Goal: Task Accomplishment & Management: Use online tool/utility

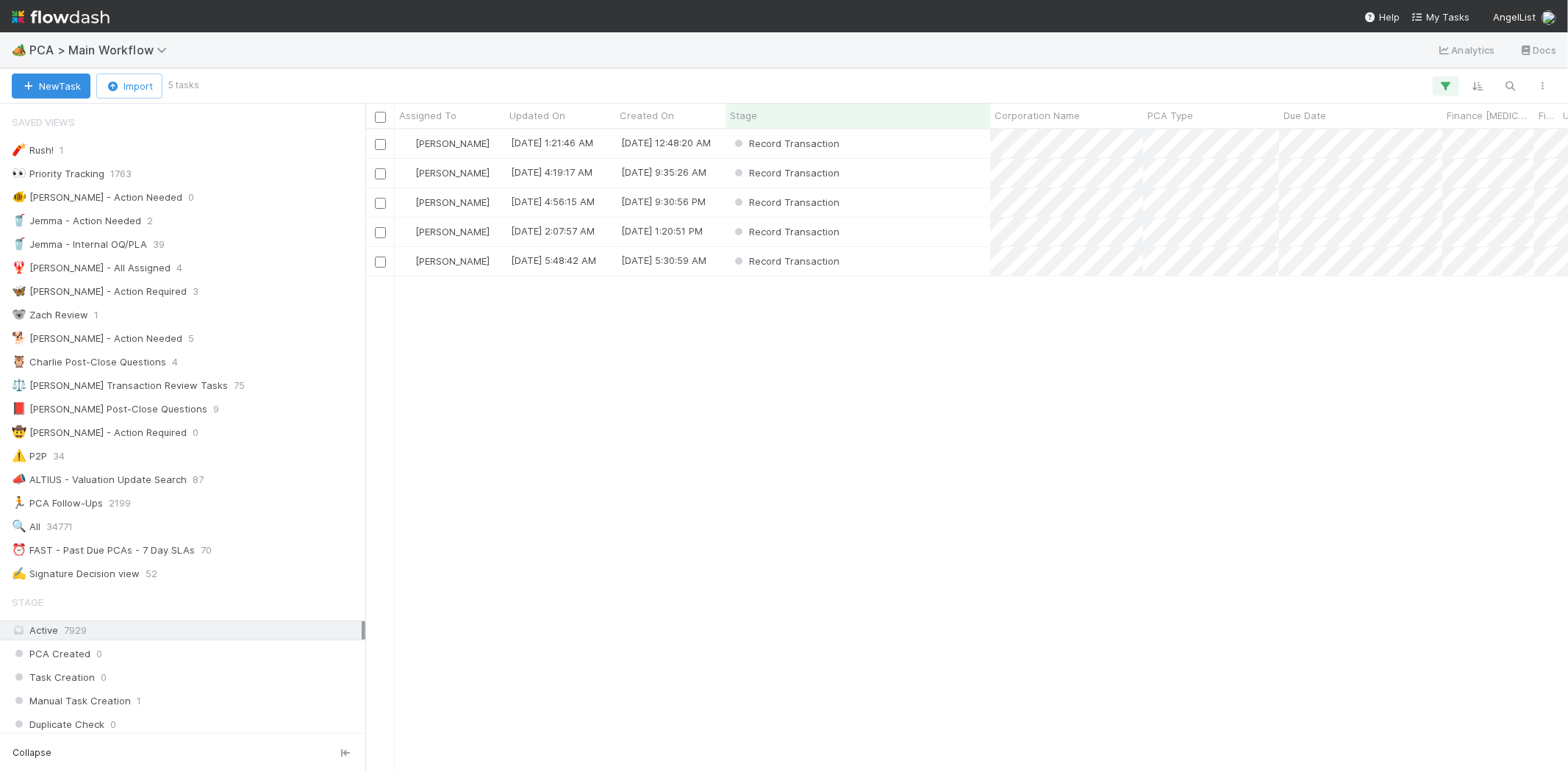
scroll to position [1389, 0]
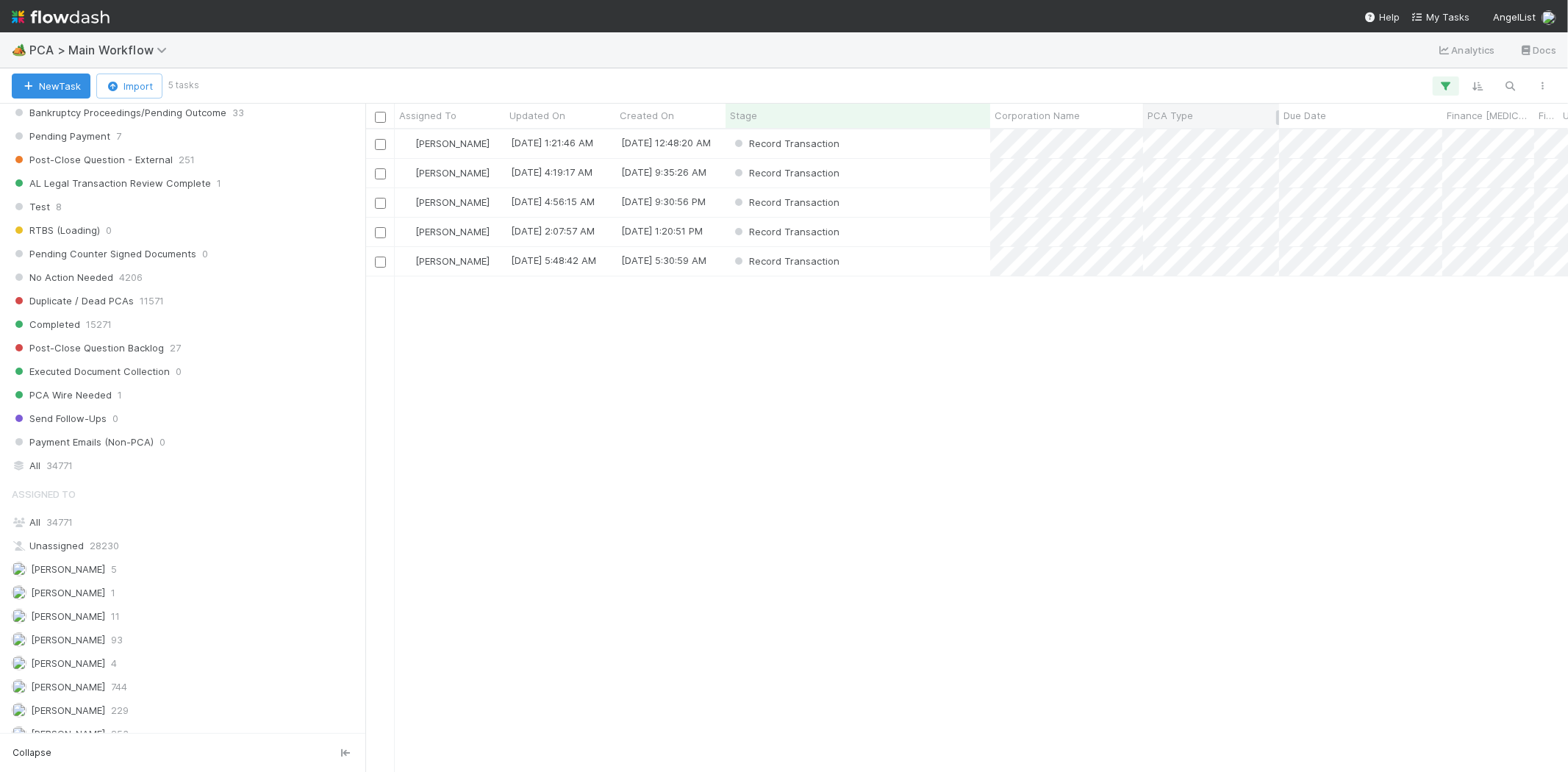
click at [1173, 120] on span "PCA Type" at bounding box center [1170, 115] width 46 height 14
click at [1187, 140] on div "Sort A → Z" at bounding box center [1232, 143] width 168 height 22
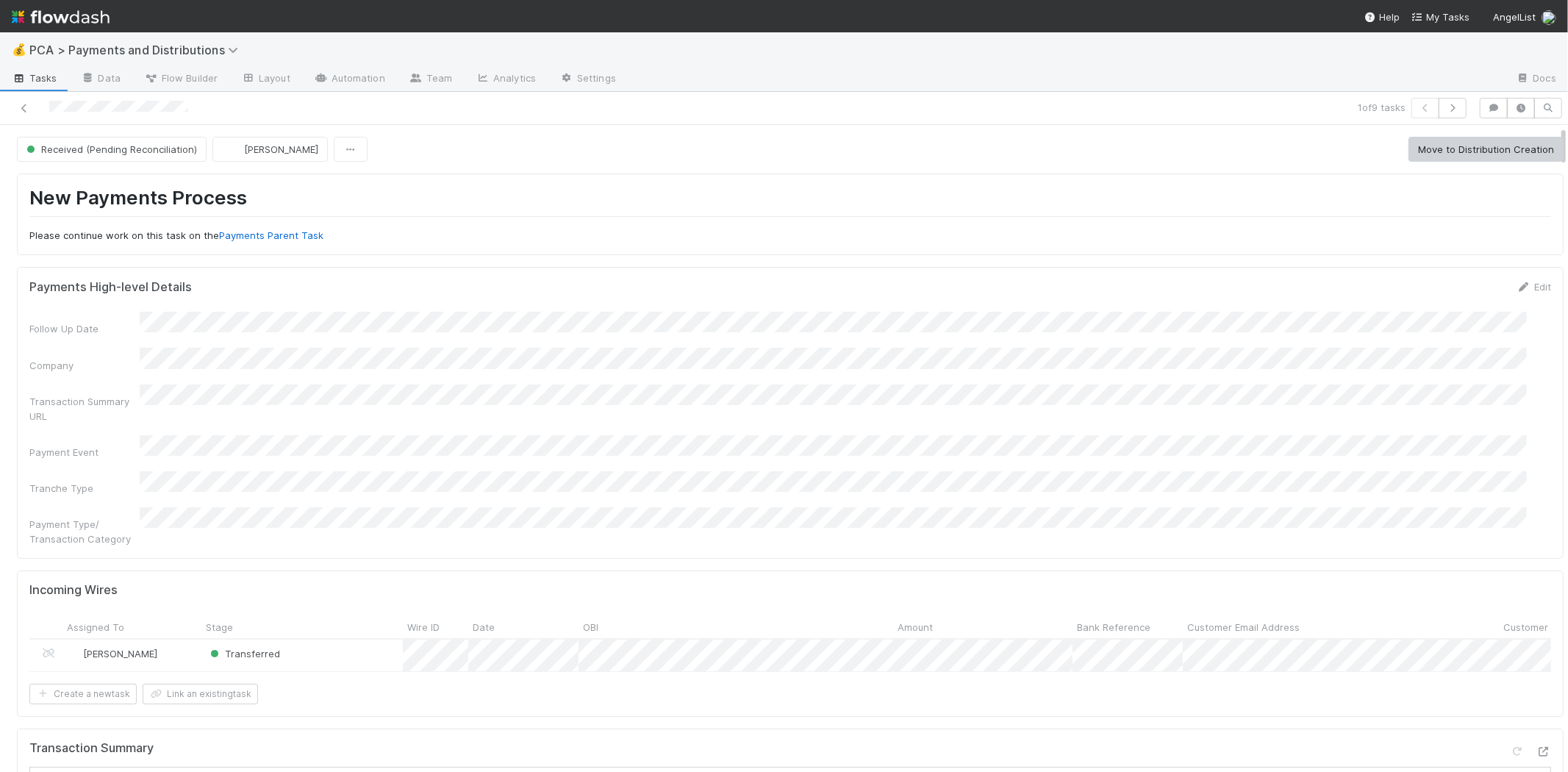
scroll to position [327, 0]
click at [243, 684] on button "Link an existing task" at bounding box center [200, 694] width 115 height 20
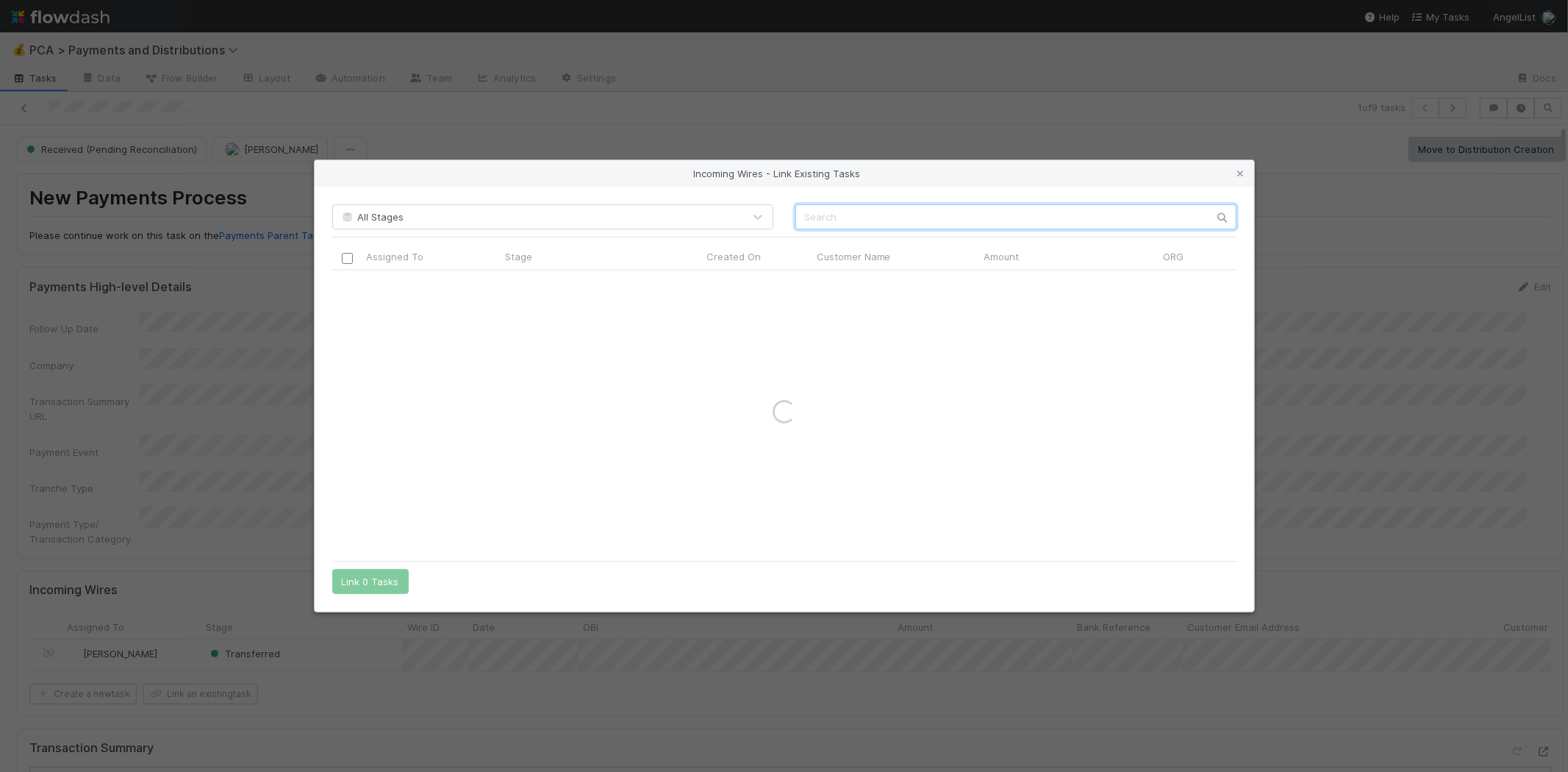
click at [990, 208] on input "text" at bounding box center [1016, 216] width 441 height 25
type input "tobiko"
drag, startPoint x: 1244, startPoint y: 171, endPoint x: 1125, endPoint y: 252, distance: 144.0
click at [1244, 171] on icon at bounding box center [1241, 173] width 14 height 9
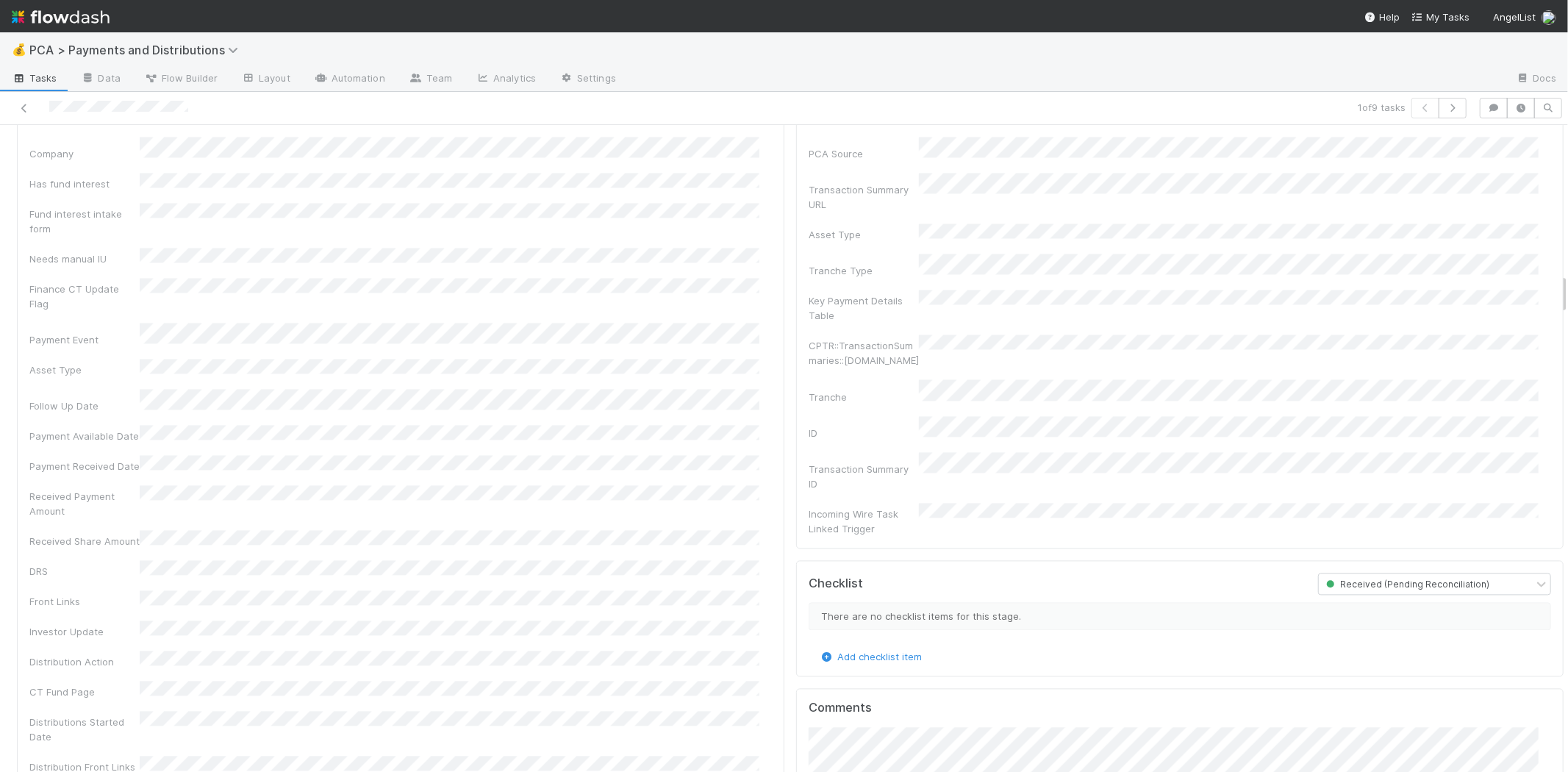
scroll to position [2778, 0]
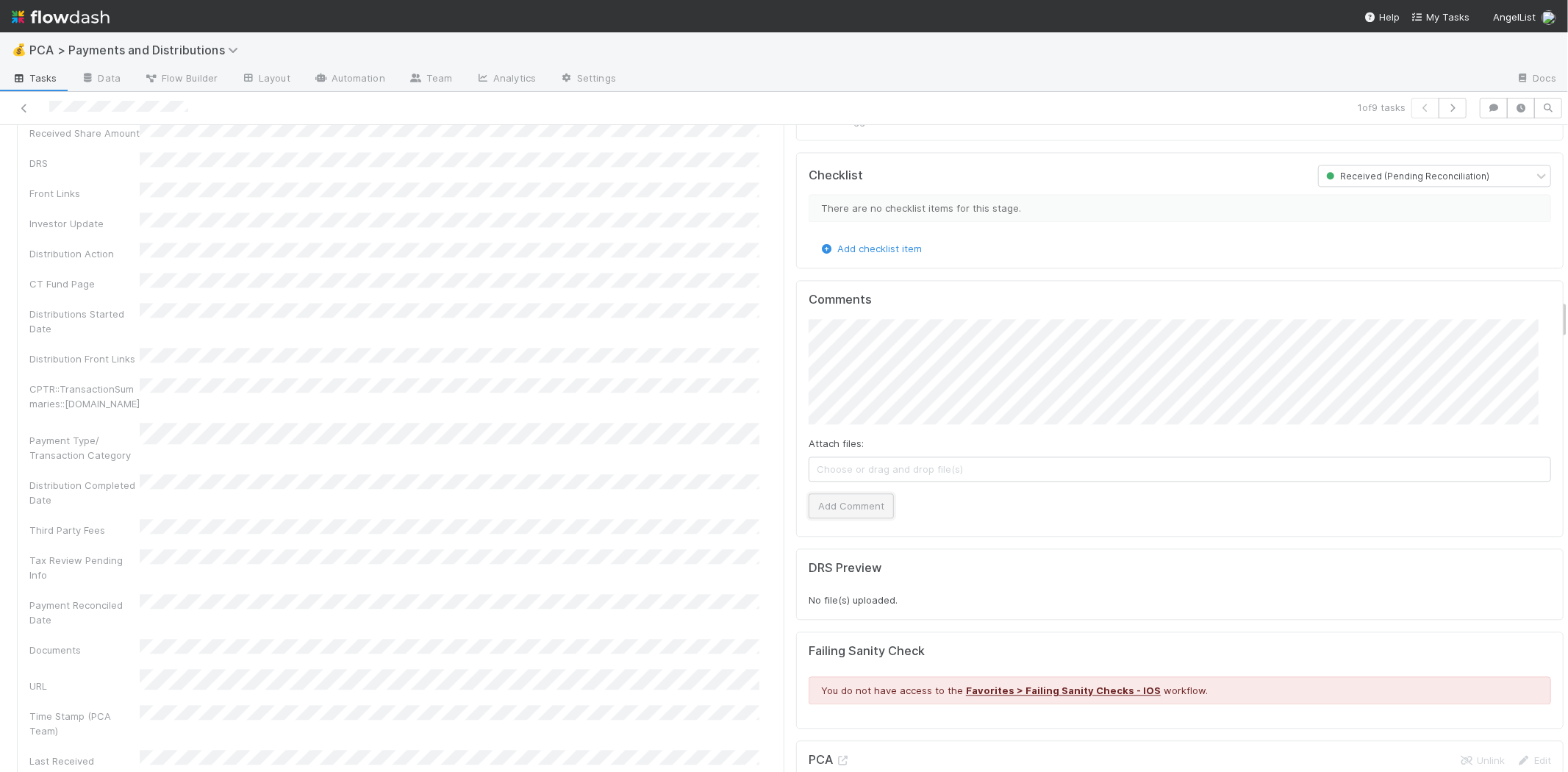
click at [862, 494] on button "Add Comment" at bounding box center [851, 506] width 86 height 25
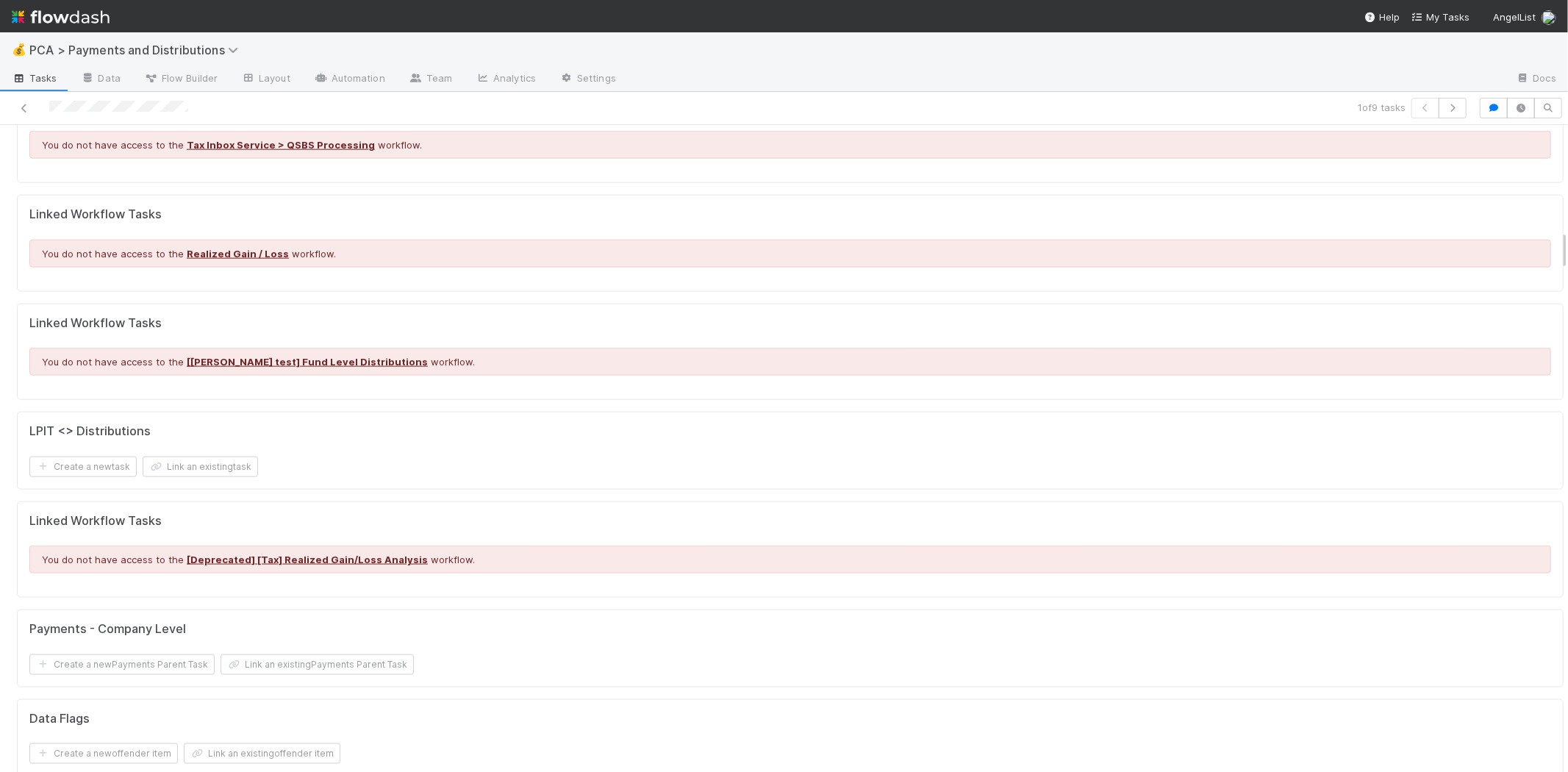
scroll to position [1961, 0]
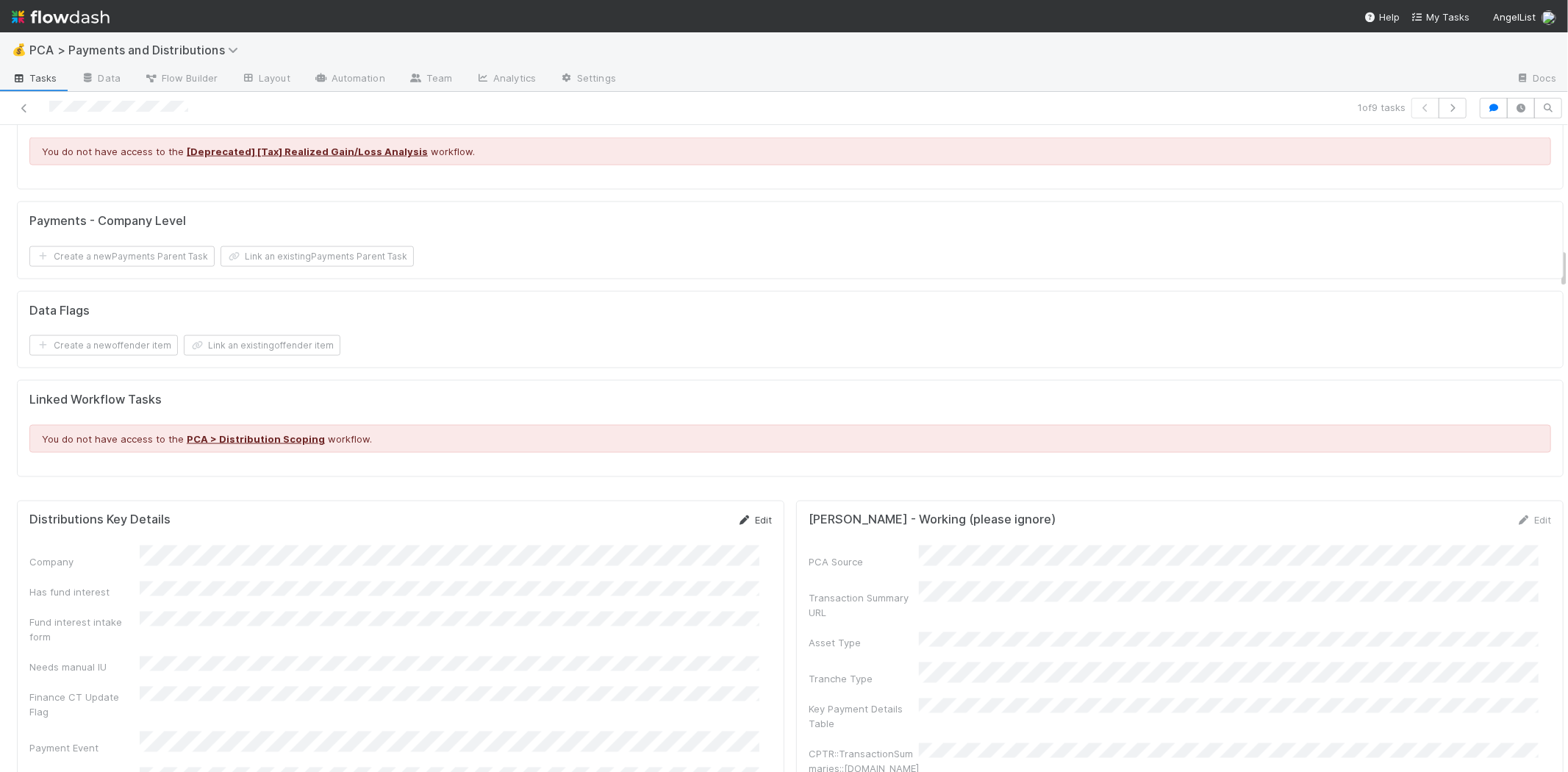
click at [738, 517] on icon at bounding box center [744, 521] width 14 height 9
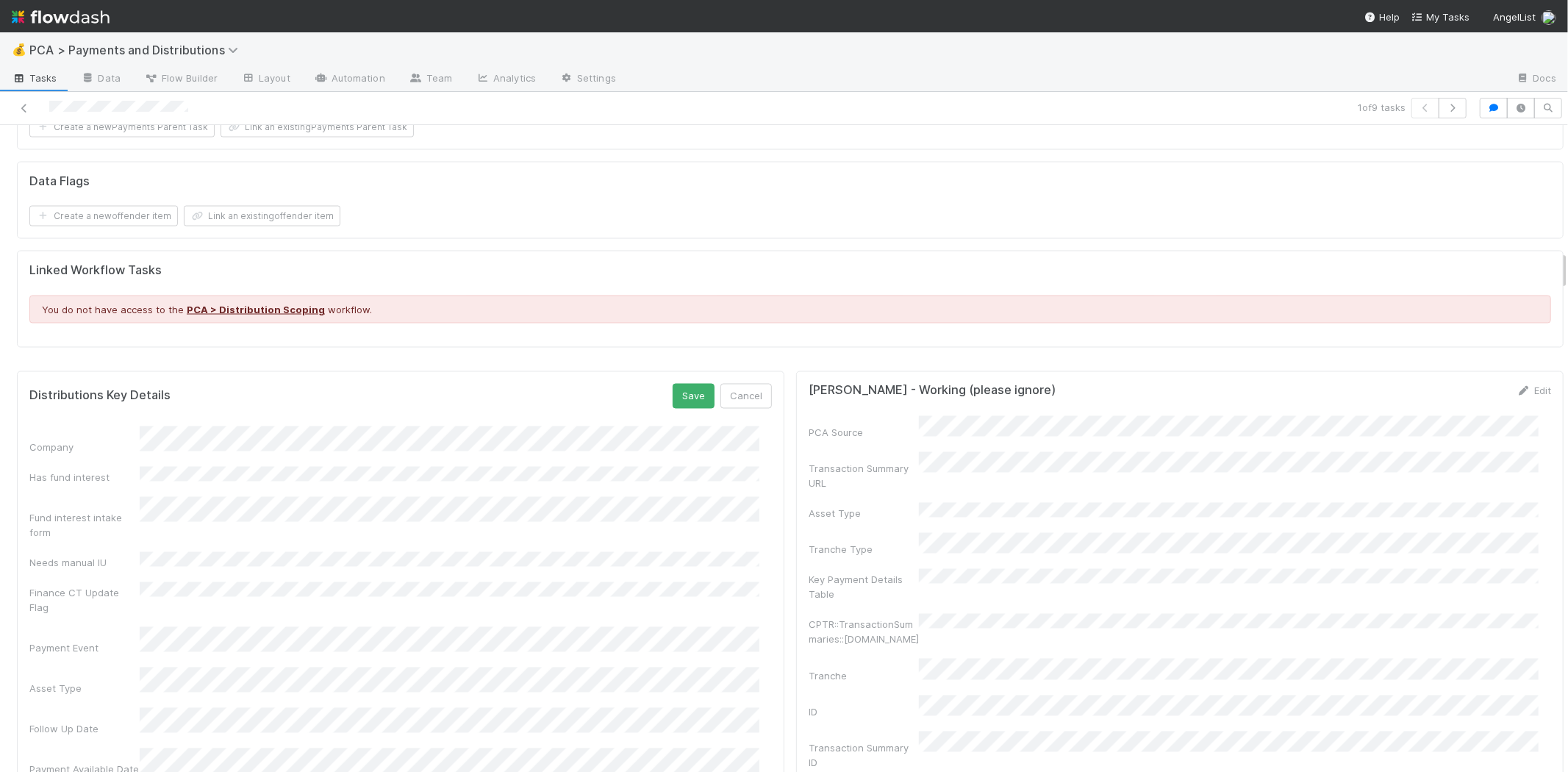
scroll to position [2207, 0]
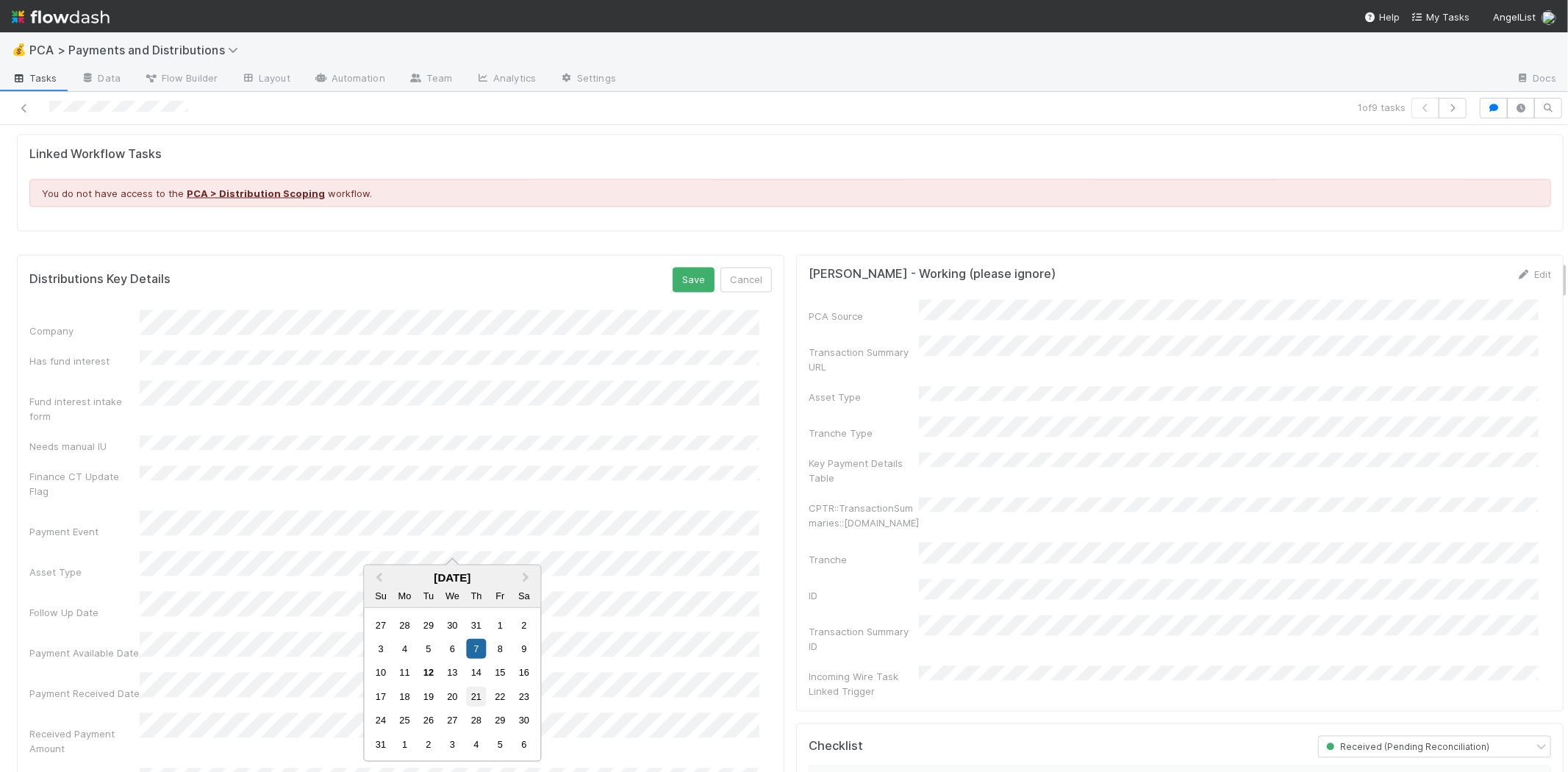
click at [474, 696] on div "21" at bounding box center [476, 696] width 20 height 20
click at [430, 700] on div "19" at bounding box center [427, 696] width 20 height 20
click at [676, 268] on button "Save" at bounding box center [693, 280] width 42 height 25
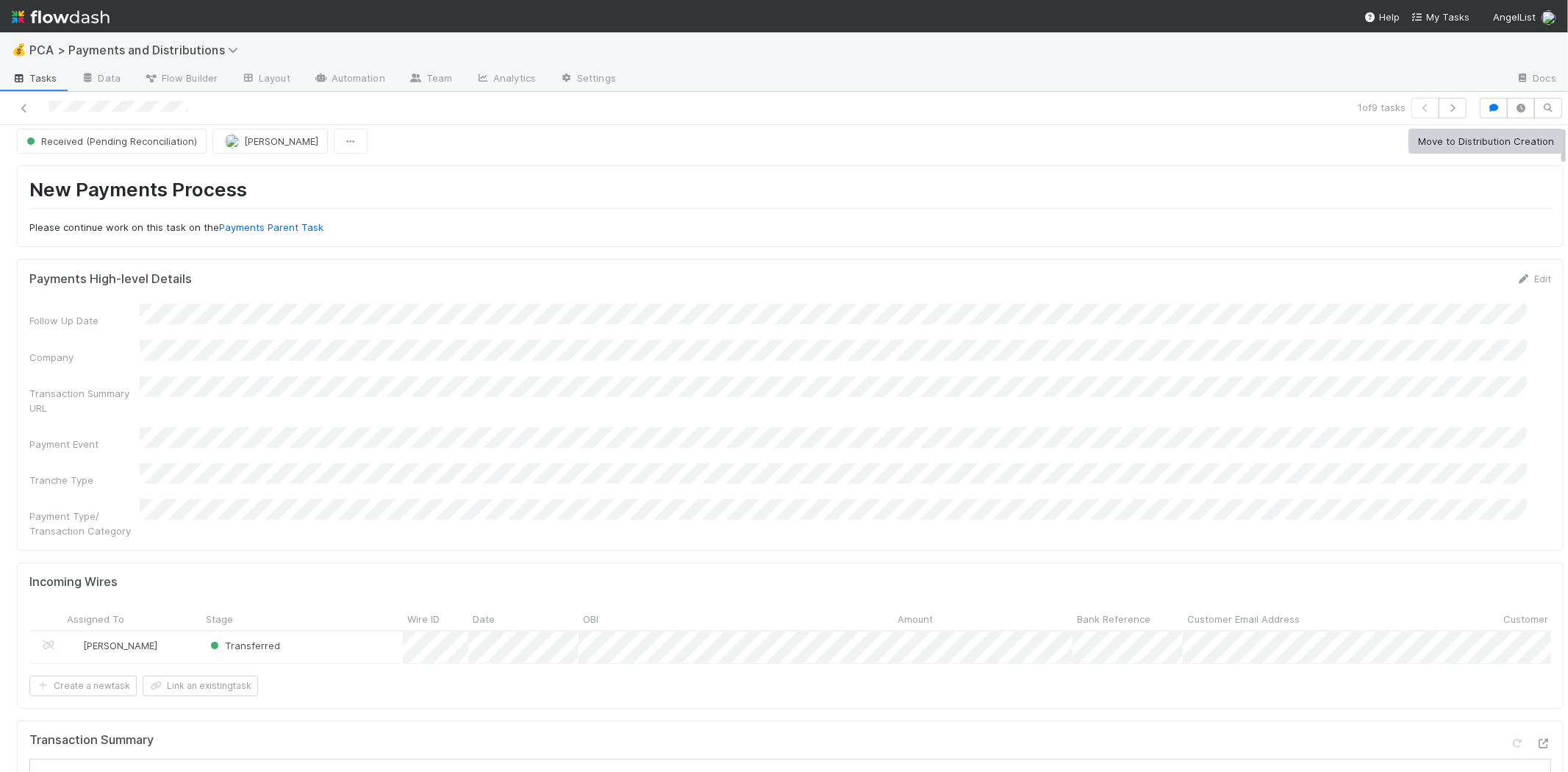
scroll to position [0, 0]
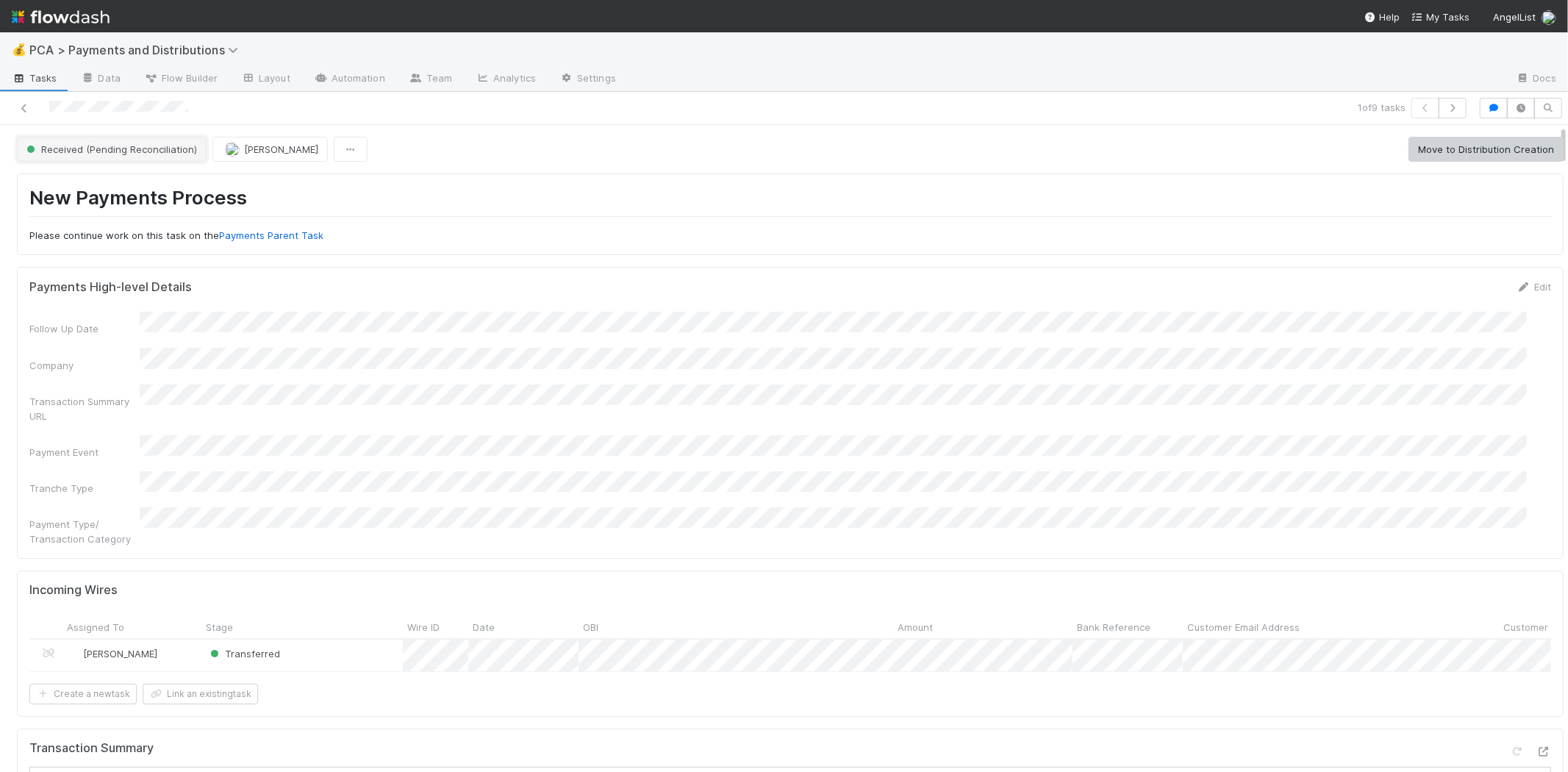
click at [98, 146] on span "Received (Pending Reconciliation)" at bounding box center [110, 149] width 174 height 12
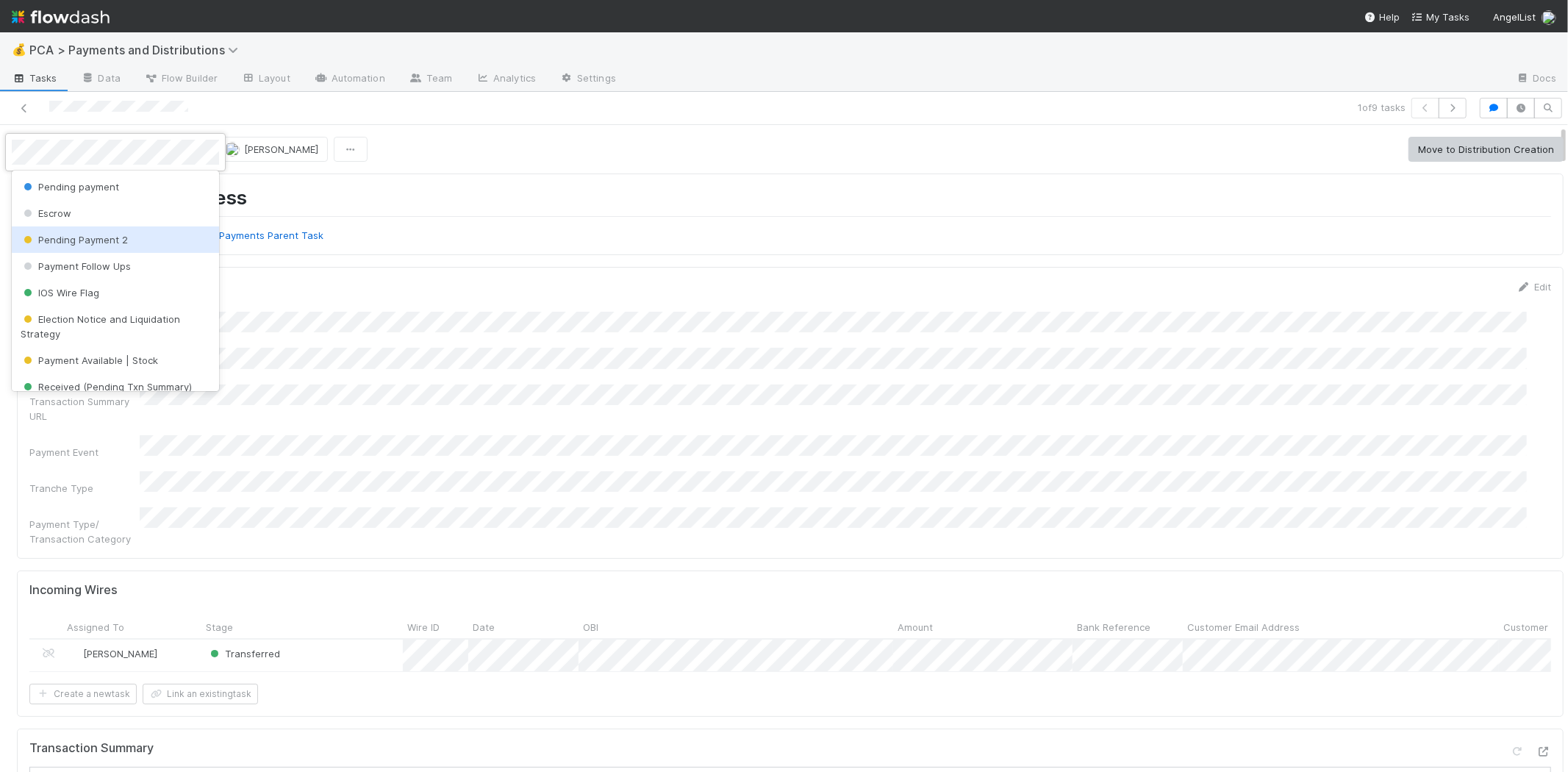
click at [133, 236] on div "Pending Payment 2" at bounding box center [115, 239] width 207 height 26
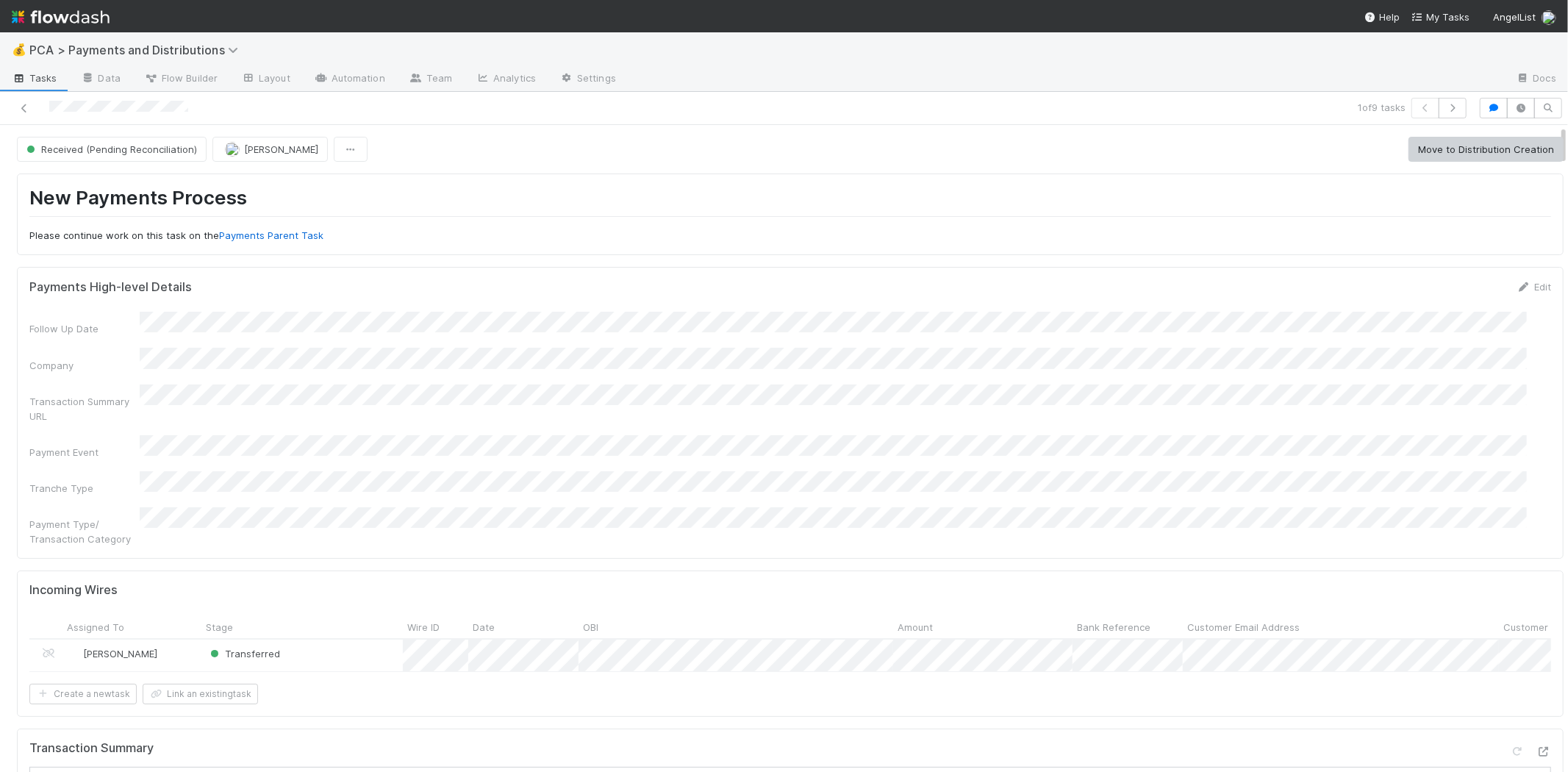
click at [613, 215] on h1 "New Payments Process" at bounding box center [790, 201] width 1521 height 31
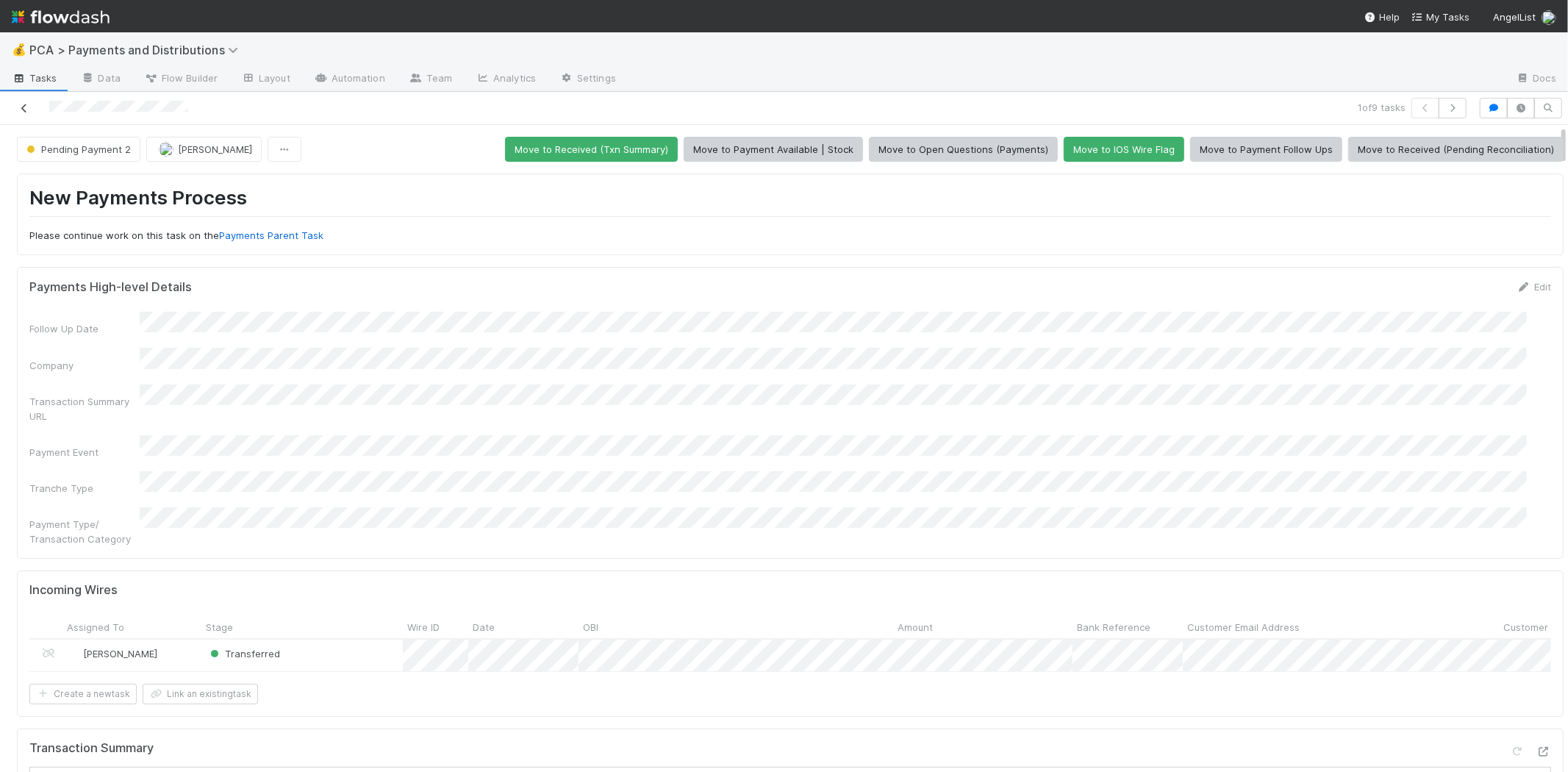
click at [30, 106] on icon at bounding box center [24, 108] width 14 height 9
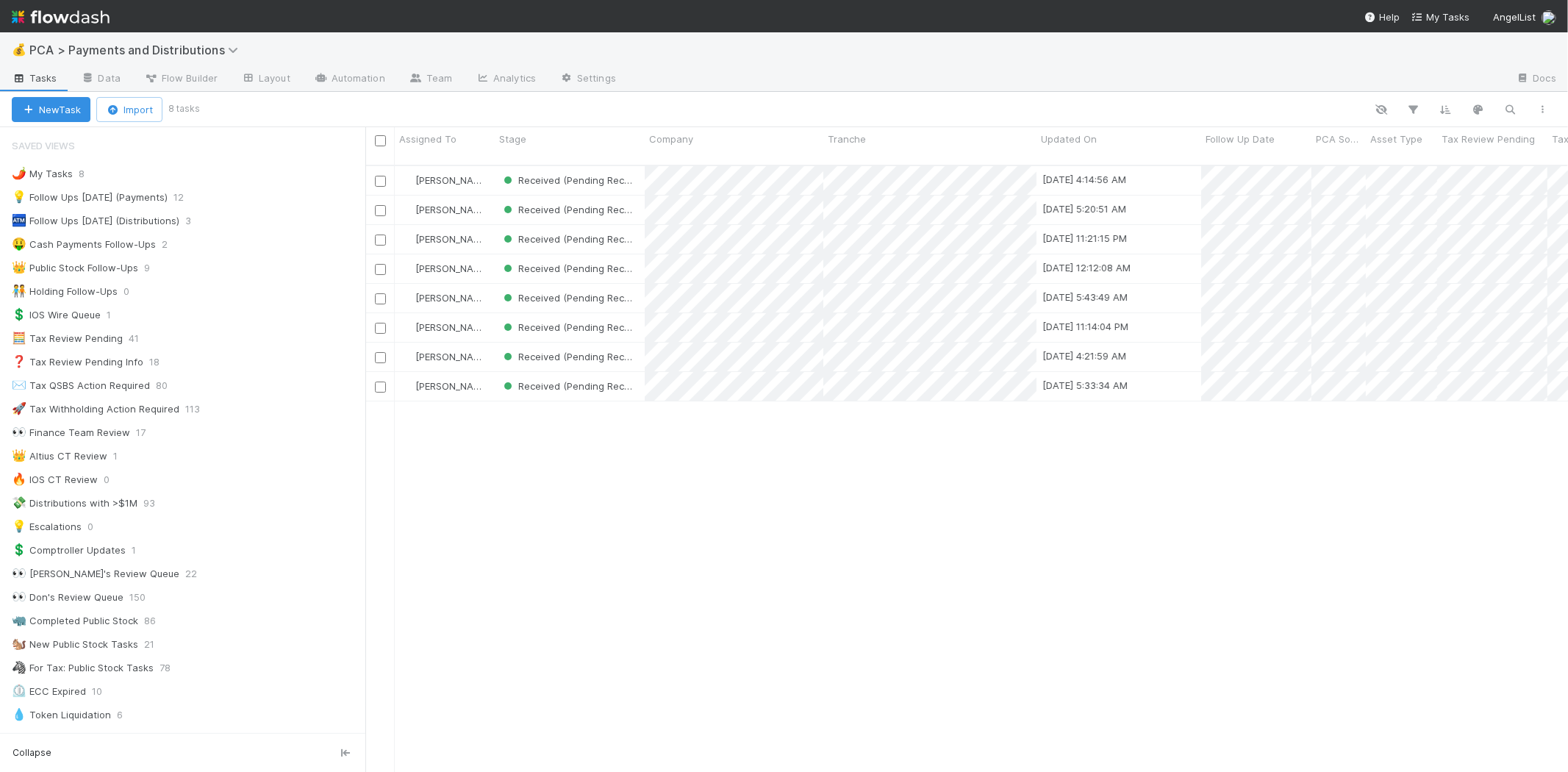
scroll to position [607, 1190]
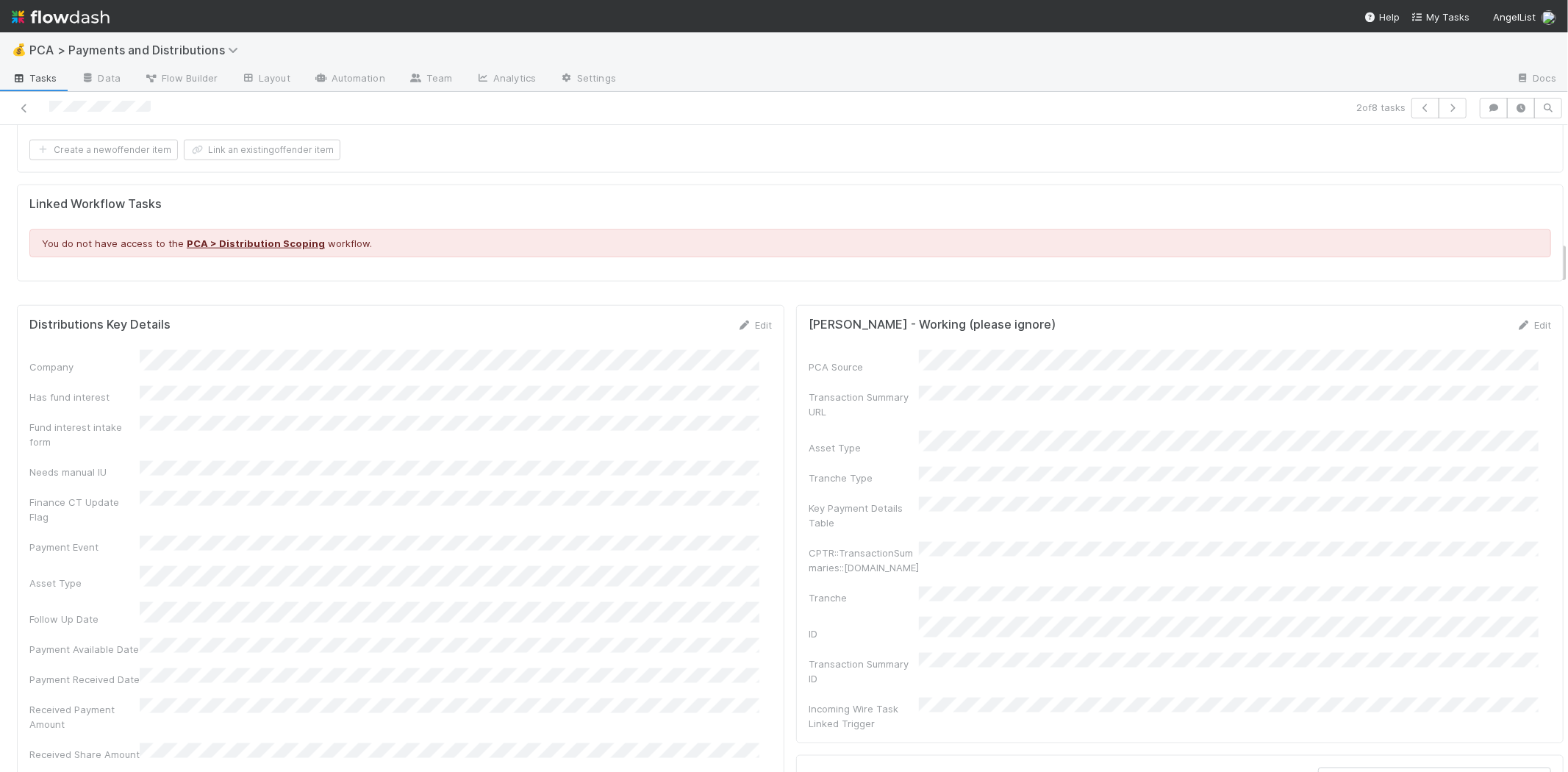
scroll to position [1961, 0]
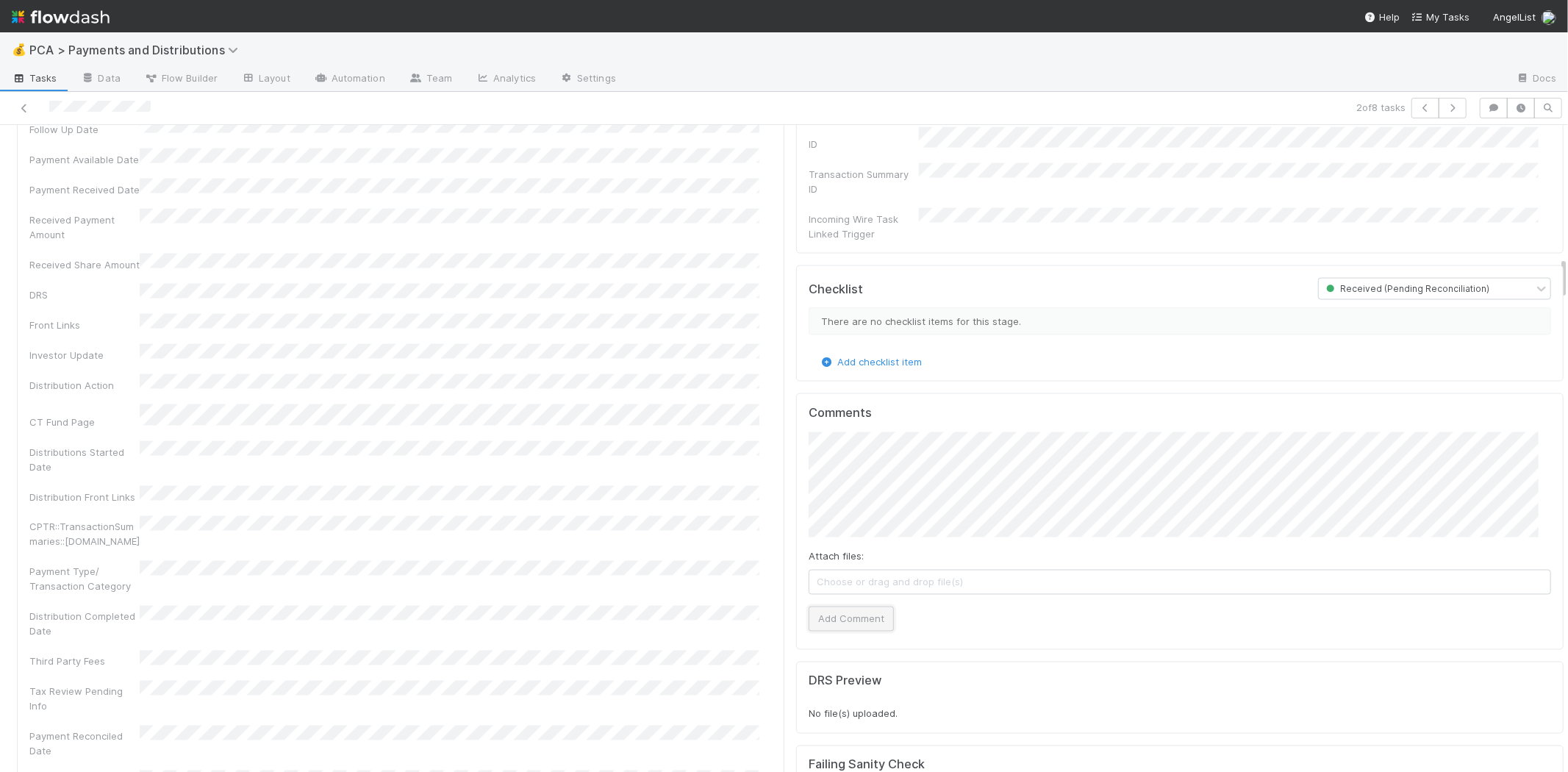
click at [841, 607] on button "Add Comment" at bounding box center [851, 618] width 86 height 25
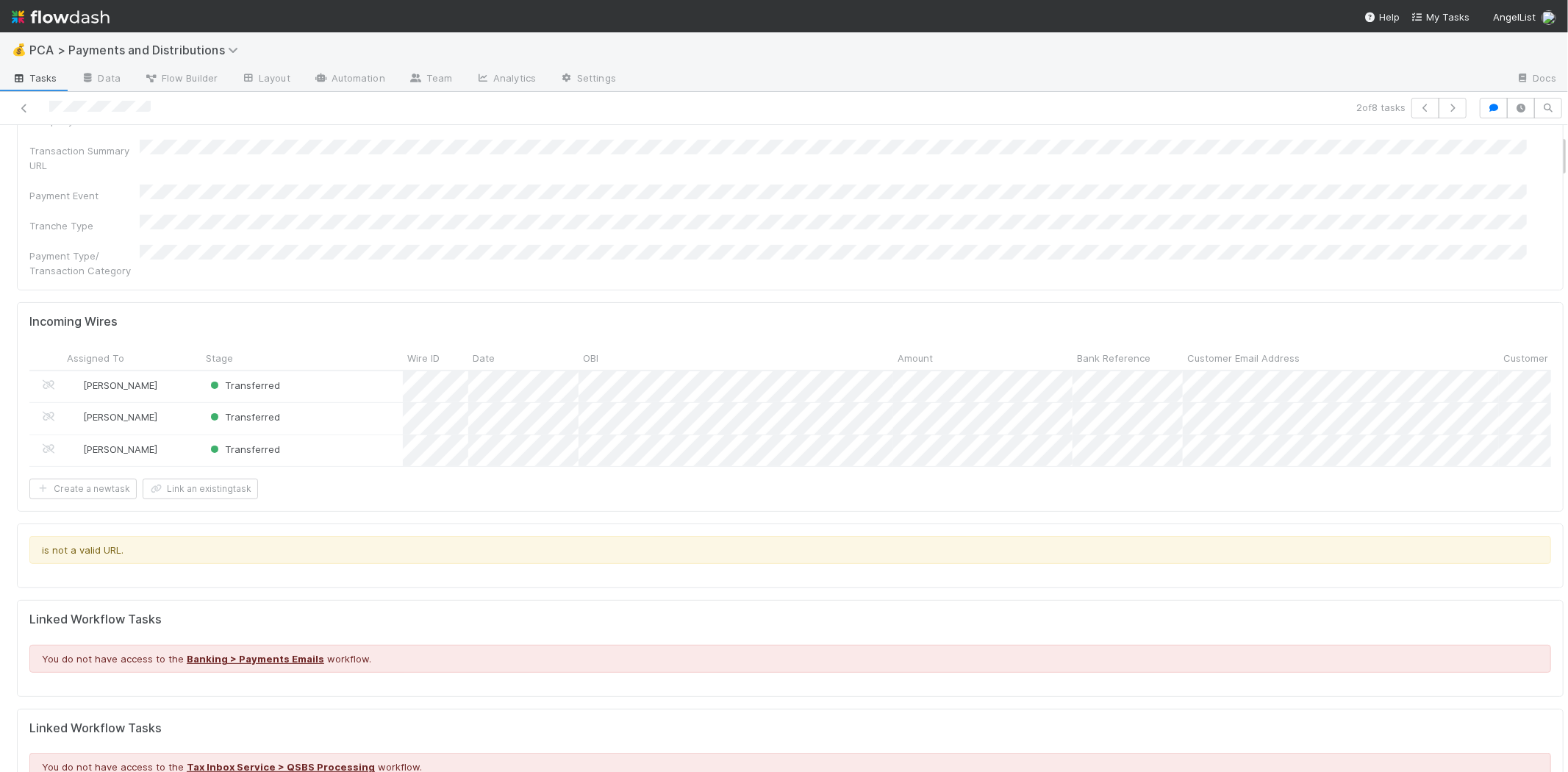
scroll to position [0, 0]
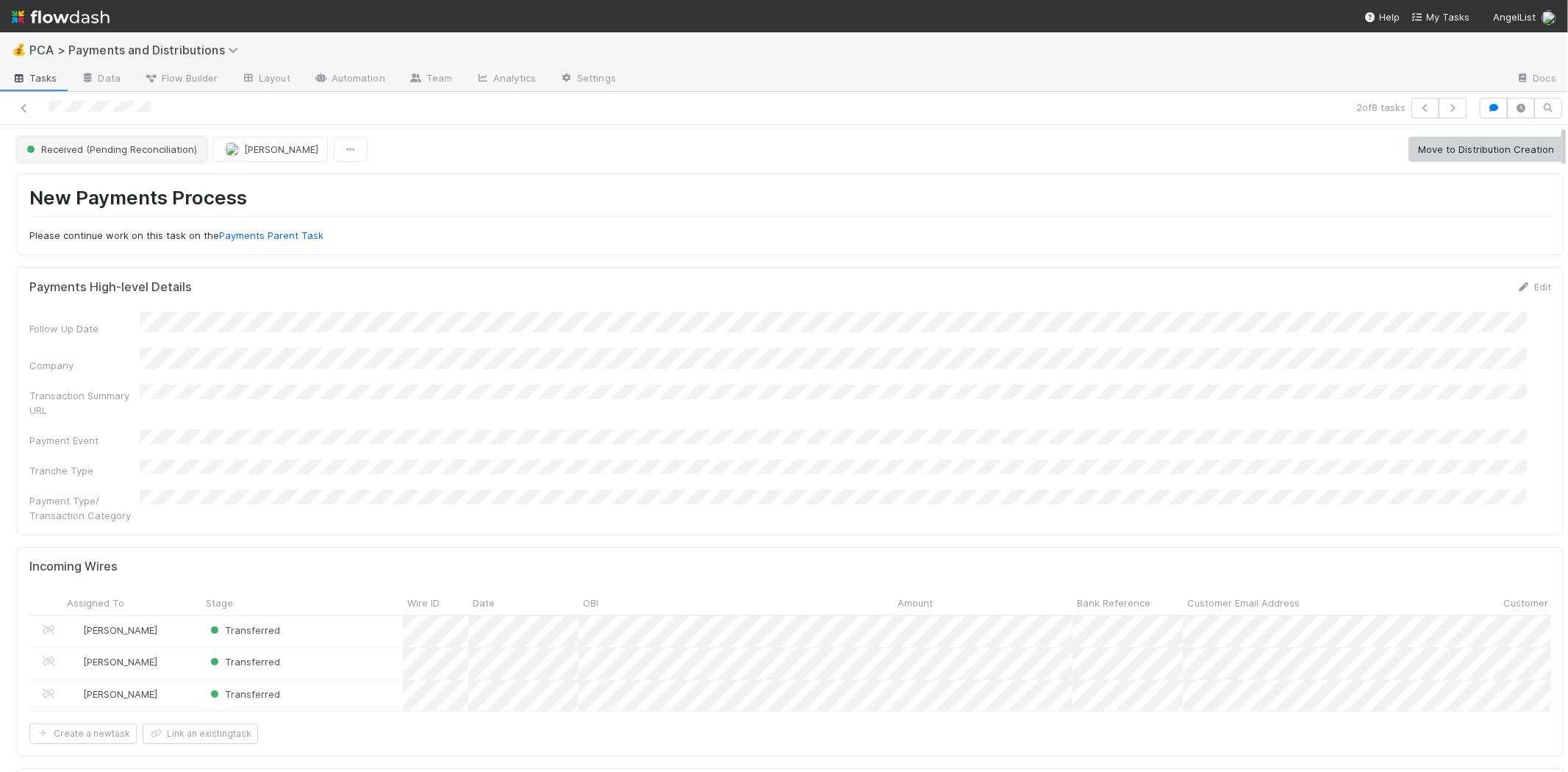
click at [150, 157] on button "Received (Pending Reconciliation)" at bounding box center [112, 148] width 190 height 25
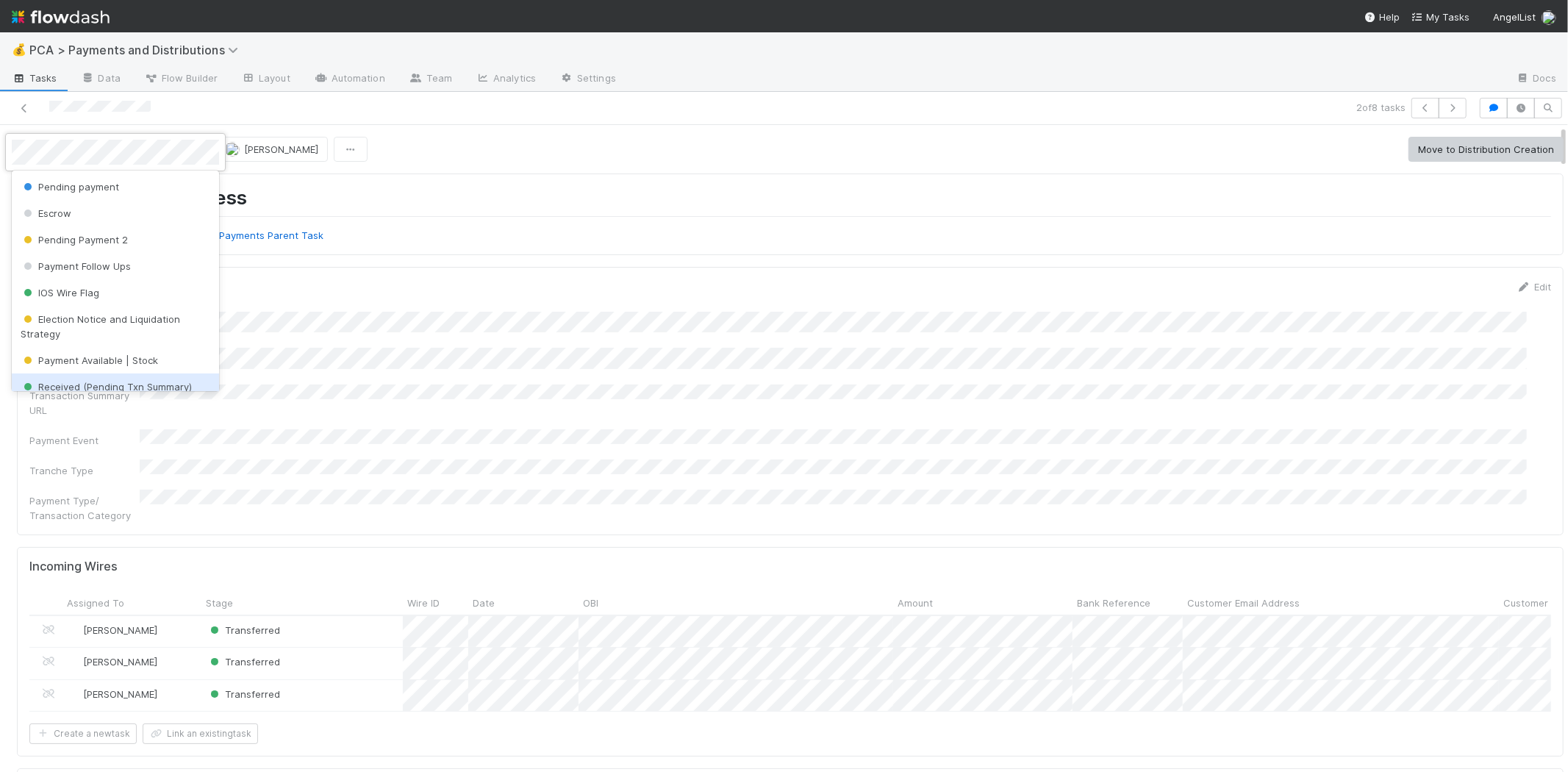
click at [141, 381] on span "Received (Pending Txn Summary)" at bounding box center [106, 387] width 171 height 12
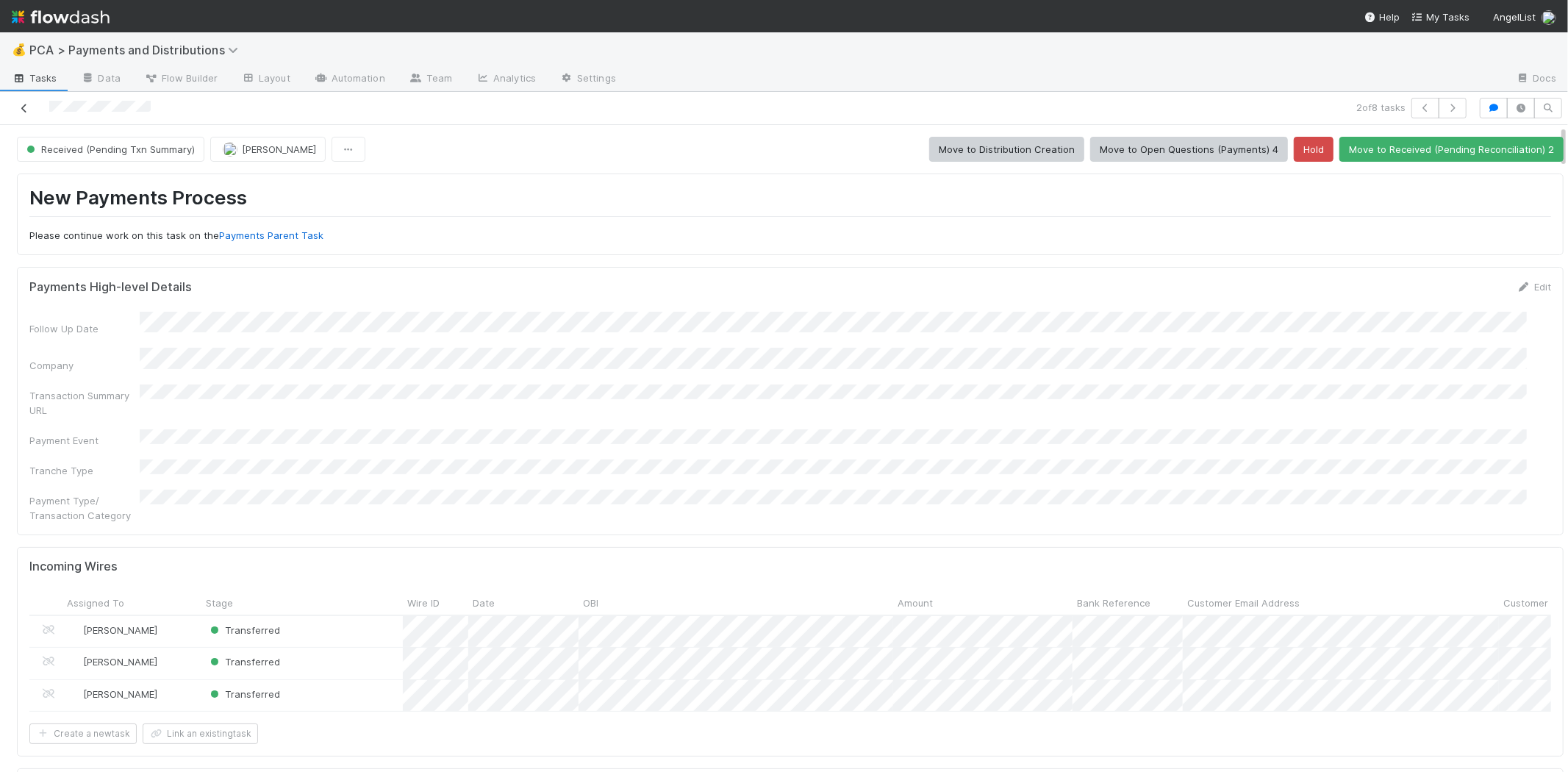
click at [22, 103] on icon at bounding box center [24, 108] width 14 height 9
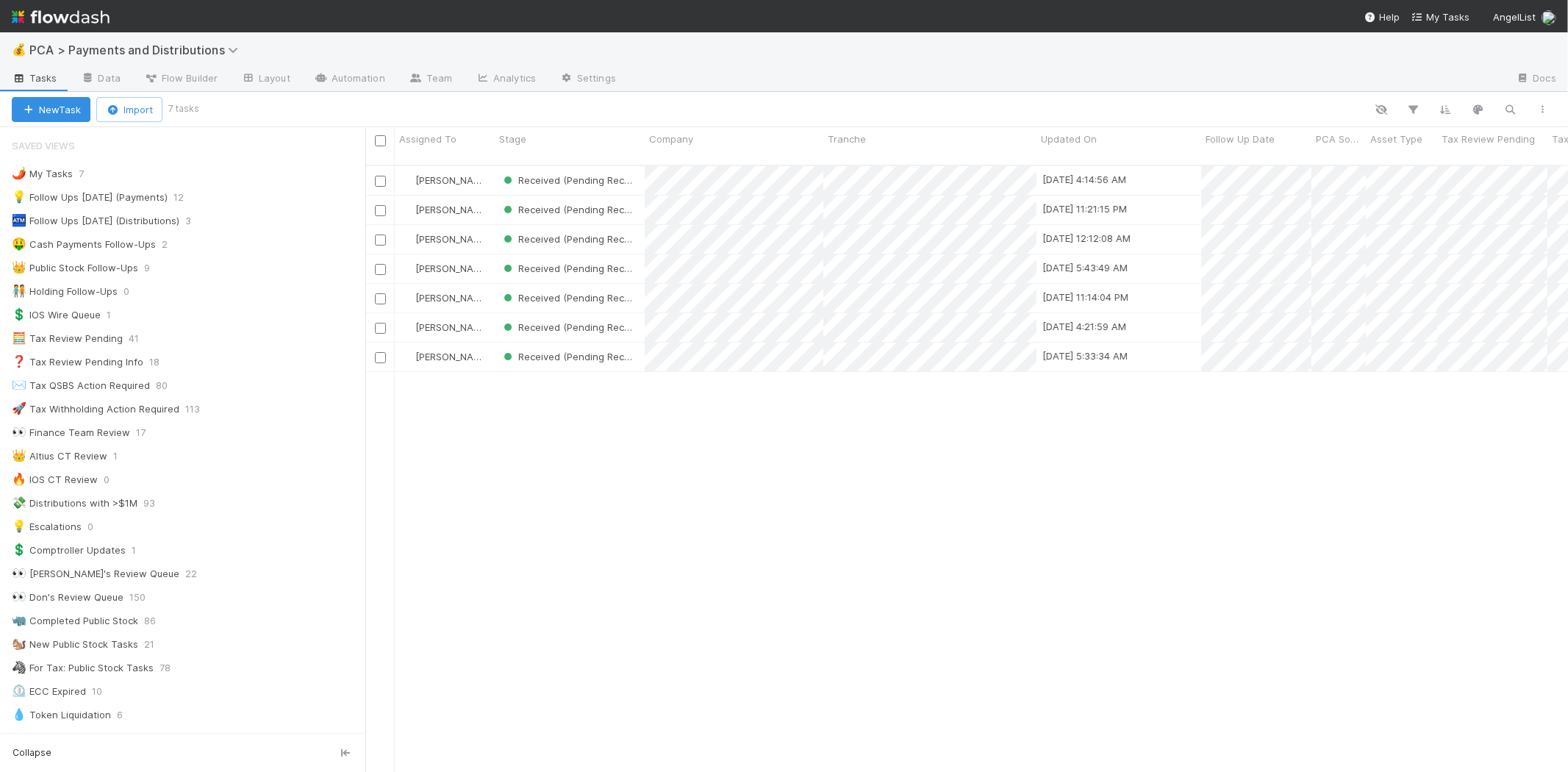
scroll to position [607, 1190]
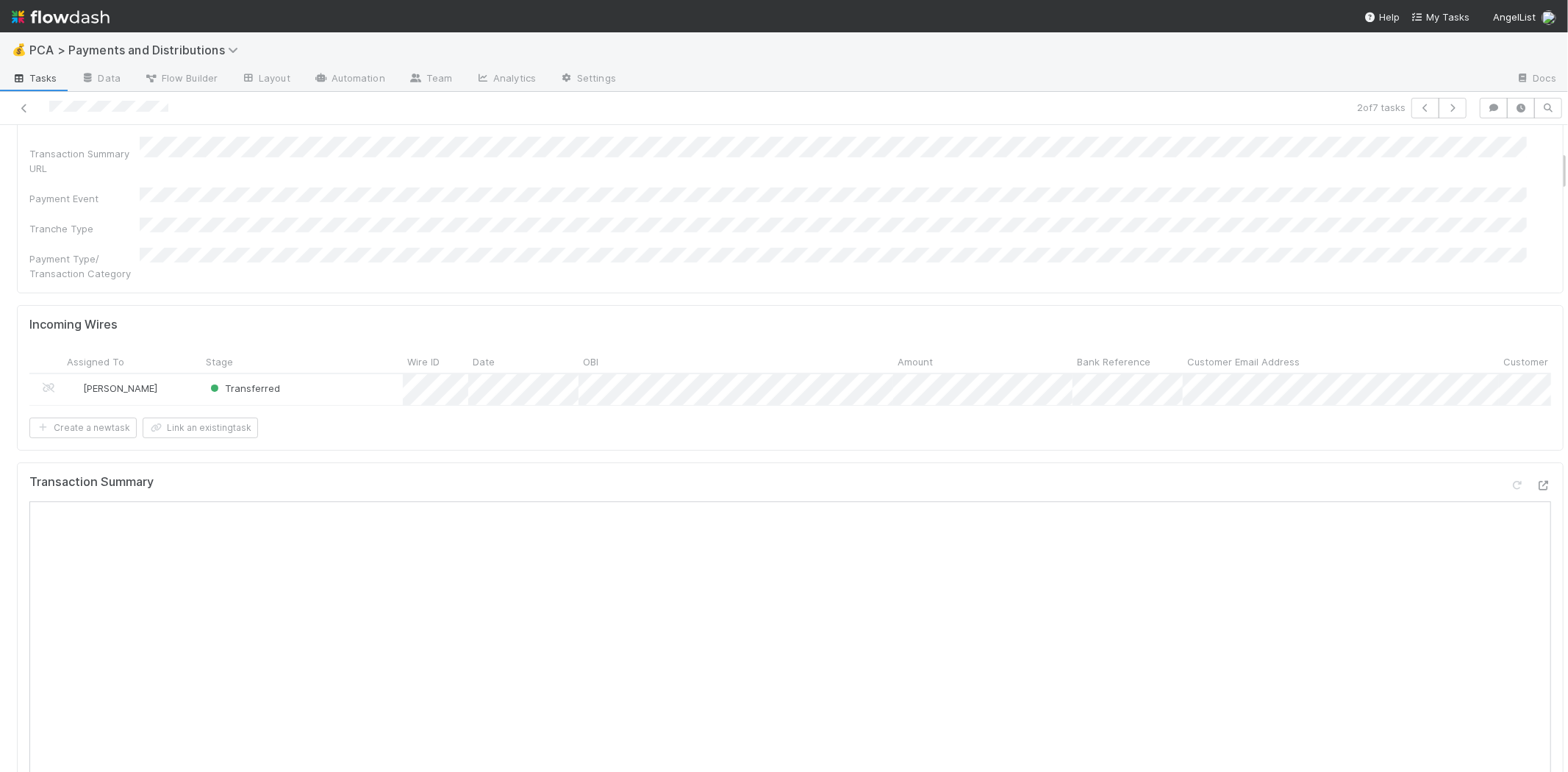
scroll to position [408, 0]
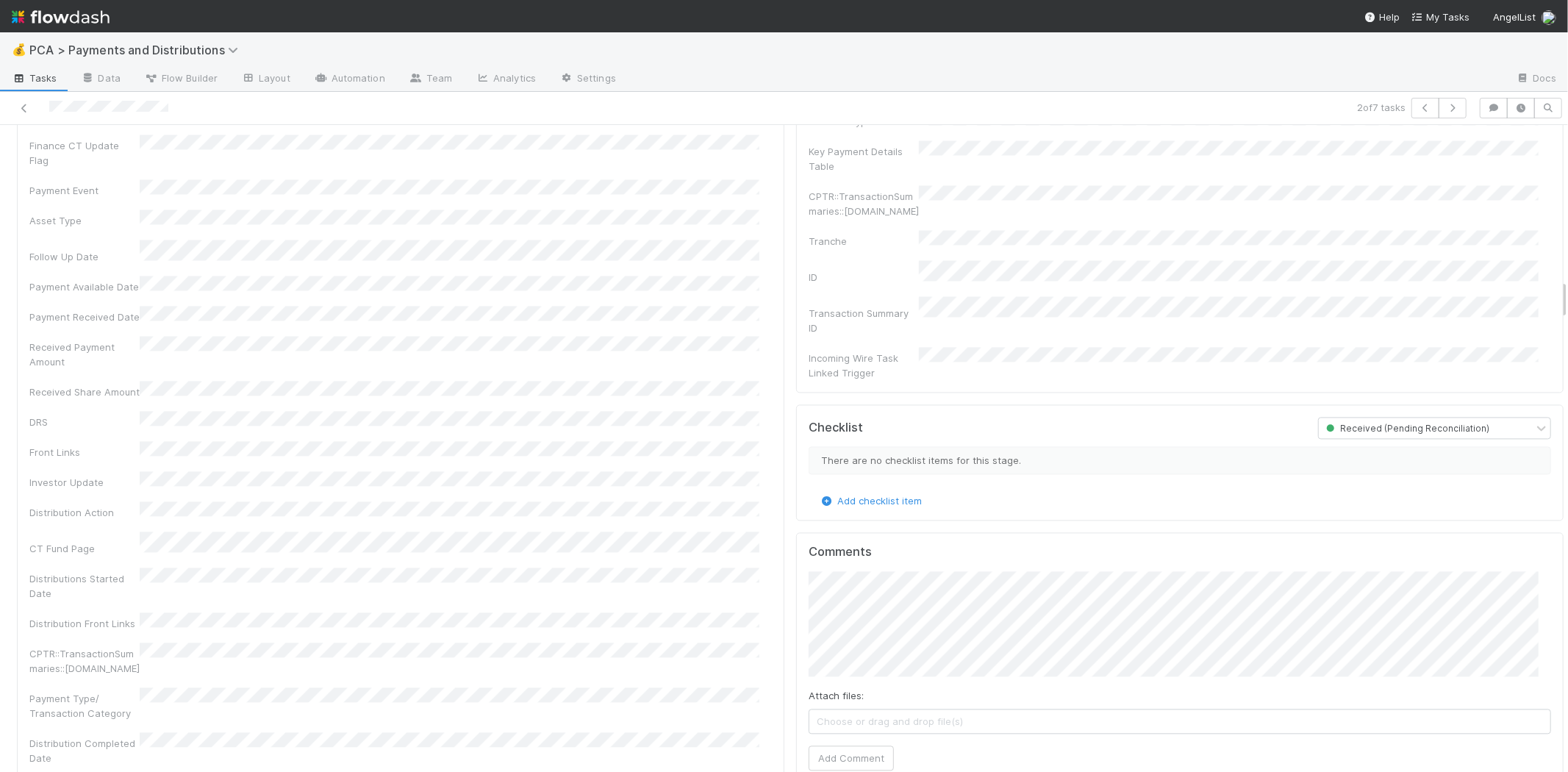
scroll to position [2451, 0]
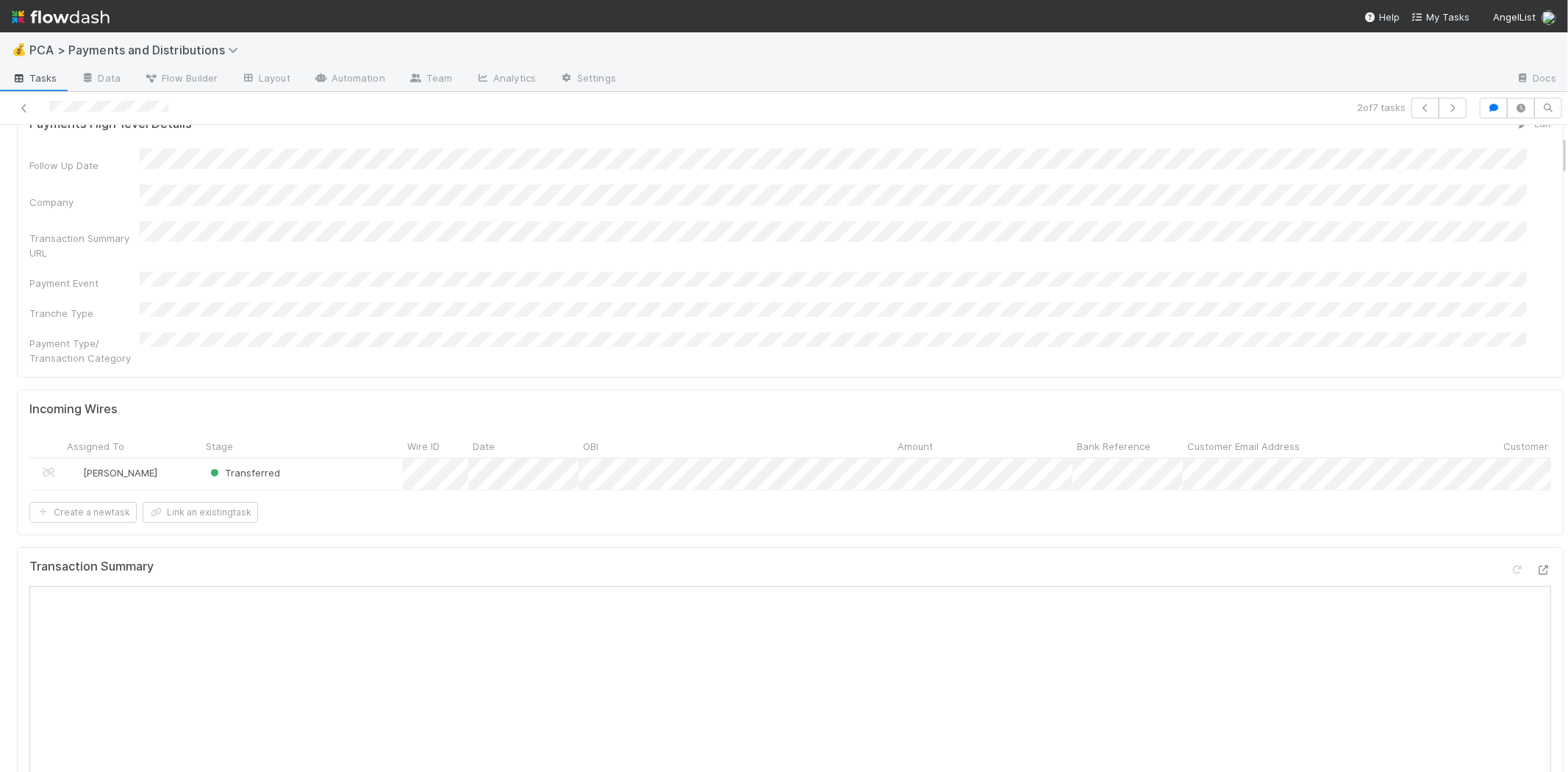
scroll to position [0, 0]
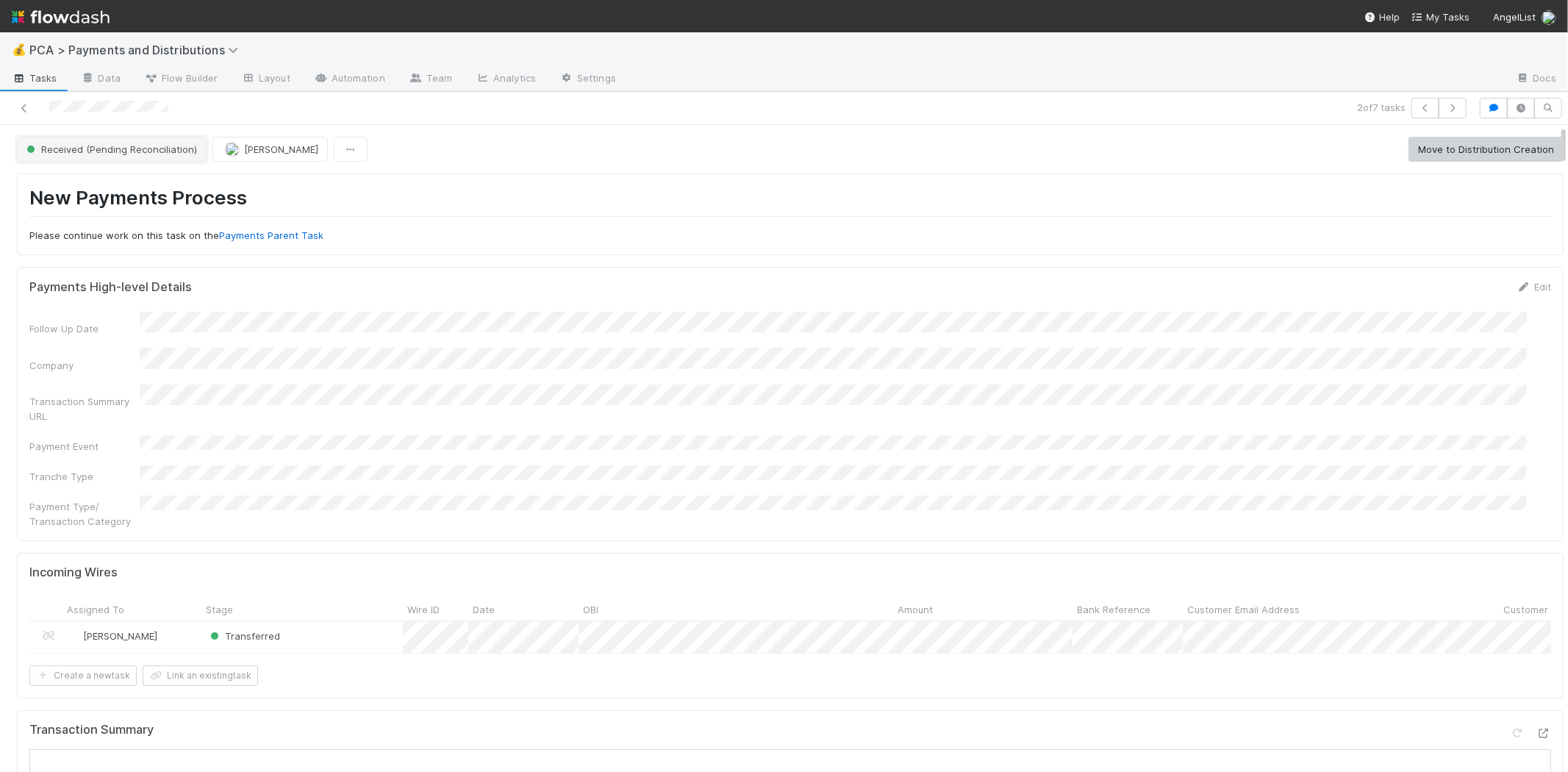
click at [135, 146] on span "Received (Pending Reconciliation)" at bounding box center [110, 149] width 174 height 12
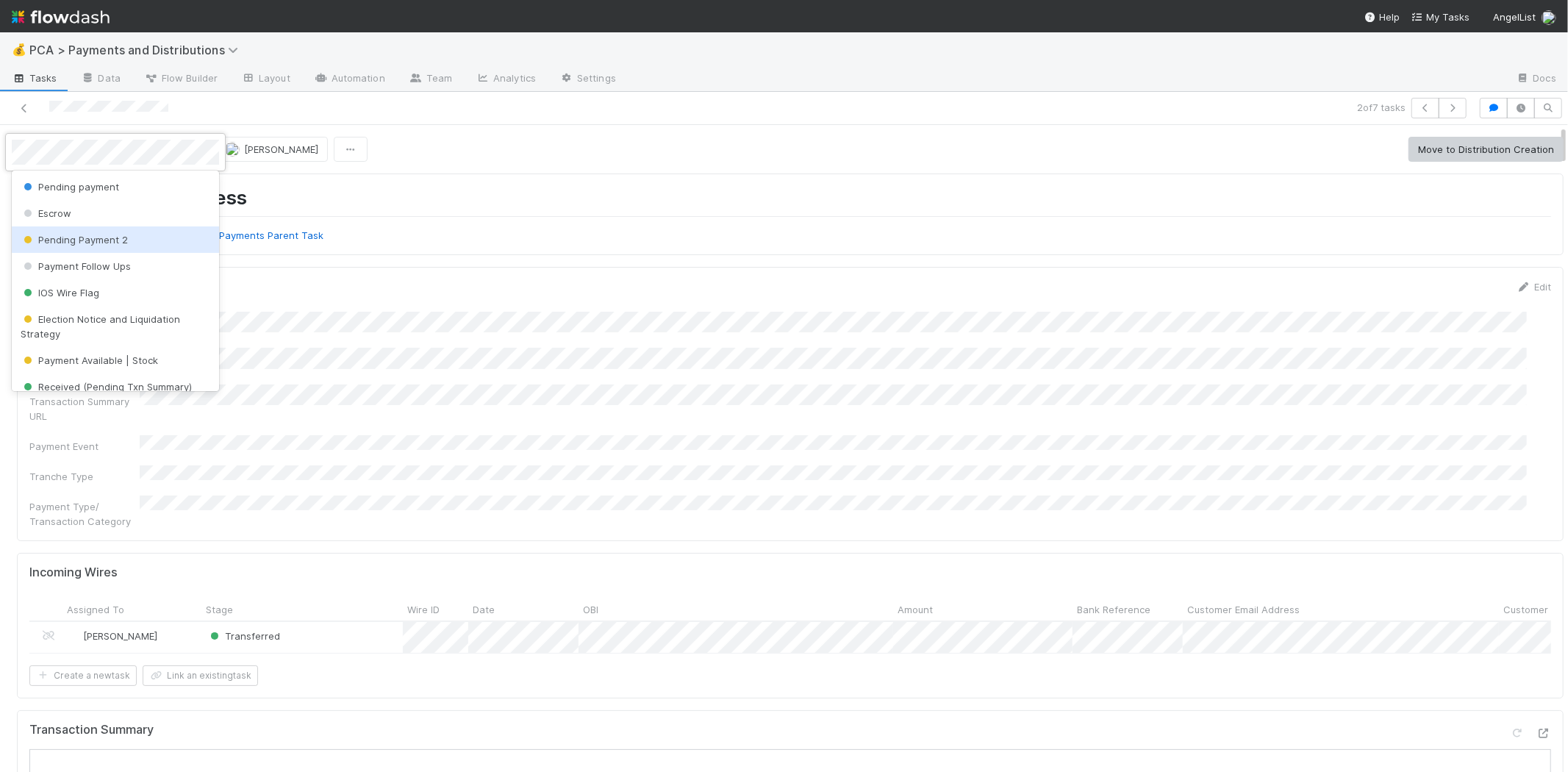
drag, startPoint x: 149, startPoint y: 230, endPoint x: 339, endPoint y: 210, distance: 191.0
click at [150, 230] on div "Pending Payment 2" at bounding box center [115, 239] width 207 height 26
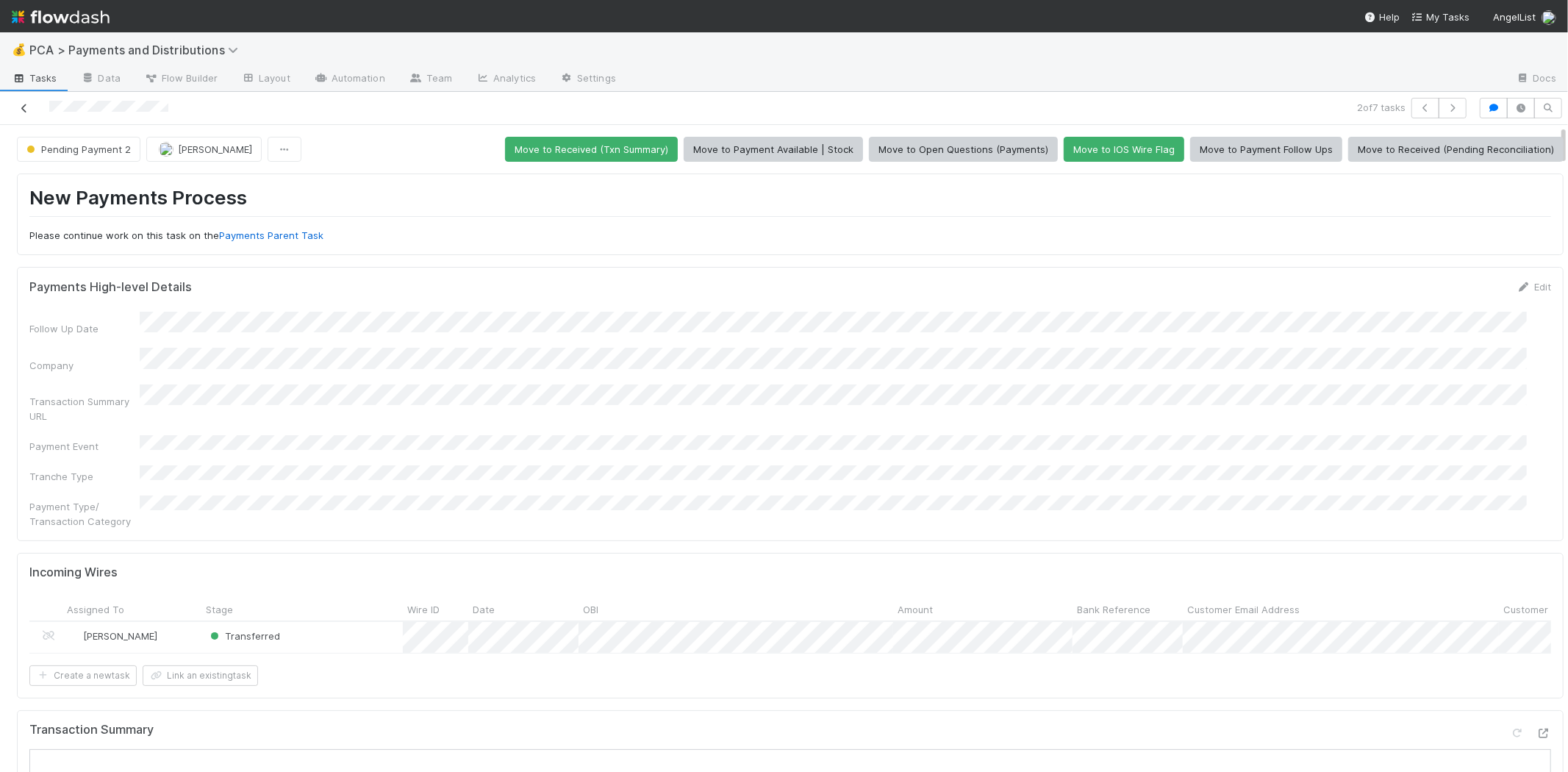
click at [23, 106] on icon at bounding box center [24, 108] width 14 height 9
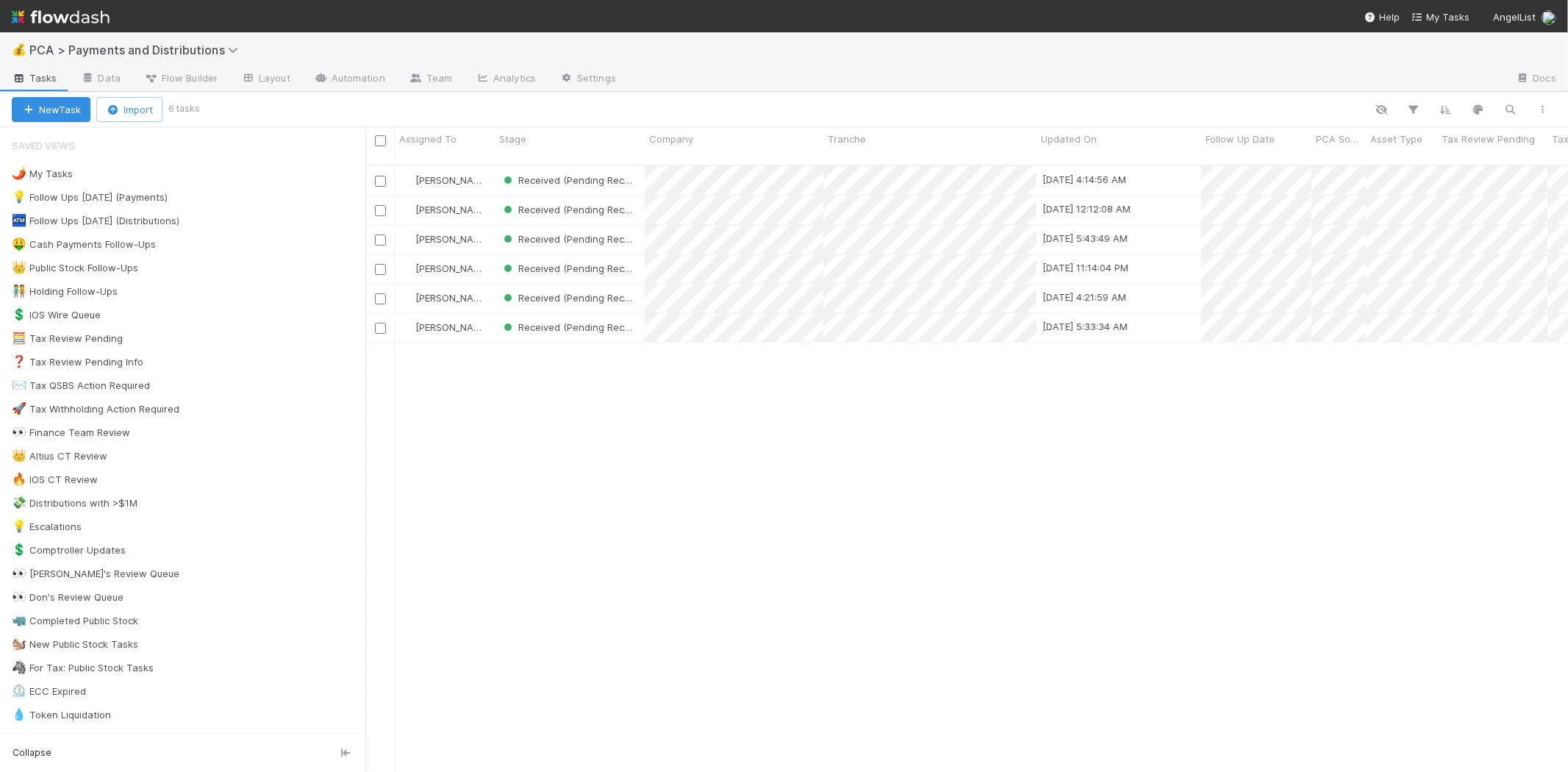
scroll to position [607, 1190]
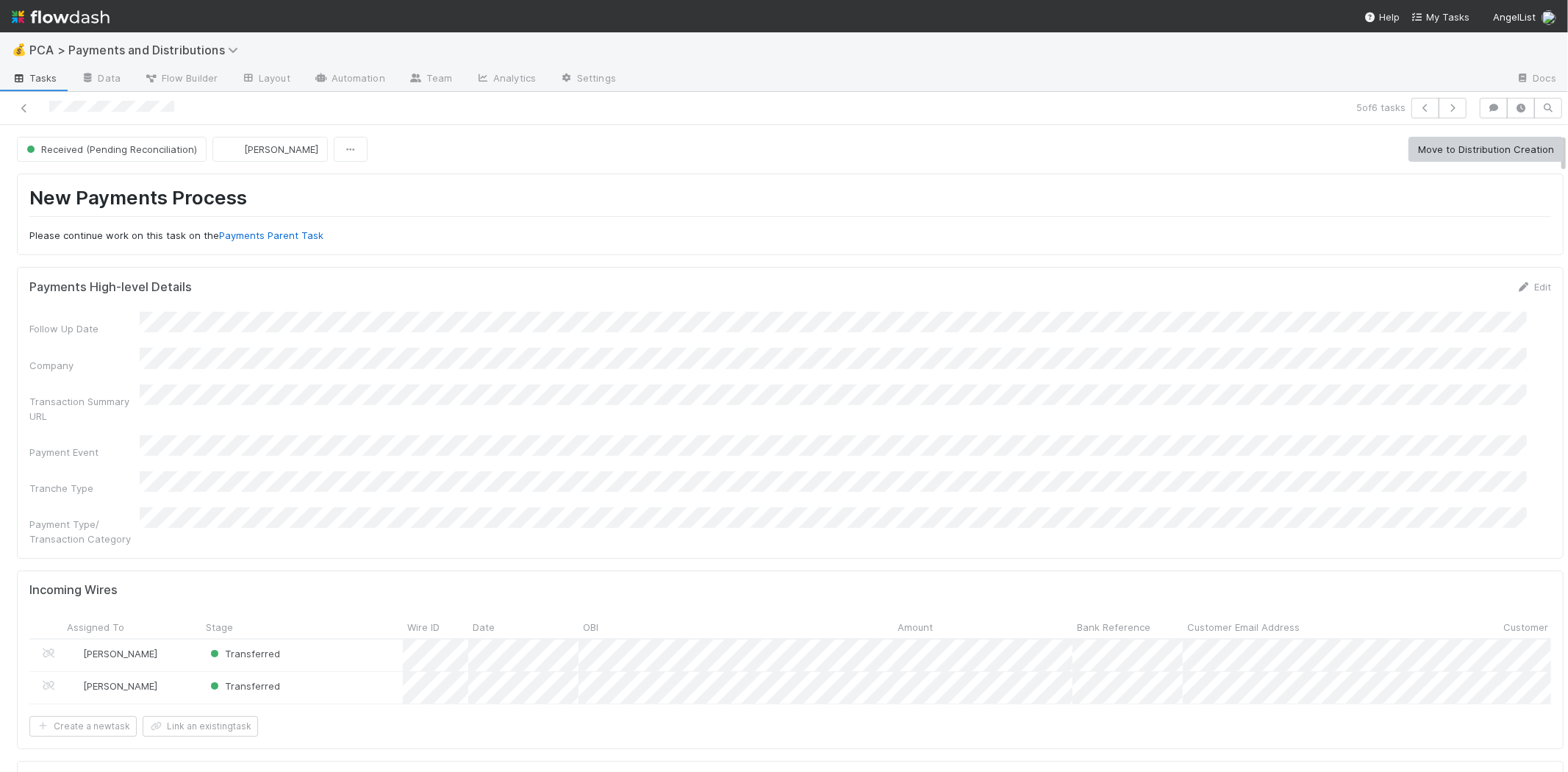
scroll to position [489, 0]
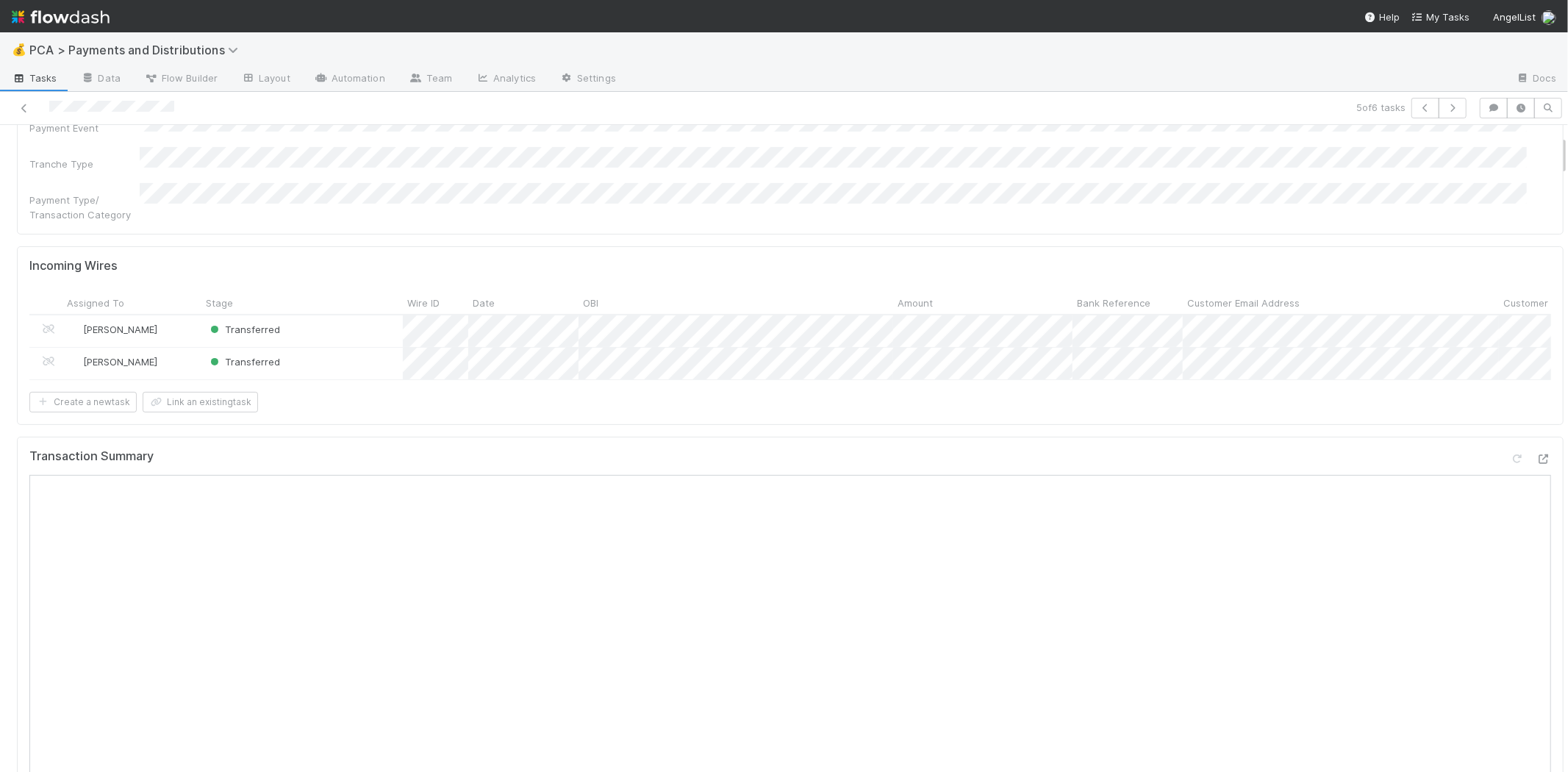
scroll to position [163, 0]
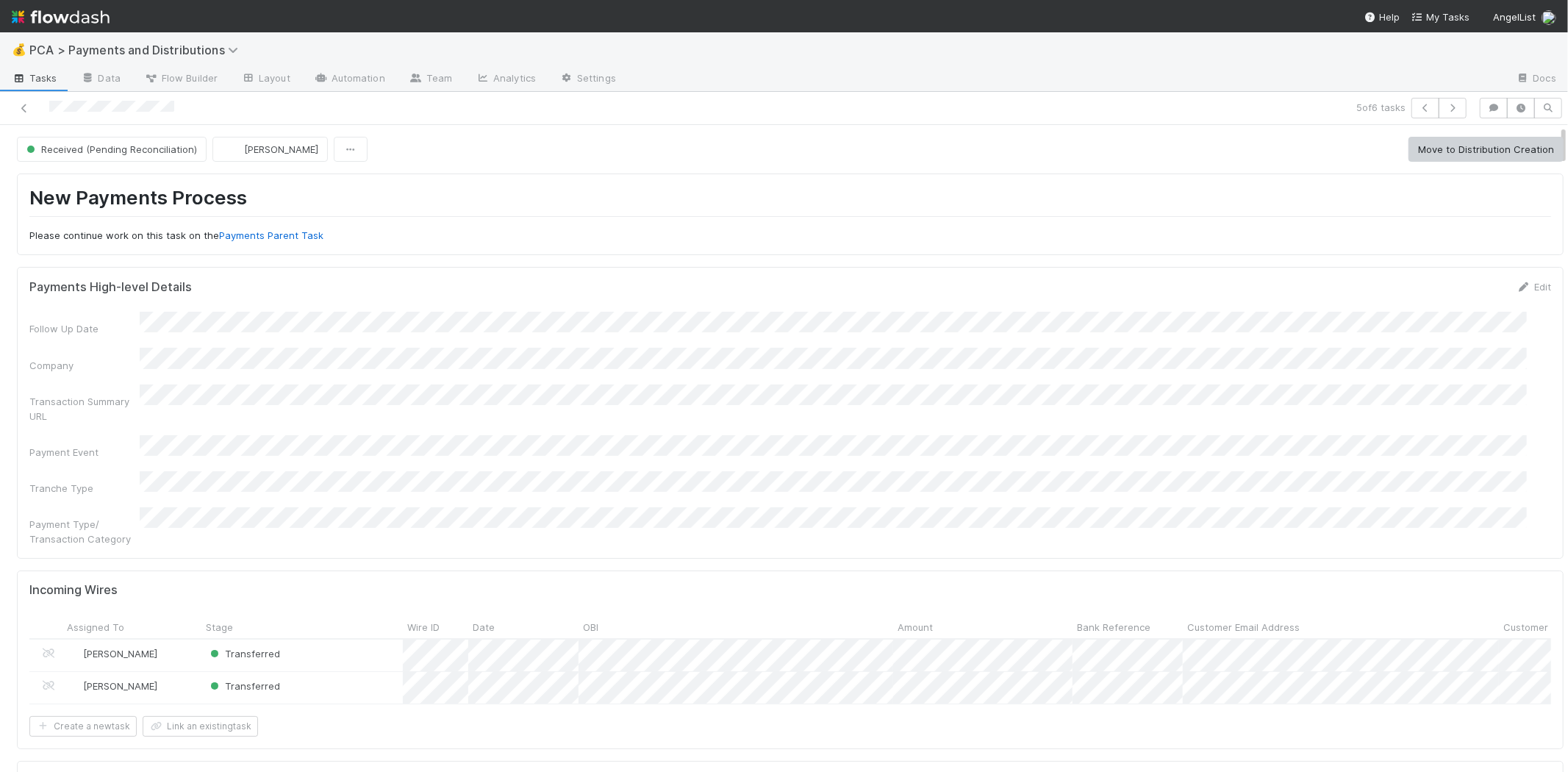
scroll to position [408, 0]
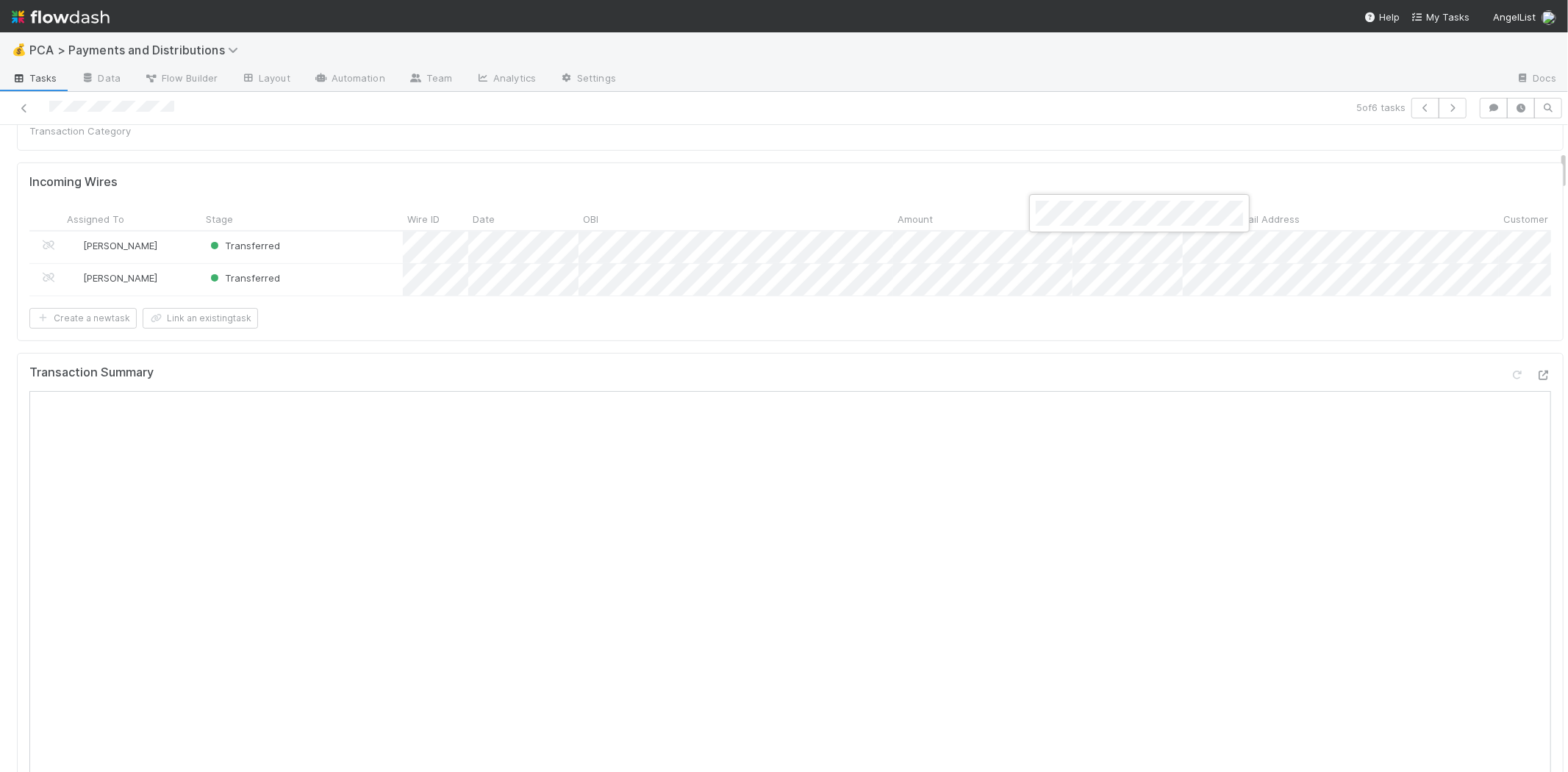
click at [1152, 431] on div at bounding box center [784, 386] width 1568 height 772
click at [1035, 451] on div at bounding box center [784, 386] width 1568 height 772
click at [809, 478] on div at bounding box center [784, 386] width 1568 height 772
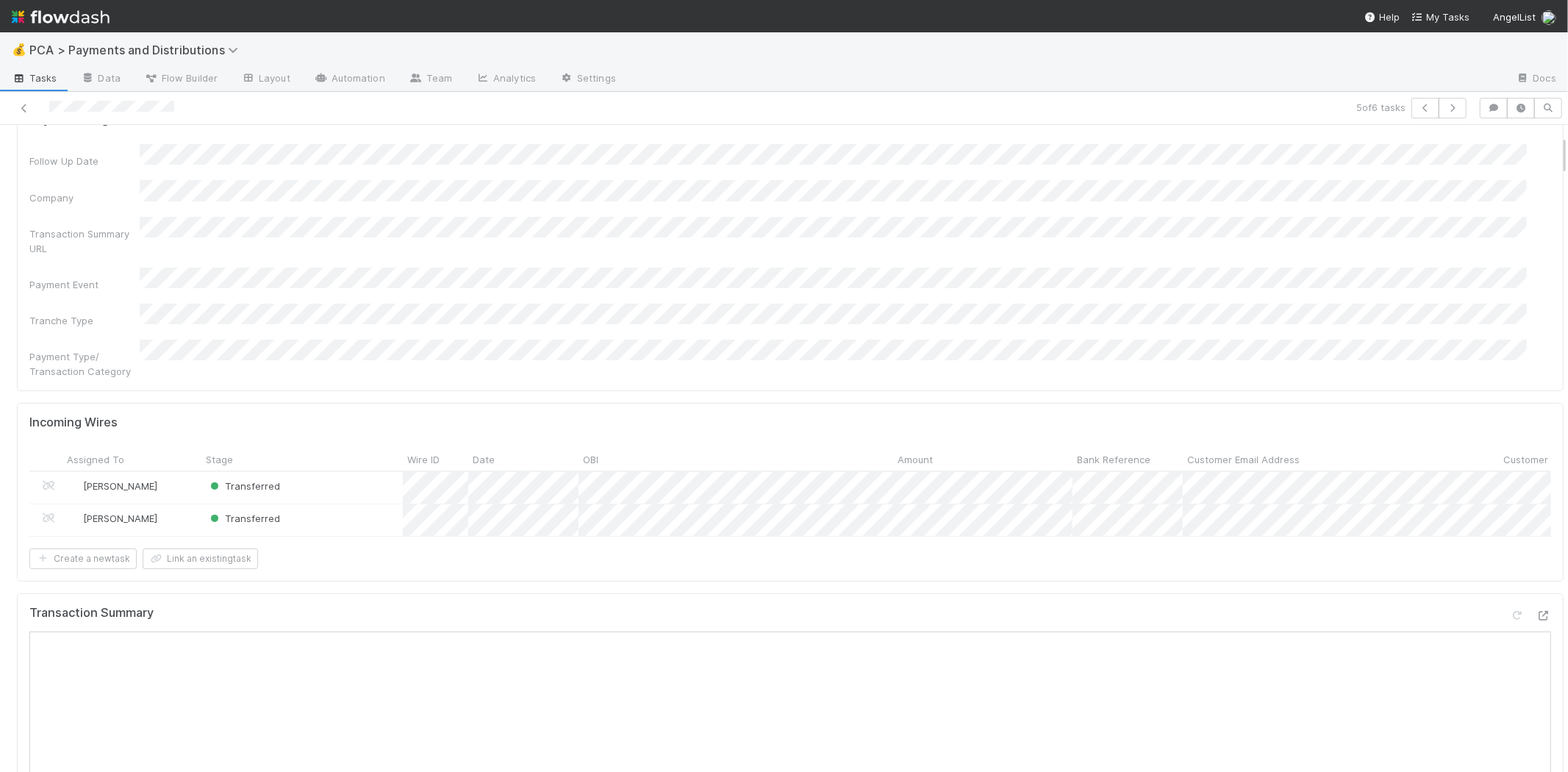
scroll to position [0, 0]
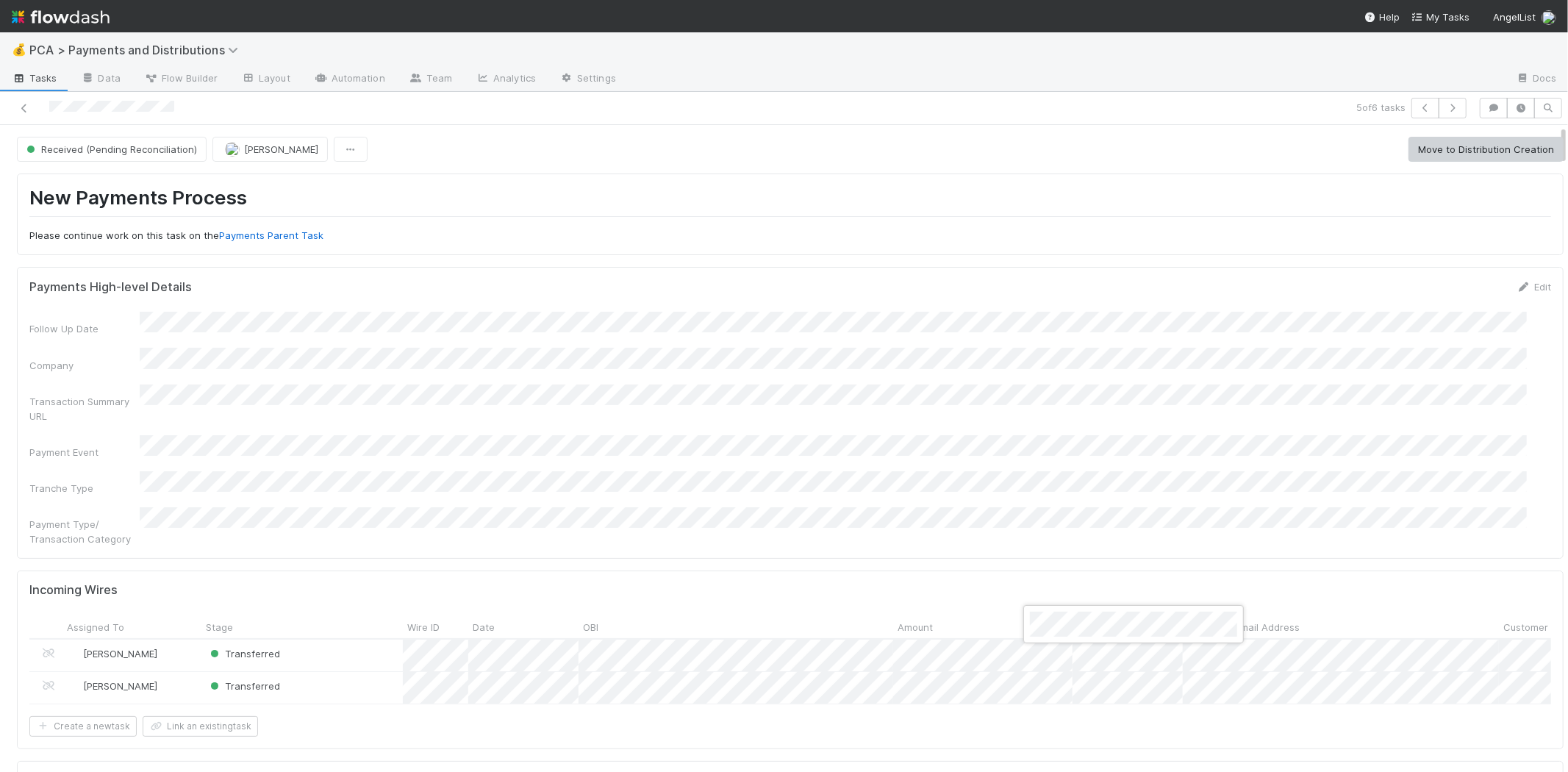
click at [924, 285] on div at bounding box center [784, 386] width 1568 height 772
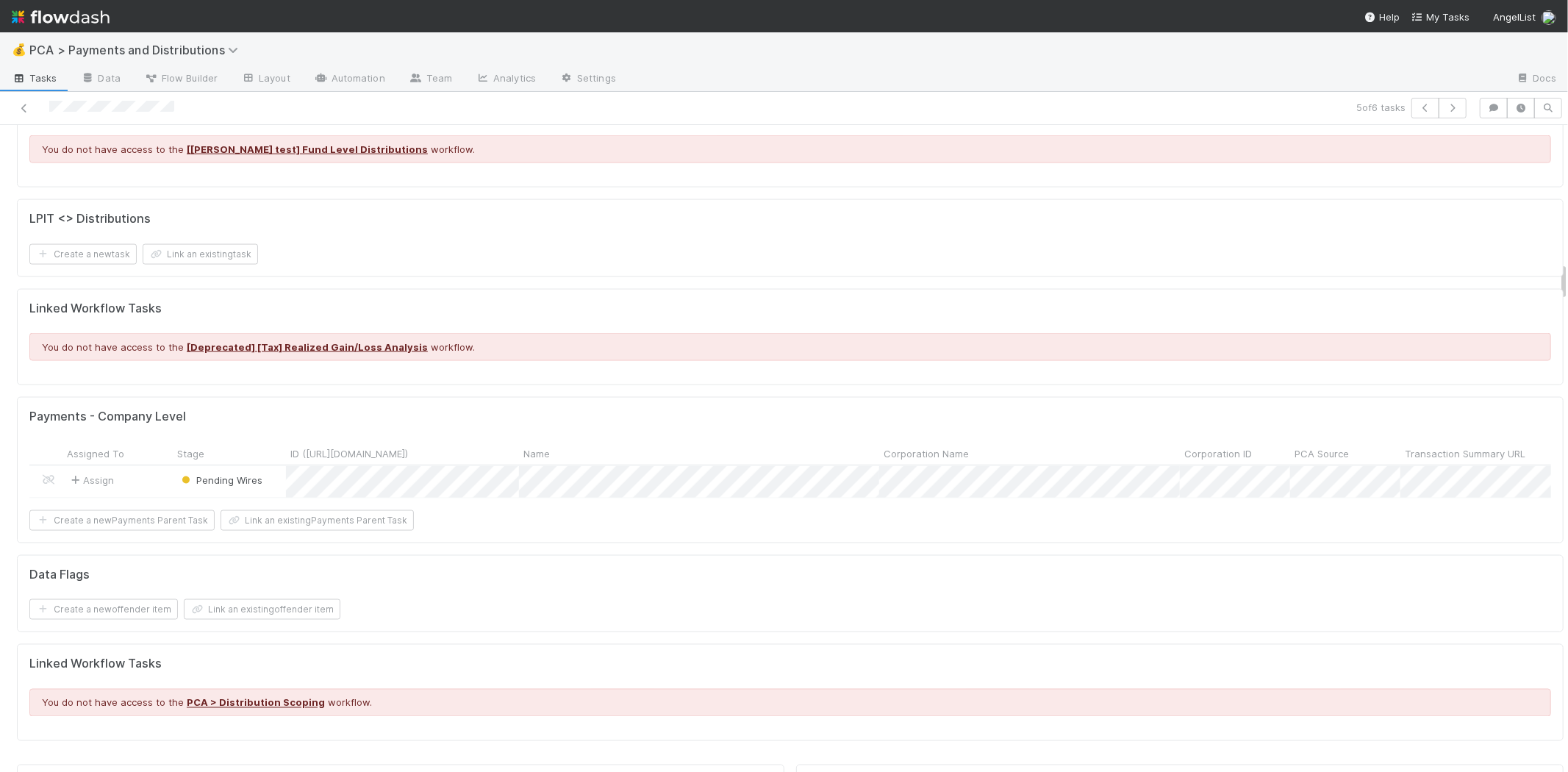
scroll to position [2207, 0]
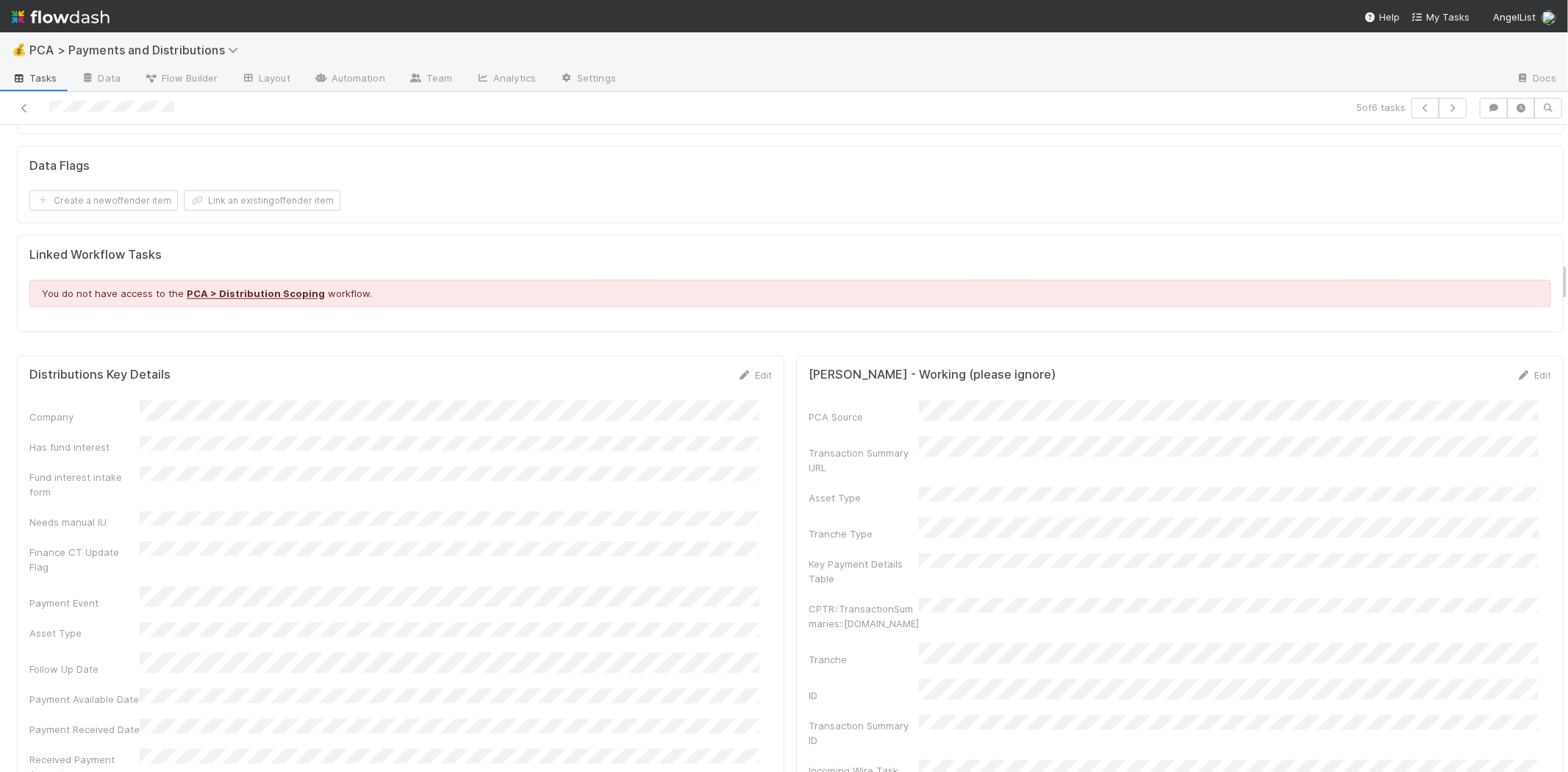
click at [747, 370] on link "Edit" at bounding box center [754, 376] width 35 height 12
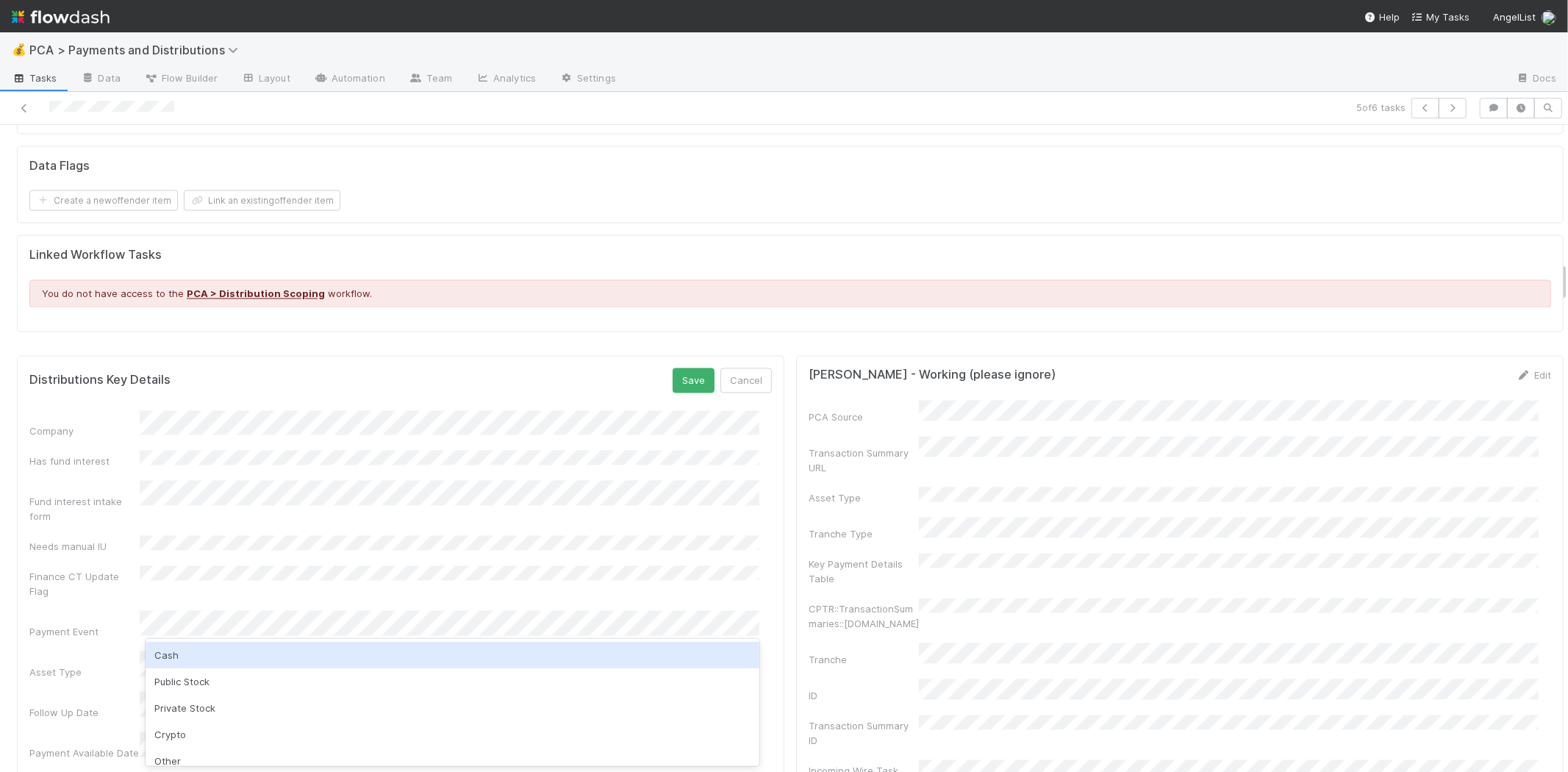
click at [231, 658] on div "Cash" at bounding box center [453, 655] width 614 height 26
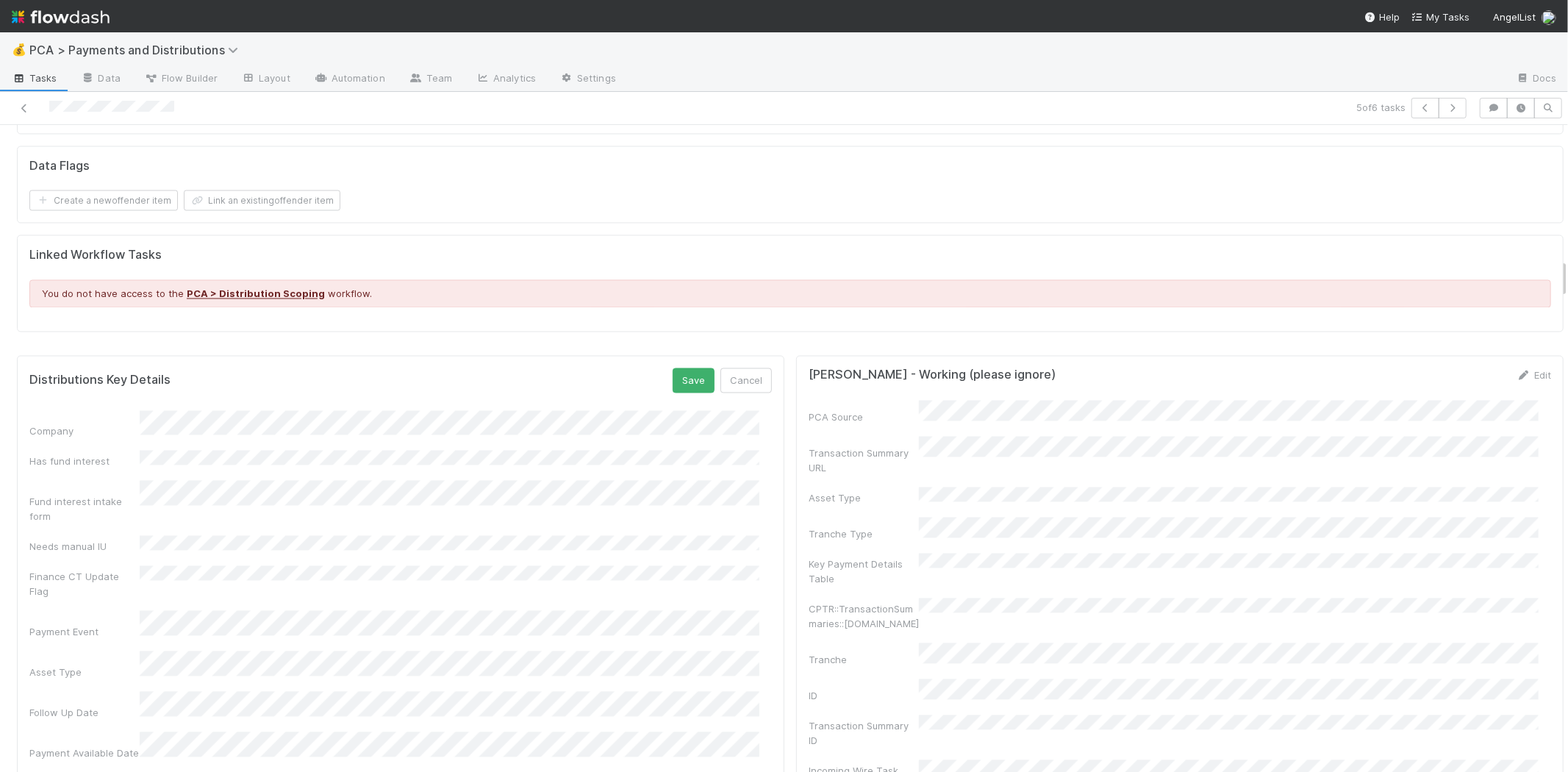
click at [412, 581] on div "11" at bounding box center [404, 585] width 20 height 20
click at [408, 623] on div "11" at bounding box center [404, 621] width 20 height 20
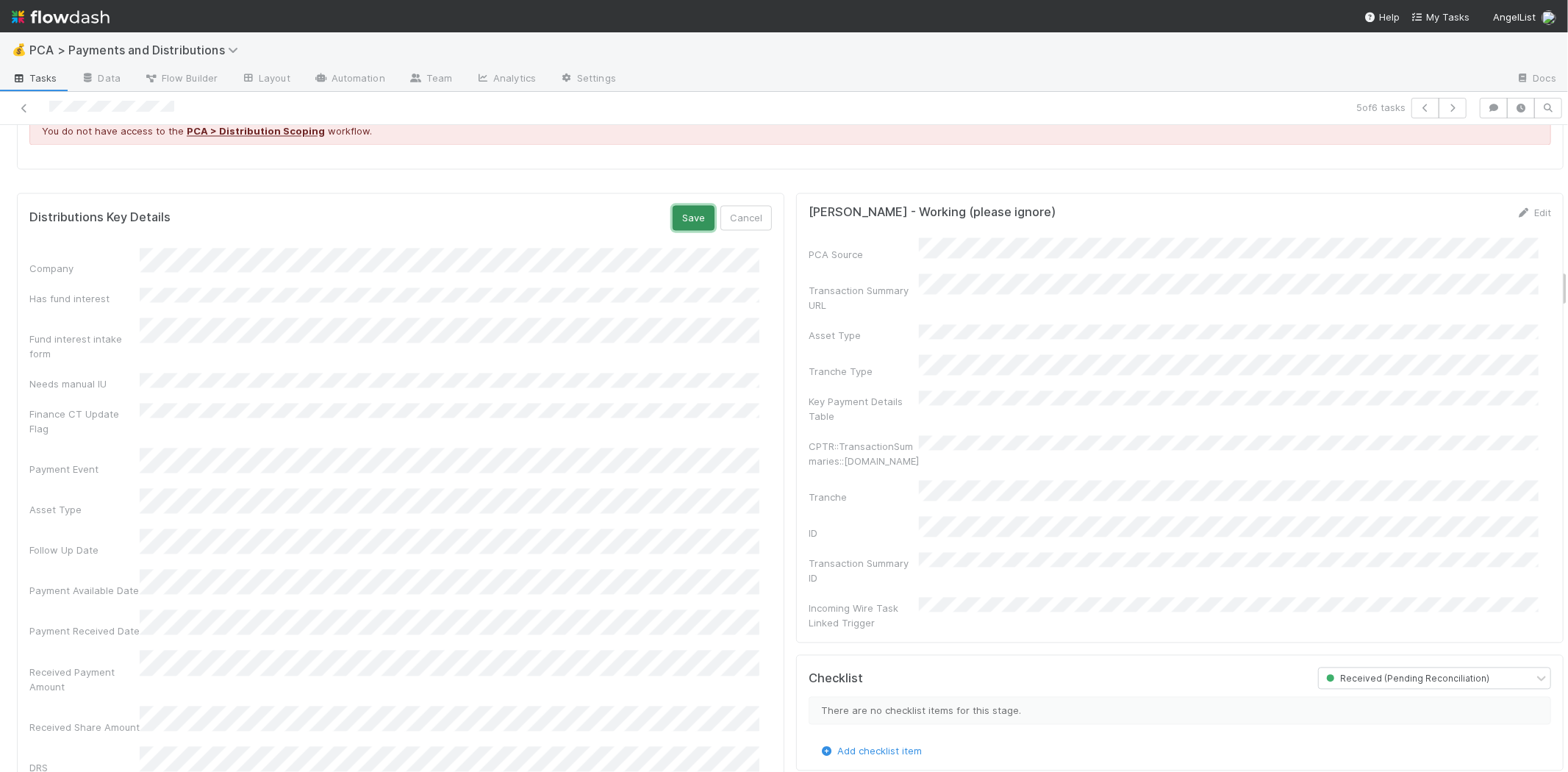
drag, startPoint x: 687, startPoint y: 207, endPoint x: 685, endPoint y: 241, distance: 34.1
click at [687, 209] on button "Save" at bounding box center [693, 217] width 42 height 25
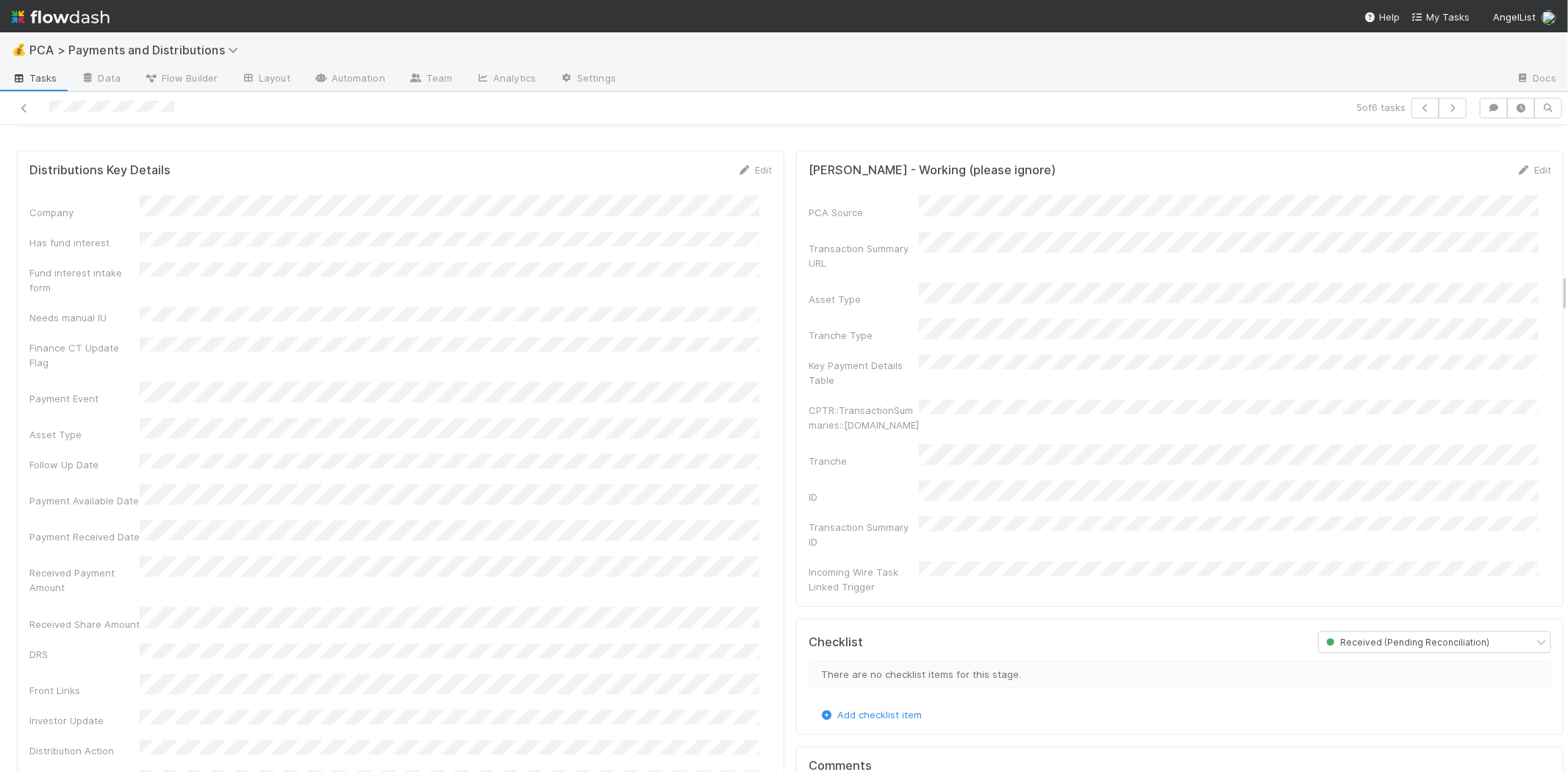
scroll to position [2403, 0]
click at [739, 172] on icon at bounding box center [744, 172] width 14 height 9
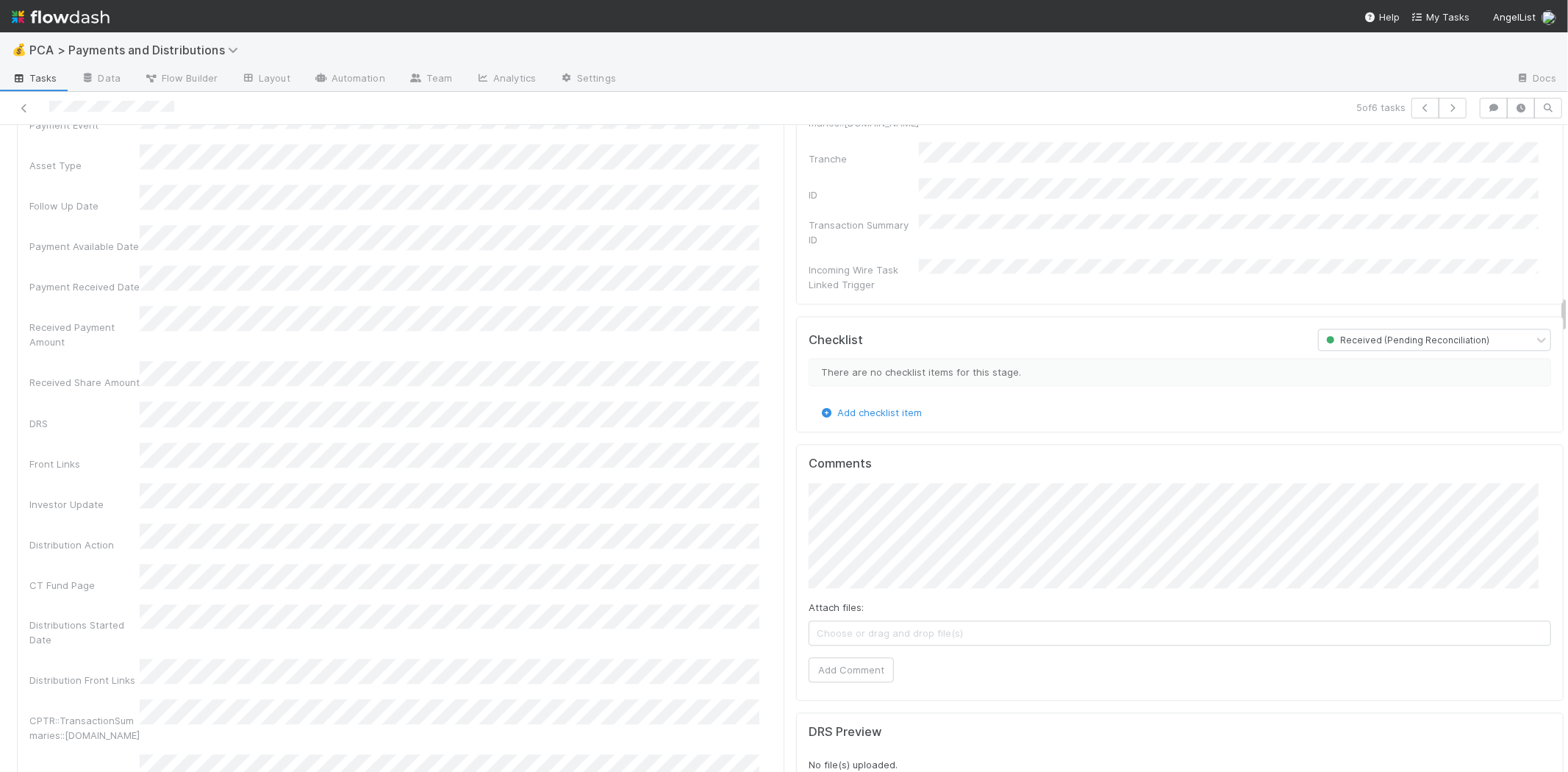
scroll to position [2812, 0]
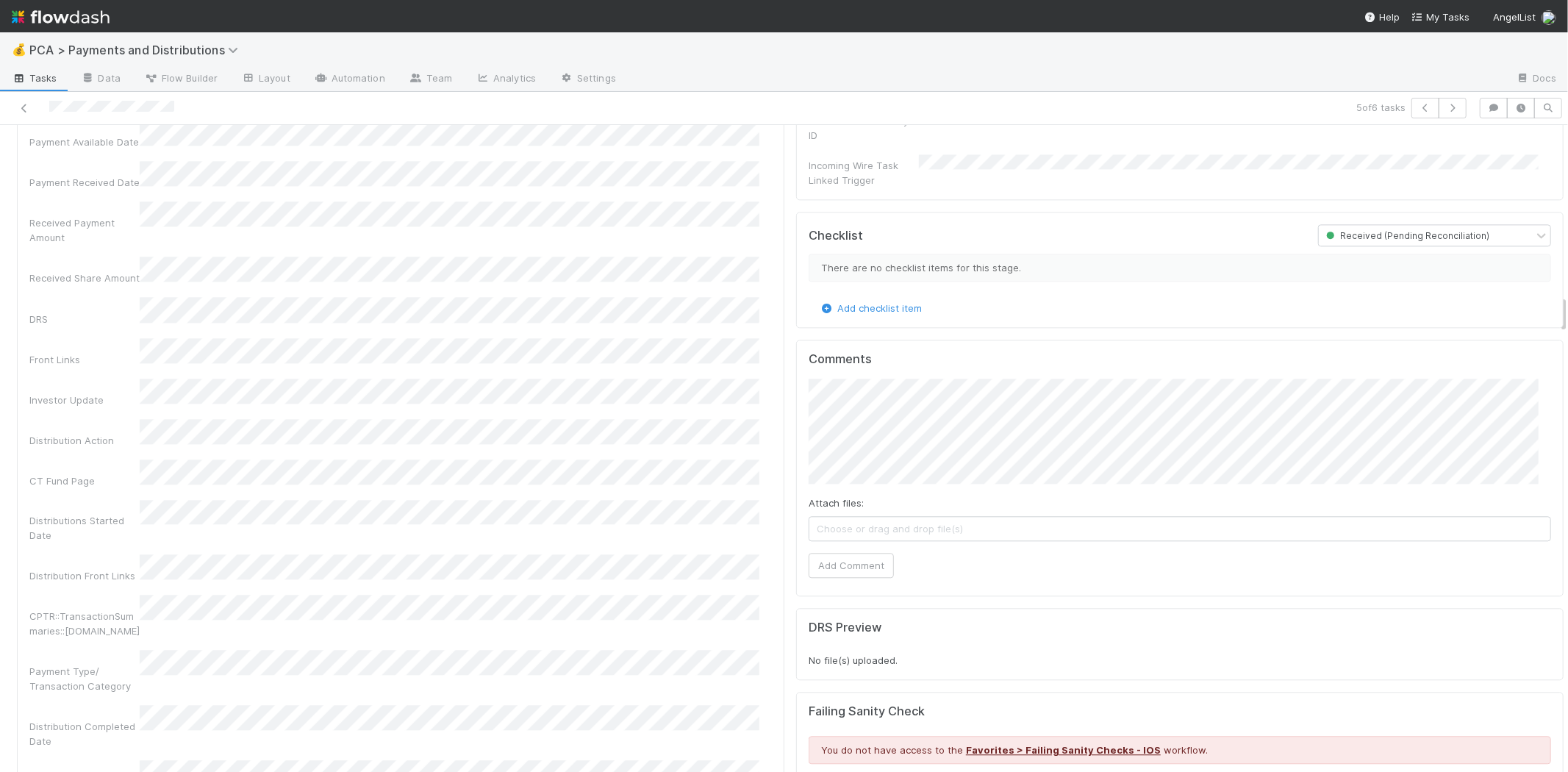
click at [50, 237] on div "Company Has fund interest Fund interest intake form Needs manual IU Finance CT …" at bounding box center [401, 582] width 743 height 1569
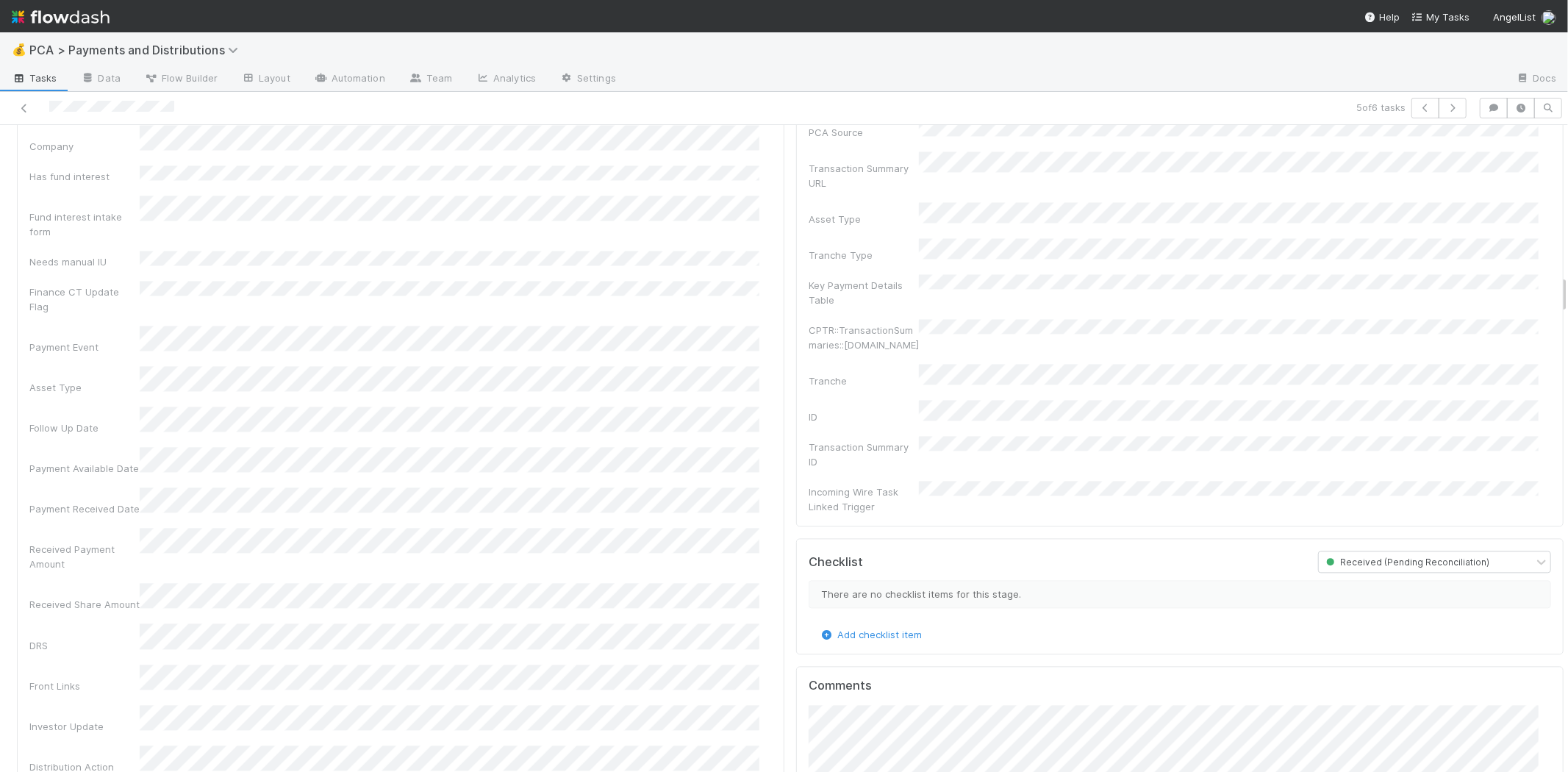
scroll to position [2240, 0]
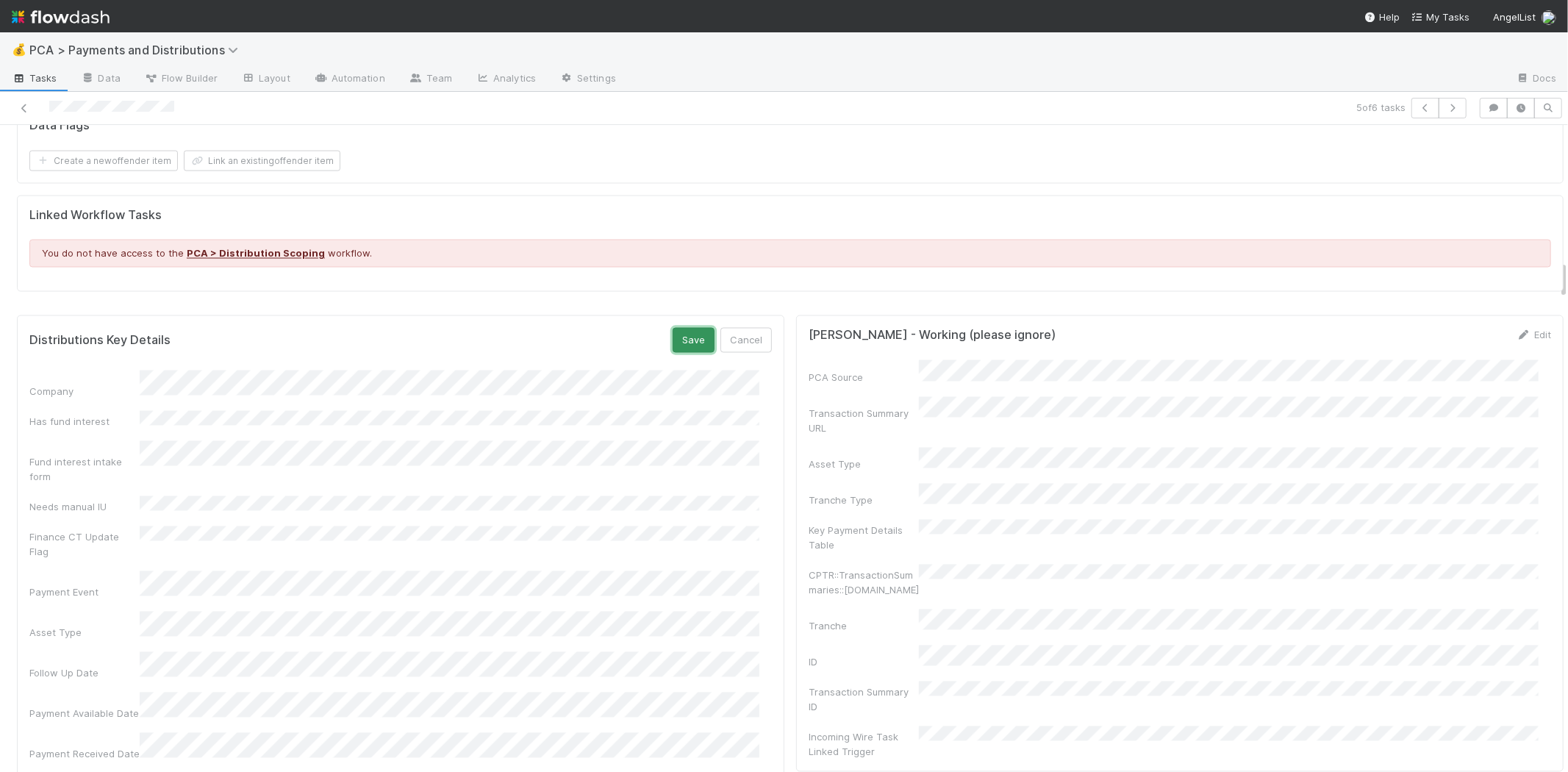
click at [682, 338] on button "Save" at bounding box center [693, 340] width 42 height 25
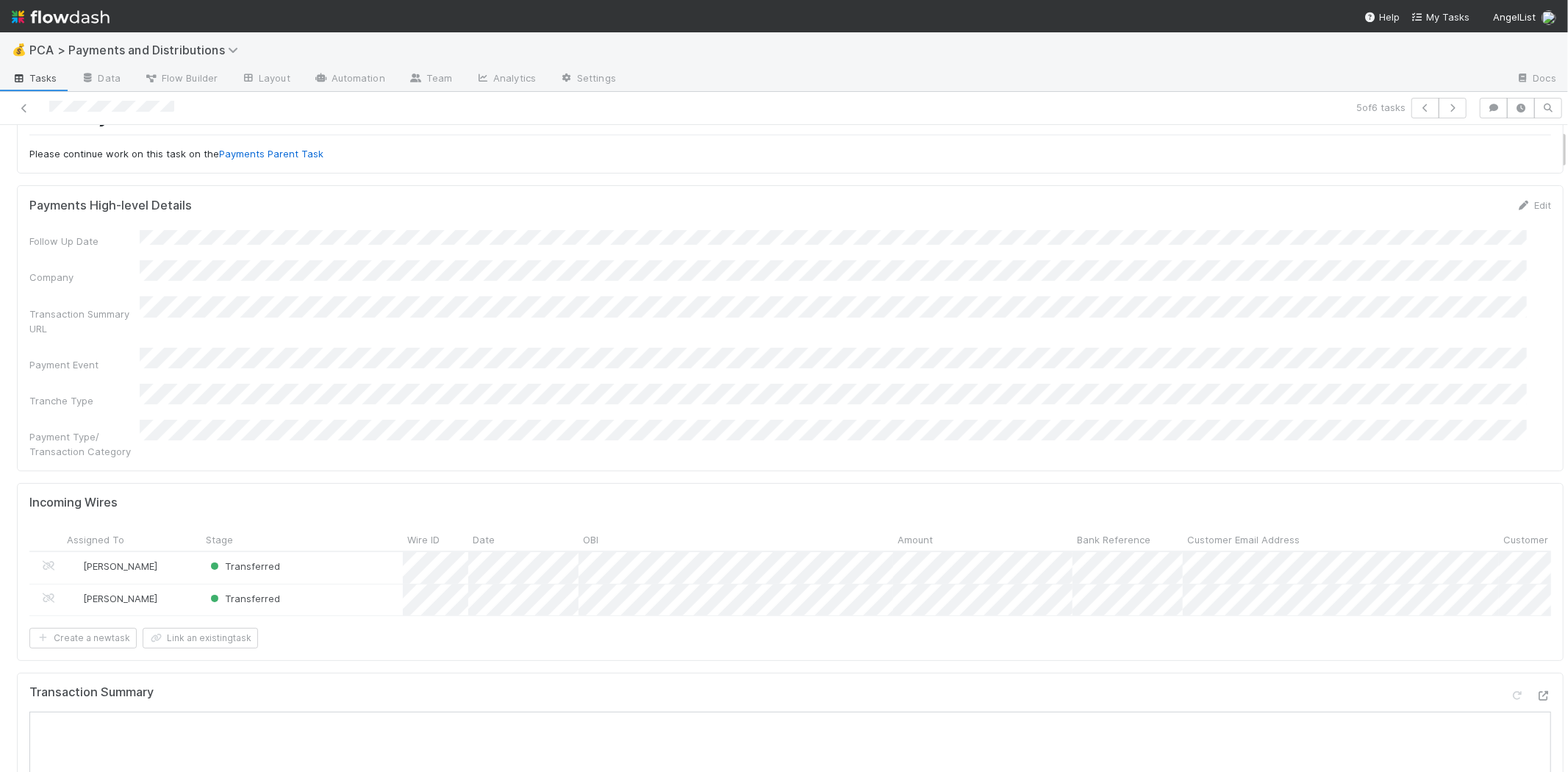
scroll to position [0, 0]
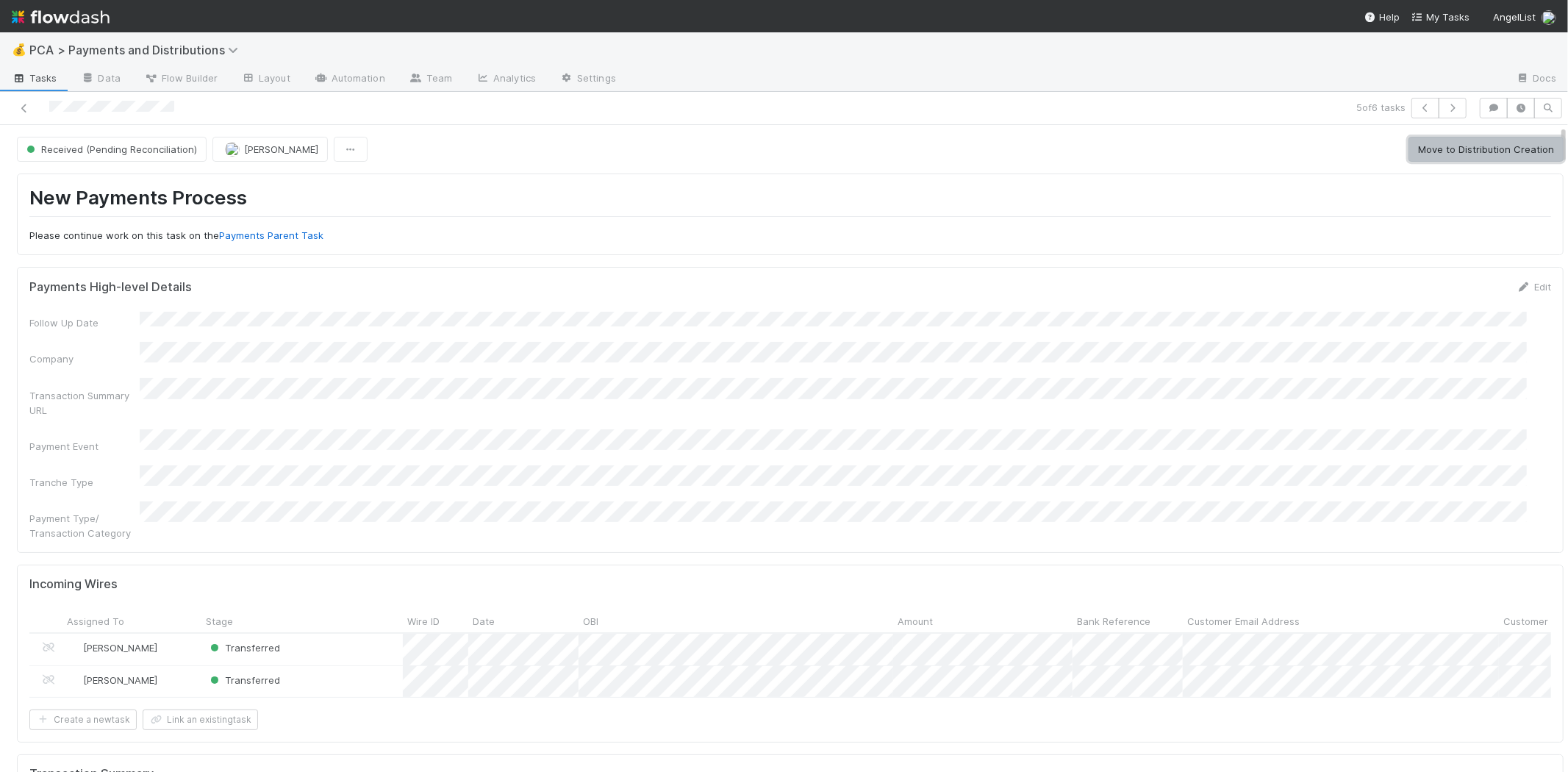
click at [1480, 155] on button "Move to Distribution Creation" at bounding box center [1486, 148] width 155 height 25
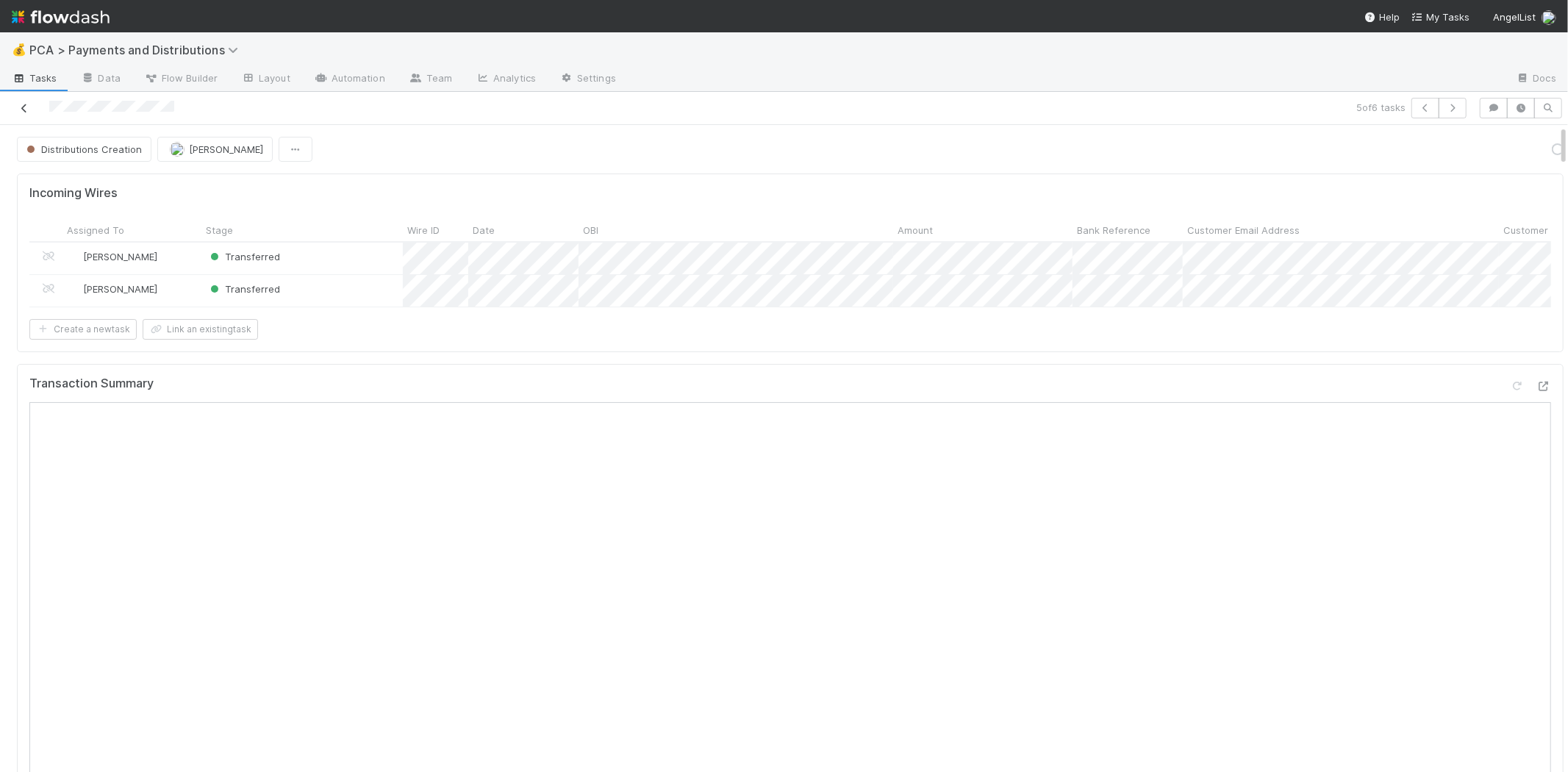
click at [23, 102] on link at bounding box center [24, 108] width 14 height 14
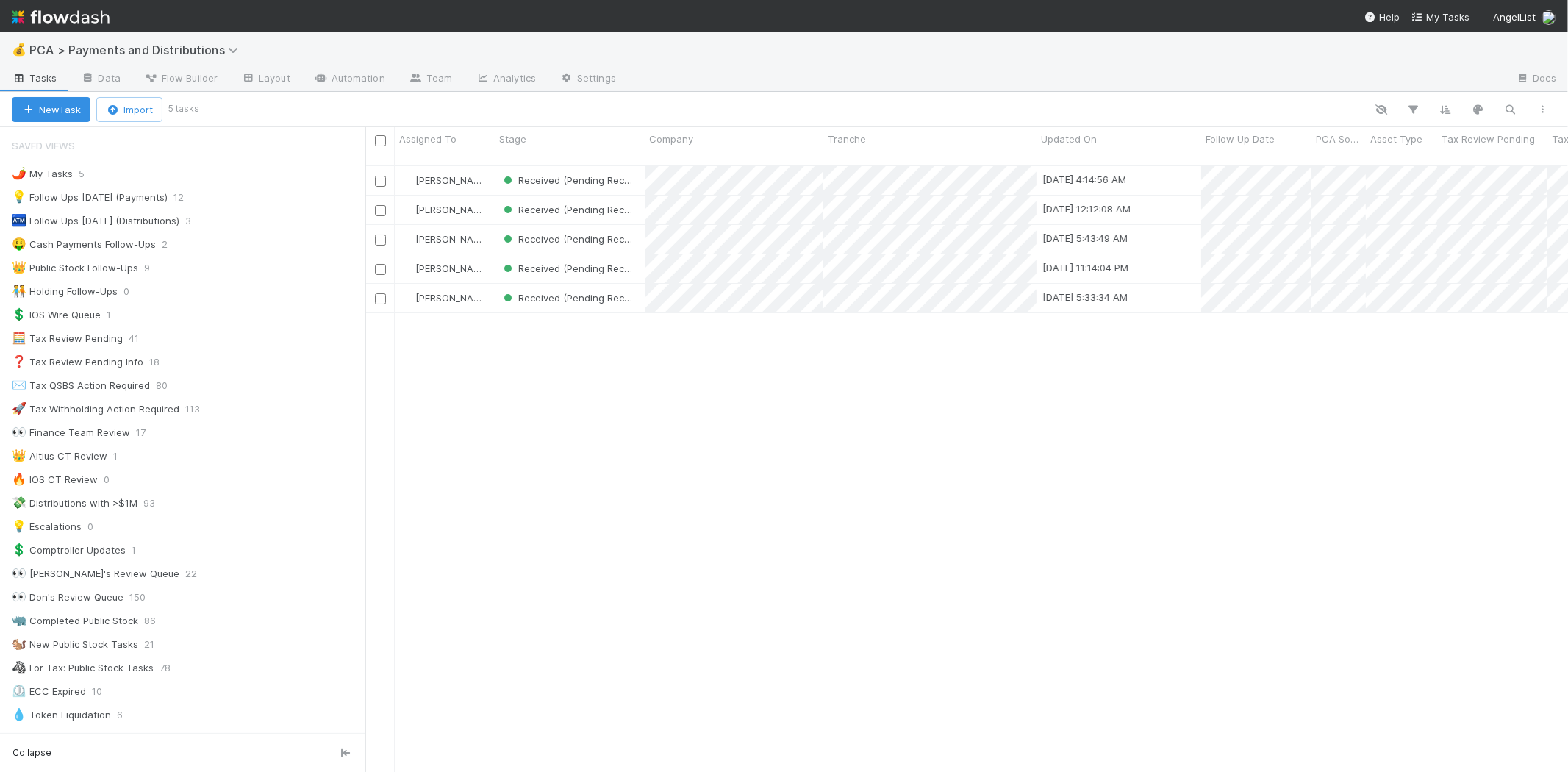
scroll to position [607, 1190]
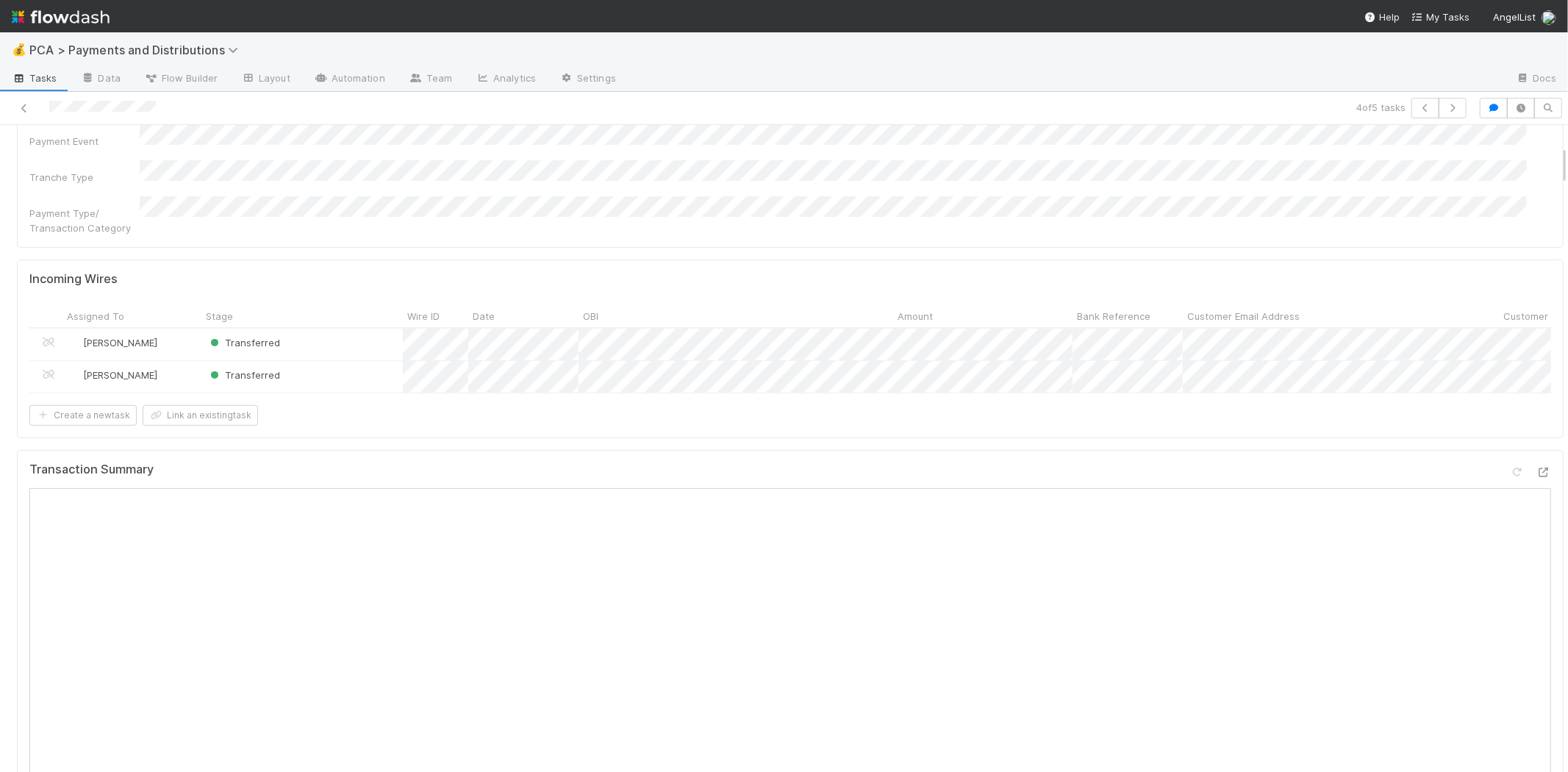
scroll to position [327, 0]
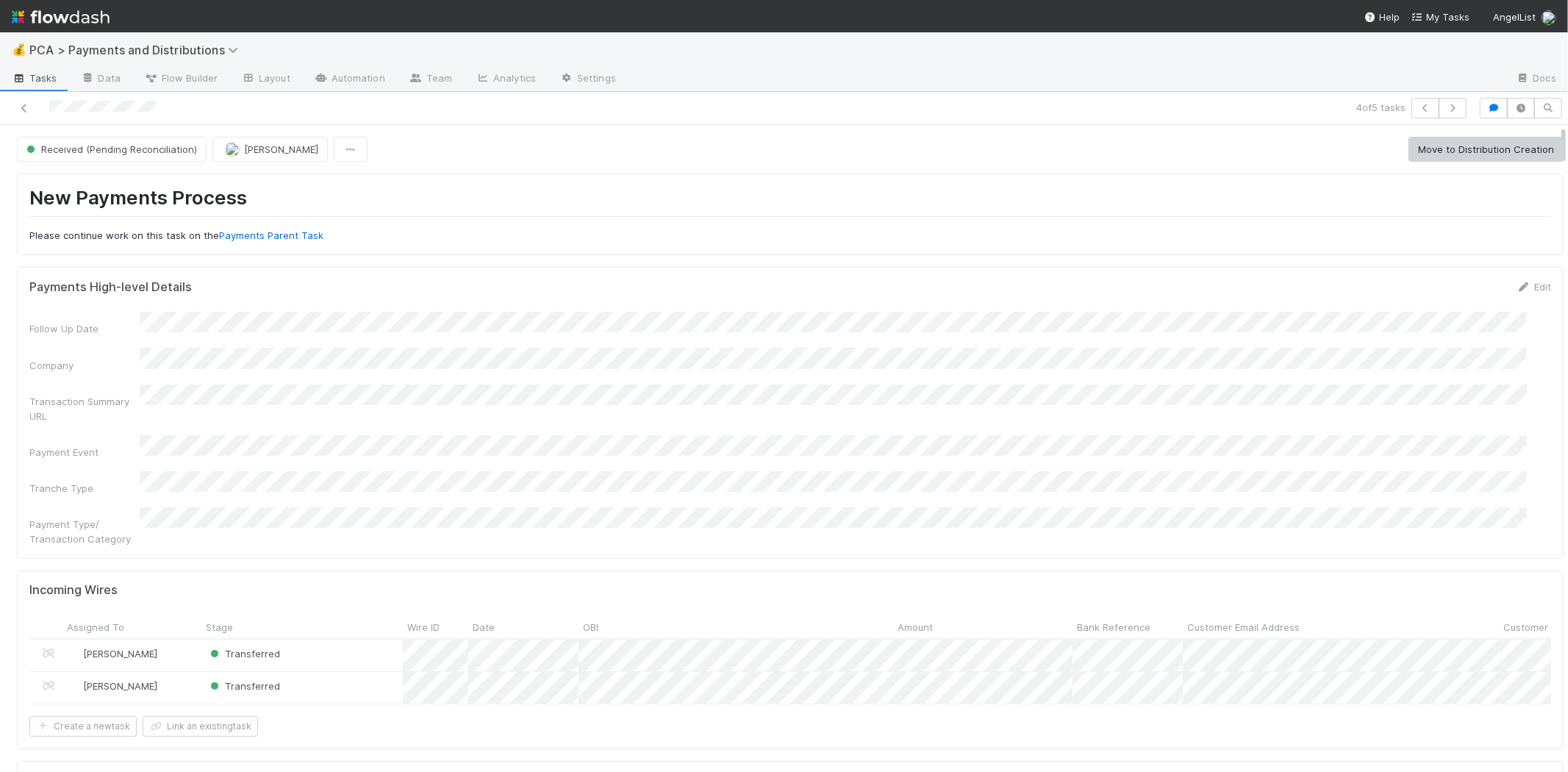
click at [1187, 400] on div "Transaction Summary URL" at bounding box center [790, 404] width 1521 height 39
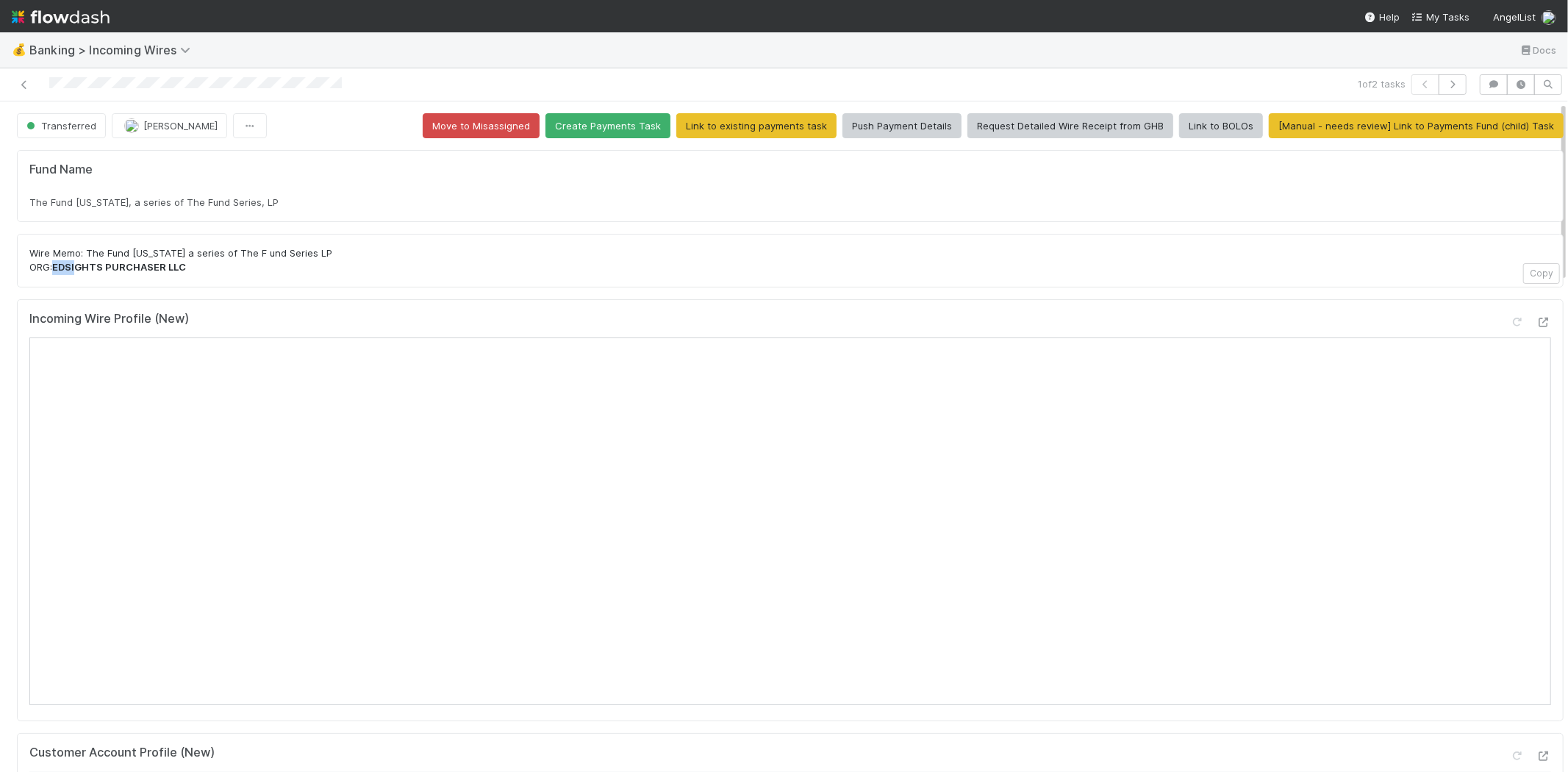
drag, startPoint x: 53, startPoint y: 267, endPoint x: 80, endPoint y: 268, distance: 27.0
click at [80, 268] on p "Wire Memo: The Fund New York a series of The F und Series LP ORG: EDSIGHTS PURC…" at bounding box center [790, 260] width 1521 height 29
click at [76, 267] on strong "EDSIGHTS PURCHASER LLC" at bounding box center [120, 267] width 134 height 12
click at [54, 262] on strong "EDSIGHTS PURCHASER LLC" at bounding box center [120, 267] width 134 height 12
click at [64, 260] on p "Wire Memo: The Fund New York a series of The F und Series LP ORG: EDSIGHTS PURC…" at bounding box center [790, 260] width 1521 height 29
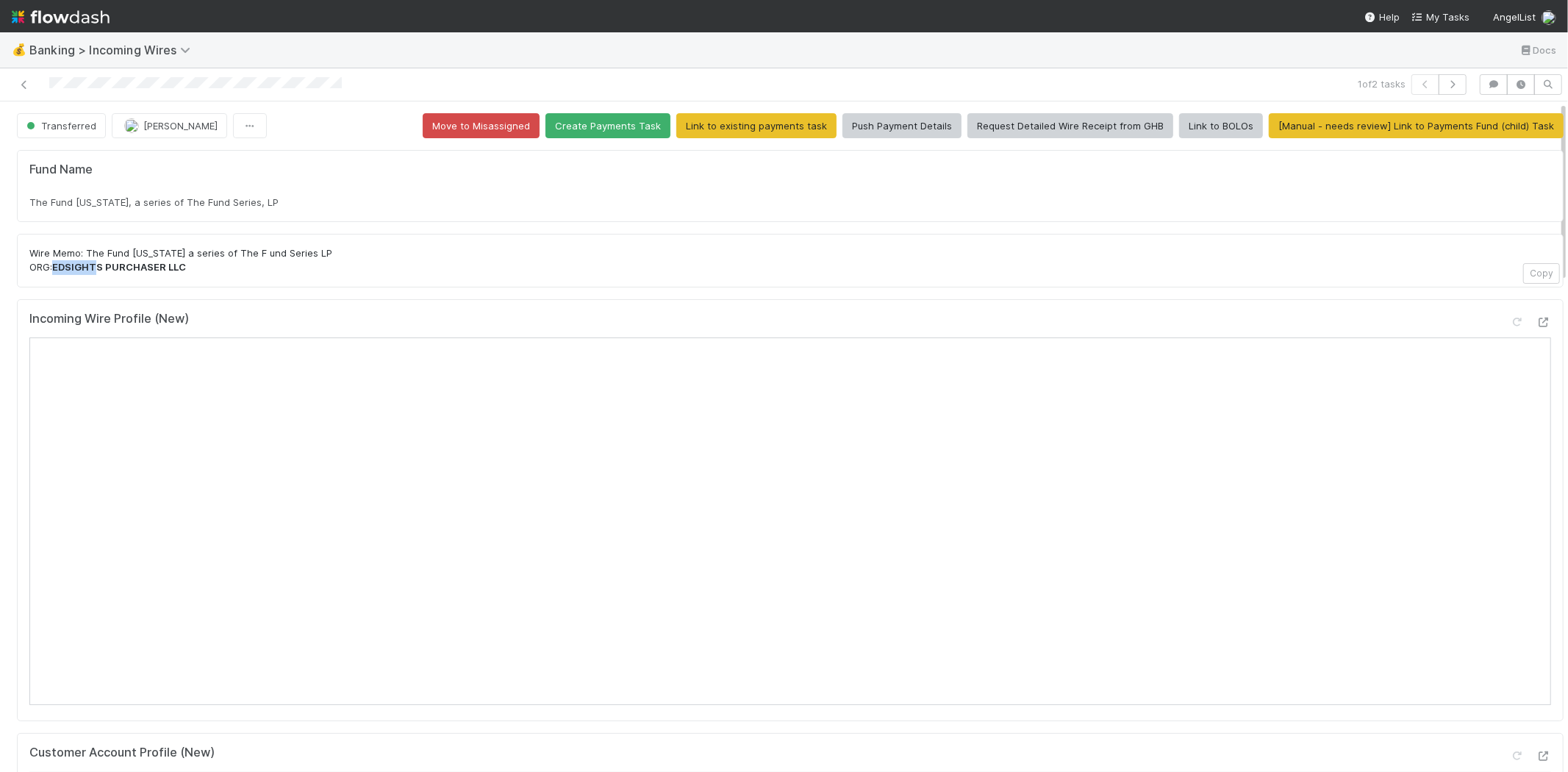
drag, startPoint x: 58, startPoint y: 268, endPoint x: 100, endPoint y: 267, distance: 42.0
click at [100, 267] on strong "EDSIGHTS PURCHASER LLC" at bounding box center [120, 267] width 134 height 12
copy strong "EDSIGHTS"
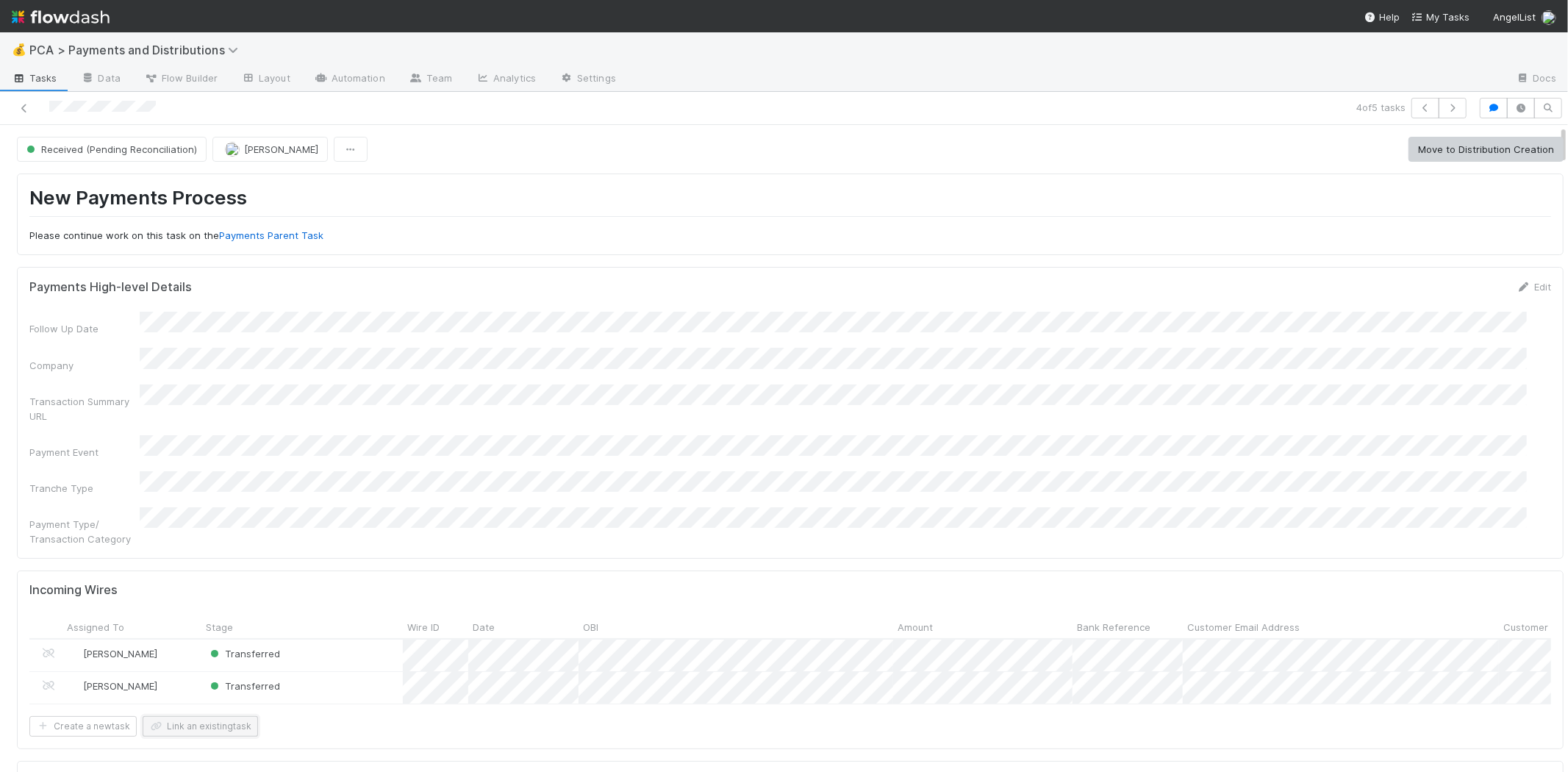
click at [232, 716] on button "Link an existing task" at bounding box center [200, 726] width 115 height 20
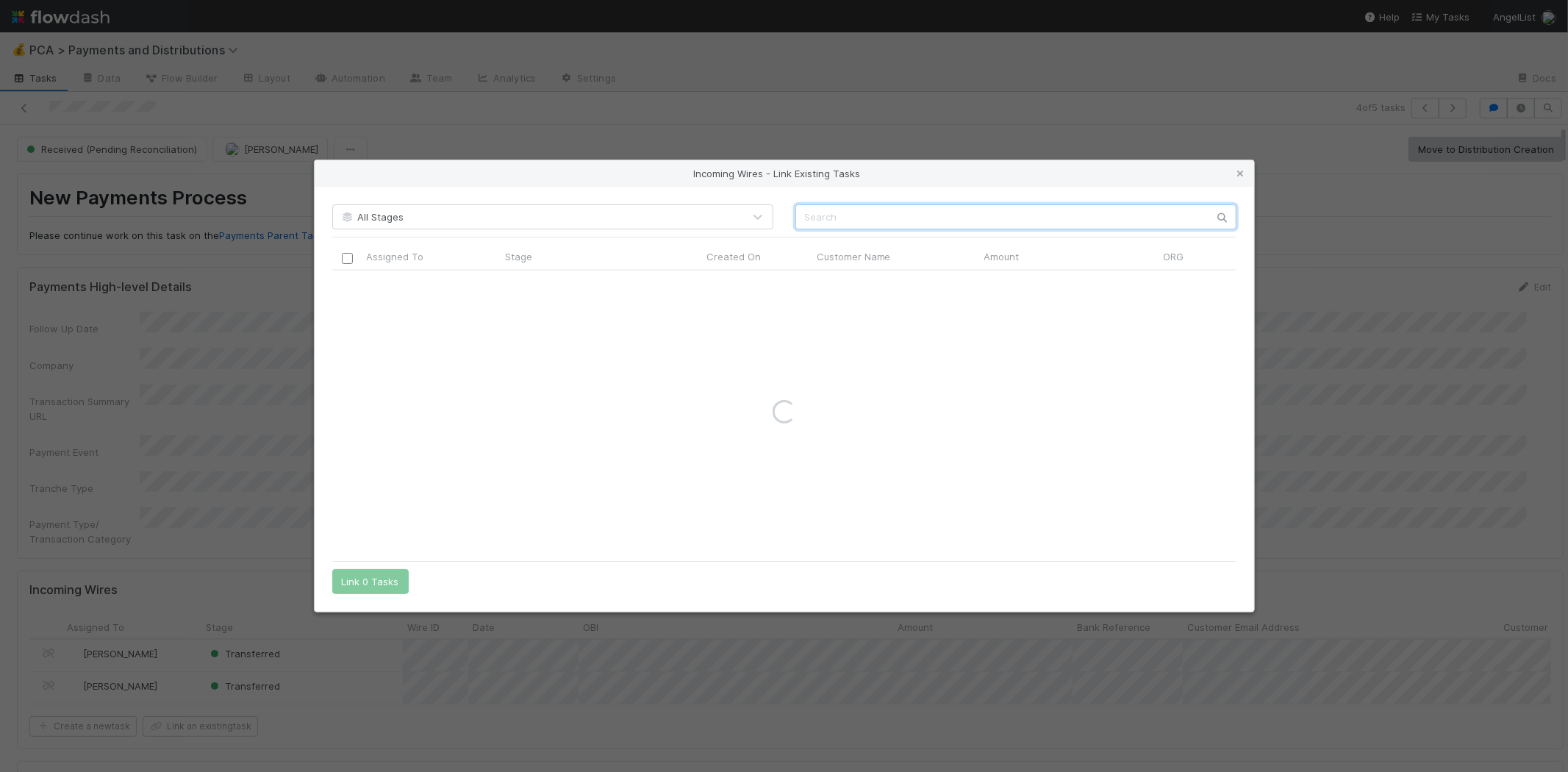
click at [864, 224] on input "text" at bounding box center [1016, 216] width 441 height 25
paste input "EDSIGHTS"
type input "EDSIGHTS"
drag, startPoint x: 1238, startPoint y: 174, endPoint x: 1547, endPoint y: 350, distance: 355.6
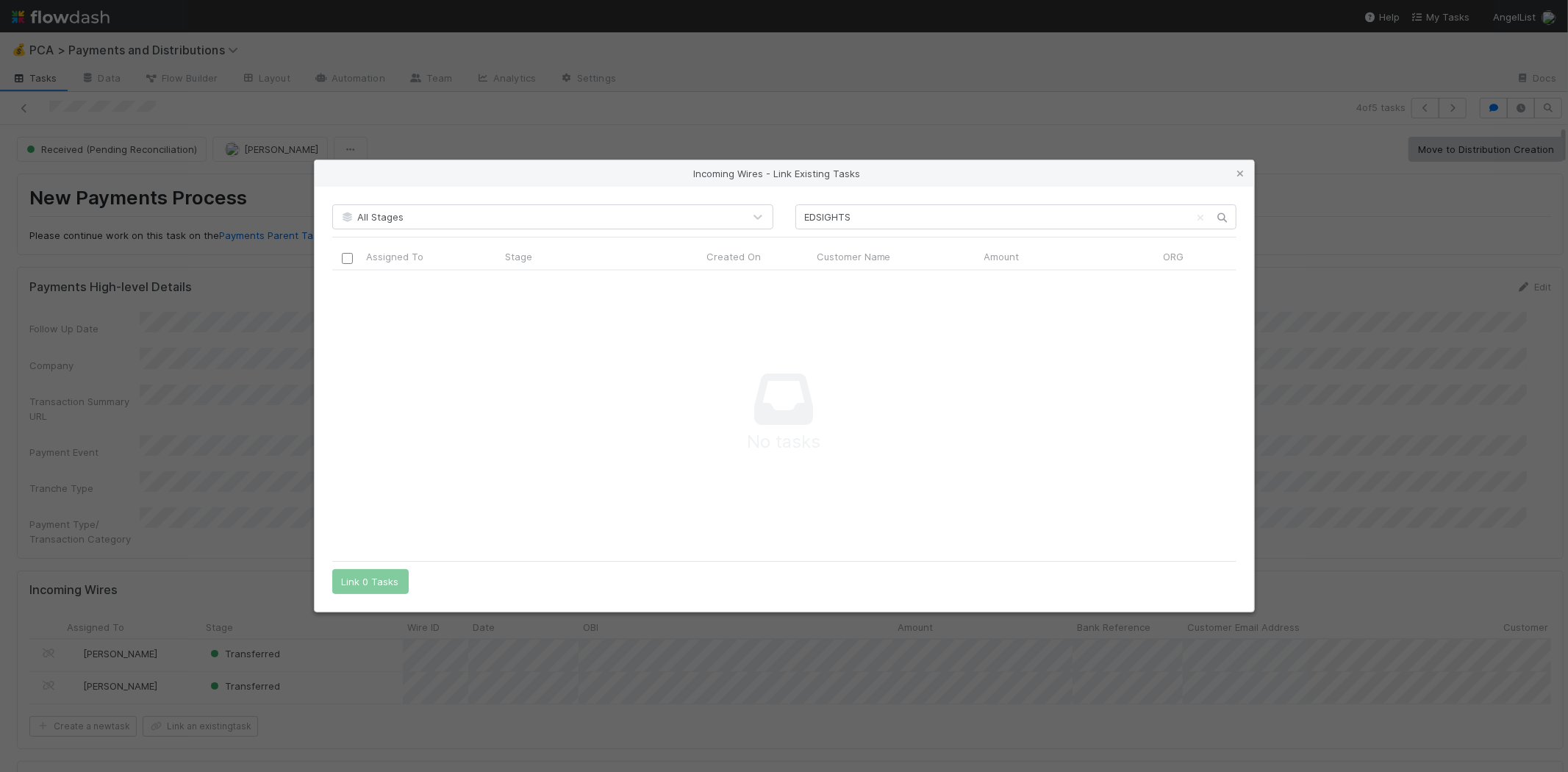
click at [1238, 176] on icon at bounding box center [1241, 173] width 14 height 9
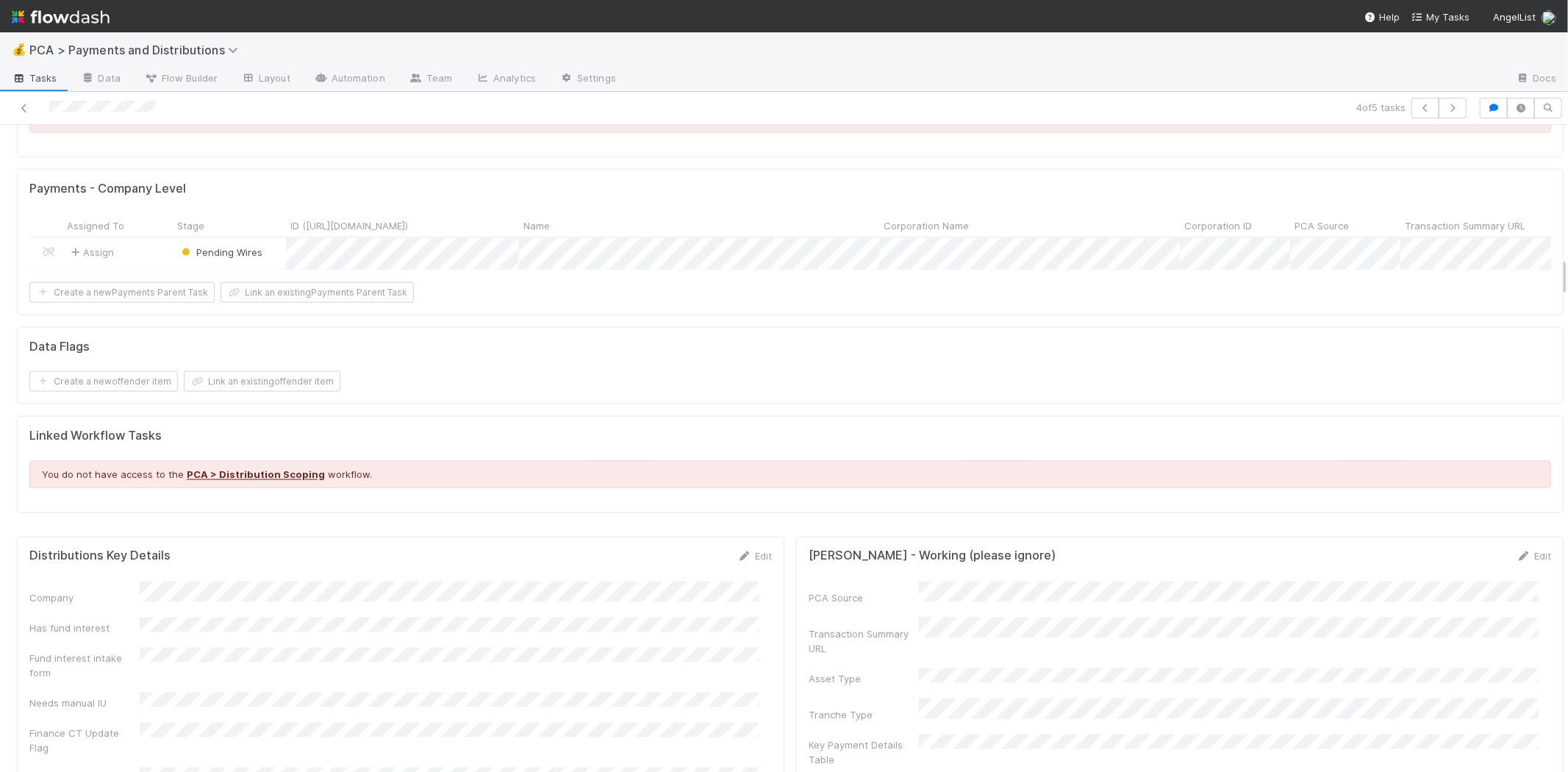
scroll to position [2123, 0]
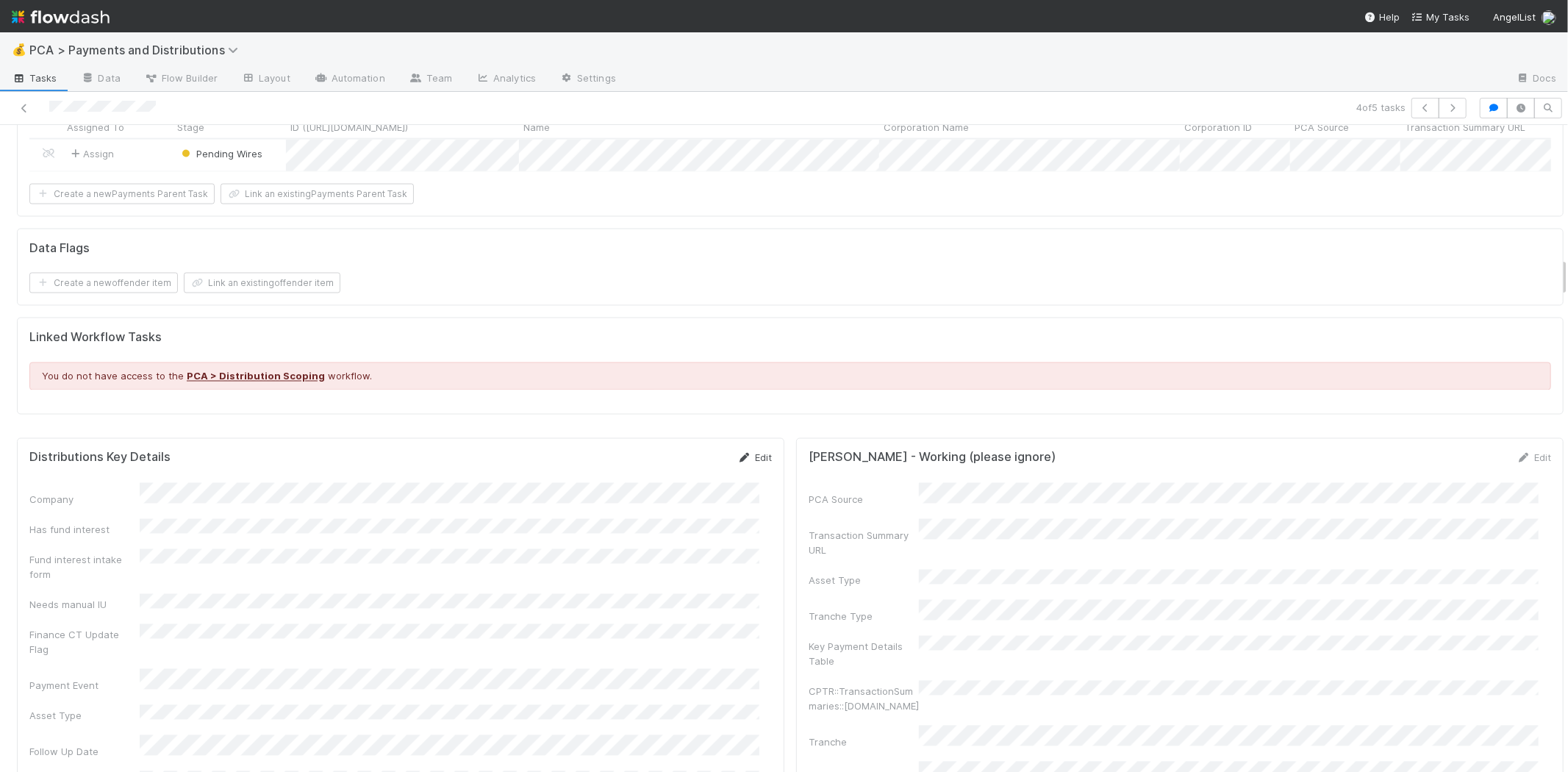
drag, startPoint x: 746, startPoint y: 455, endPoint x: 466, endPoint y: 594, distance: 312.6
click at [745, 456] on link "Edit" at bounding box center [754, 458] width 35 height 12
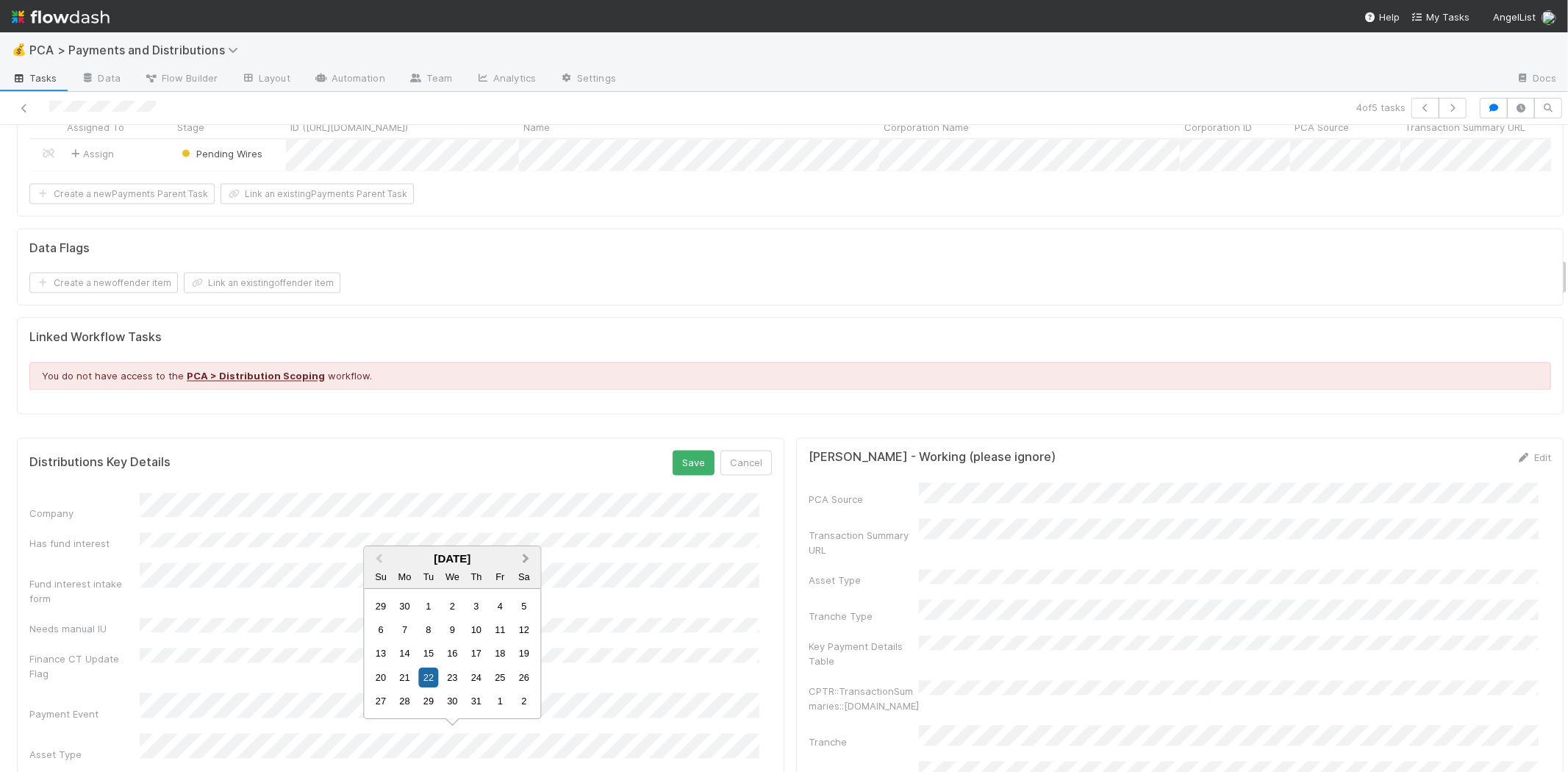
click at [530, 559] on button "Next Month" at bounding box center [528, 560] width 24 height 24
click at [501, 627] on div "15" at bounding box center [499, 629] width 20 height 20
click at [676, 456] on button "Save" at bounding box center [693, 462] width 42 height 25
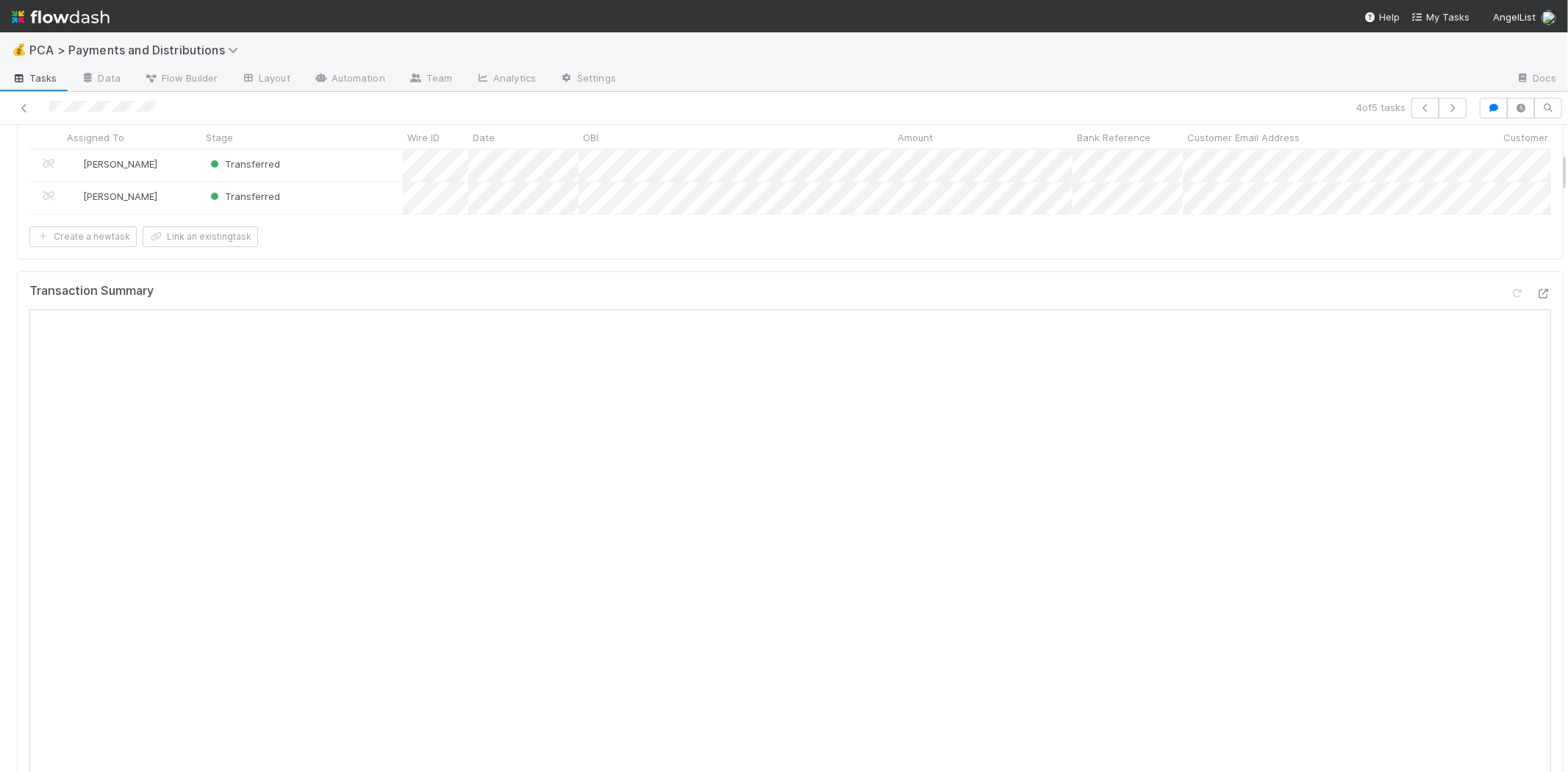
scroll to position [327, 0]
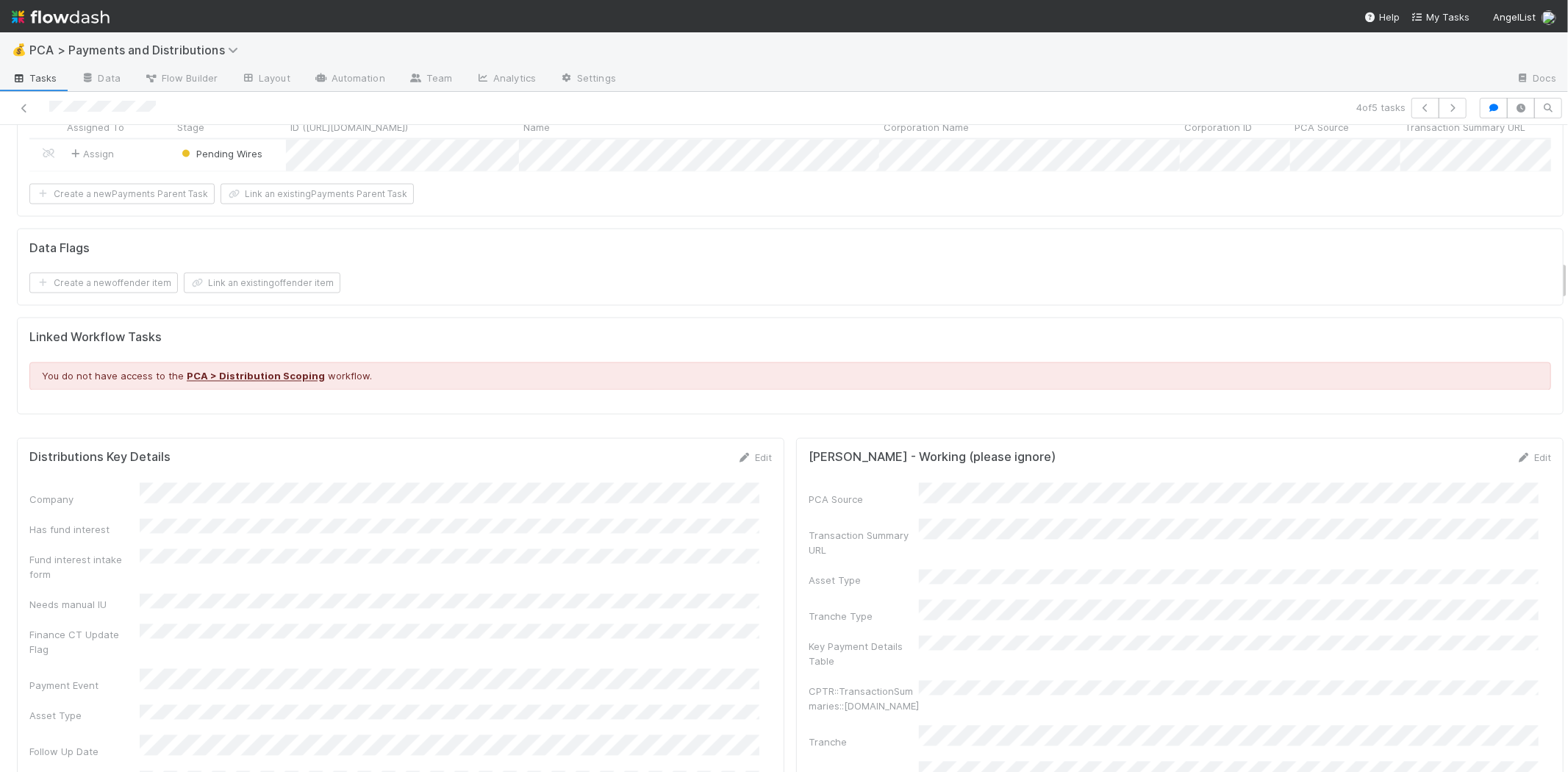
scroll to position [2615, 0]
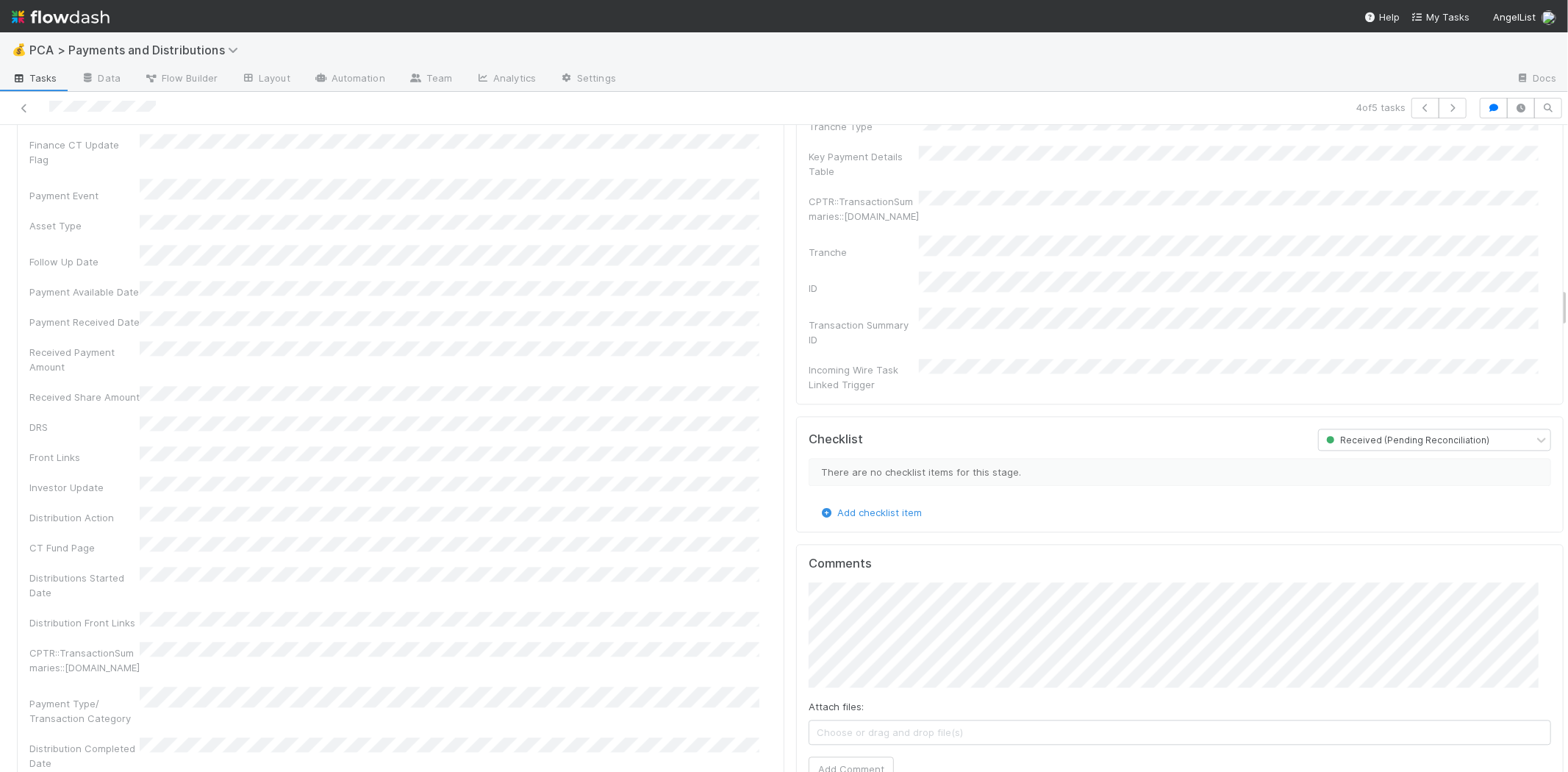
click at [796, 599] on div "Comments Attach files: Choose or drag and drop file(s) Add Comment David Bodell…" at bounding box center [1180, 738] width 767 height 389
click at [1115, 594] on button "Ok" at bounding box center [1104, 597] width 31 height 25
click at [796, 603] on div "Comments Attach files: Choose or drag and drop file(s) Add Comment David Bodell…" at bounding box center [1180, 738] width 767 height 389
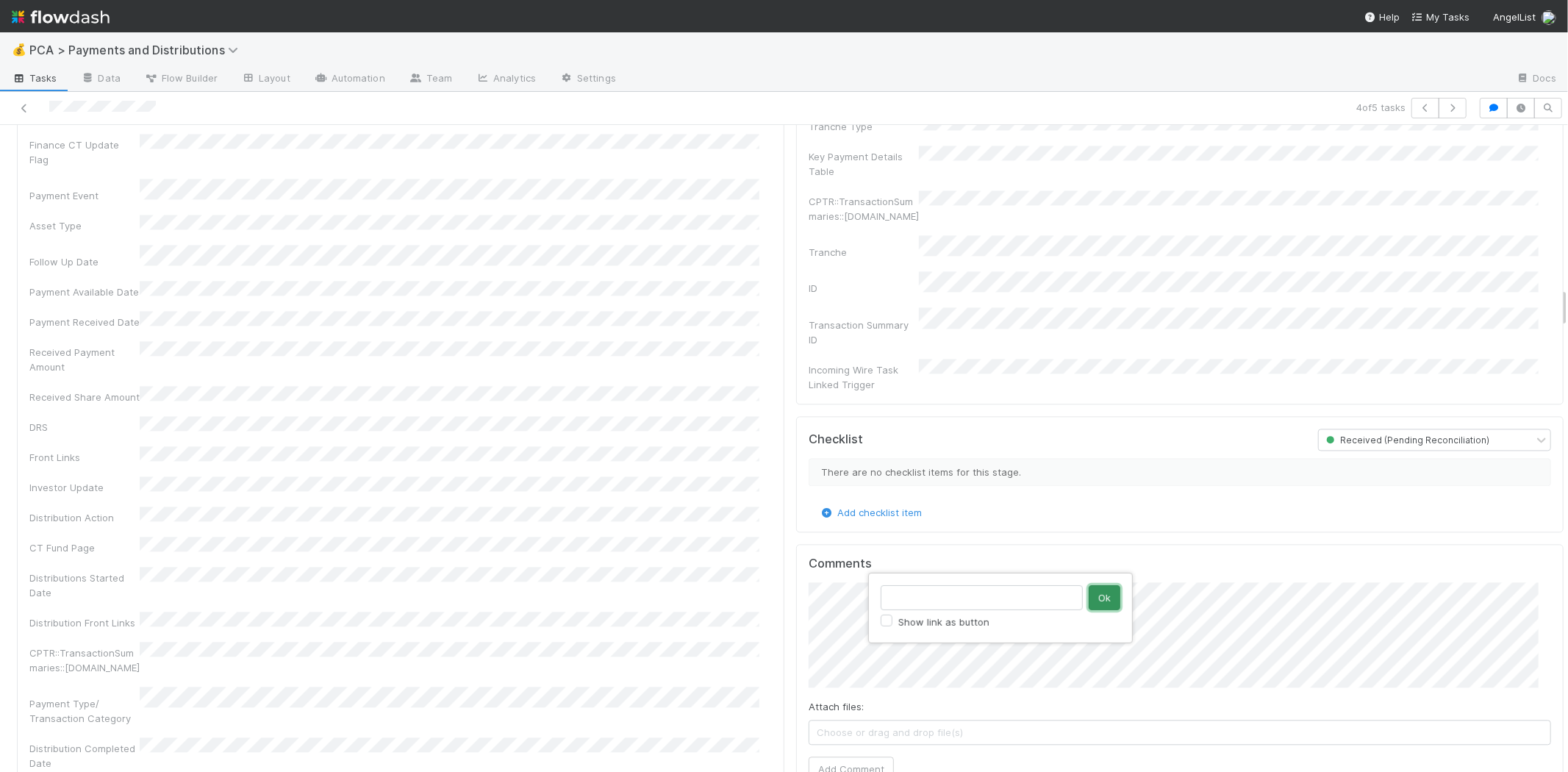
click at [1103, 596] on button "Ok" at bounding box center [1104, 597] width 31 height 25
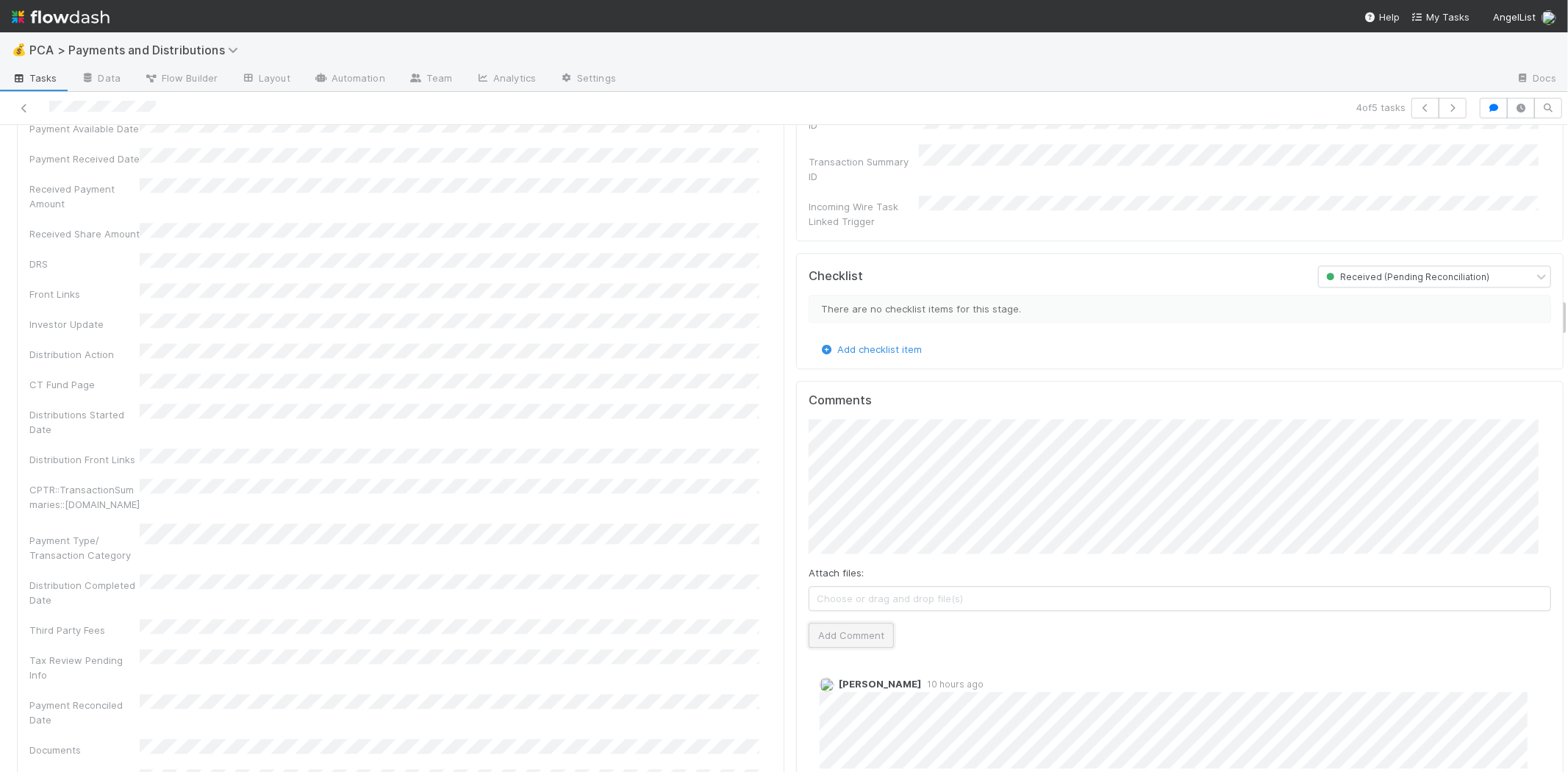
drag, startPoint x: 857, startPoint y: 600, endPoint x: 1108, endPoint y: 70, distance: 586.4
click at [857, 623] on button "Add Comment" at bounding box center [851, 635] width 86 height 25
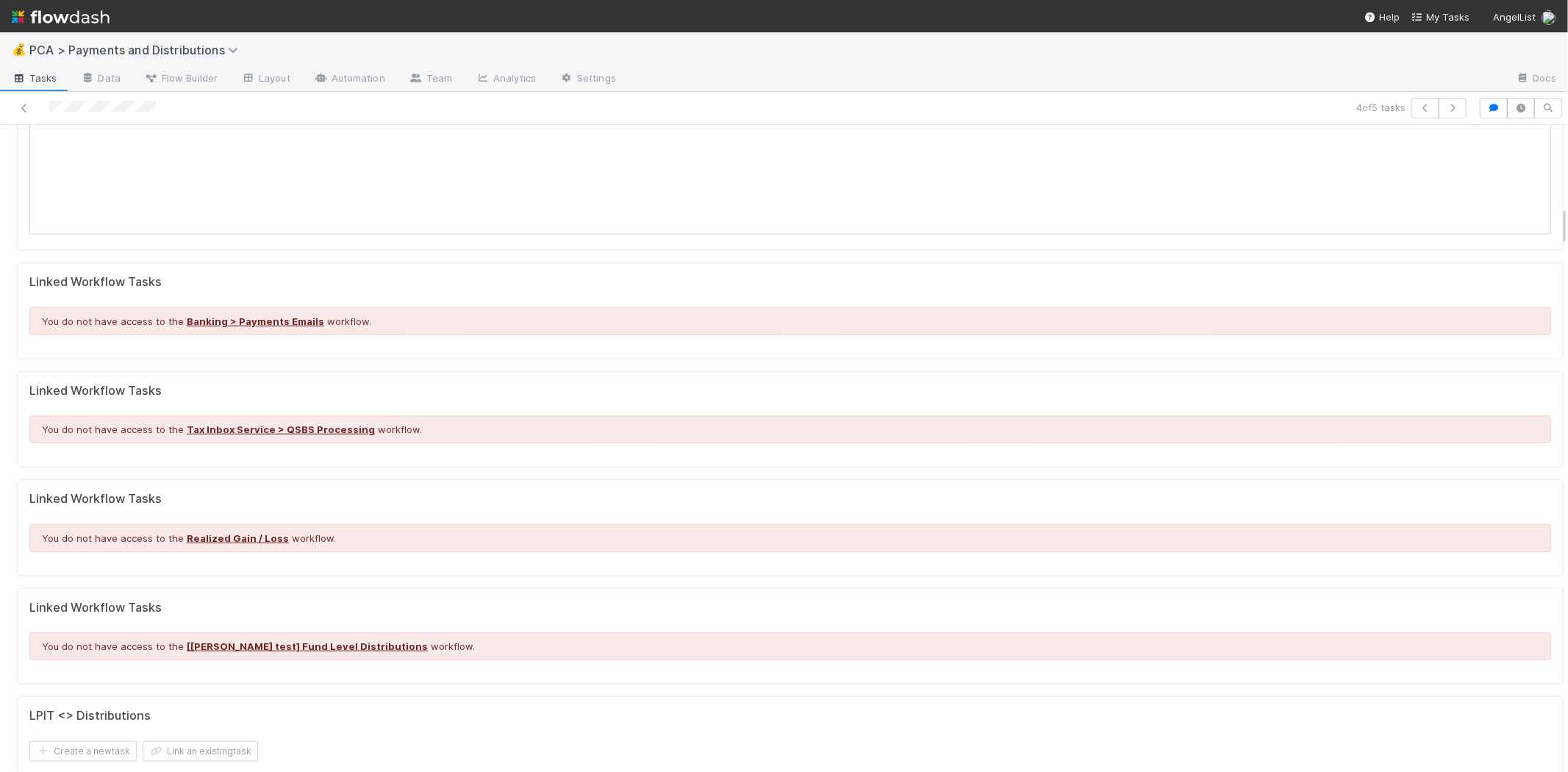
scroll to position [980, 0]
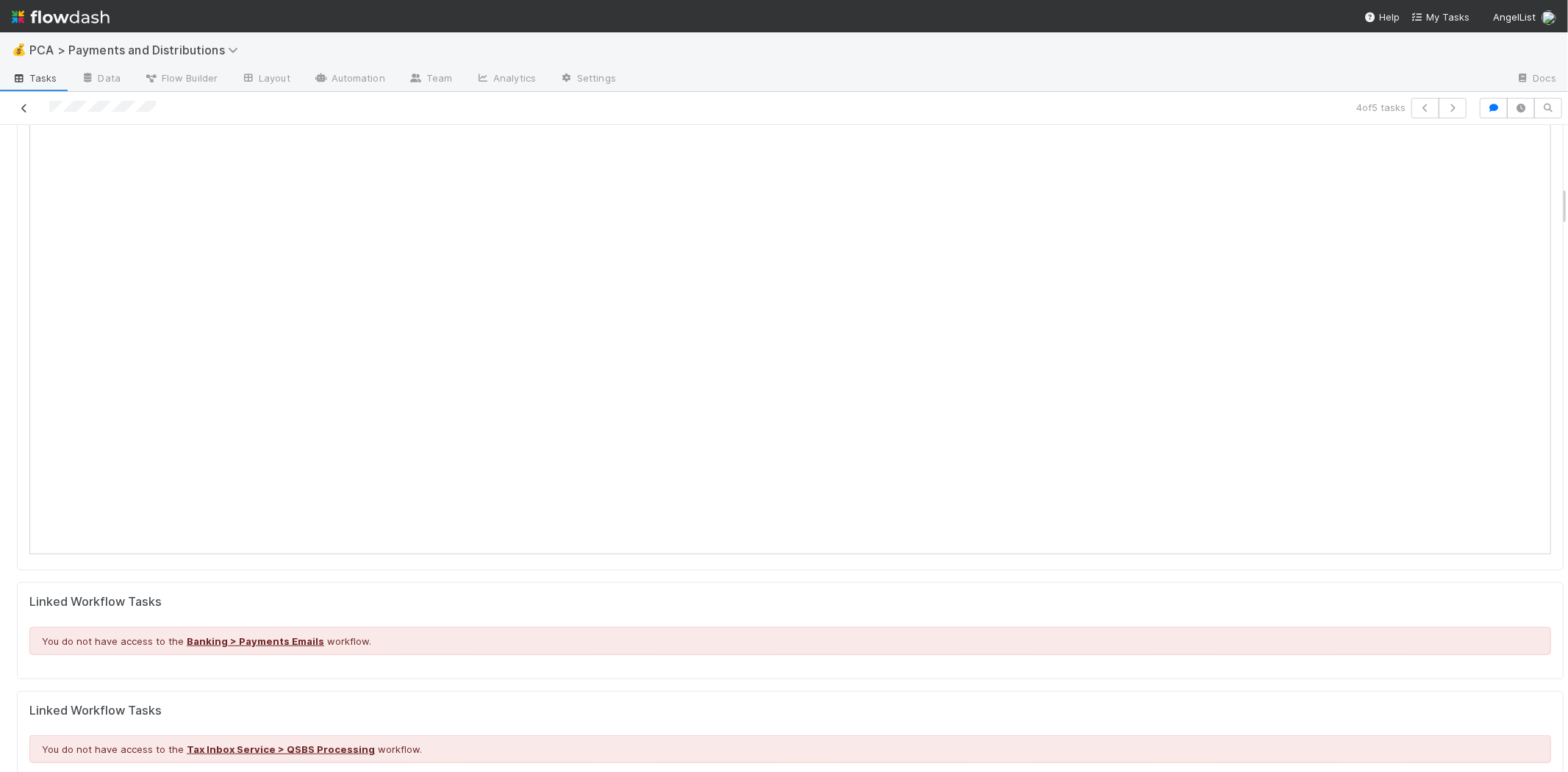
click at [25, 103] on icon at bounding box center [24, 108] width 14 height 9
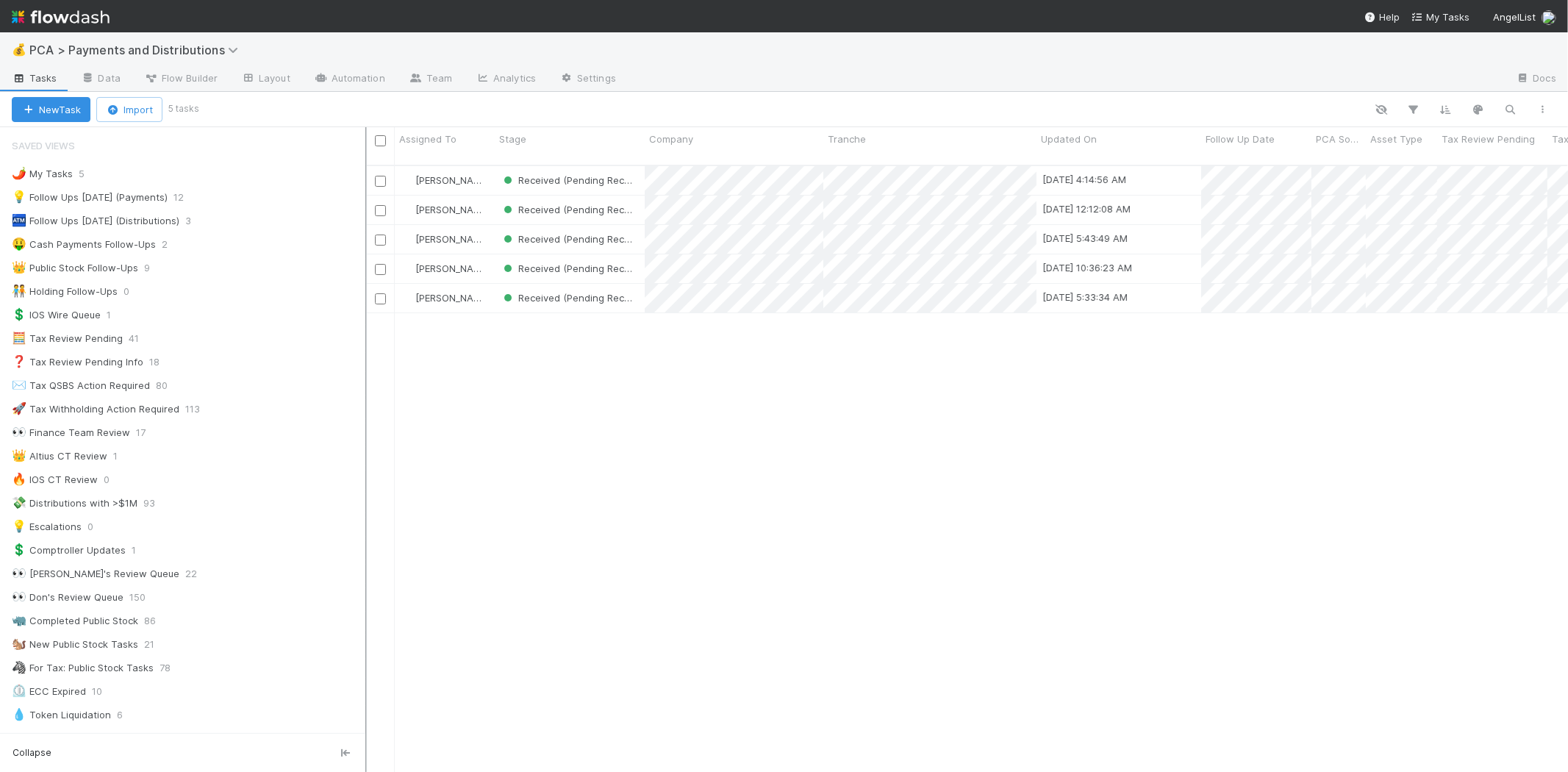
scroll to position [607, 1190]
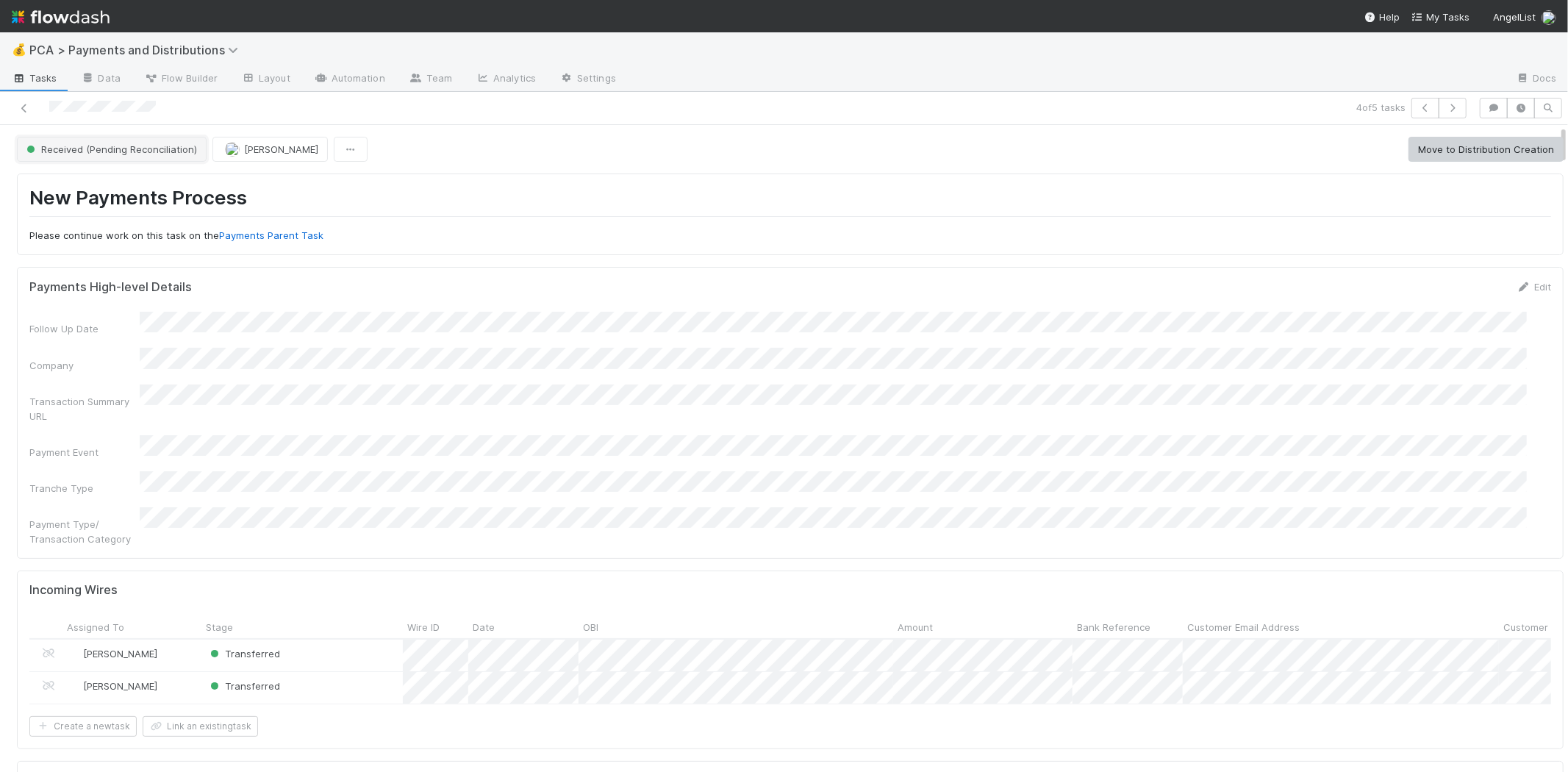
click at [164, 149] on span "Received (Pending Reconciliation)" at bounding box center [110, 149] width 174 height 12
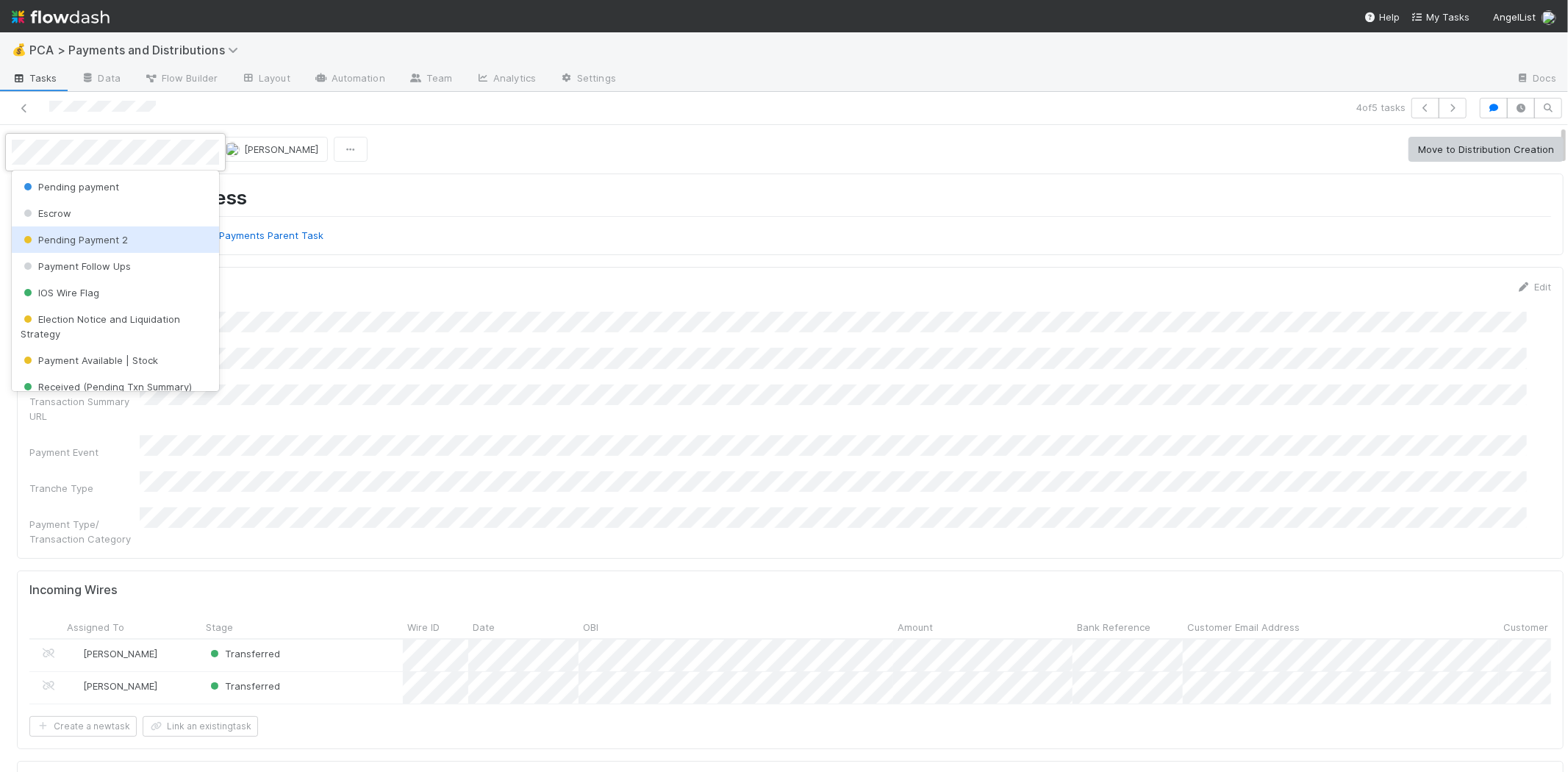
click at [148, 238] on div "Pending Payment 2" at bounding box center [115, 239] width 207 height 26
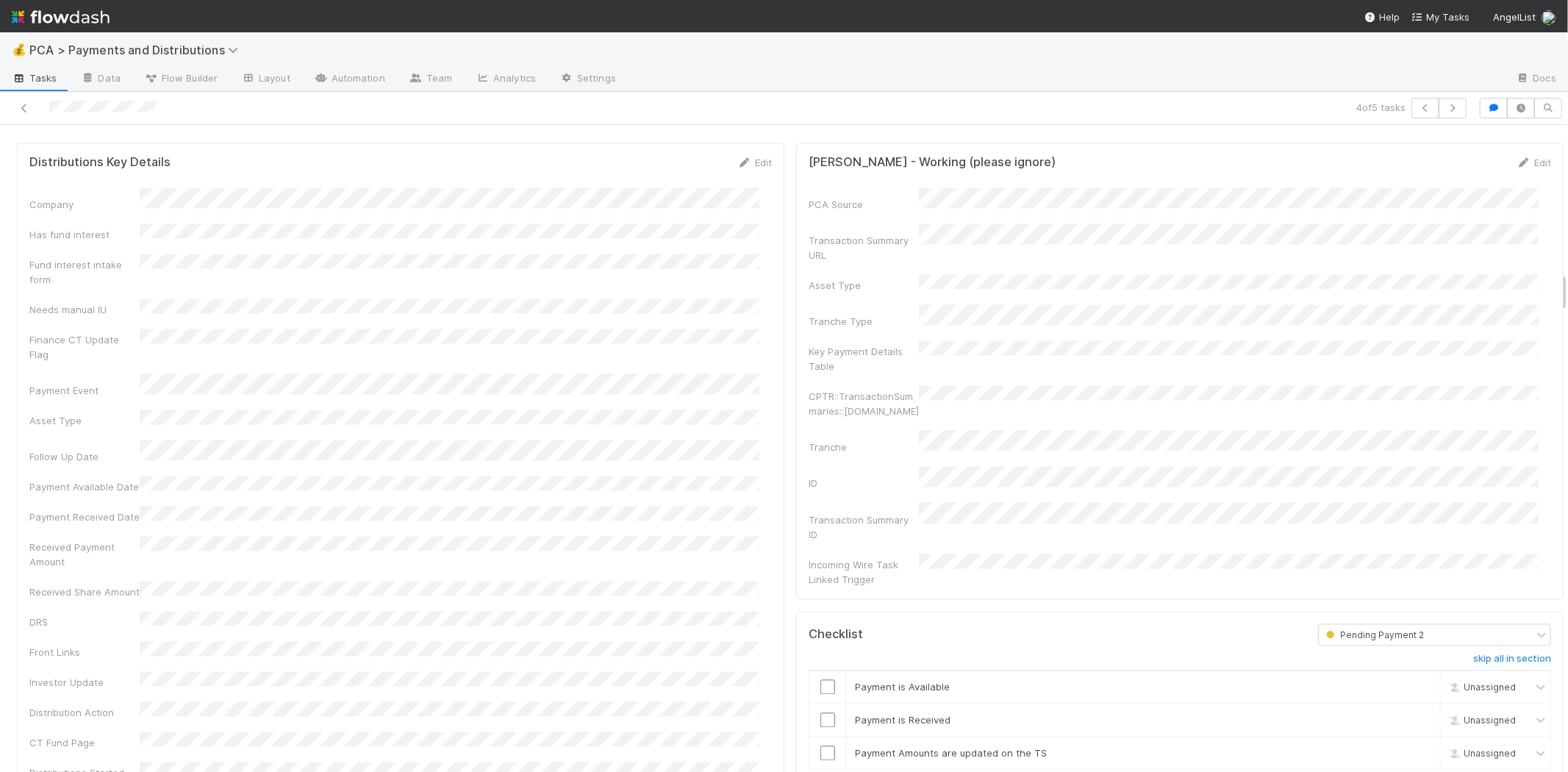
scroll to position [2369, 0]
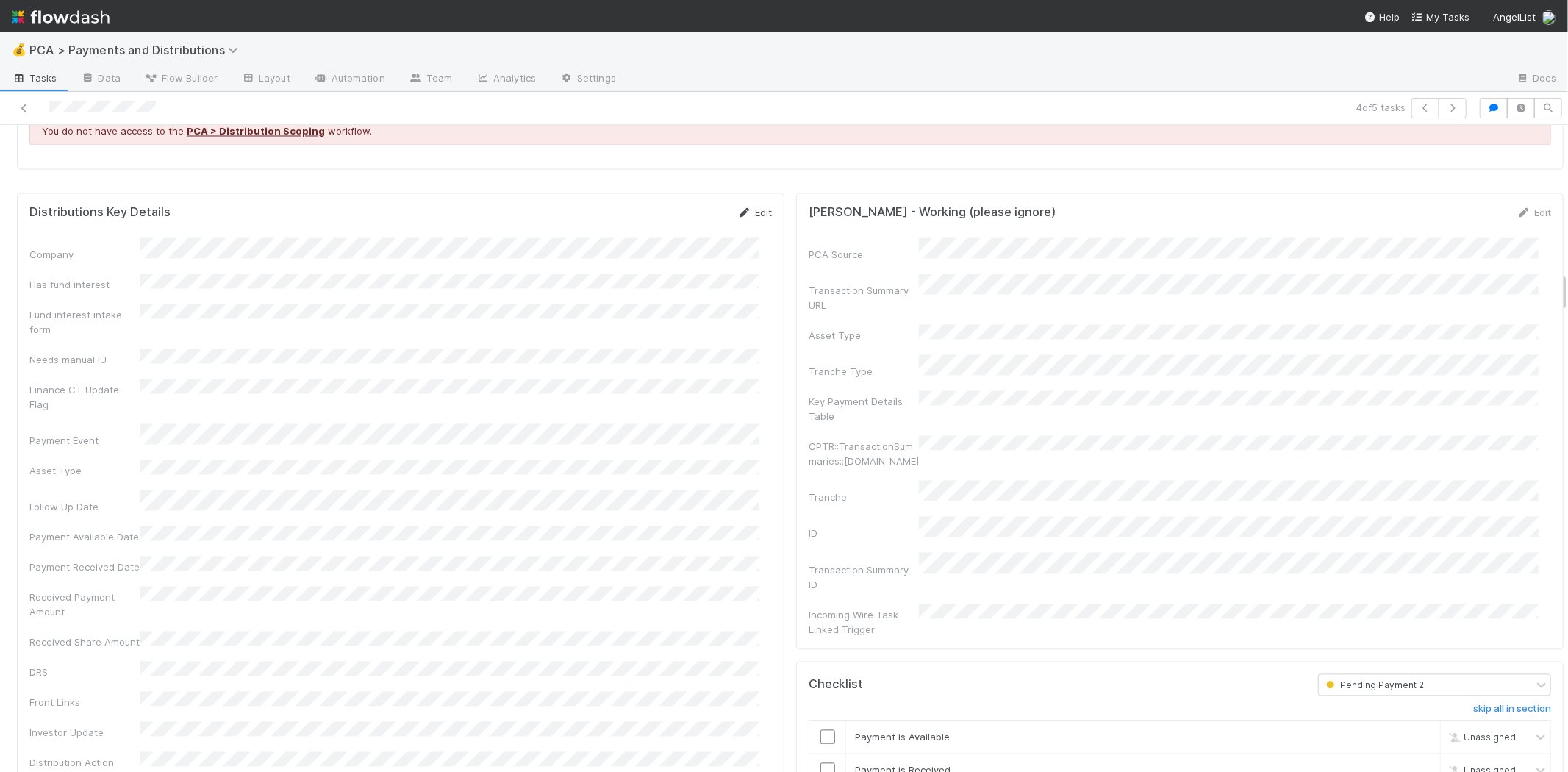
click at [746, 207] on link "Edit" at bounding box center [754, 213] width 35 height 12
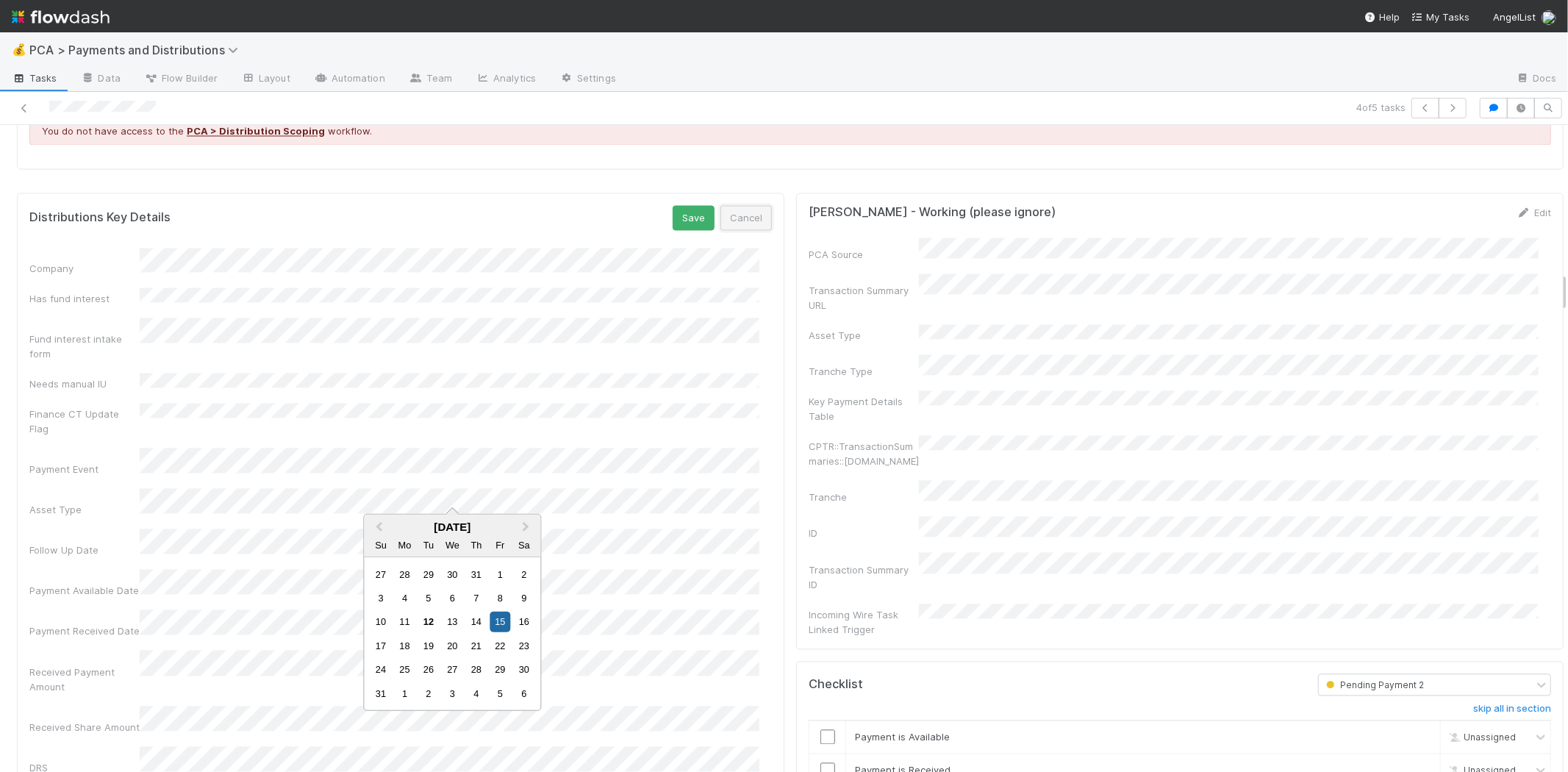
click at [726, 215] on button "Cancel" at bounding box center [745, 217] width 52 height 25
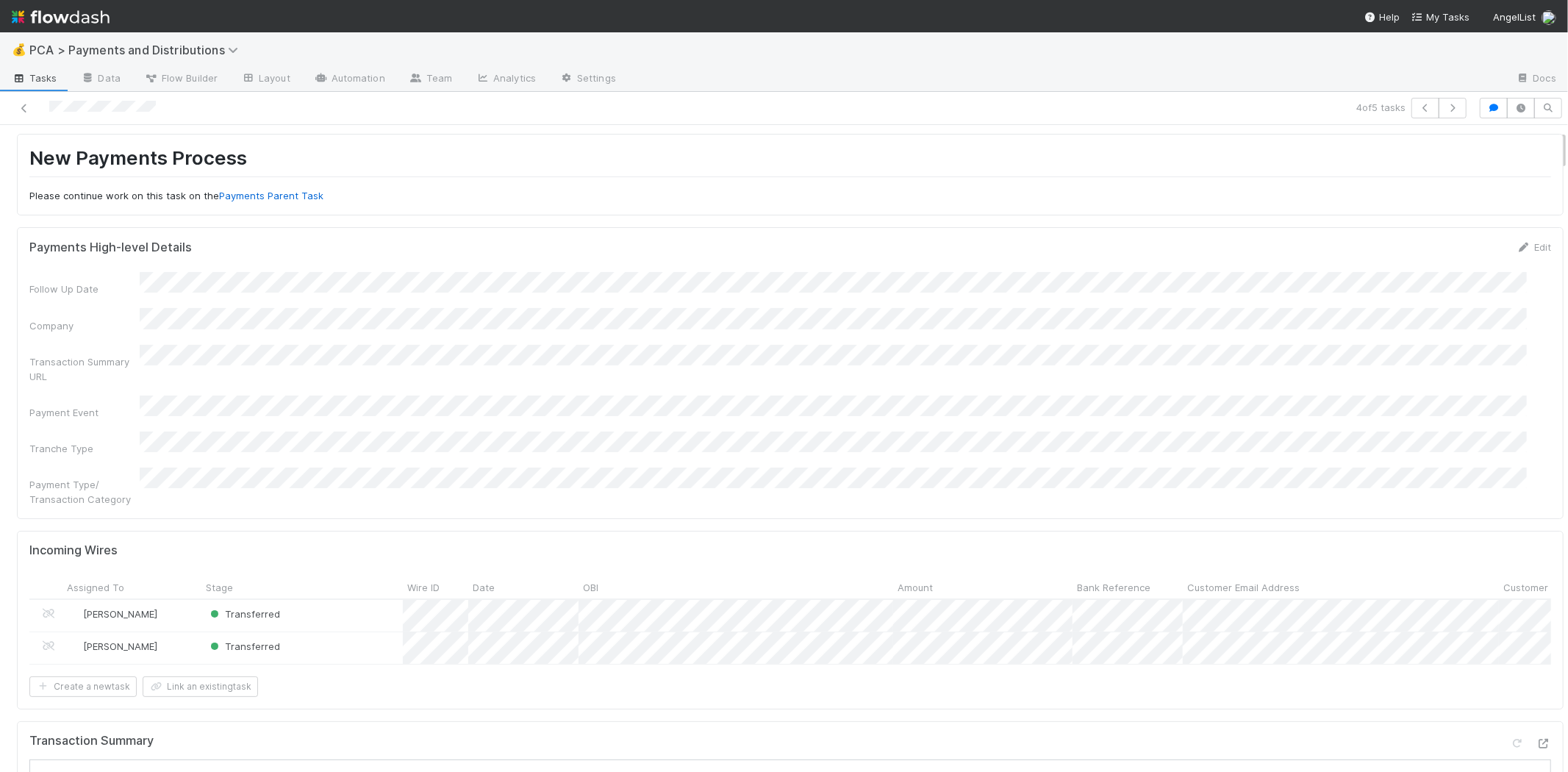
scroll to position [0, 0]
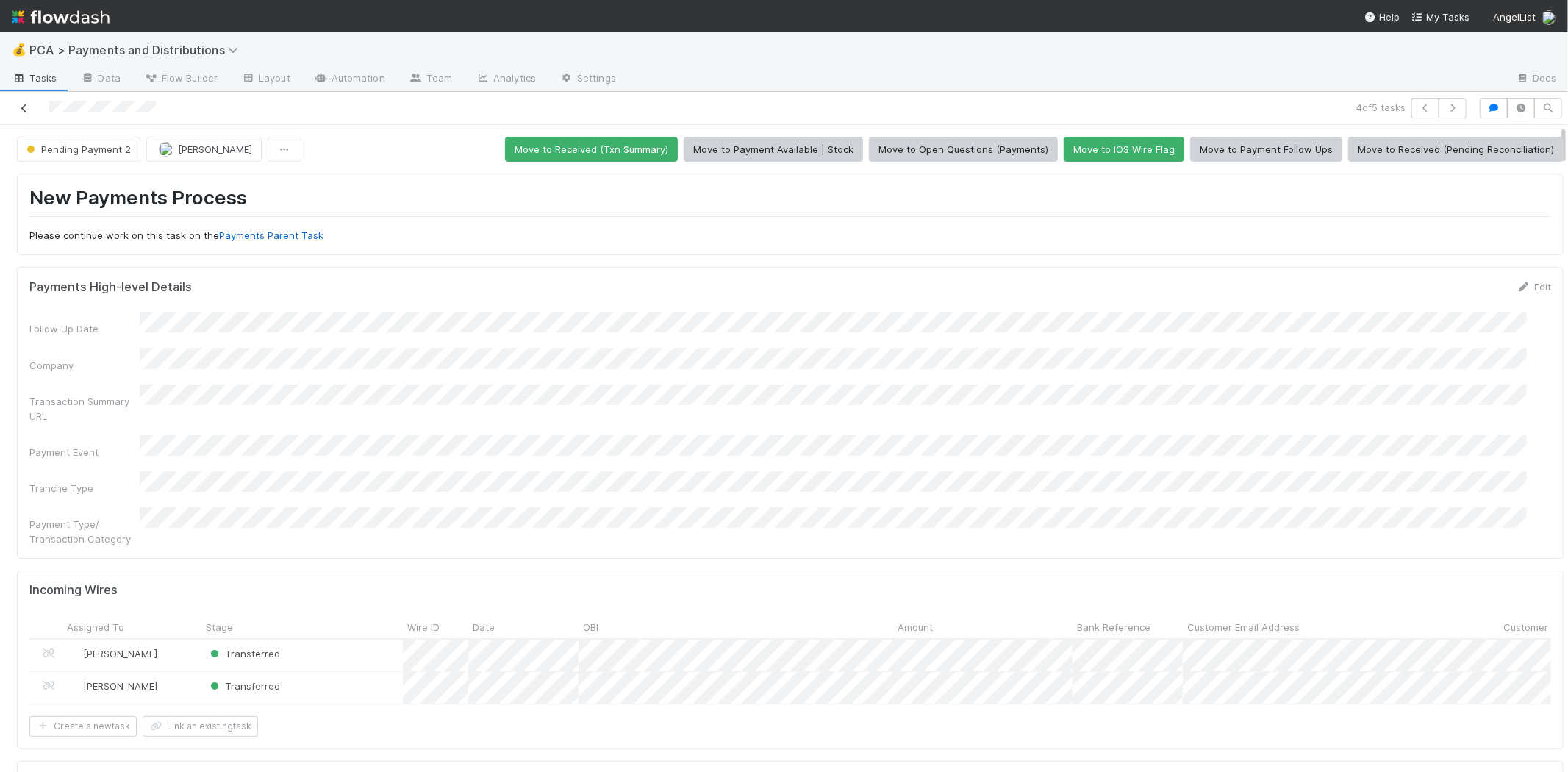
click at [27, 106] on icon at bounding box center [24, 108] width 14 height 9
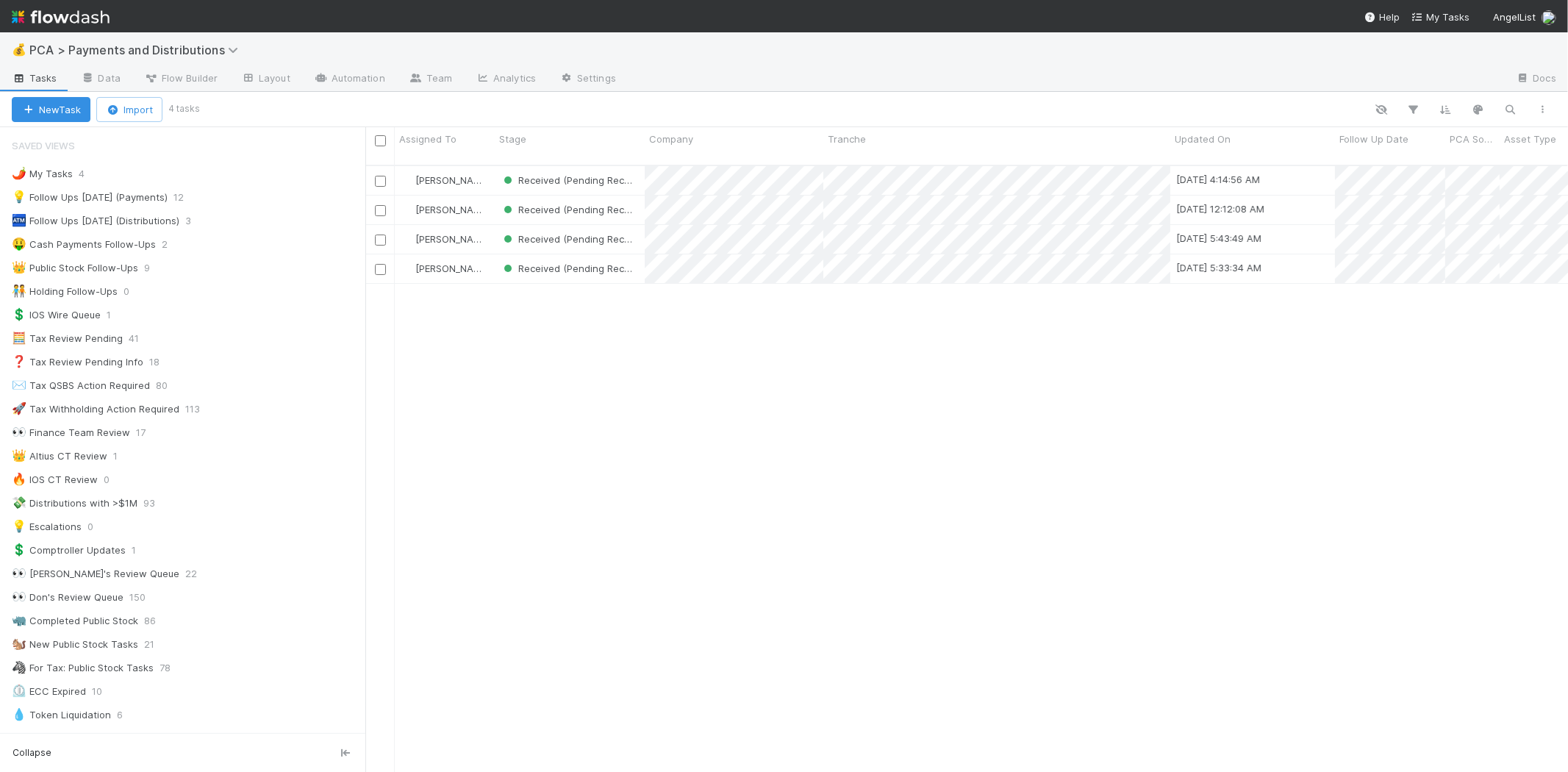
scroll to position [607, 1190]
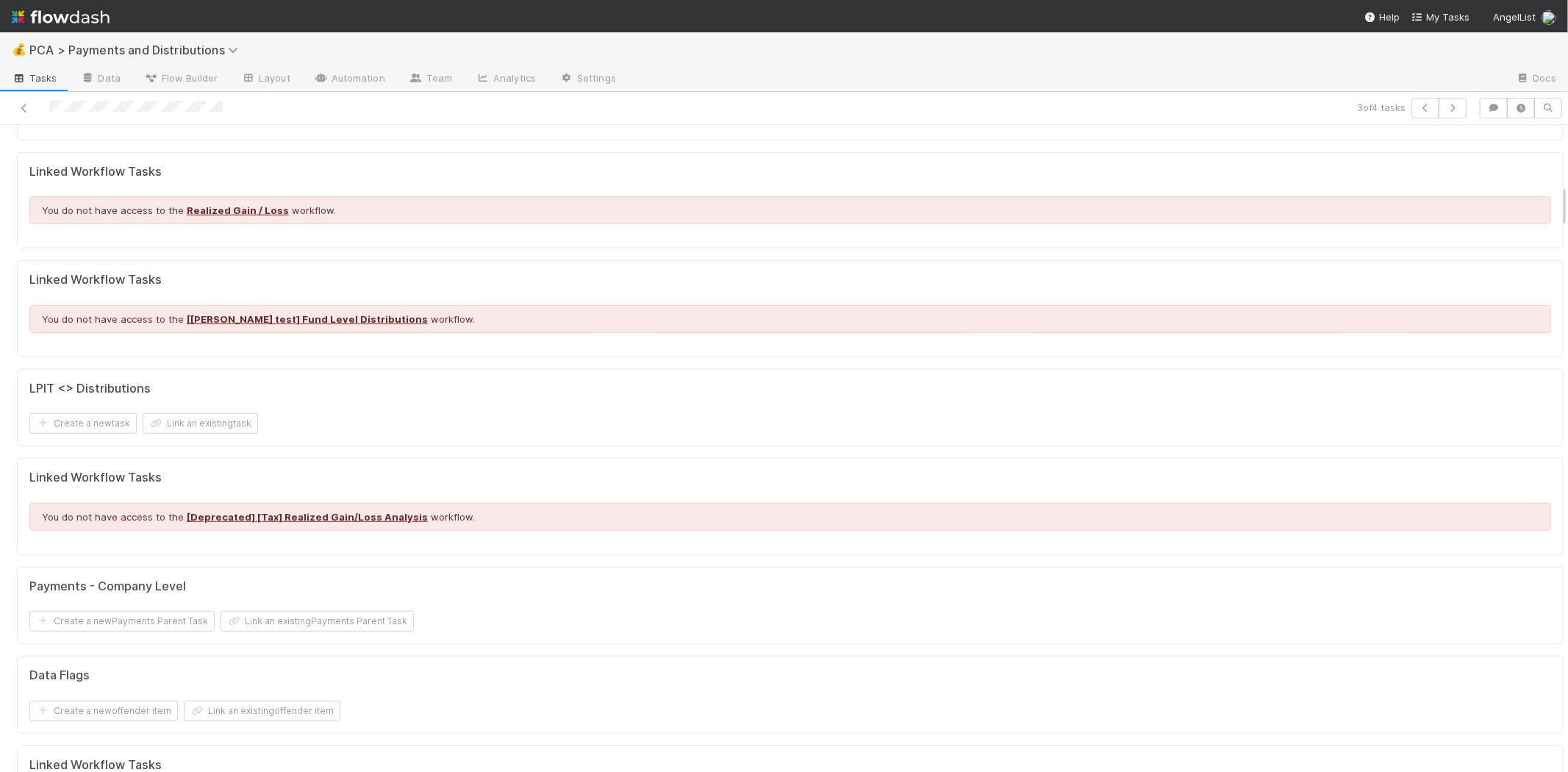
scroll to position [327, 0]
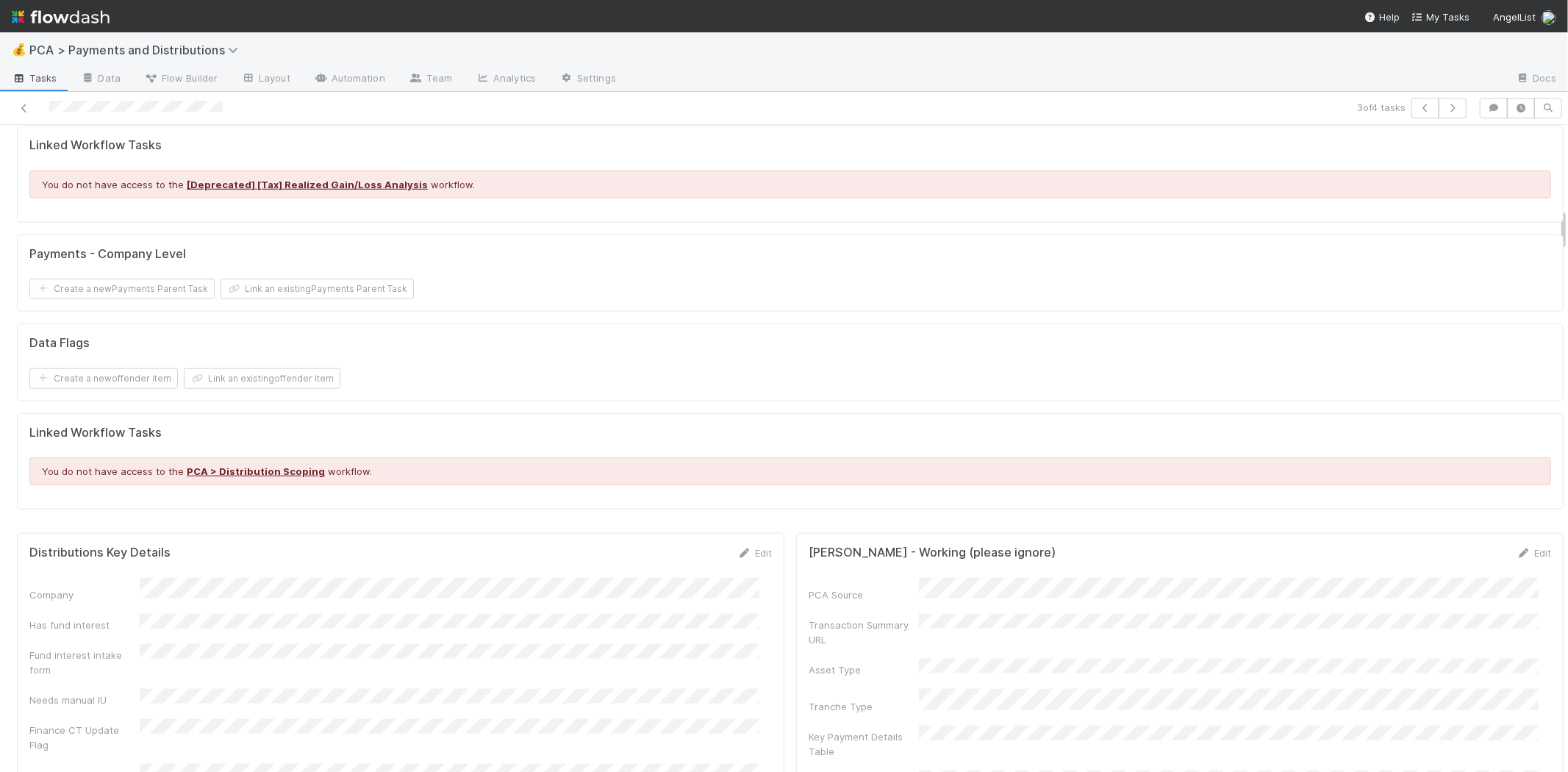
scroll to position [1225, 0]
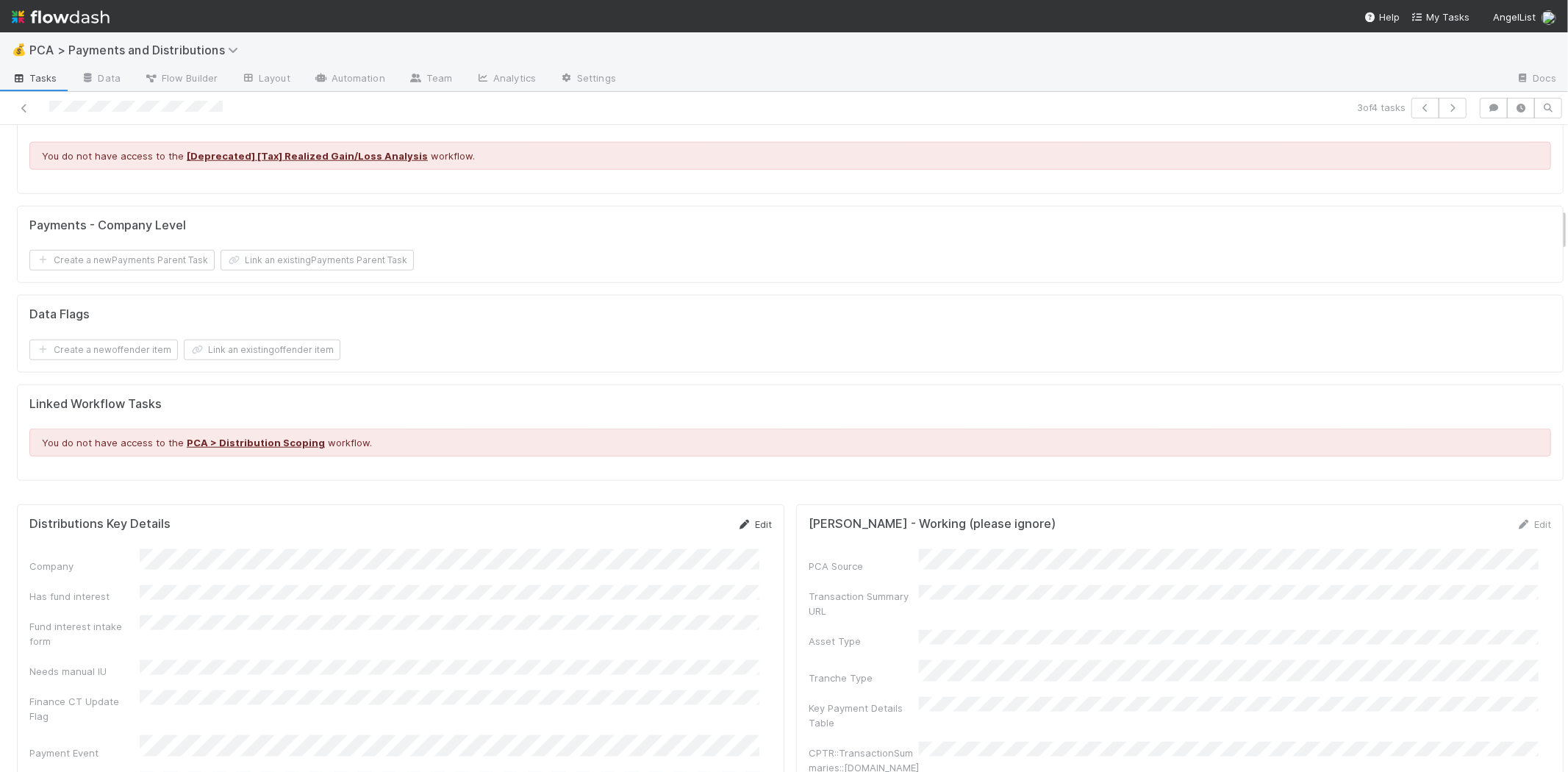
click at [751, 518] on link "Edit" at bounding box center [754, 524] width 35 height 12
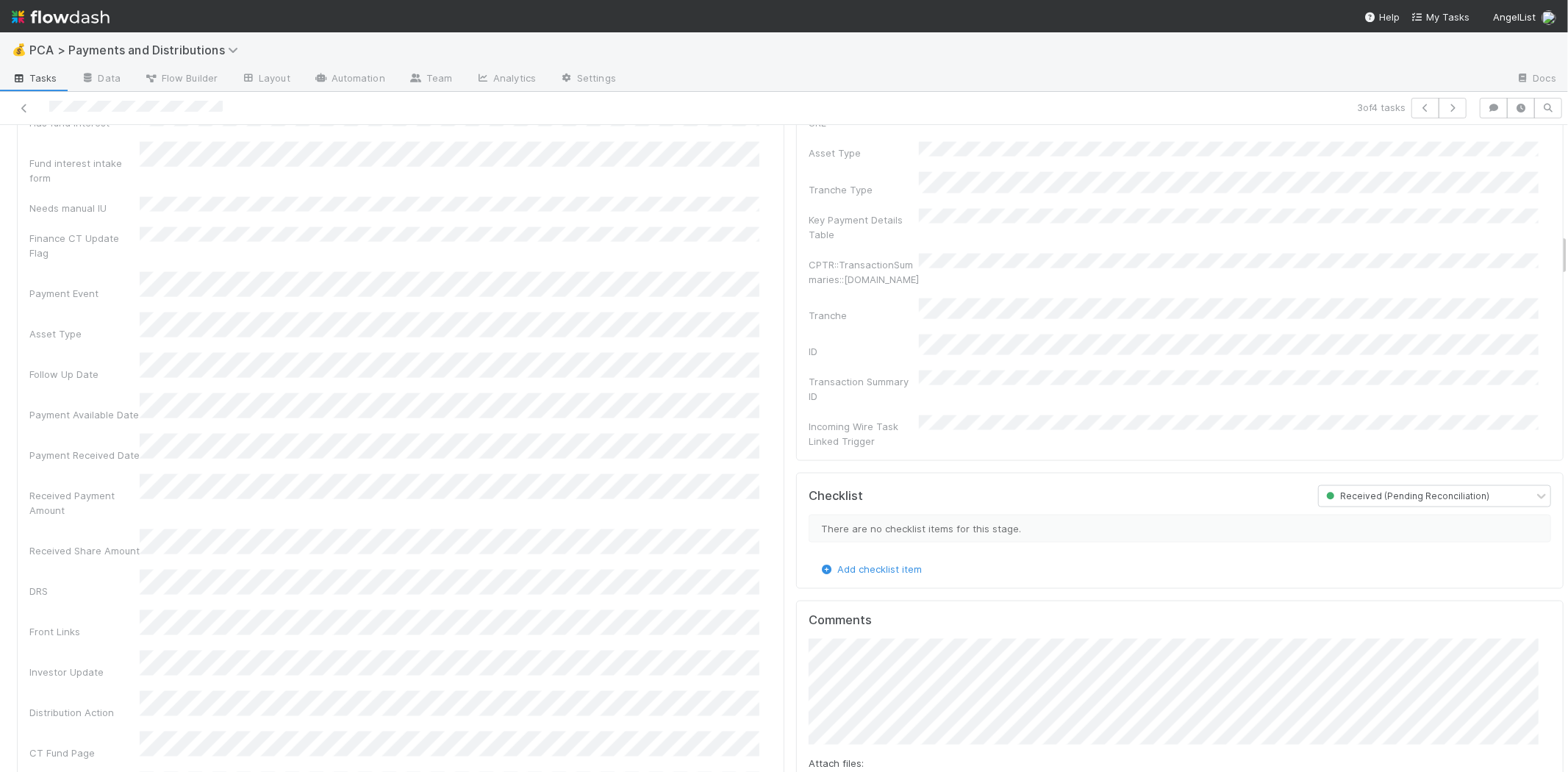
scroll to position [1715, 0]
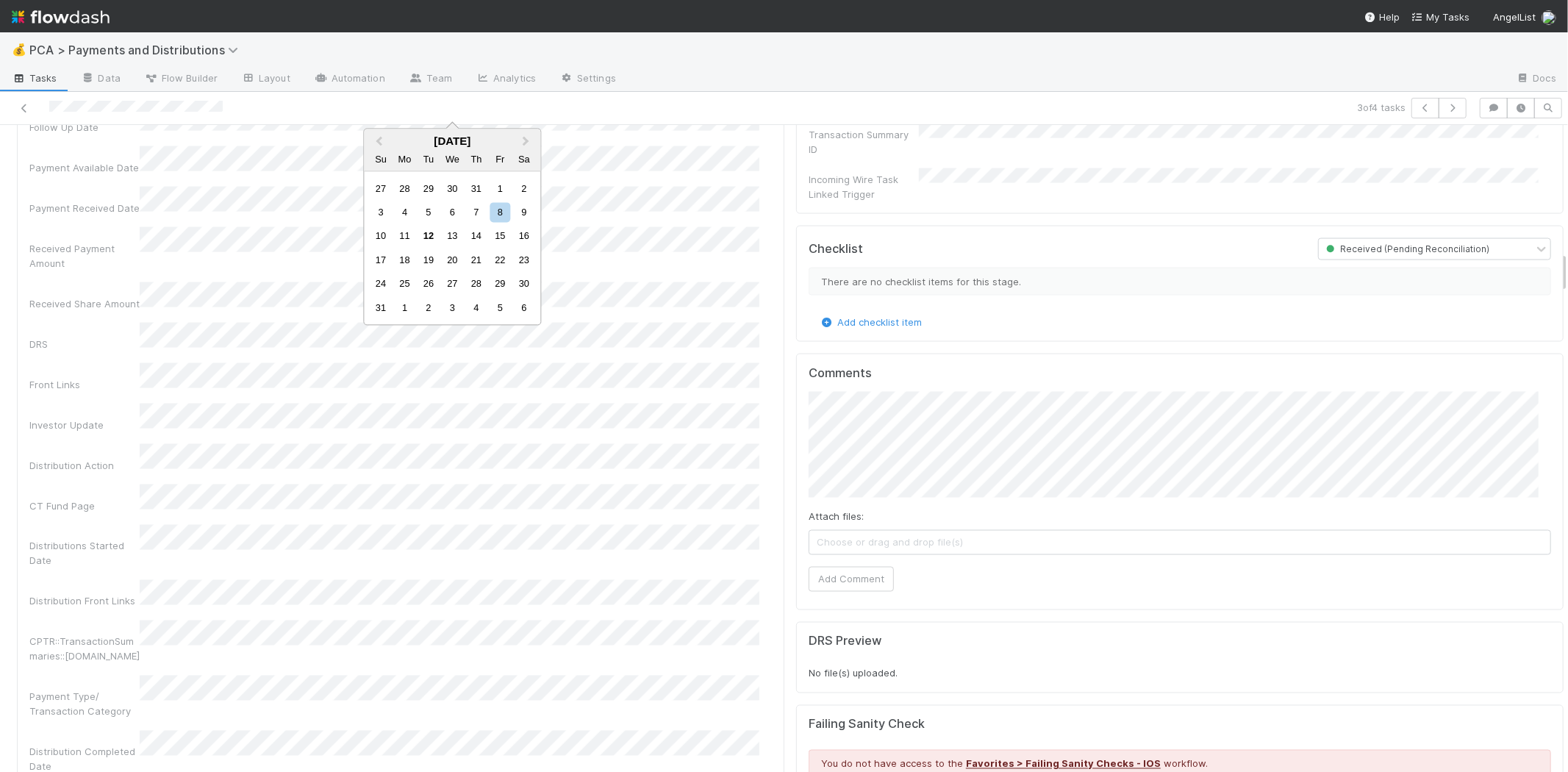
scroll to position [1879, 0]
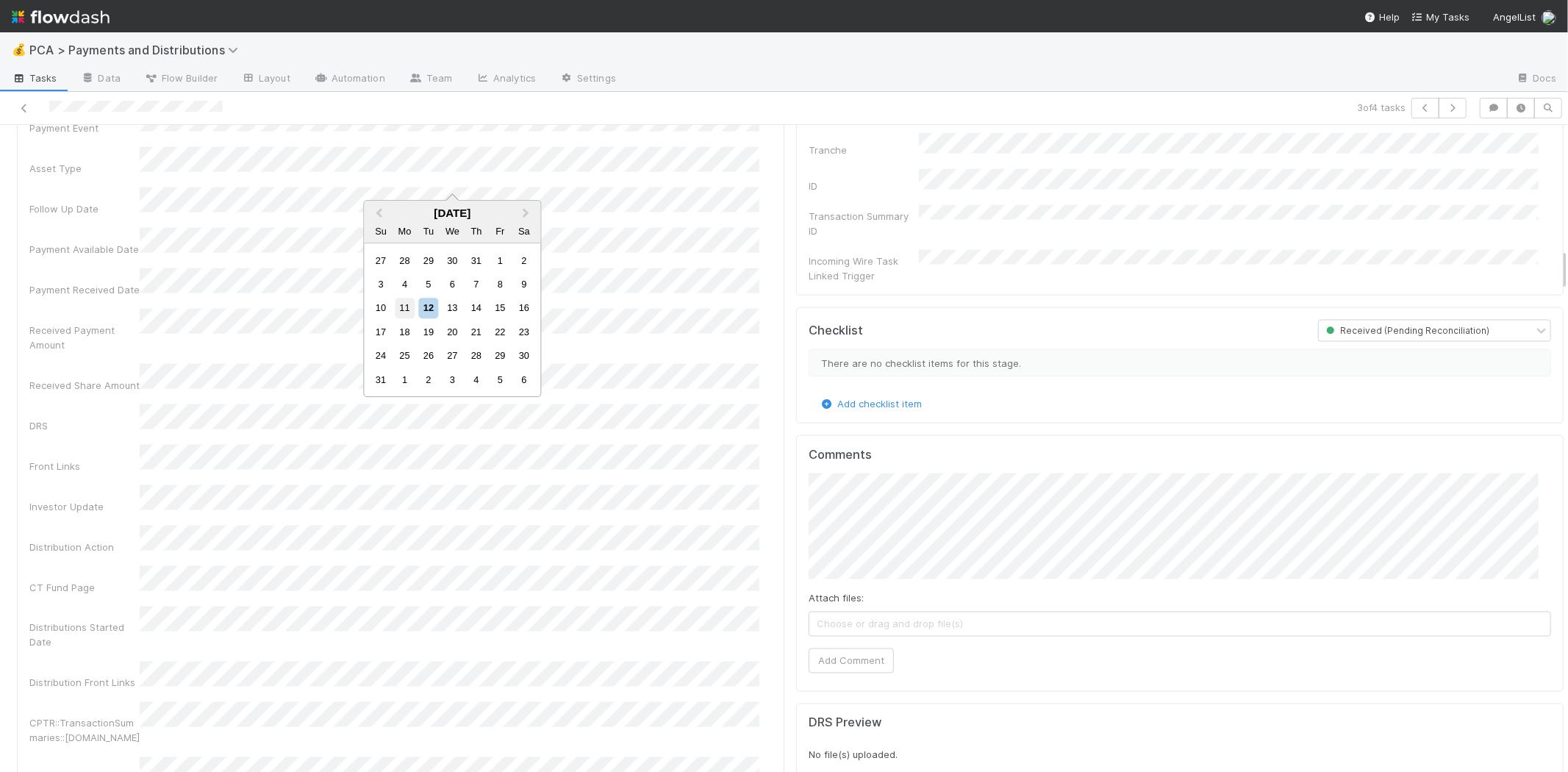
drag, startPoint x: 412, startPoint y: 302, endPoint x: 320, endPoint y: 284, distance: 93.7
click at [411, 302] on div "11" at bounding box center [404, 308] width 20 height 20
drag, startPoint x: 406, startPoint y: 345, endPoint x: 312, endPoint y: 317, distance: 98.1
click at [403, 342] on div "11" at bounding box center [404, 344] width 20 height 20
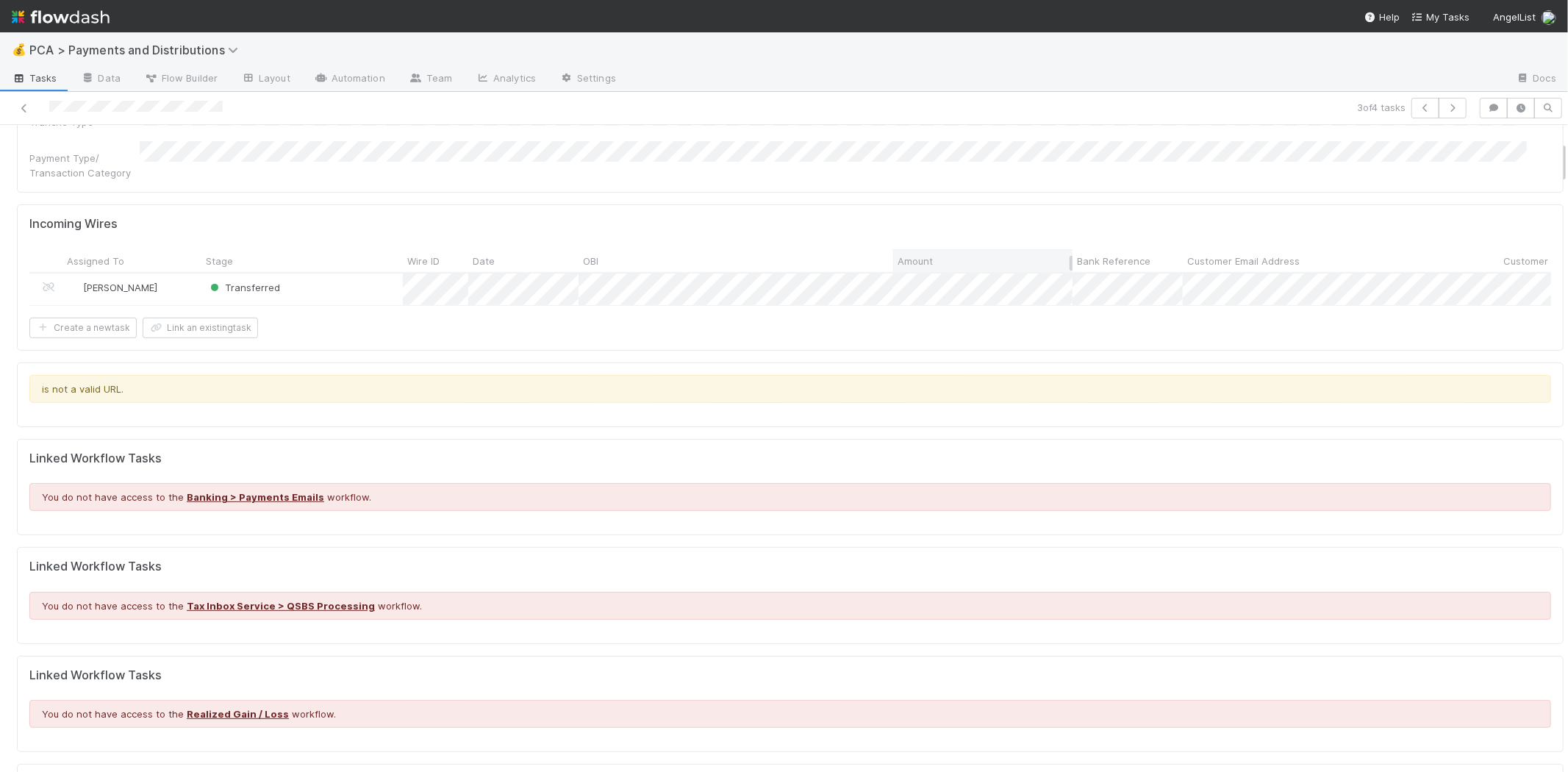
scroll to position [245, 0]
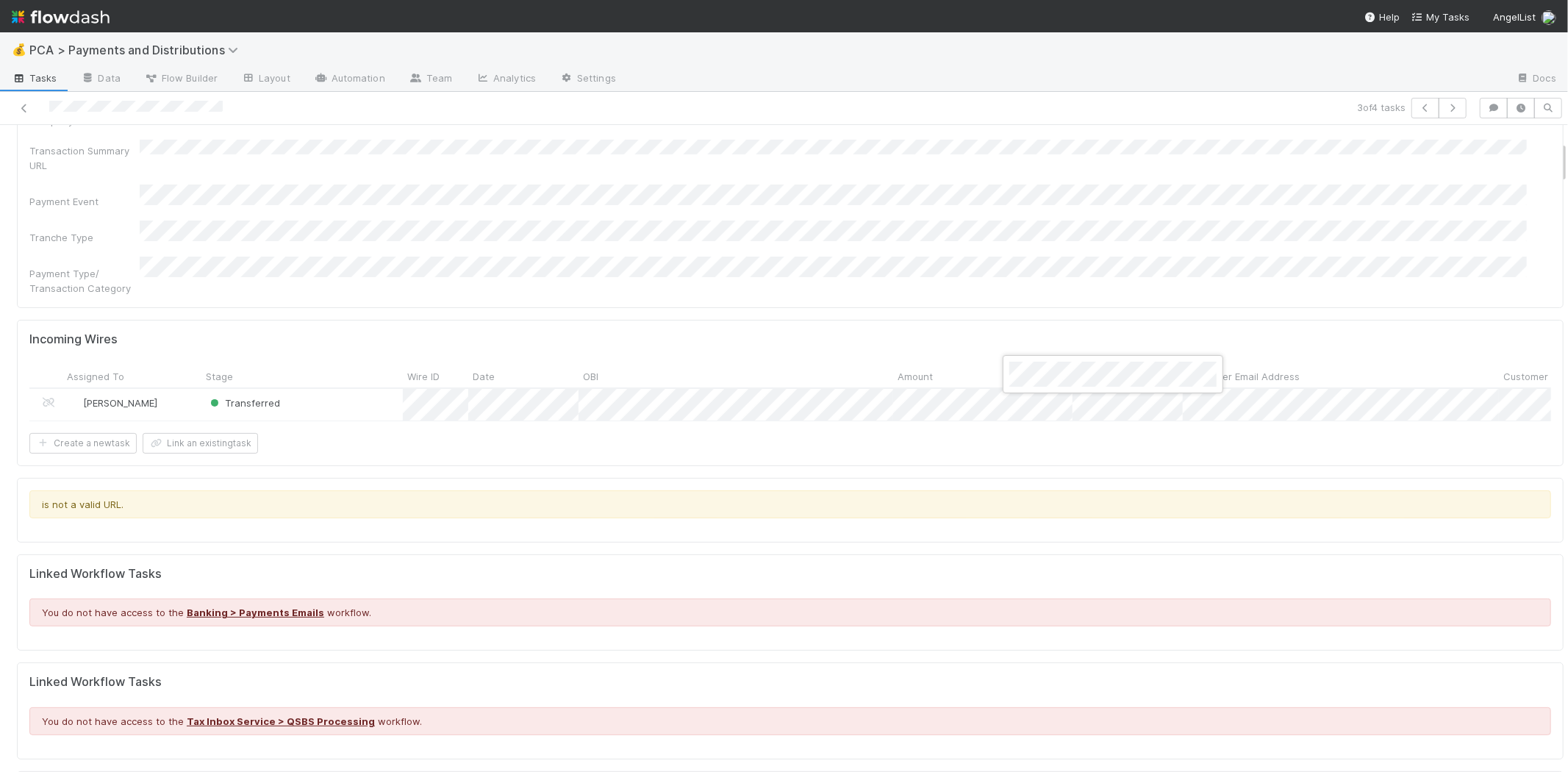
click at [750, 552] on div at bounding box center [784, 386] width 1568 height 772
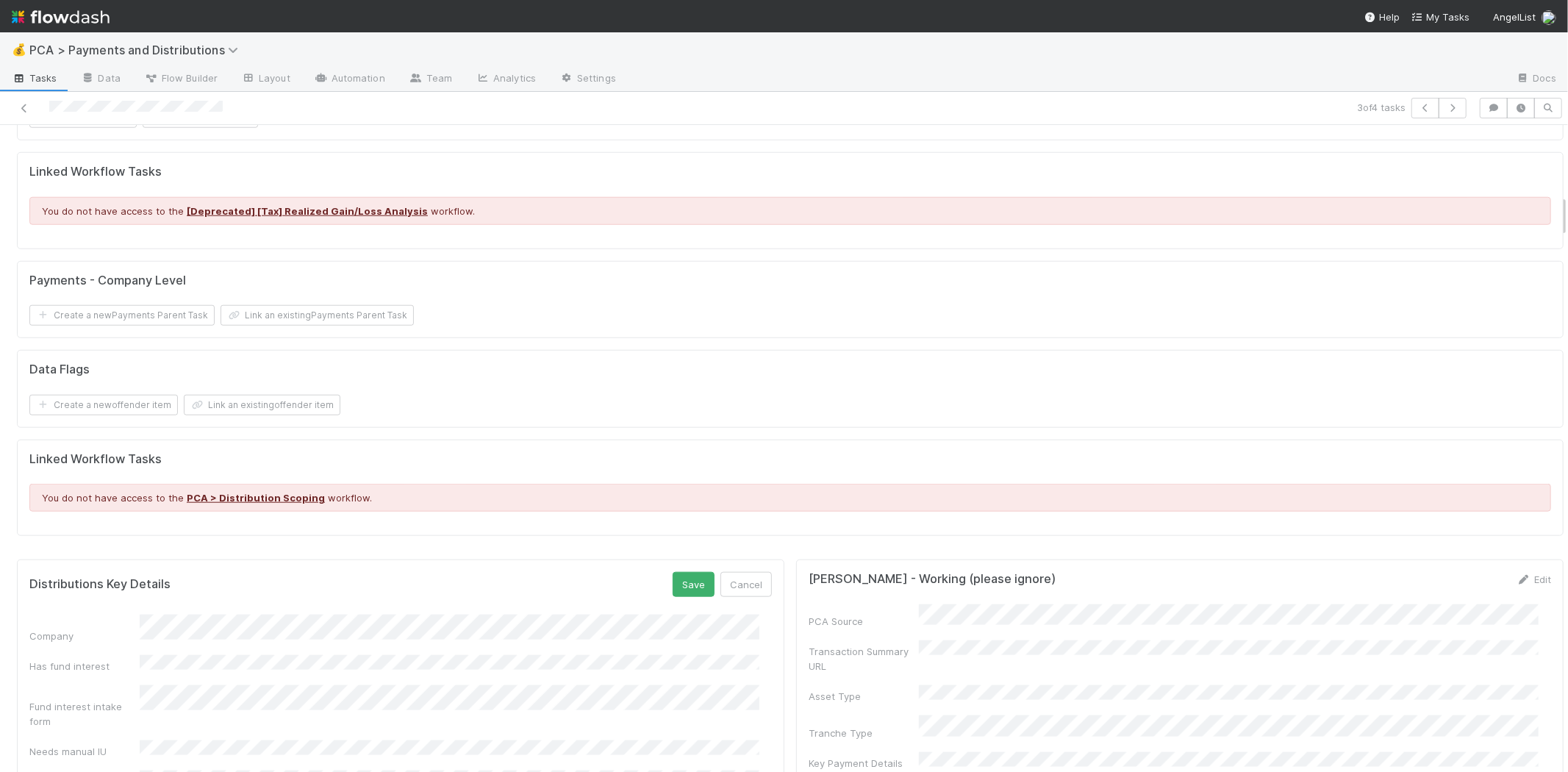
scroll to position [1062, 0]
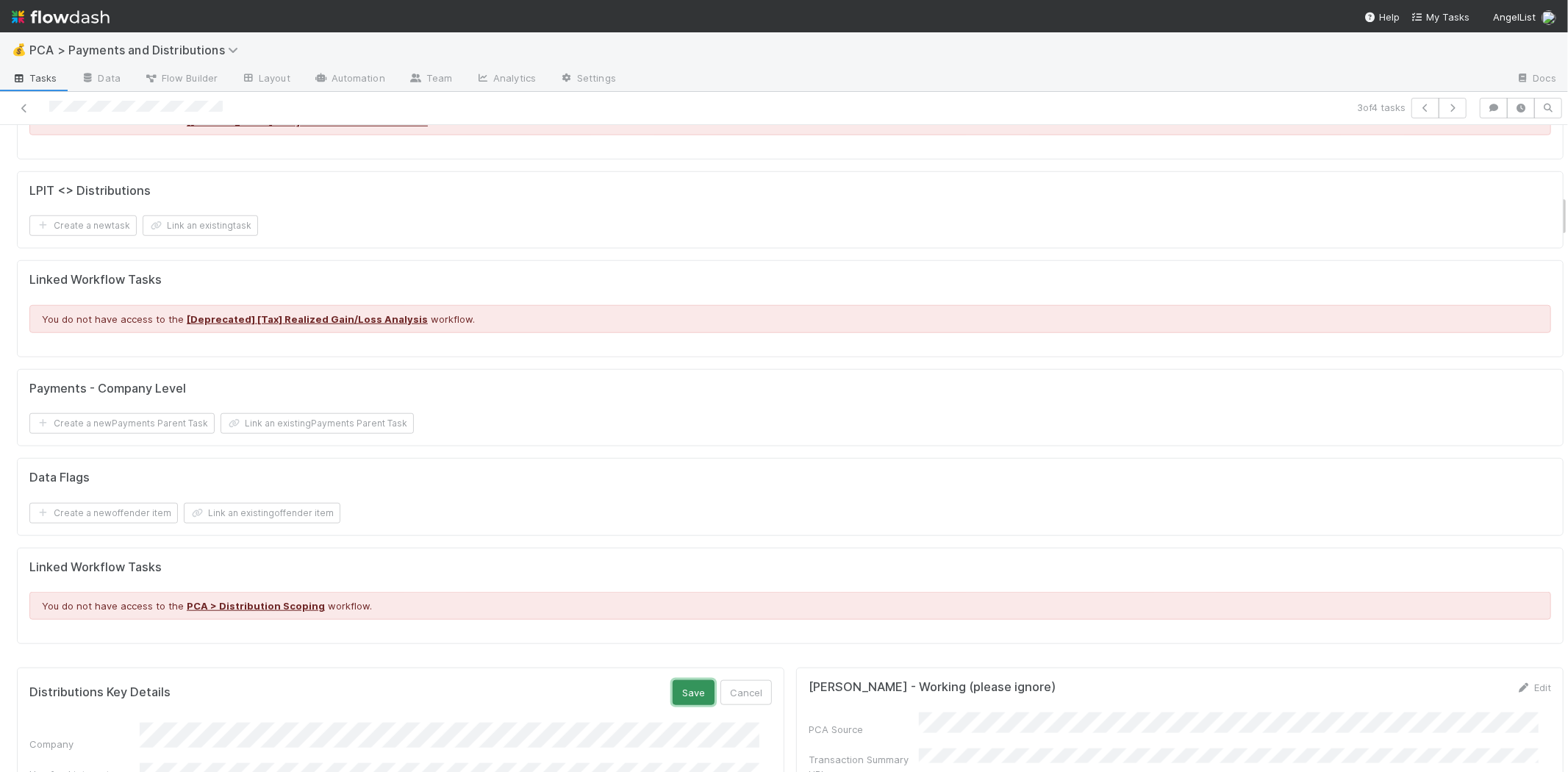
click at [672, 680] on button "Save" at bounding box center [693, 692] width 42 height 25
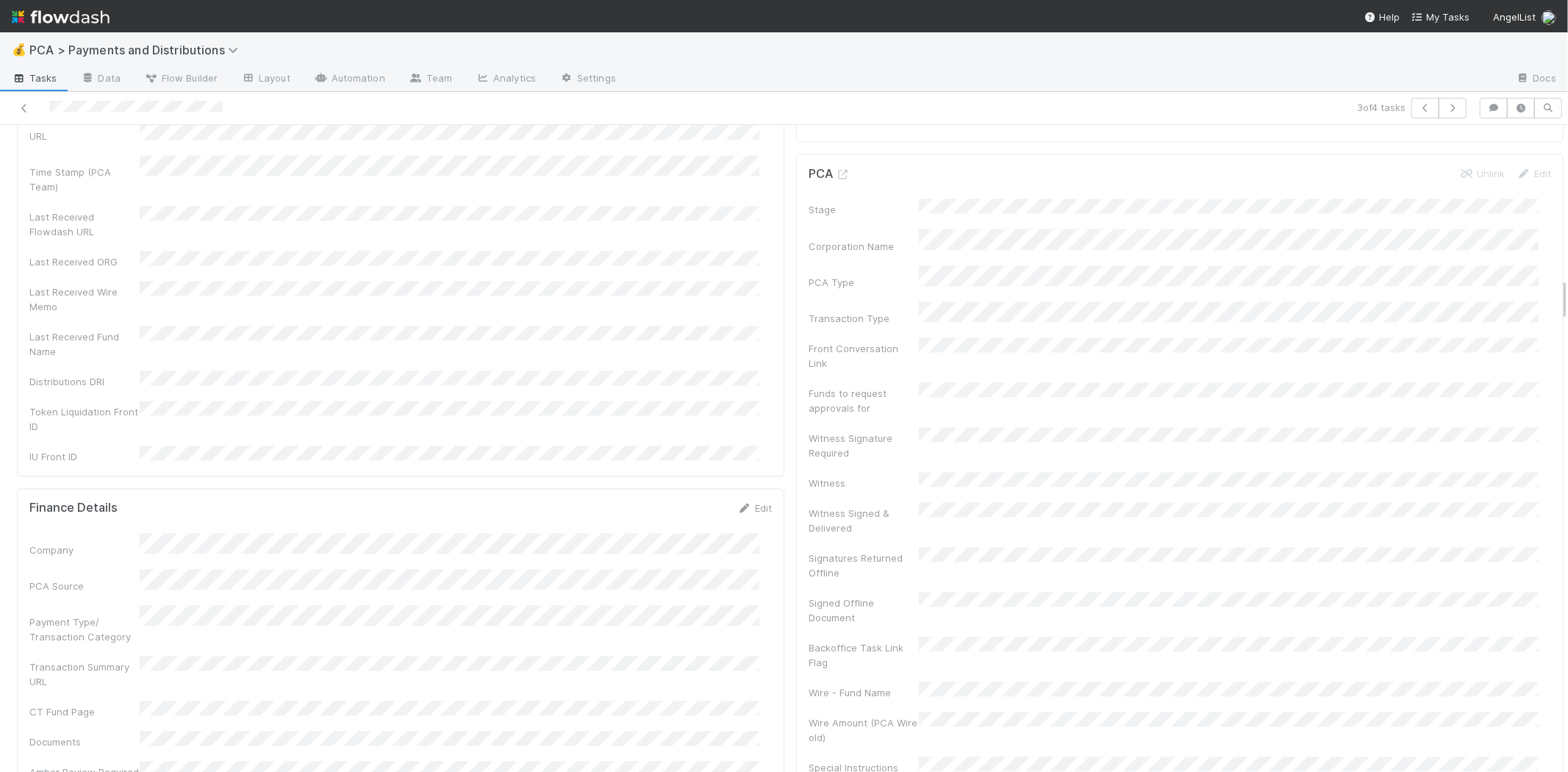
scroll to position [2772, 0]
click at [756, 344] on link "Edit" at bounding box center [754, 350] width 35 height 12
click at [686, 343] on button "Save" at bounding box center [693, 355] width 42 height 25
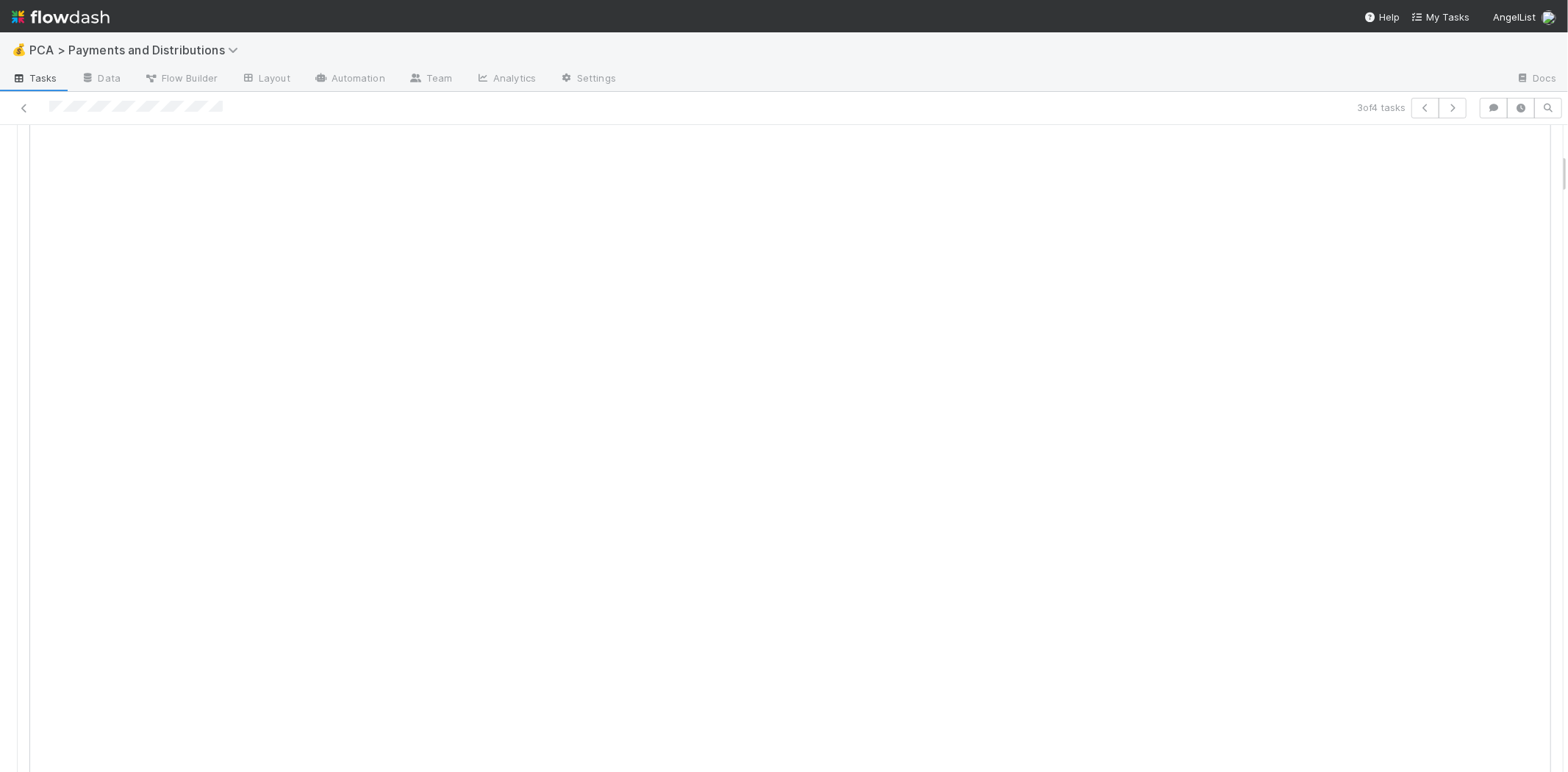
scroll to position [232, 0]
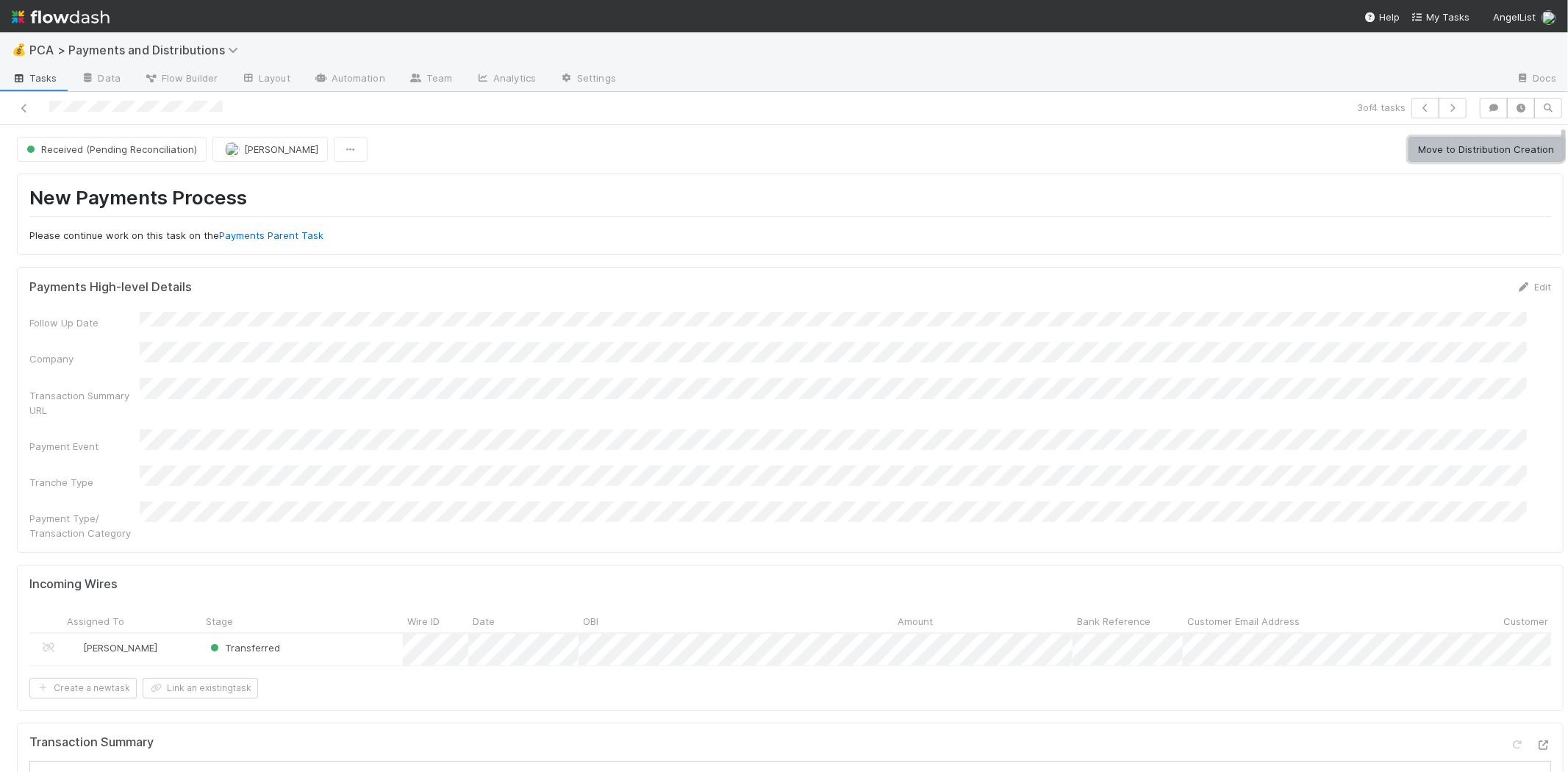
click at [1494, 152] on button "Move to Distribution Creation" at bounding box center [1486, 148] width 155 height 25
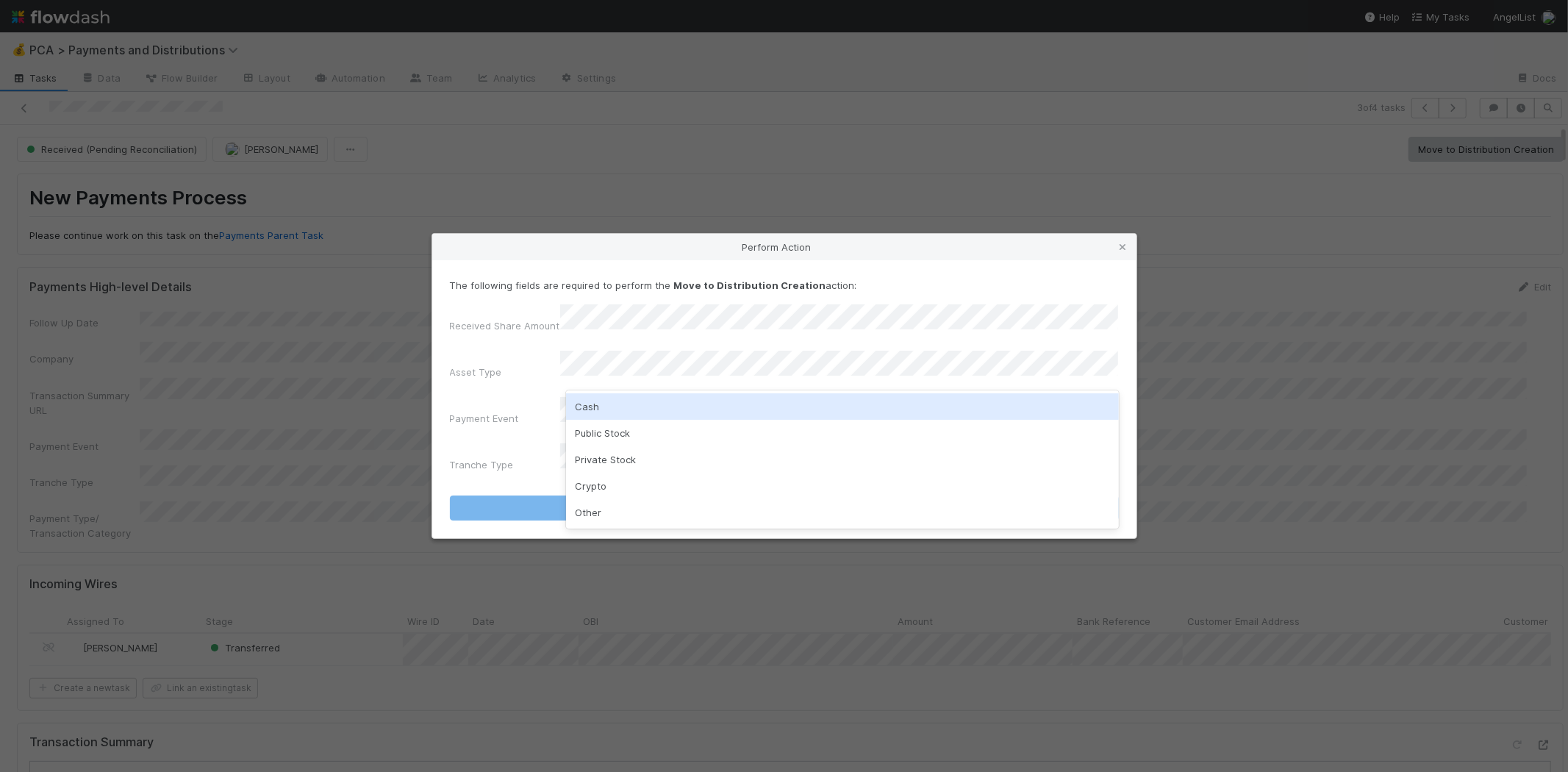
click at [630, 402] on div "Cash" at bounding box center [842, 406] width 553 height 26
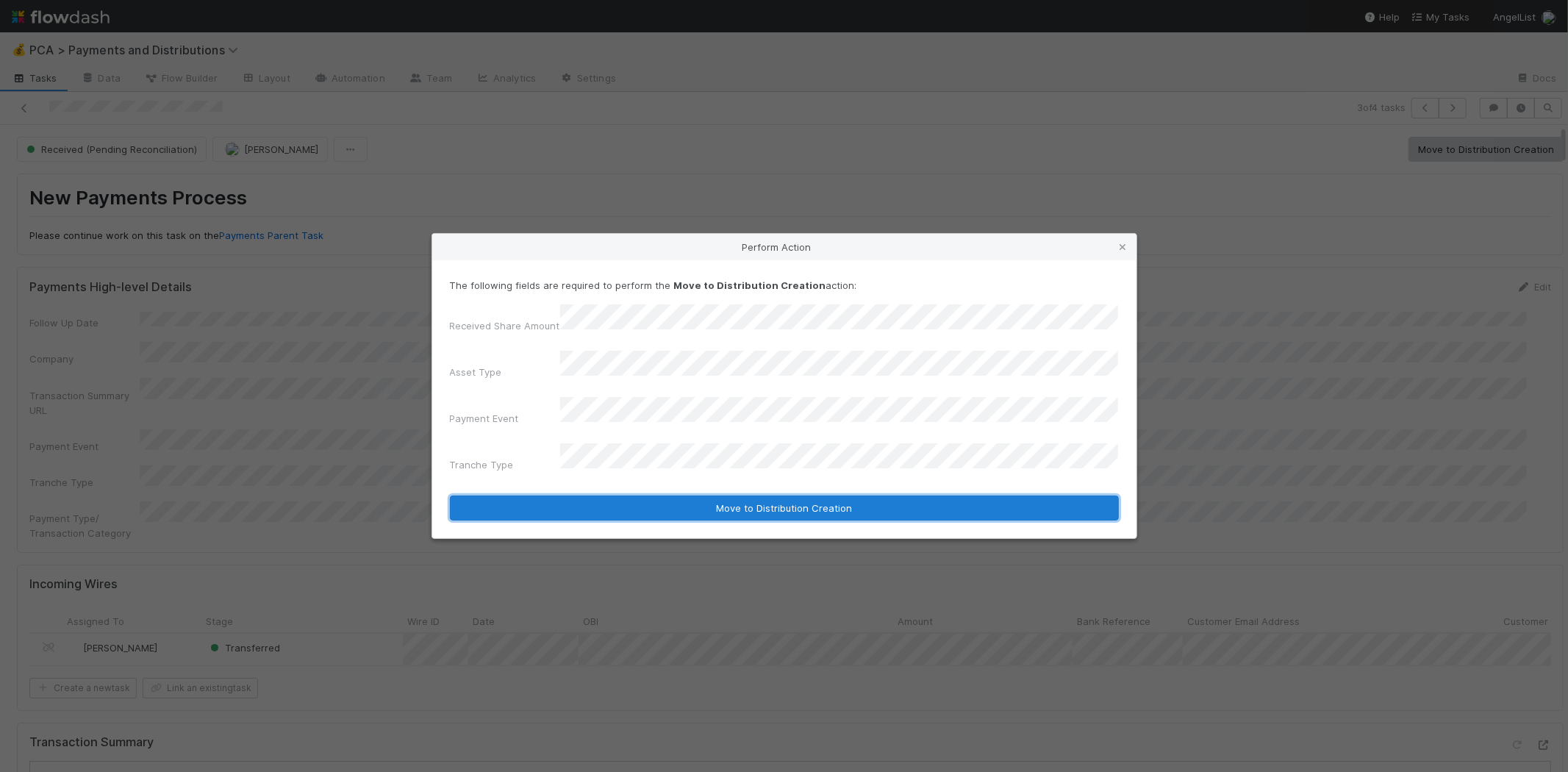
click at [650, 500] on button "Move to Distribution Creation" at bounding box center [784, 507] width 669 height 25
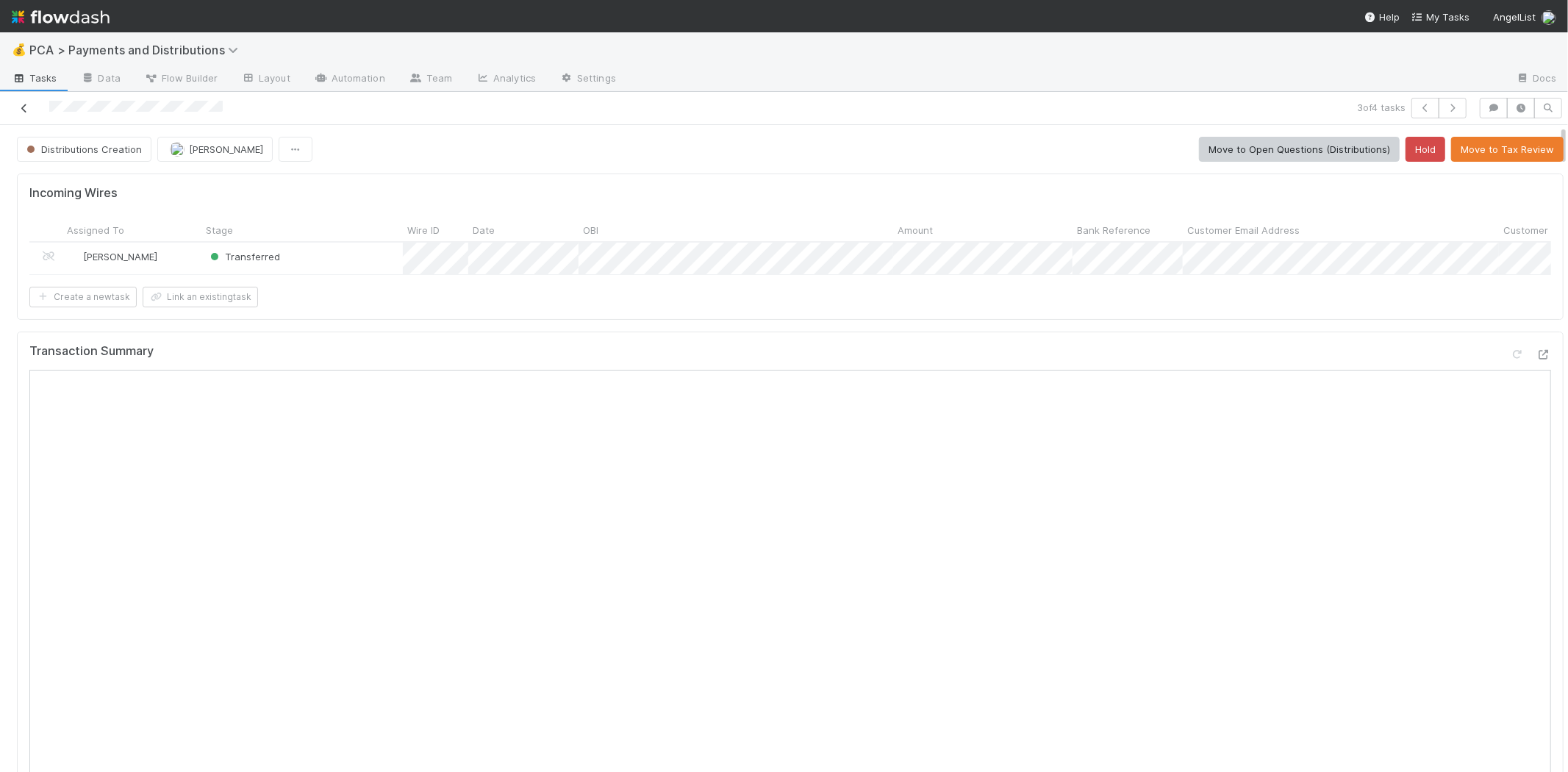
click at [25, 108] on icon at bounding box center [24, 108] width 14 height 9
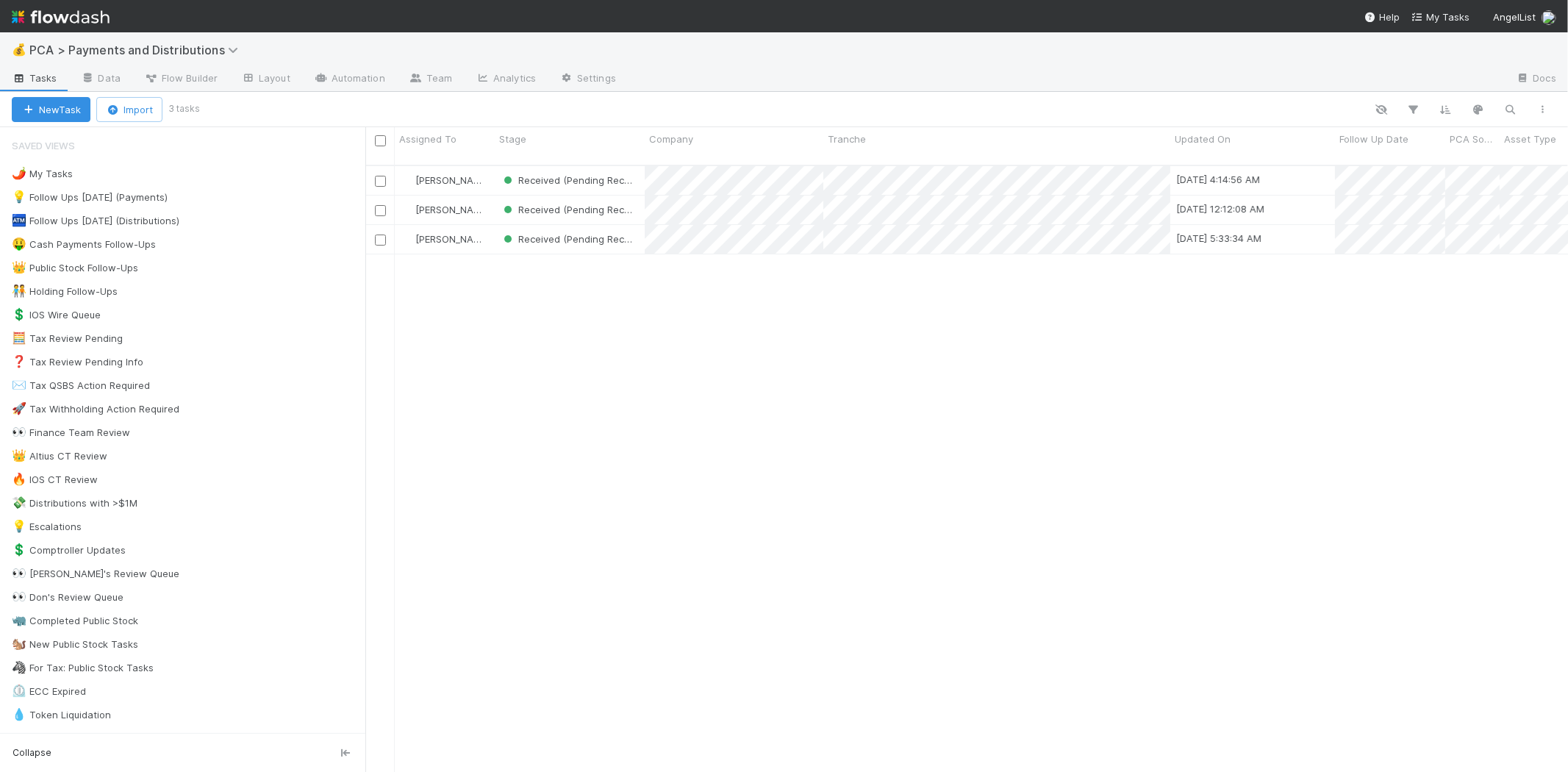
scroll to position [607, 1190]
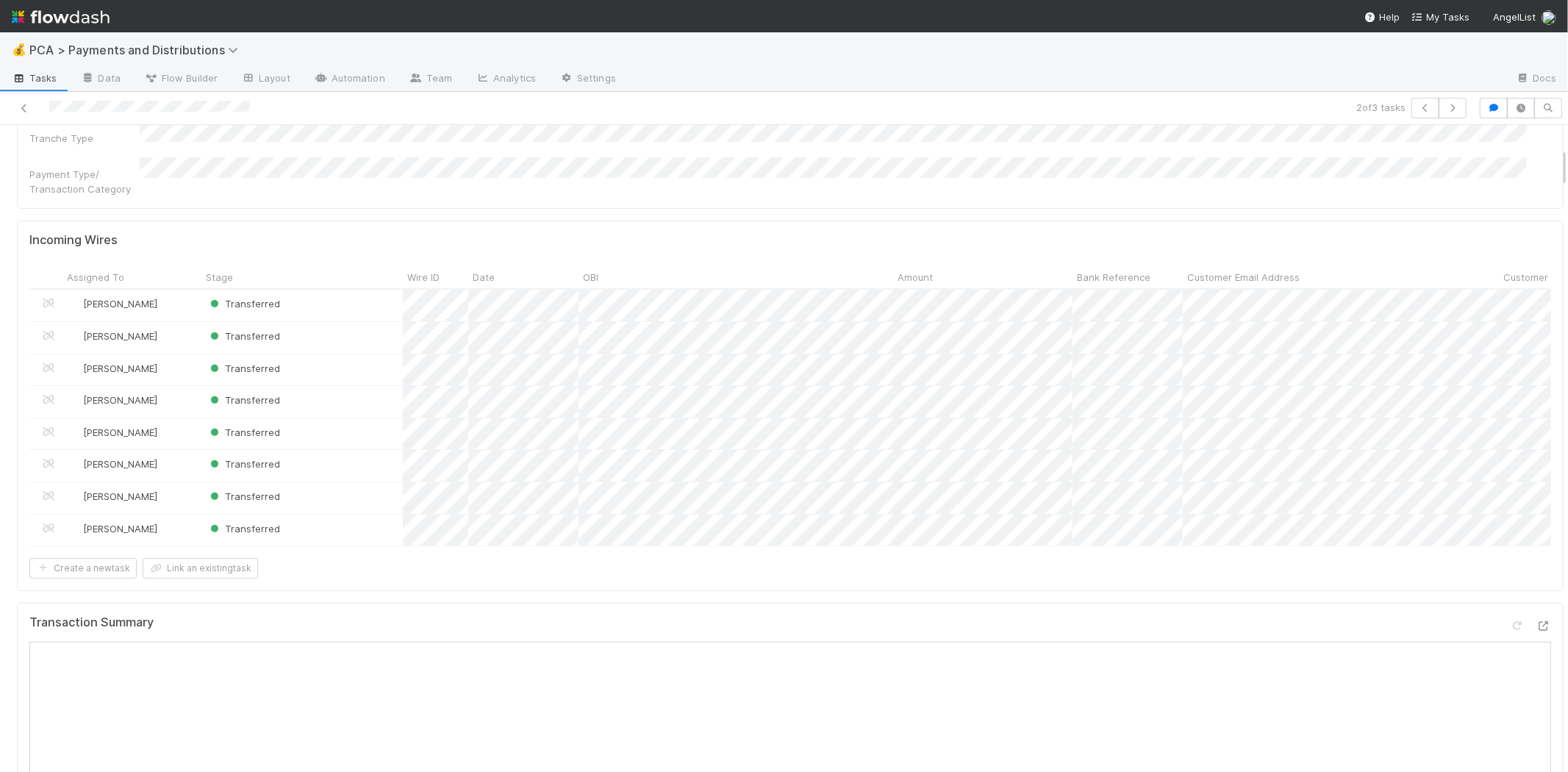
scroll to position [327, 0]
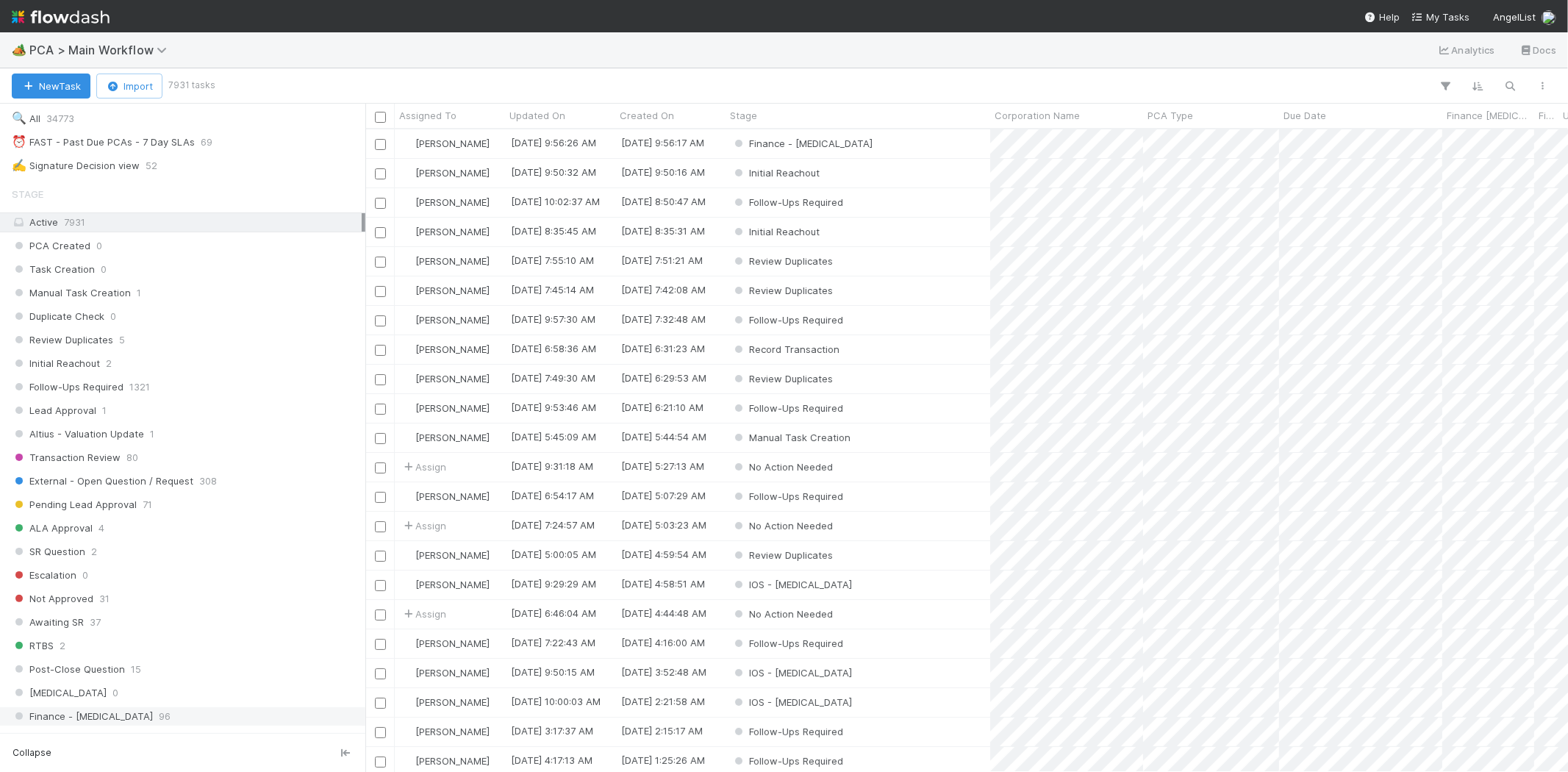
scroll to position [817, 0]
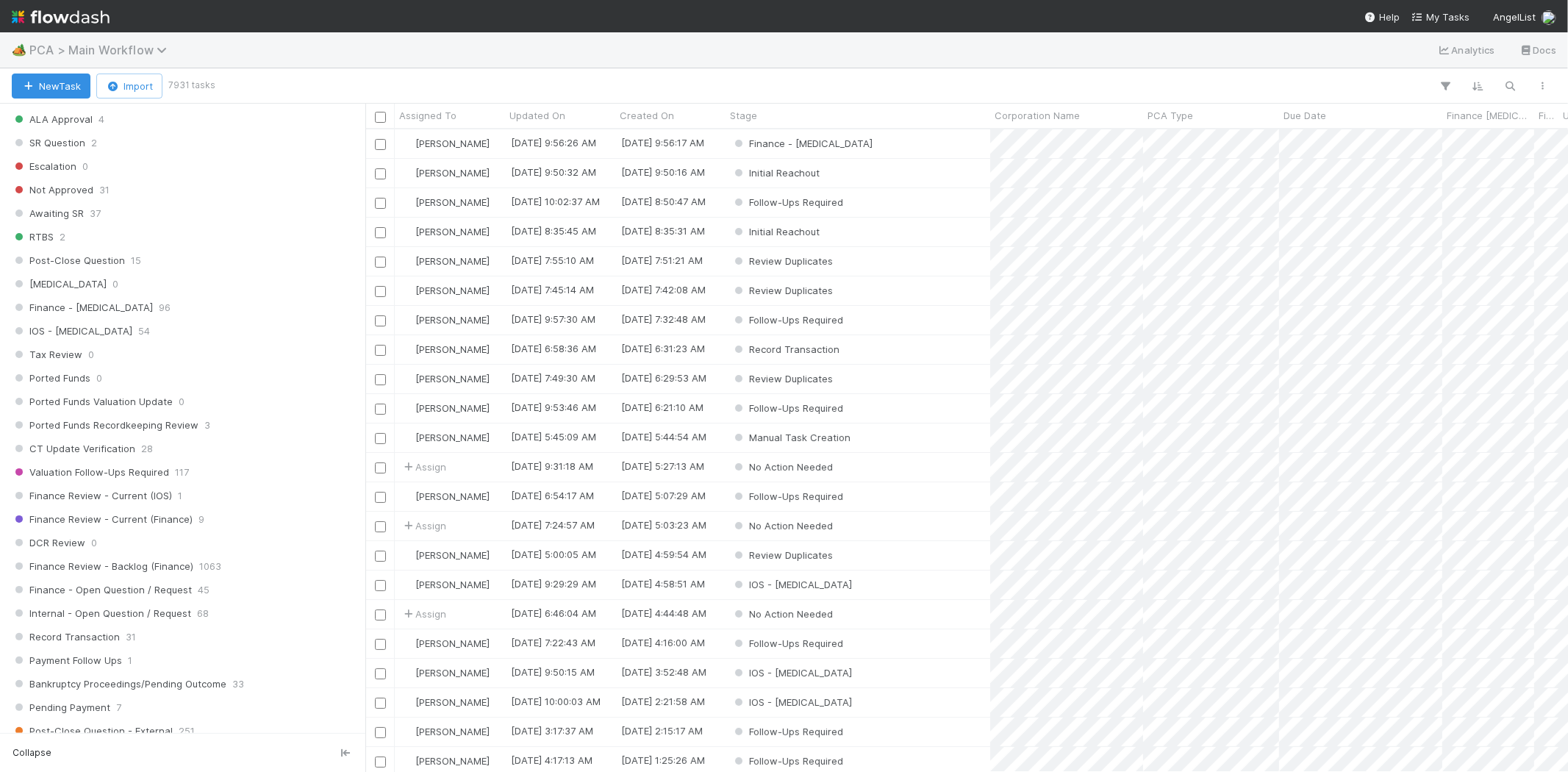
click at [101, 50] on span "PCA > Main Workflow" at bounding box center [102, 49] width 145 height 14
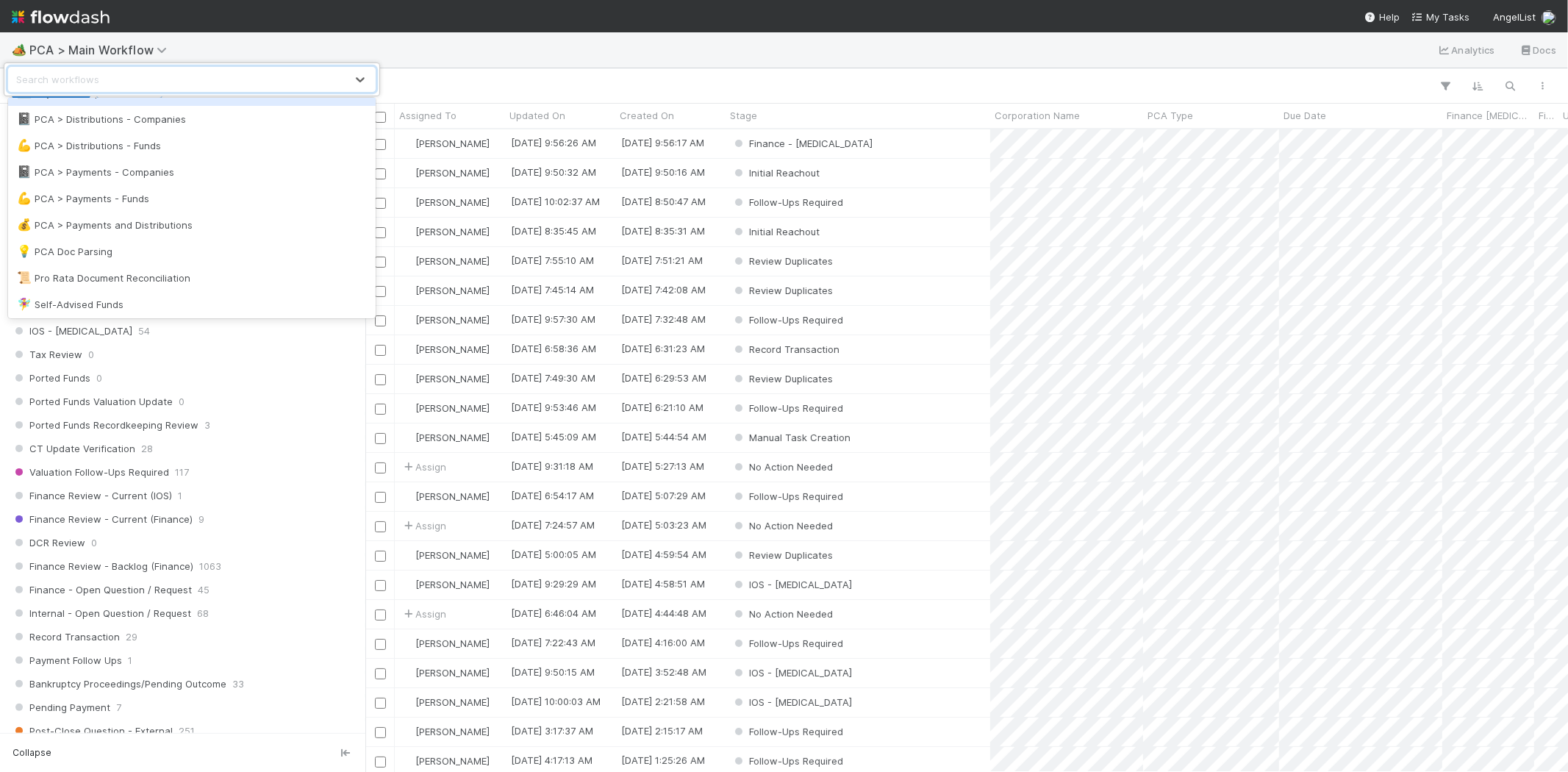
scroll to position [959, 0]
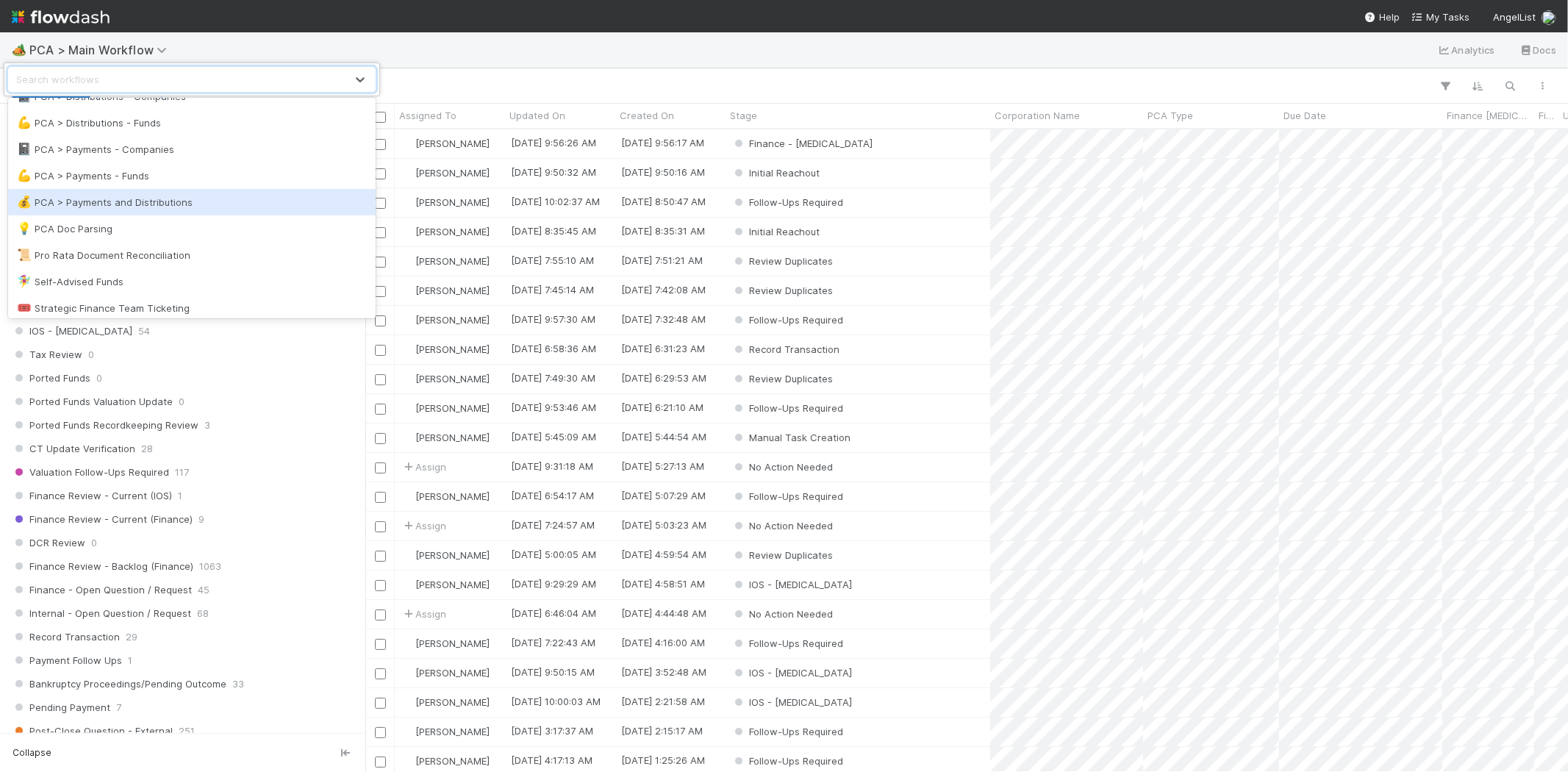
click at [244, 200] on div "💰 PCA > Payments and Distributions" at bounding box center [192, 202] width 350 height 14
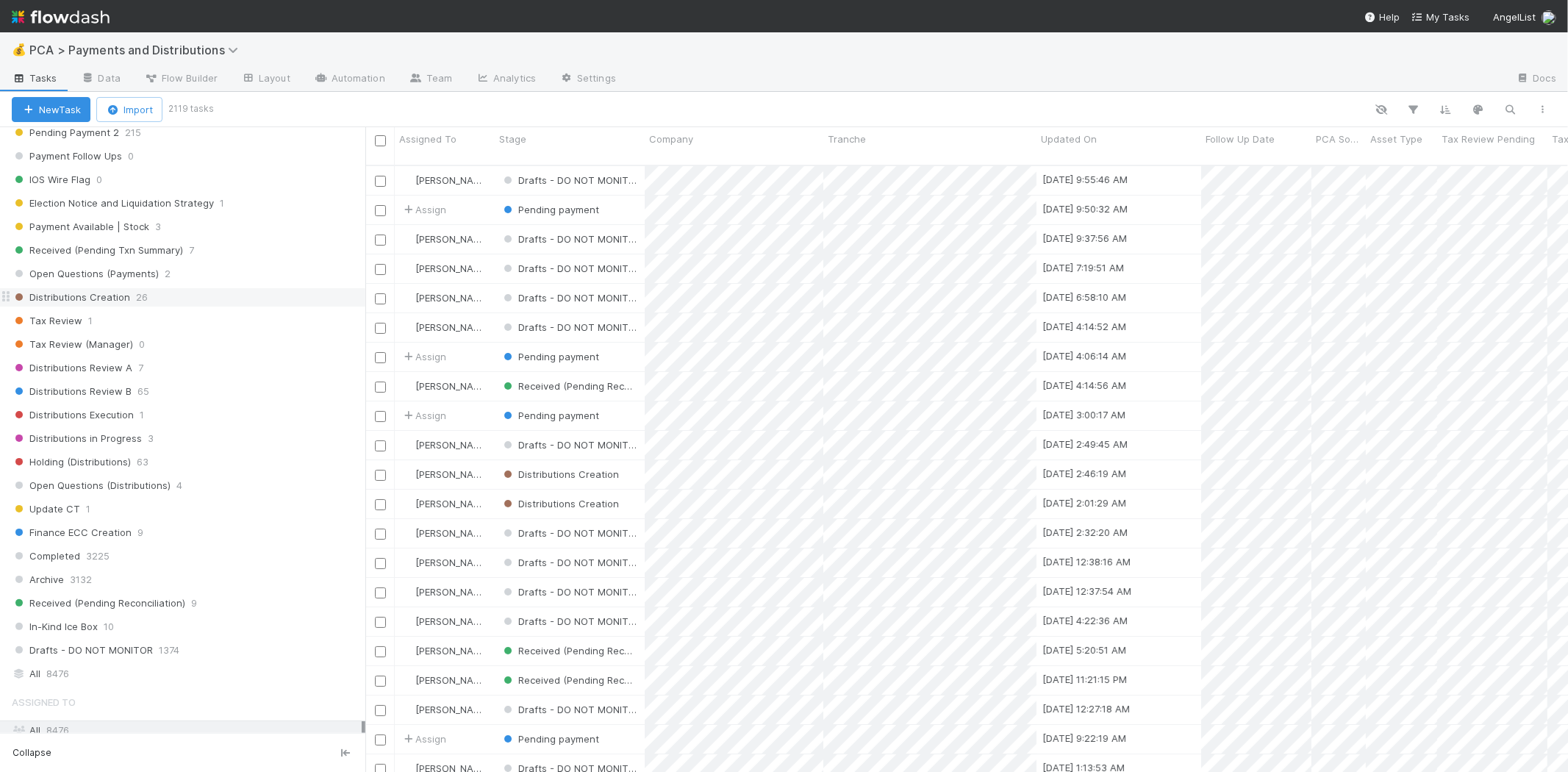
scroll to position [817, 0]
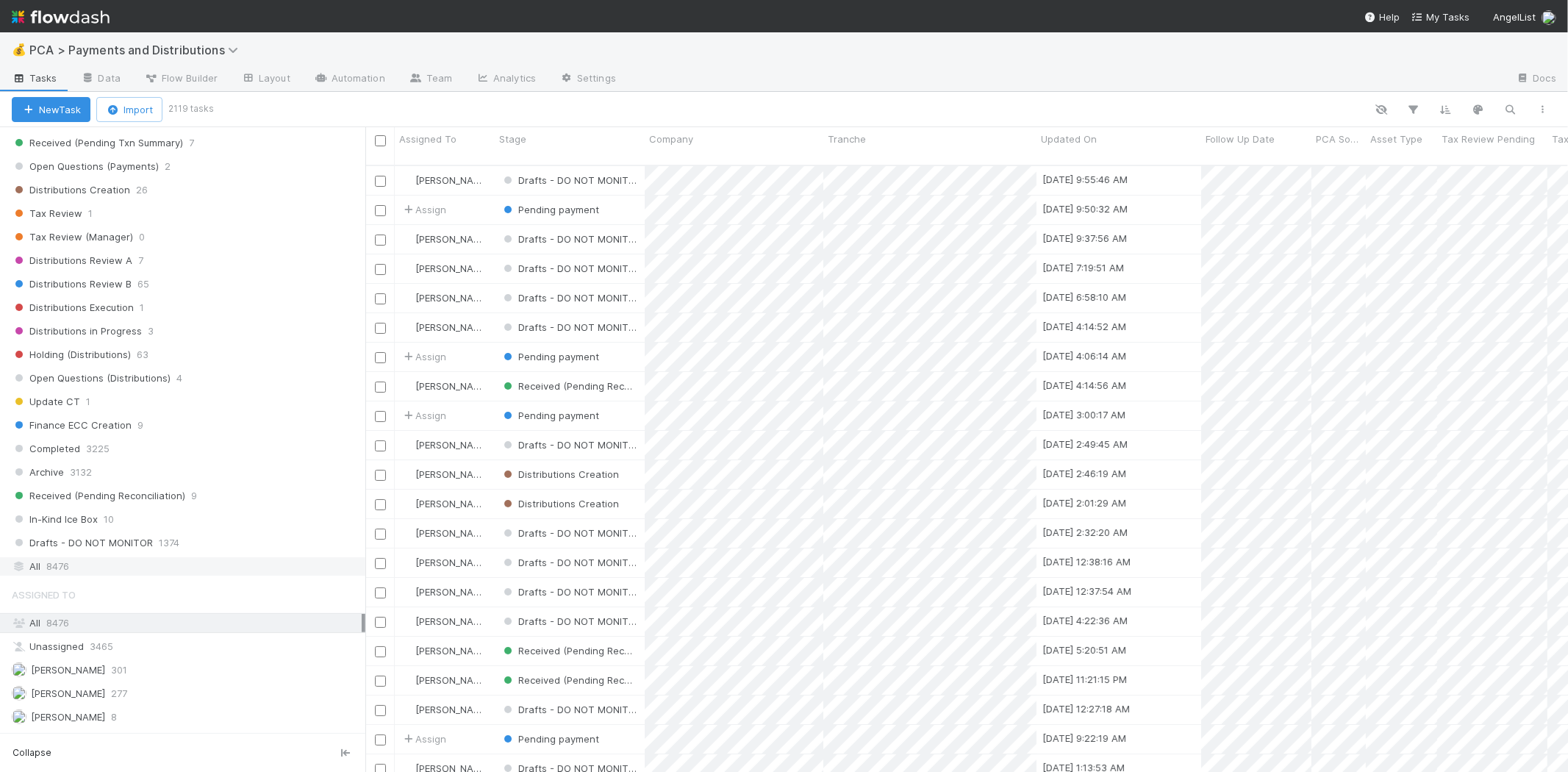
click at [133, 565] on div "All 8476" at bounding box center [187, 567] width 350 height 19
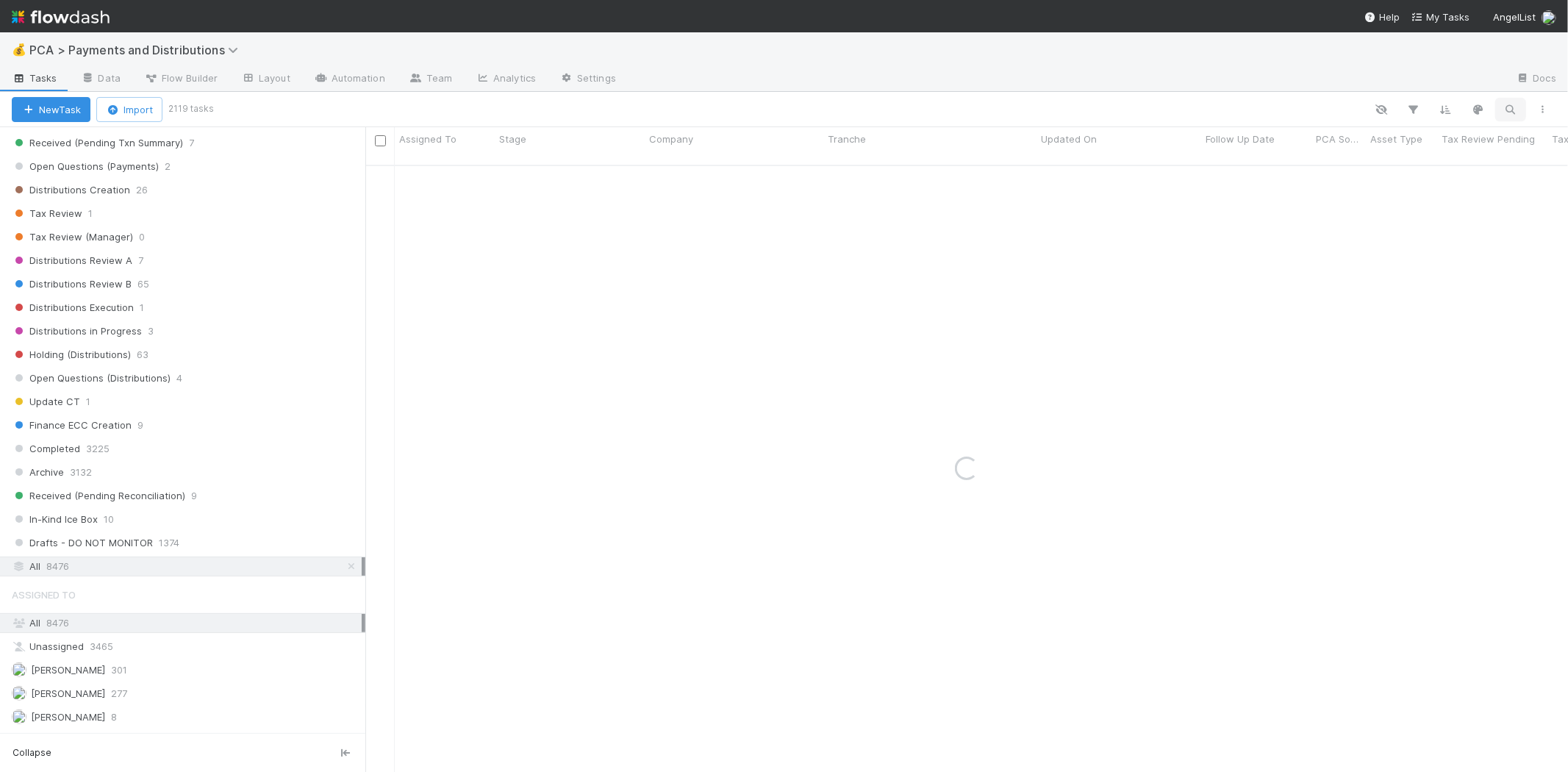
click at [1509, 114] on icon "button" at bounding box center [1510, 109] width 14 height 14
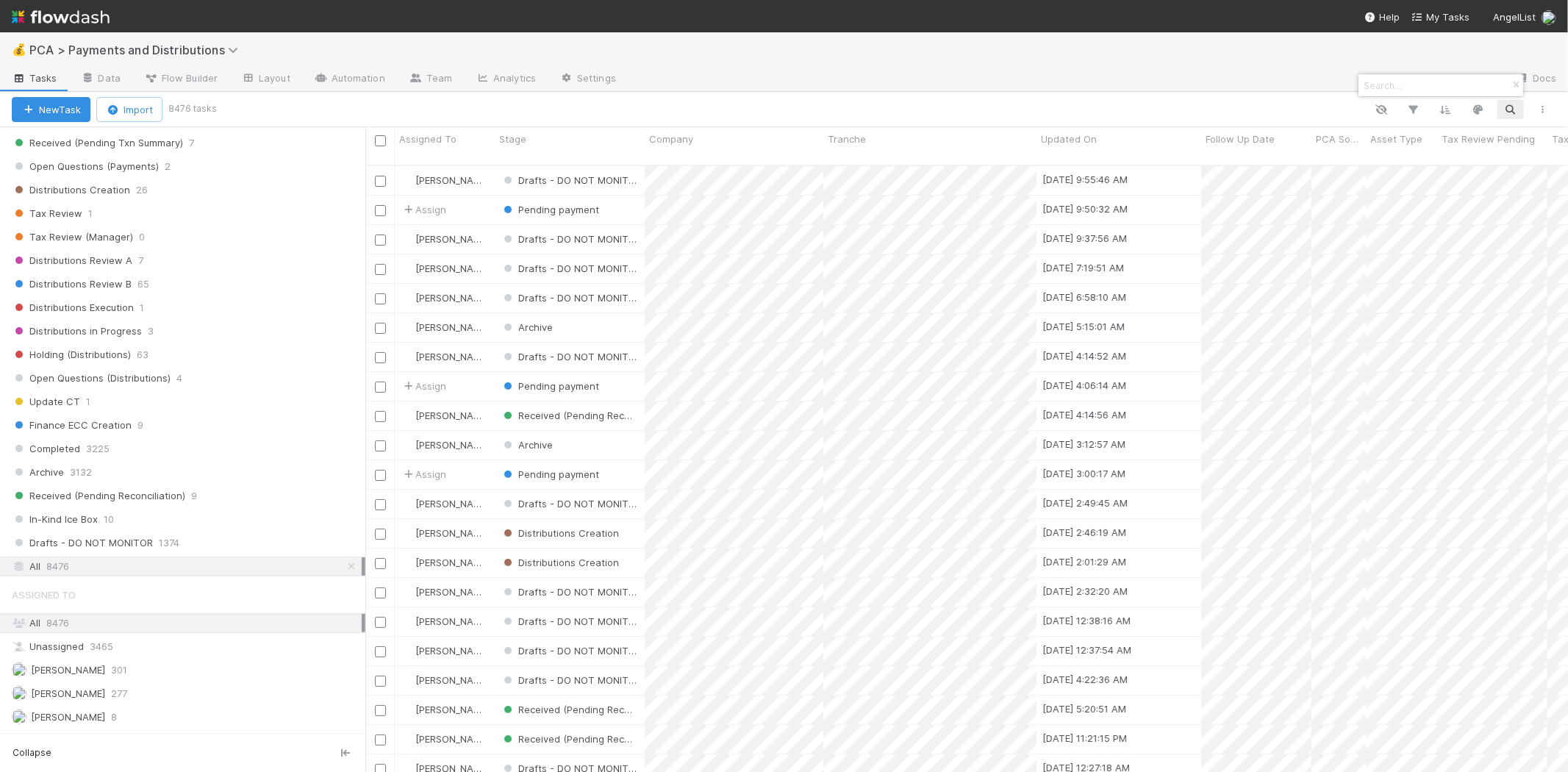
scroll to position [607, 1190]
click at [1431, 84] on input at bounding box center [1434, 85] width 147 height 18
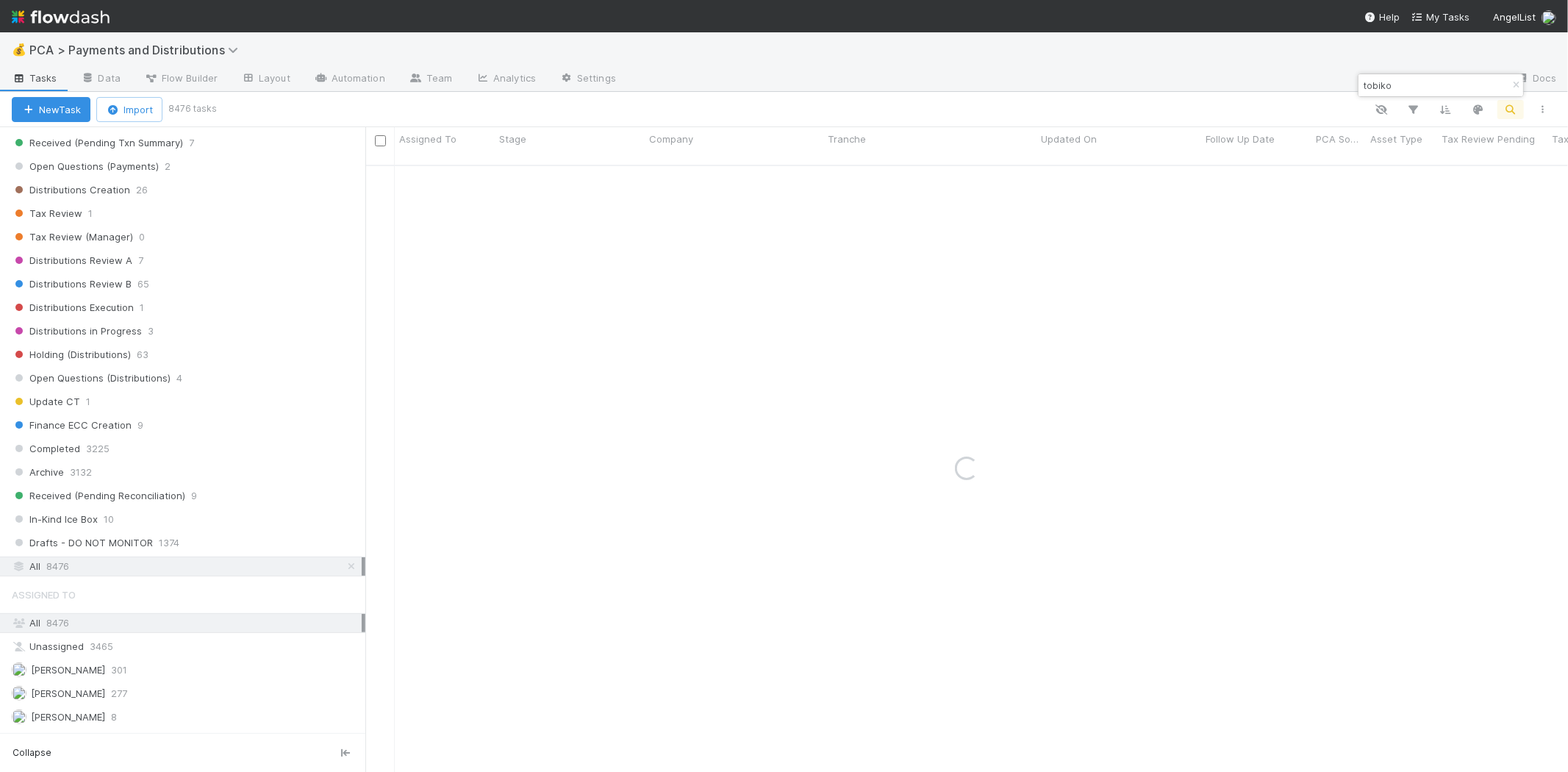
type input "tobiko"
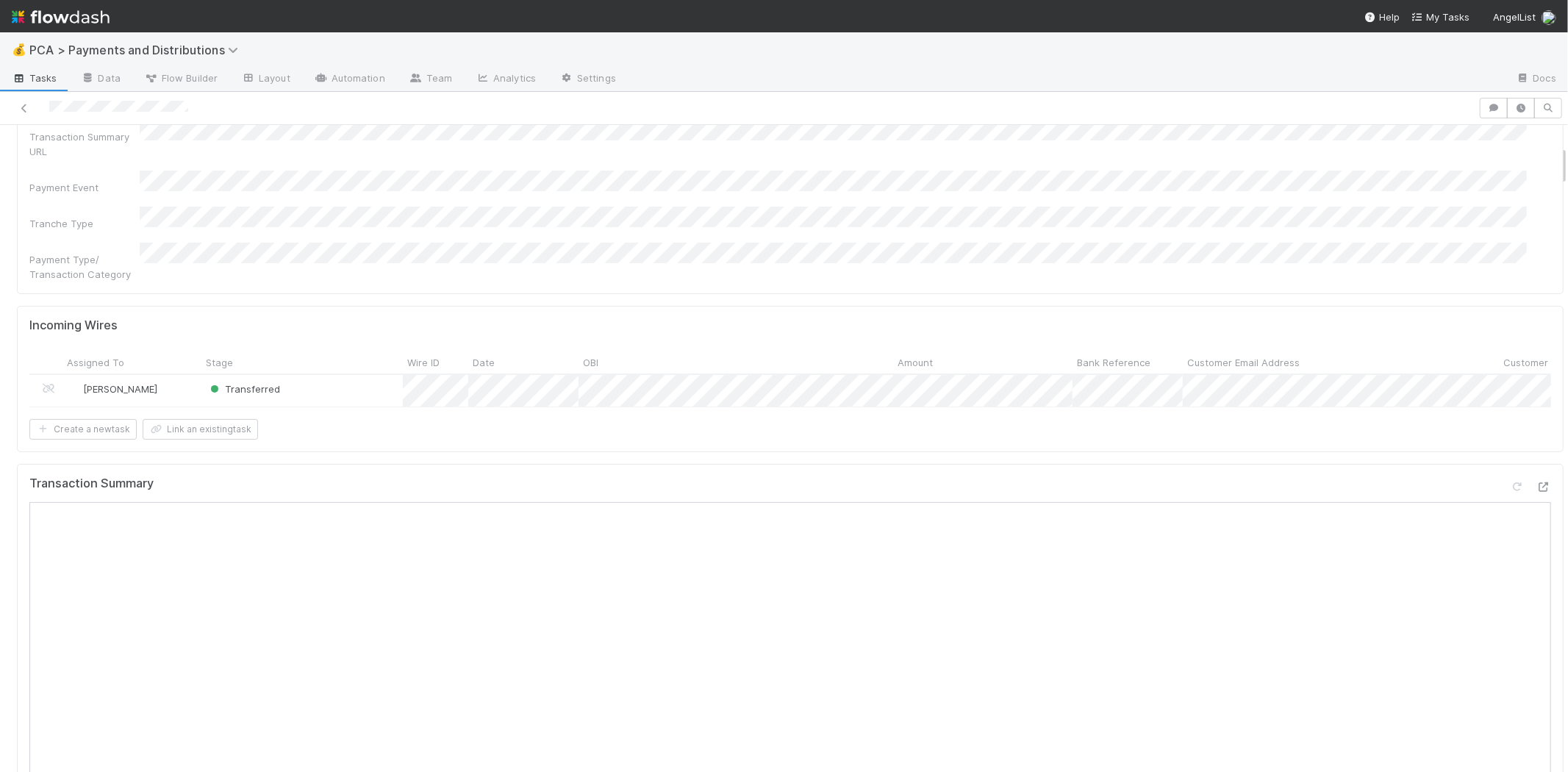
scroll to position [327, 0]
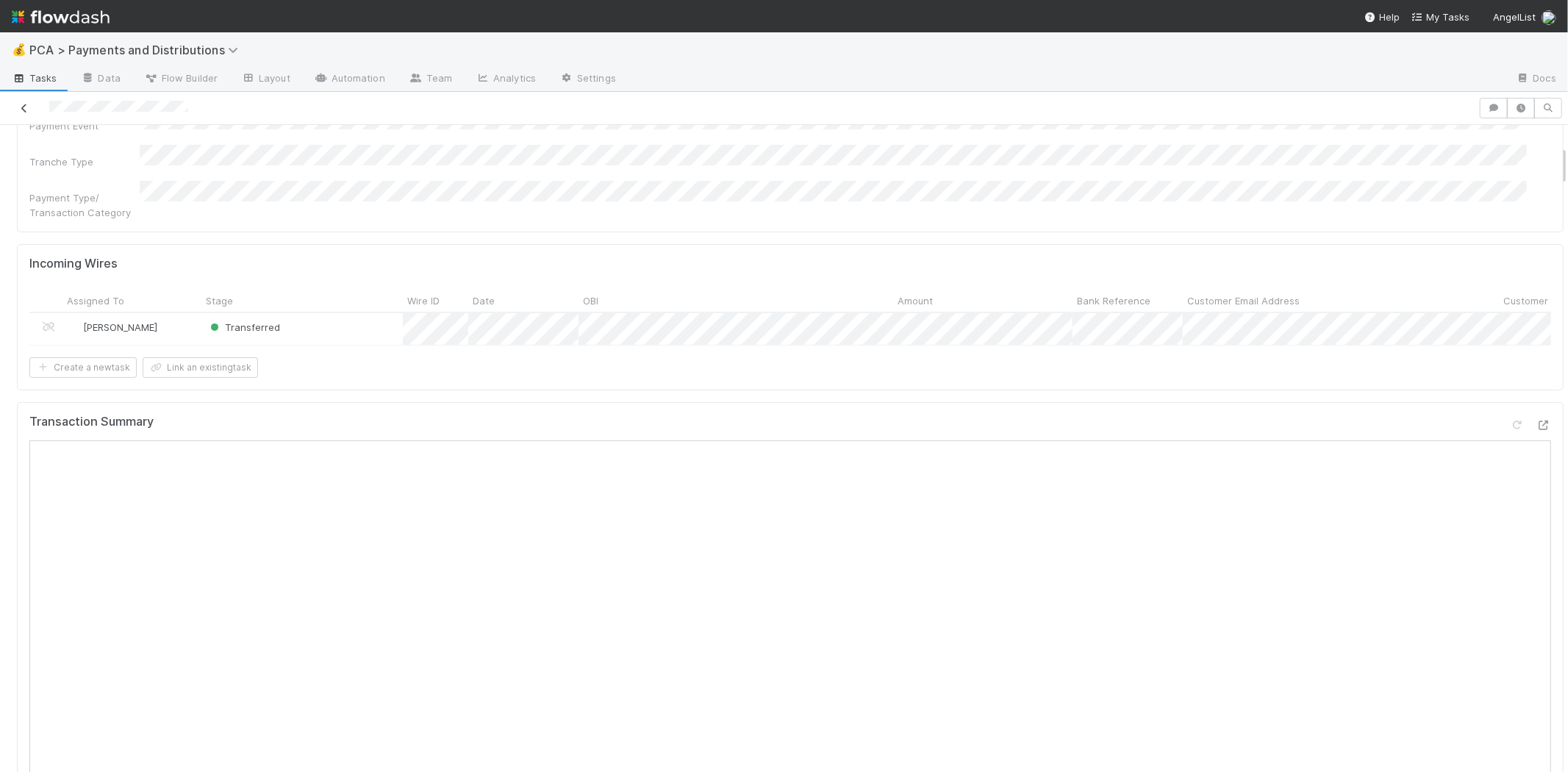
click at [30, 108] on icon at bounding box center [24, 108] width 14 height 9
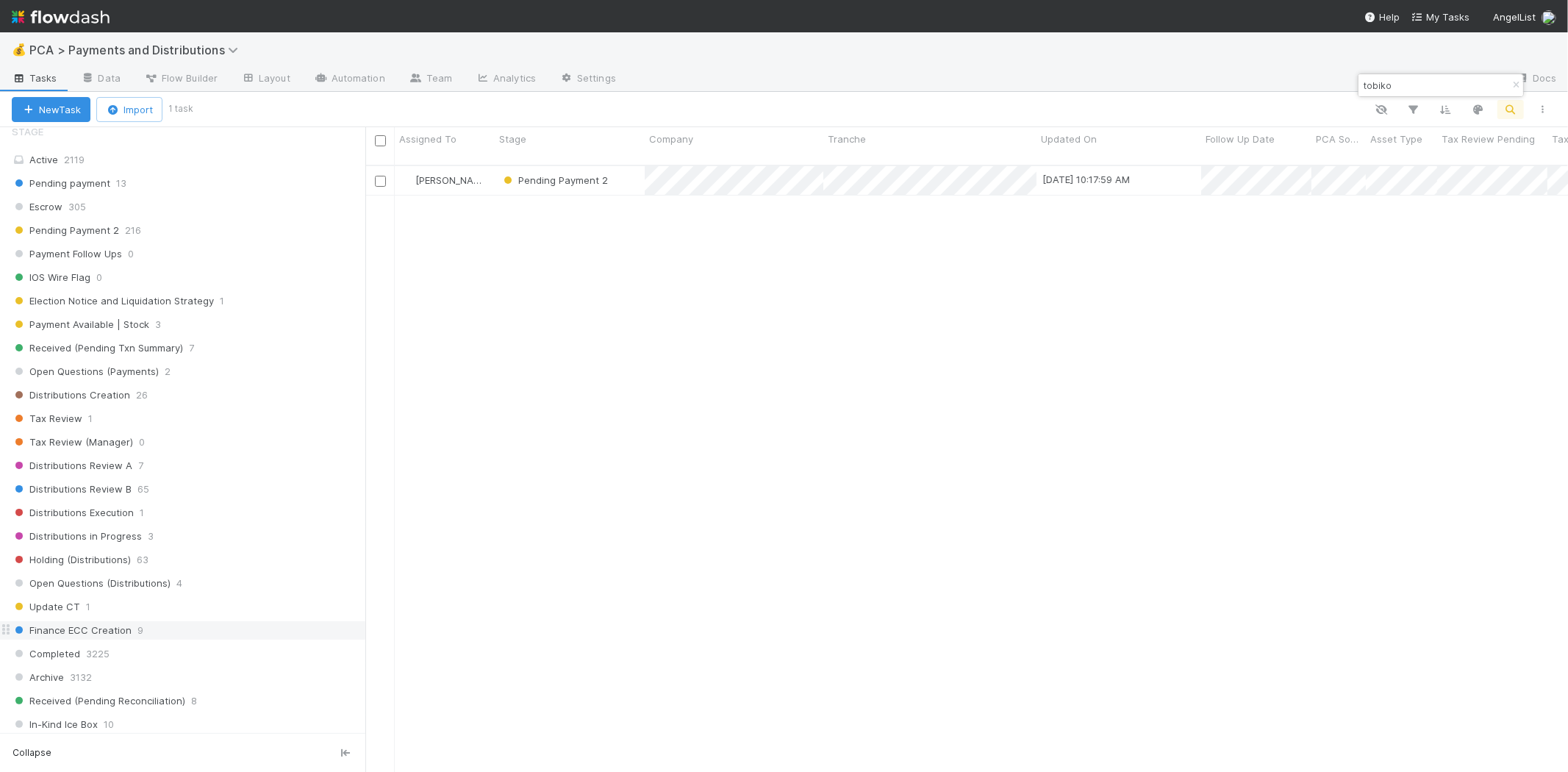
scroll to position [736, 0]
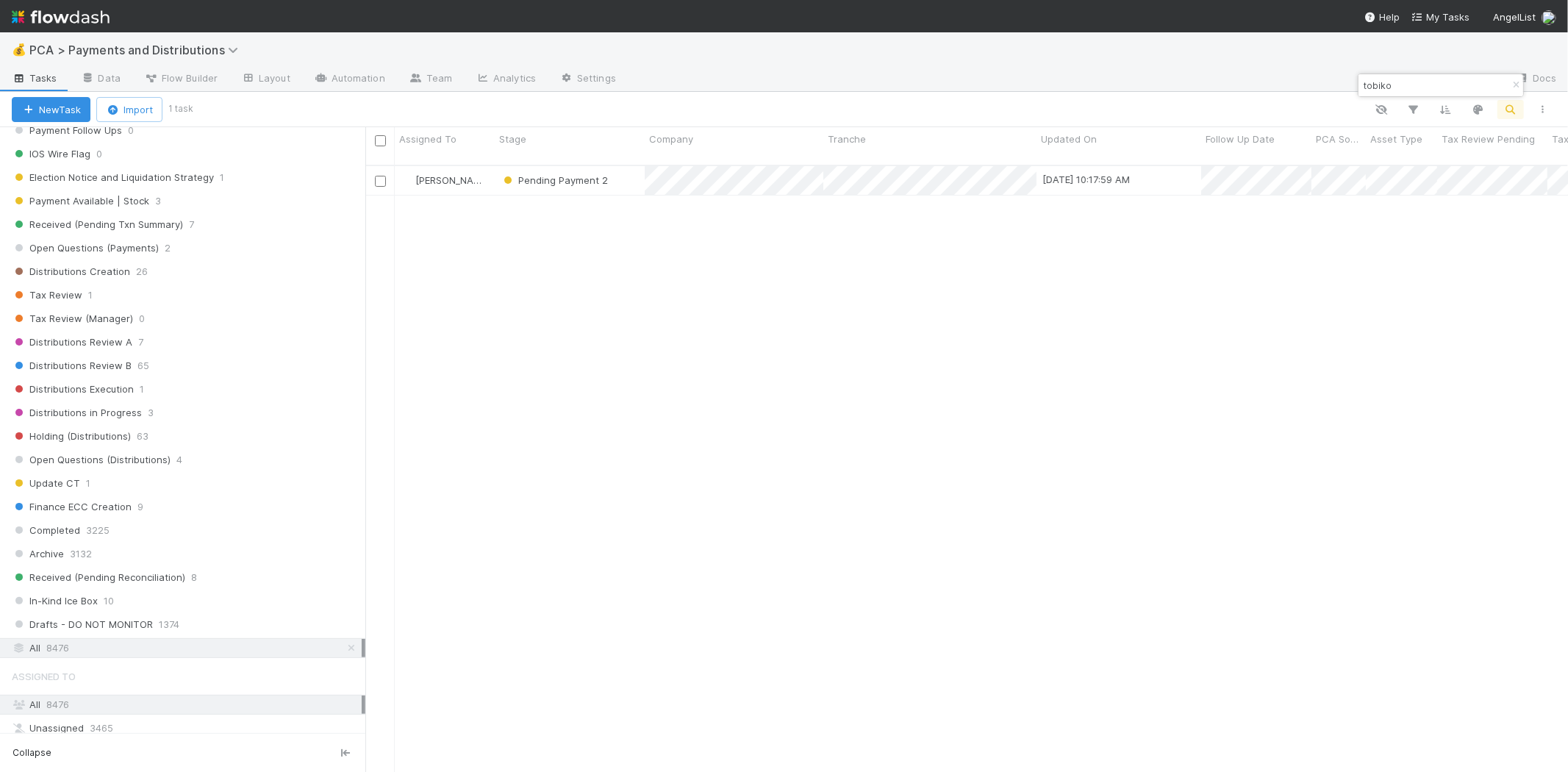
click at [1383, 85] on input "tobiko" at bounding box center [1434, 85] width 147 height 18
type input "empower fin"
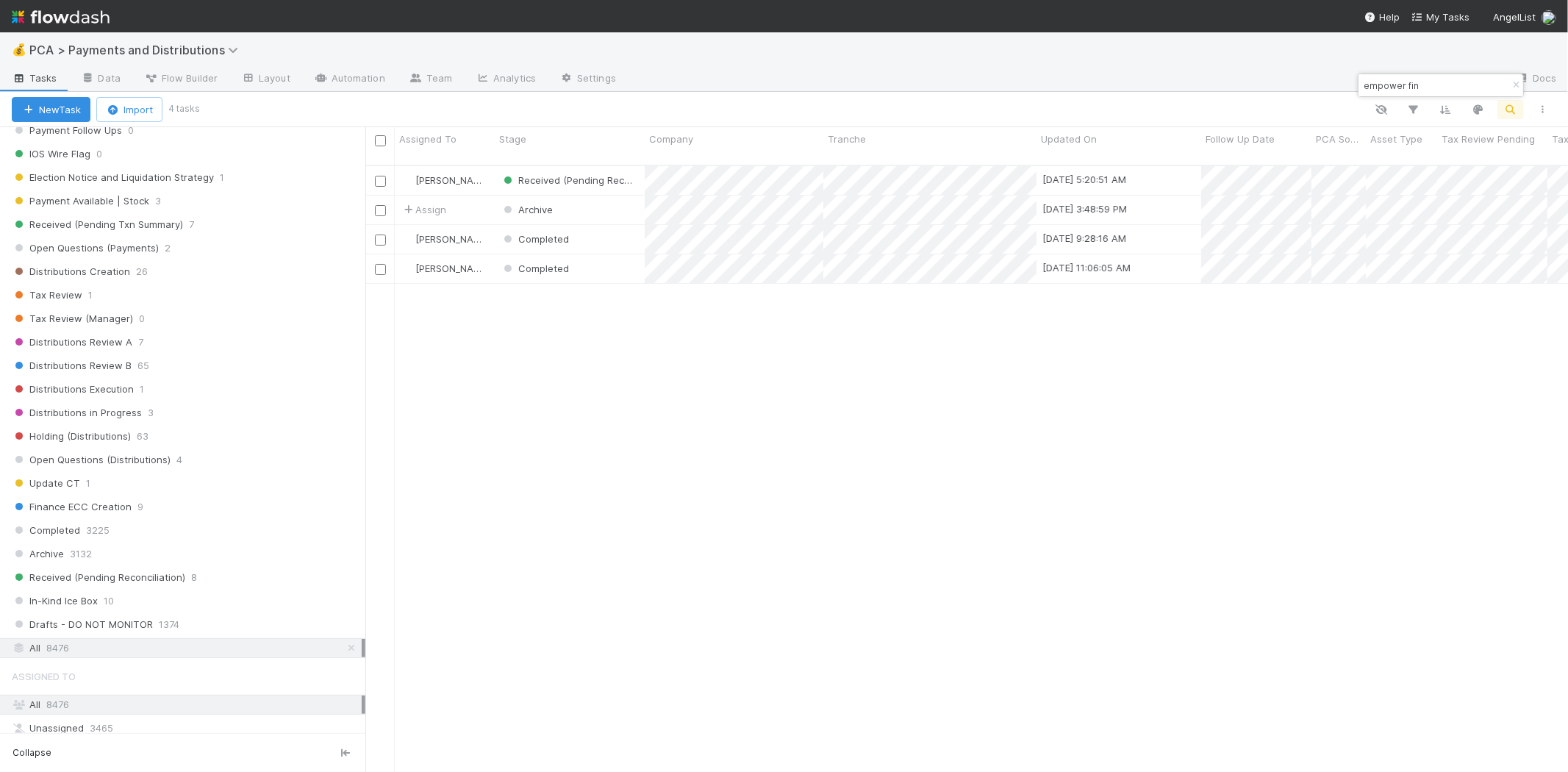
scroll to position [607, 1190]
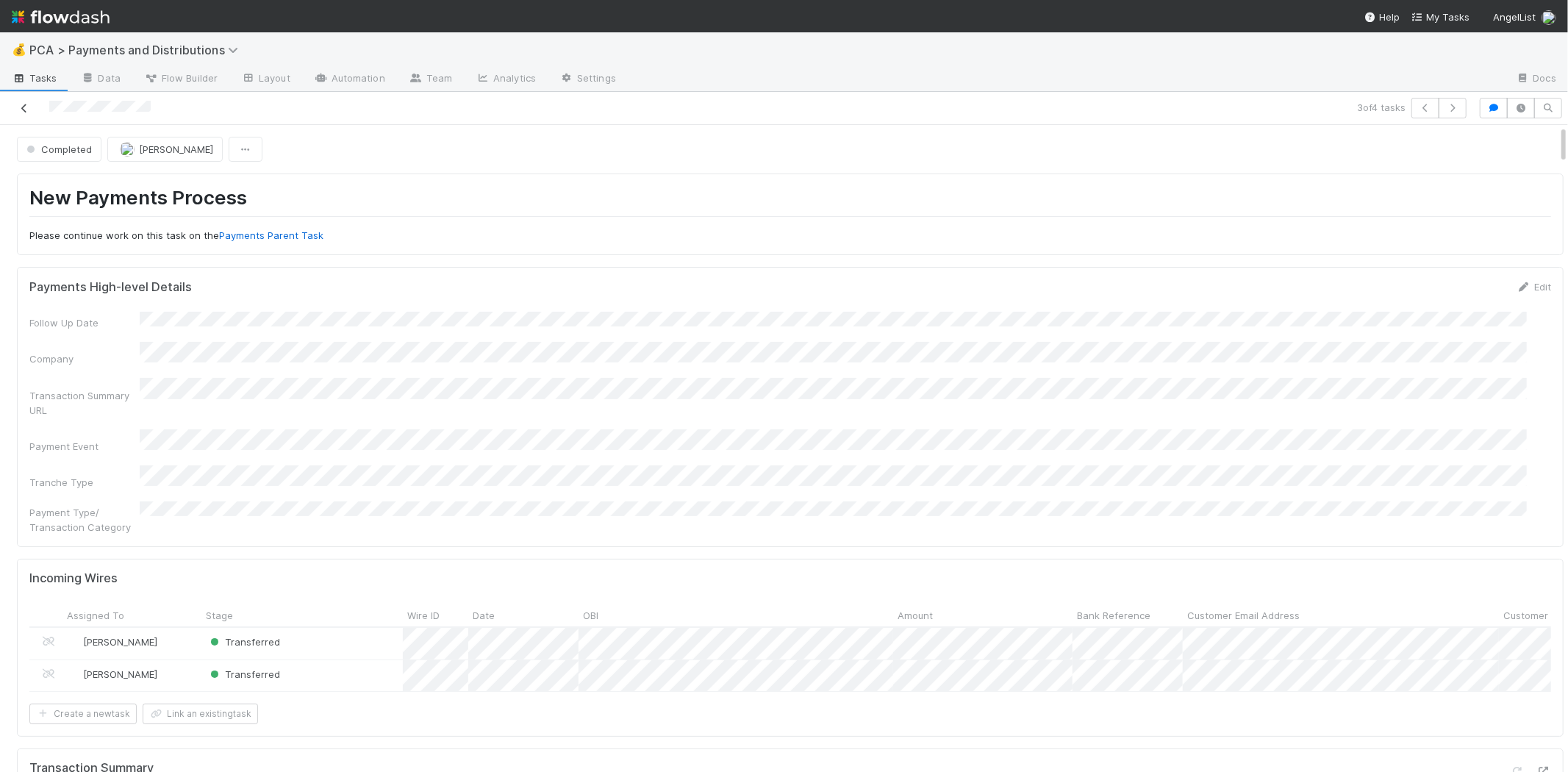
click at [25, 107] on icon at bounding box center [24, 108] width 14 height 9
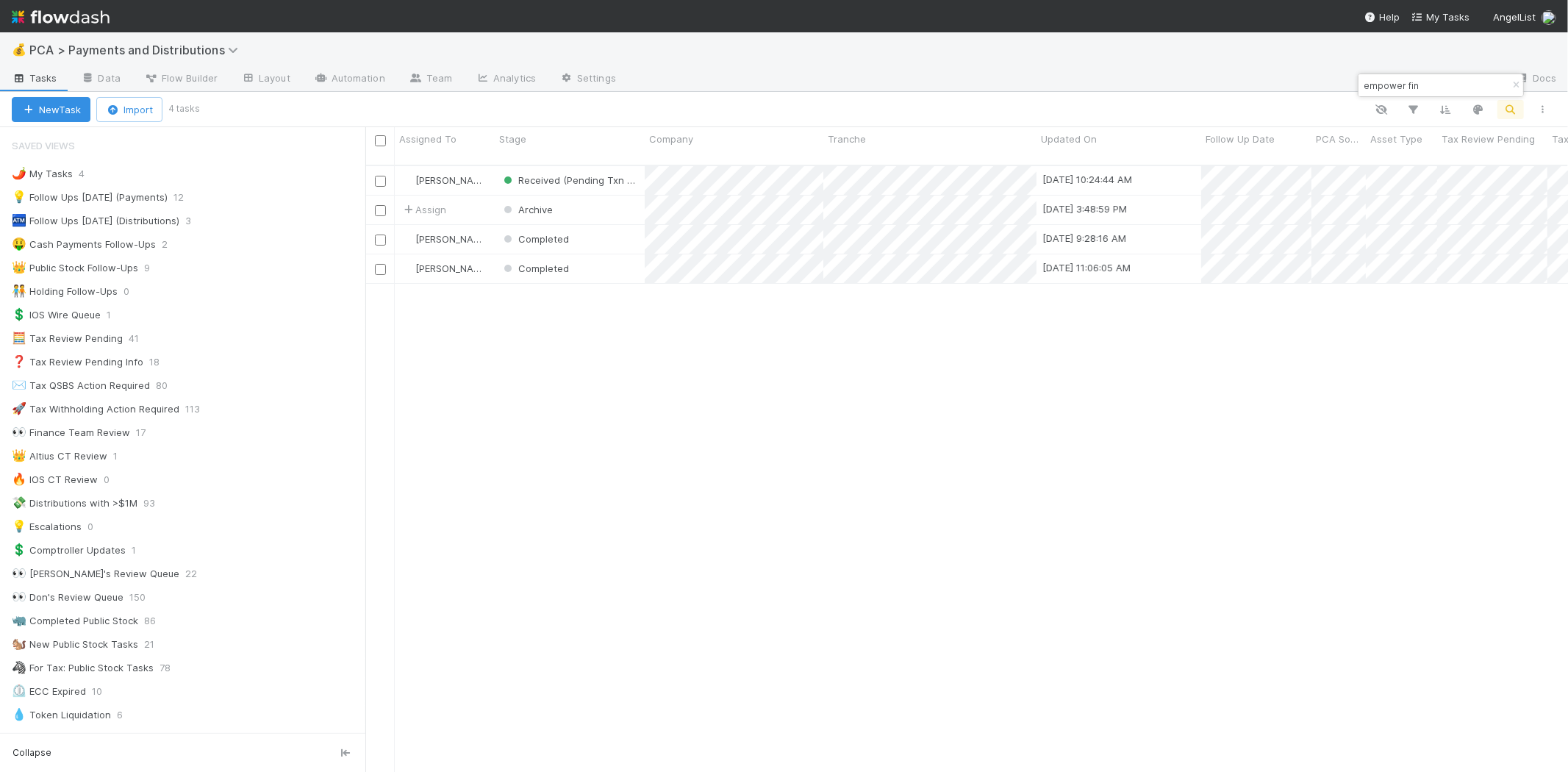
scroll to position [607, 1190]
drag, startPoint x: 1451, startPoint y: 83, endPoint x: 1360, endPoint y: 80, distance: 91.0
click at [1361, 80] on input "empower fin" at bounding box center [1434, 85] width 147 height 18
type input "edsight"
drag, startPoint x: 1033, startPoint y: 138, endPoint x: 1167, endPoint y: 137, distance: 134.0
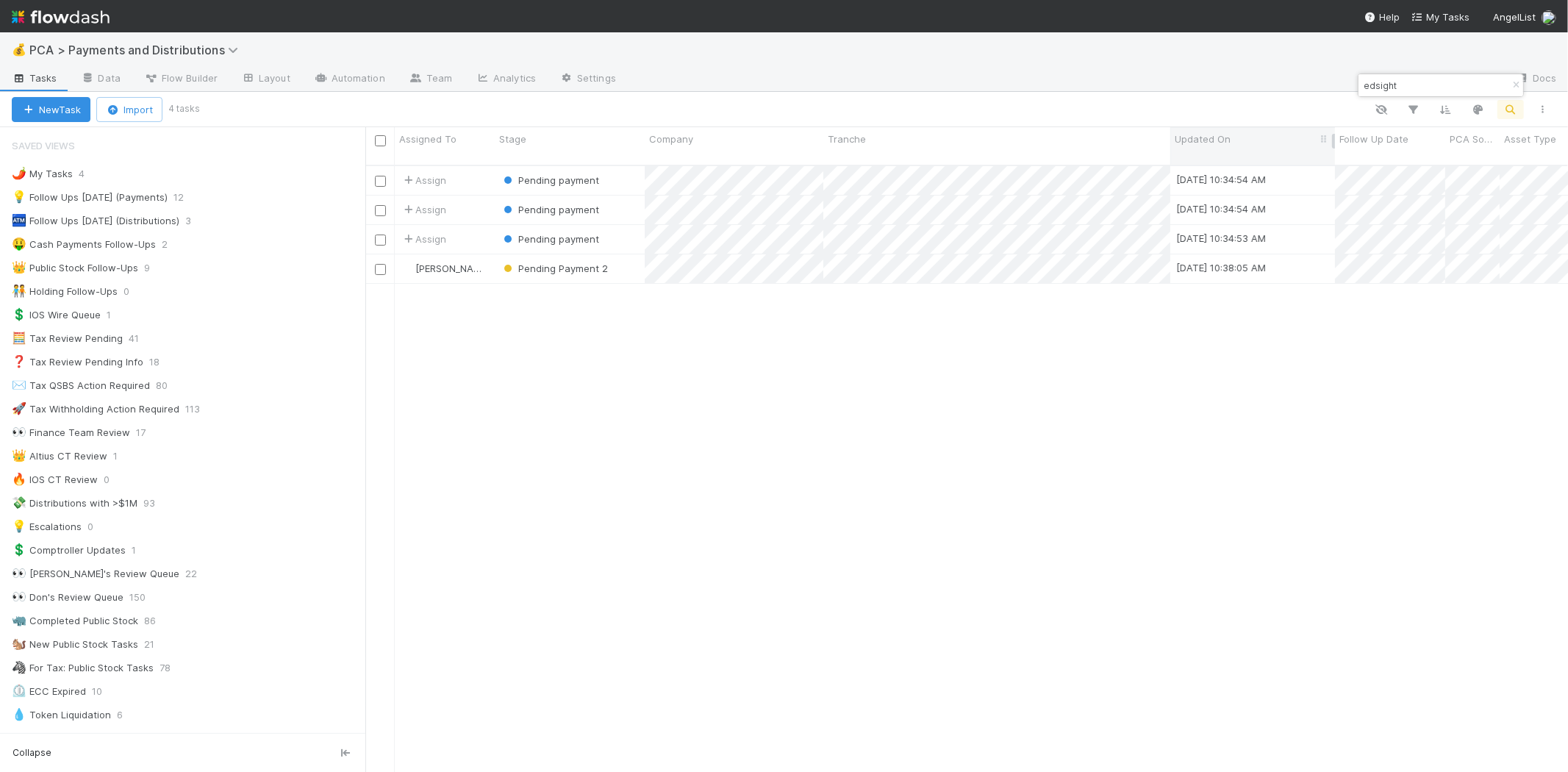
click at [1170, 137] on div at bounding box center [1170, 146] width 0 height 36
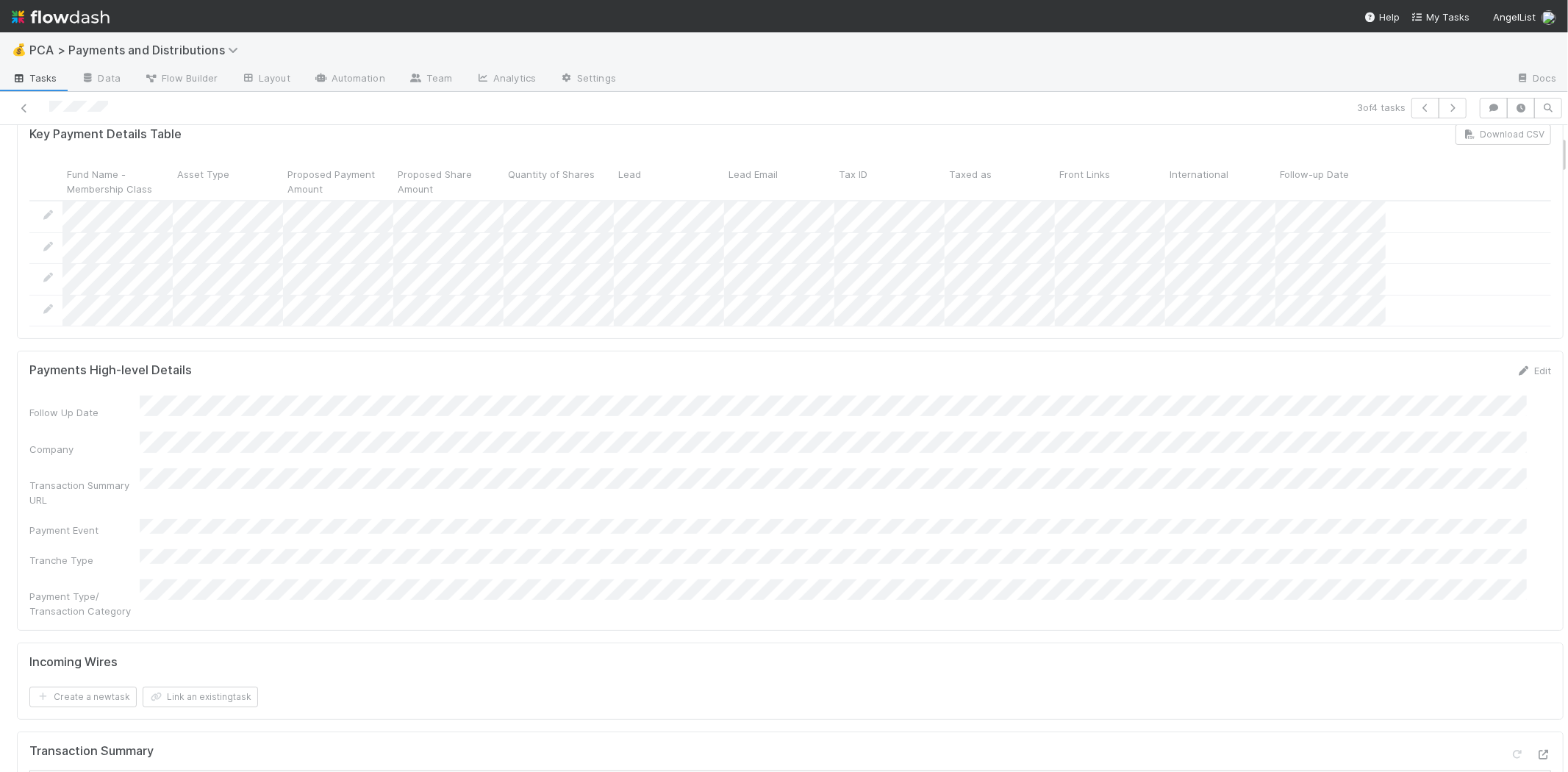
scroll to position [163, 0]
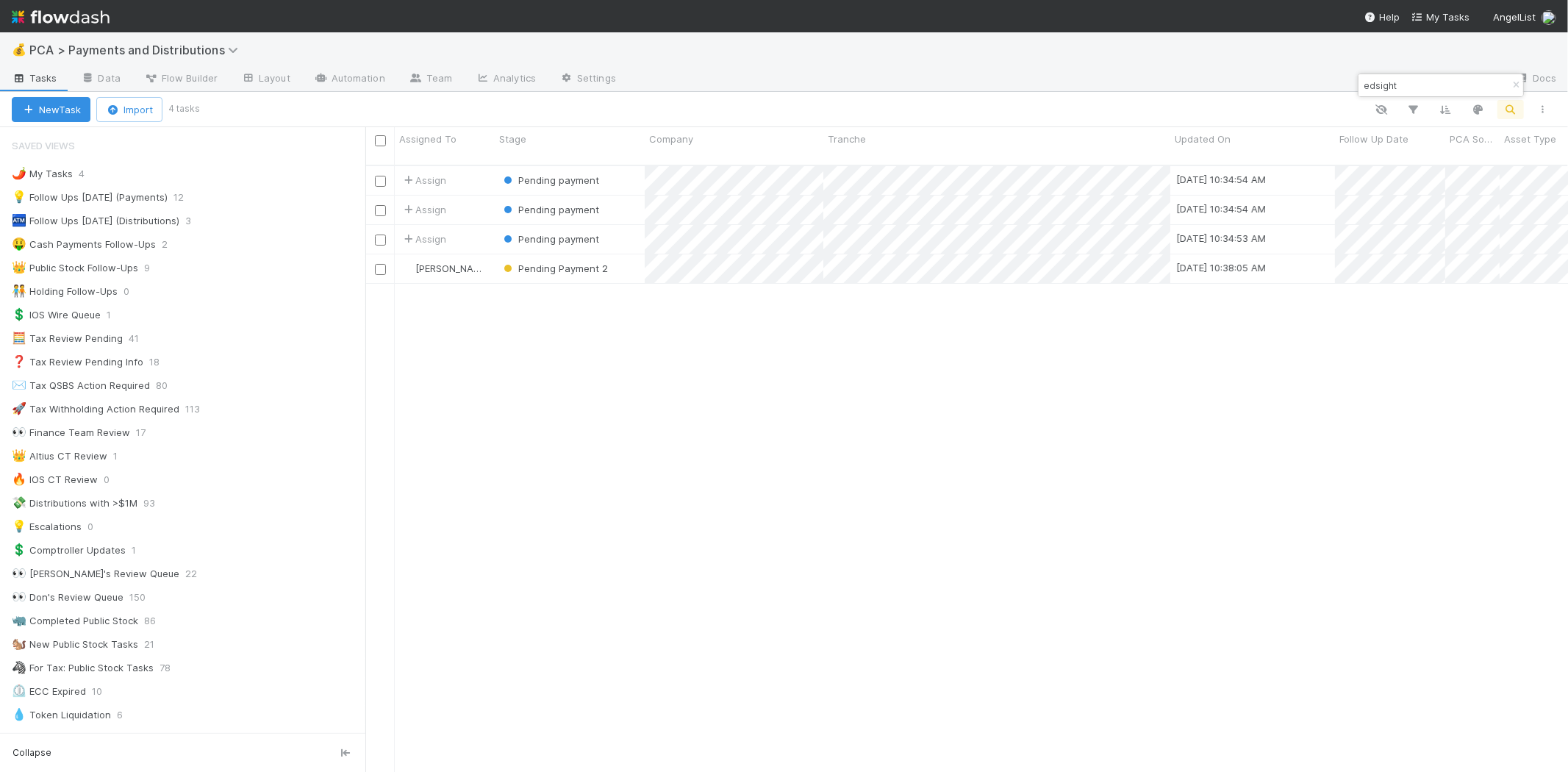
scroll to position [607, 1190]
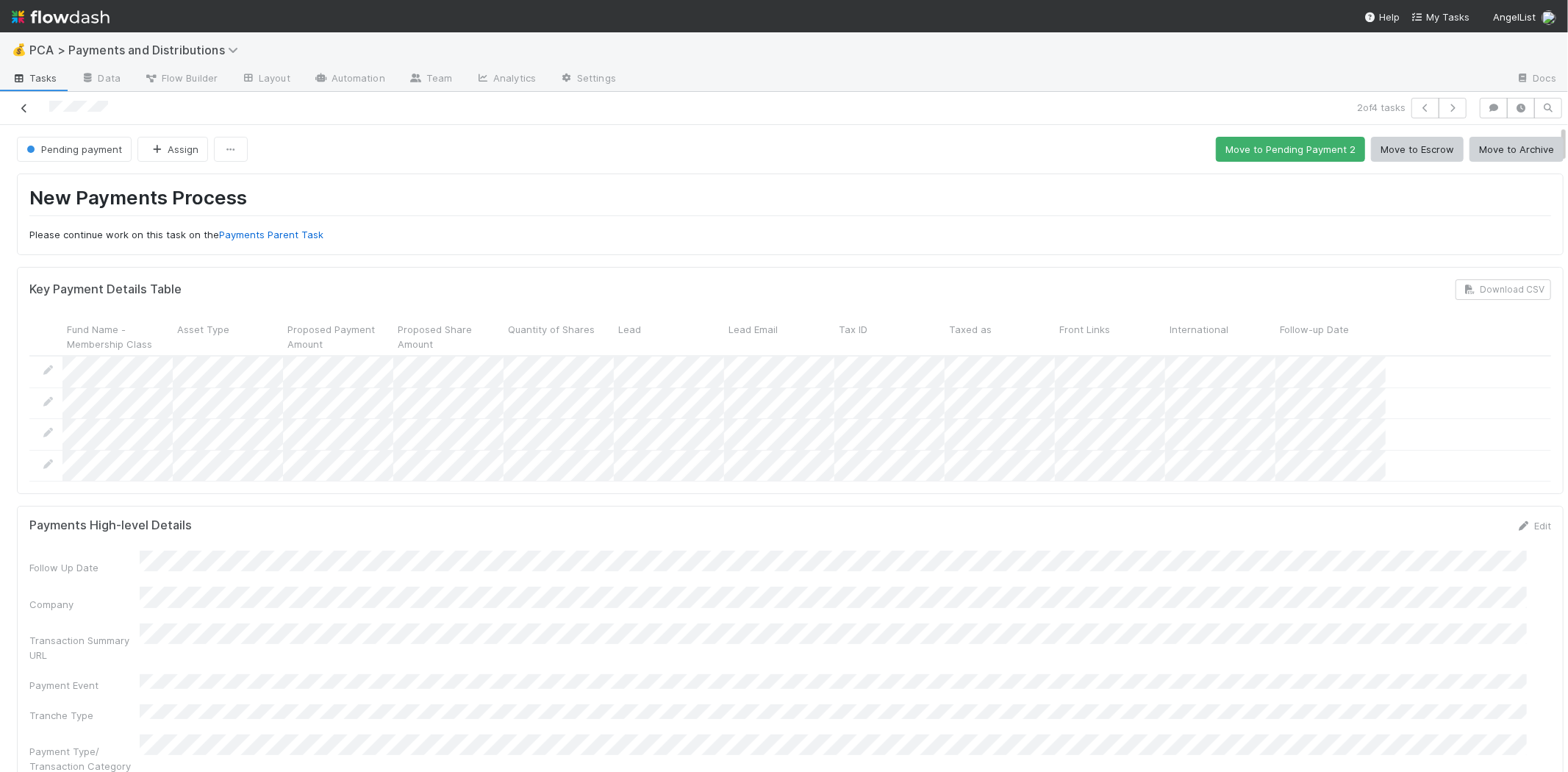
click at [25, 105] on icon at bounding box center [24, 108] width 14 height 9
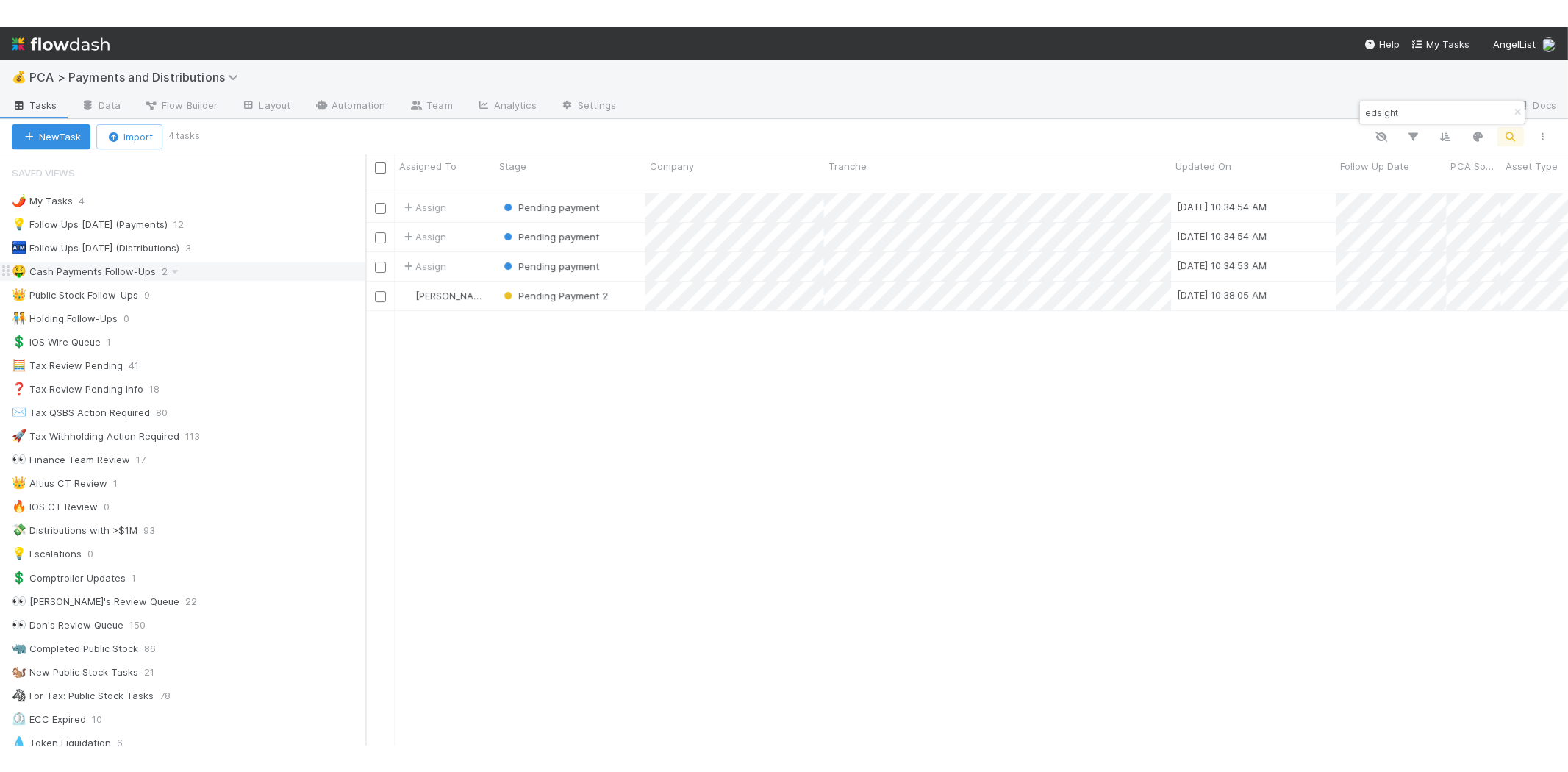
scroll to position [607, 1190]
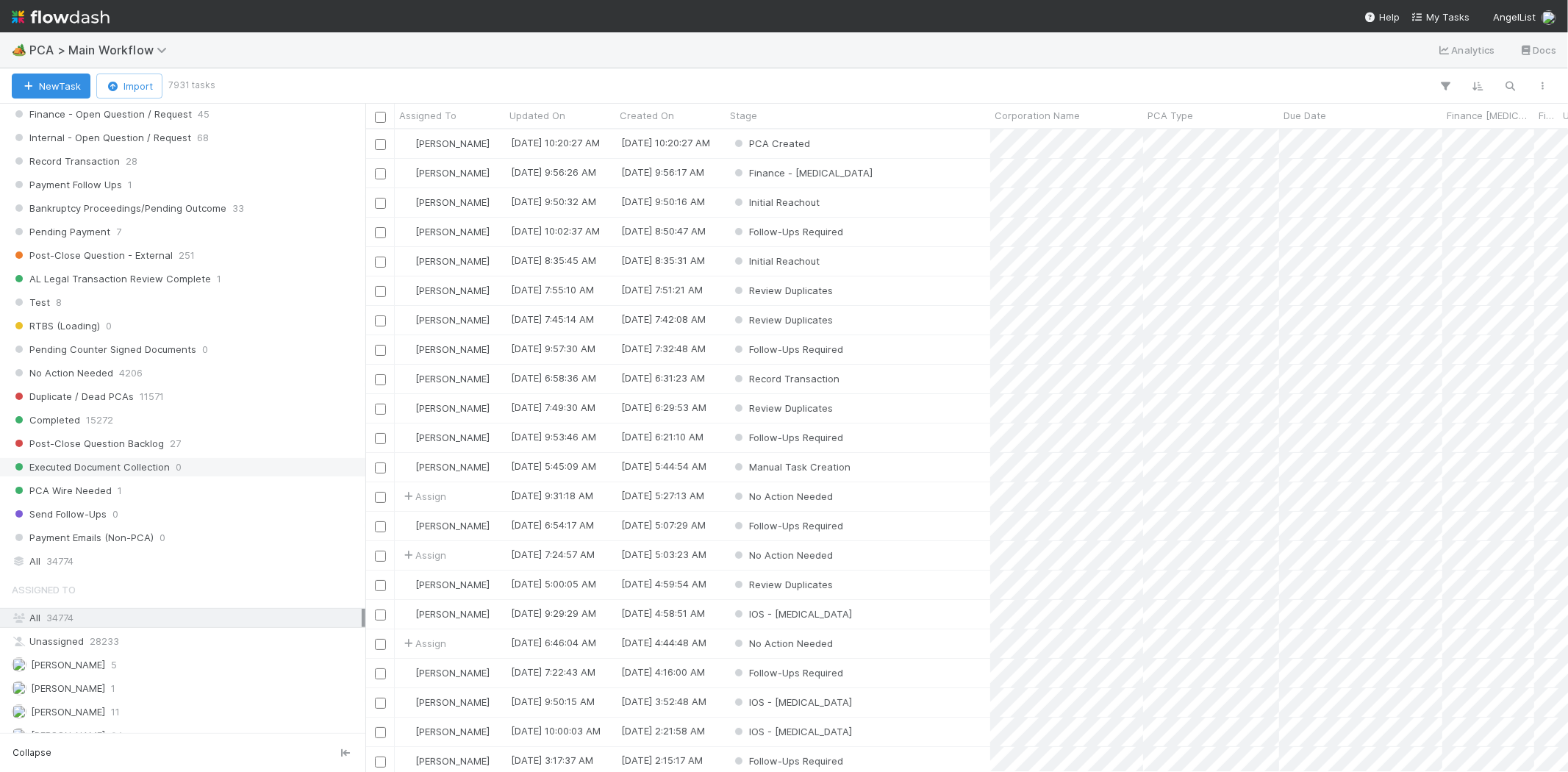
scroll to position [1306, 0]
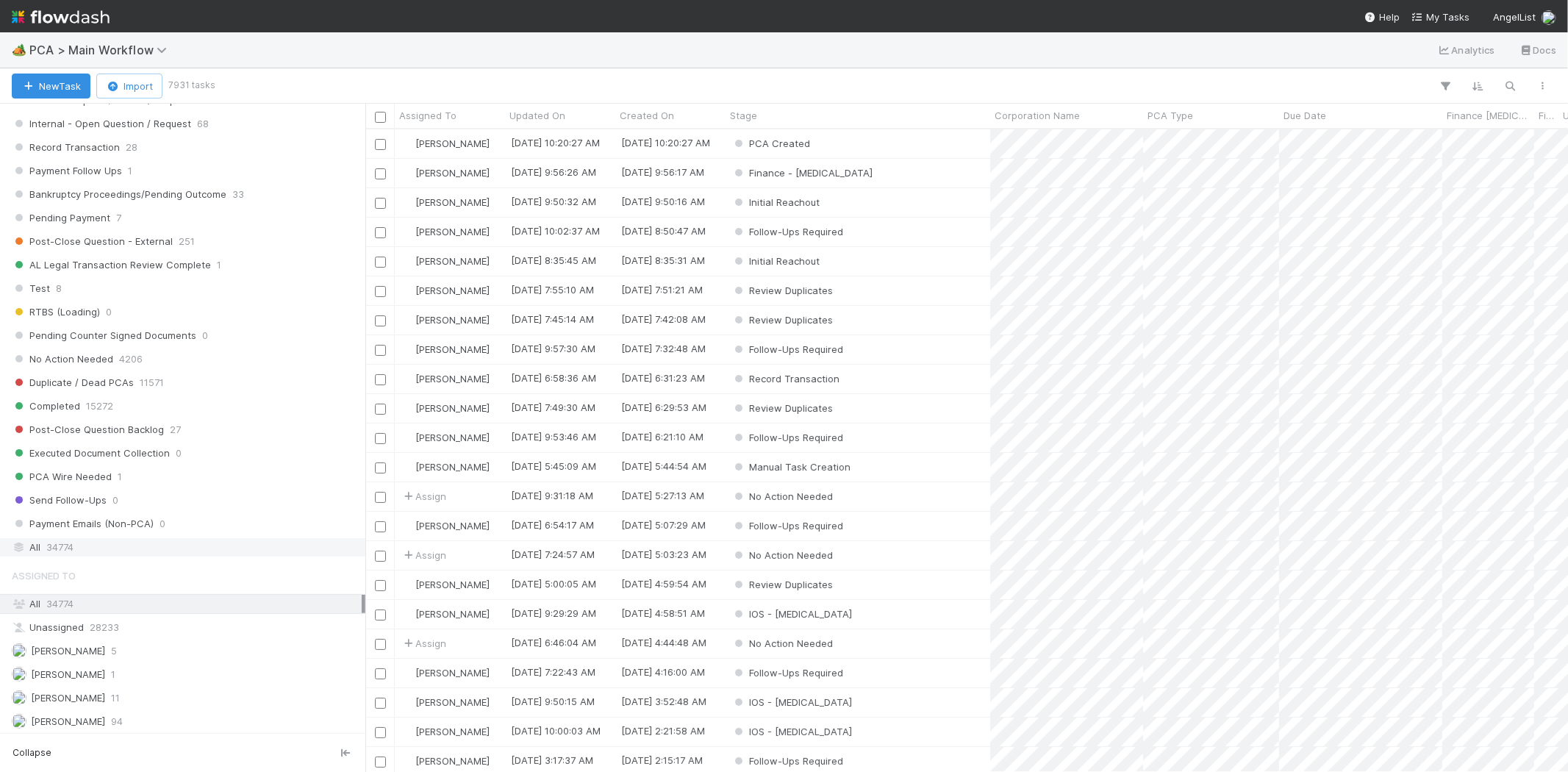
click at [52, 553] on span "34774" at bounding box center [60, 548] width 27 height 19
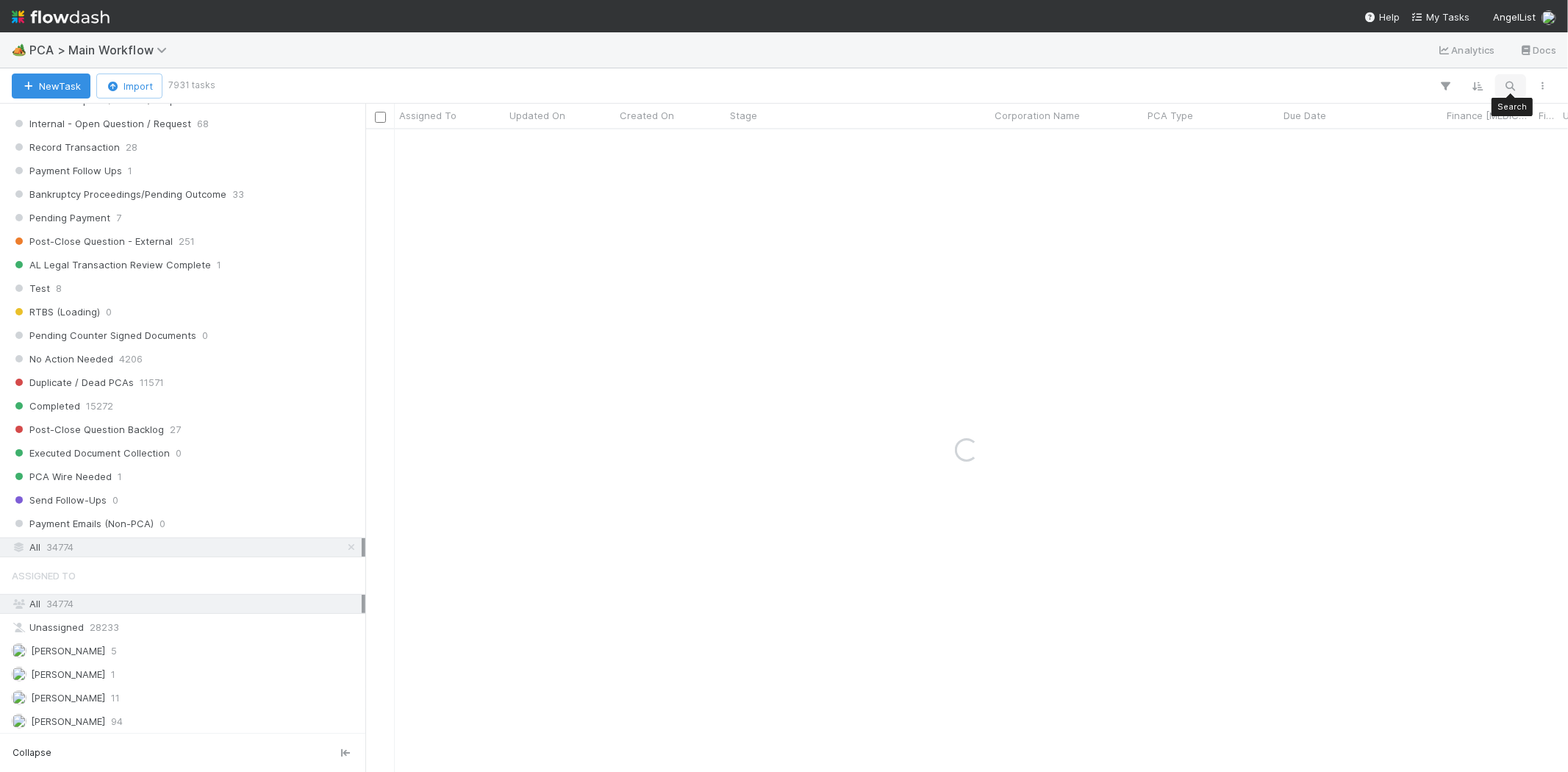
click at [1410, 84] on button "button" at bounding box center [1510, 86] width 26 height 20
type input "empower fin"
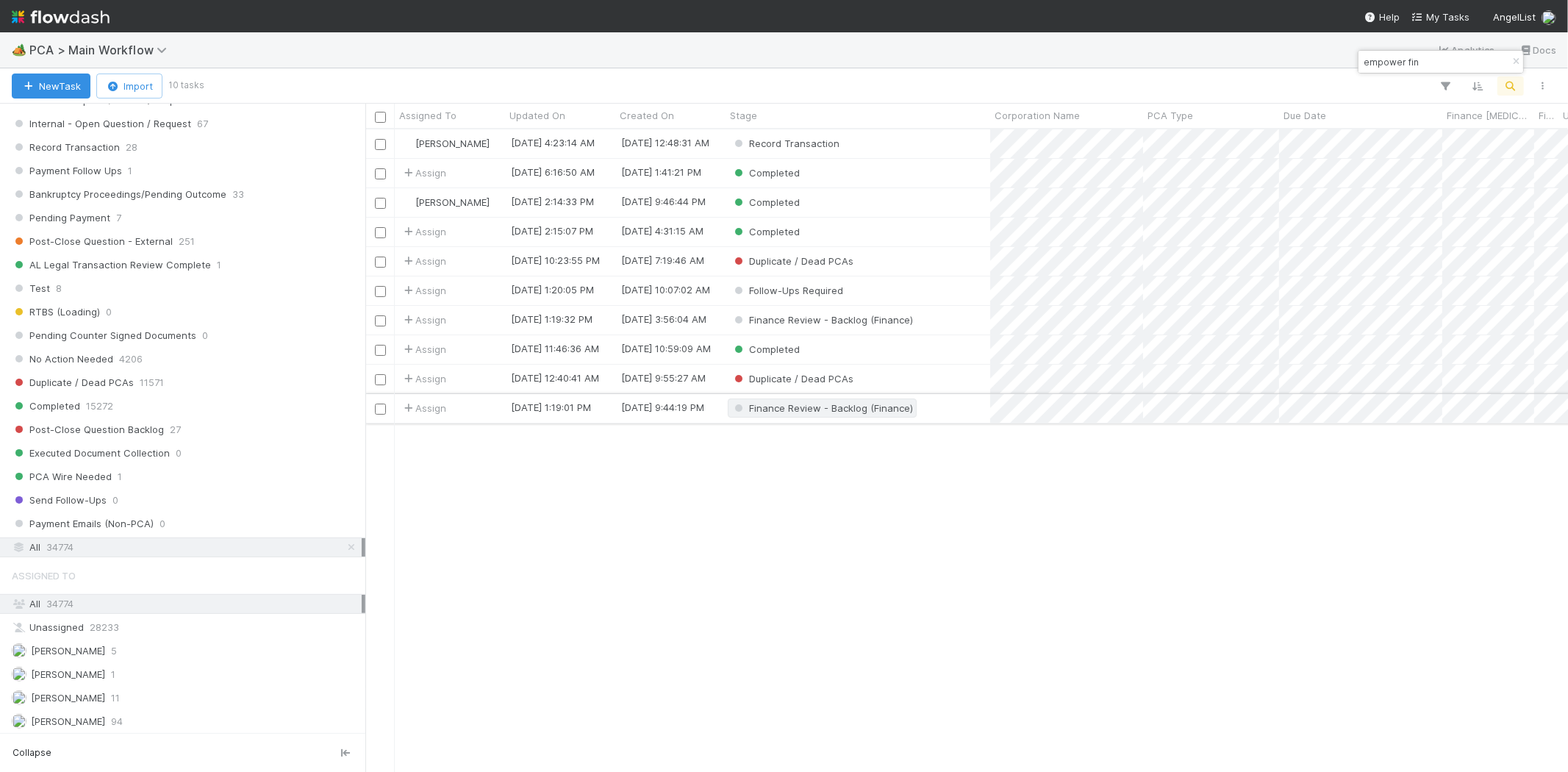
scroll to position [13, 12]
click at [924, 147] on div "Record Transaction" at bounding box center [858, 144] width 265 height 29
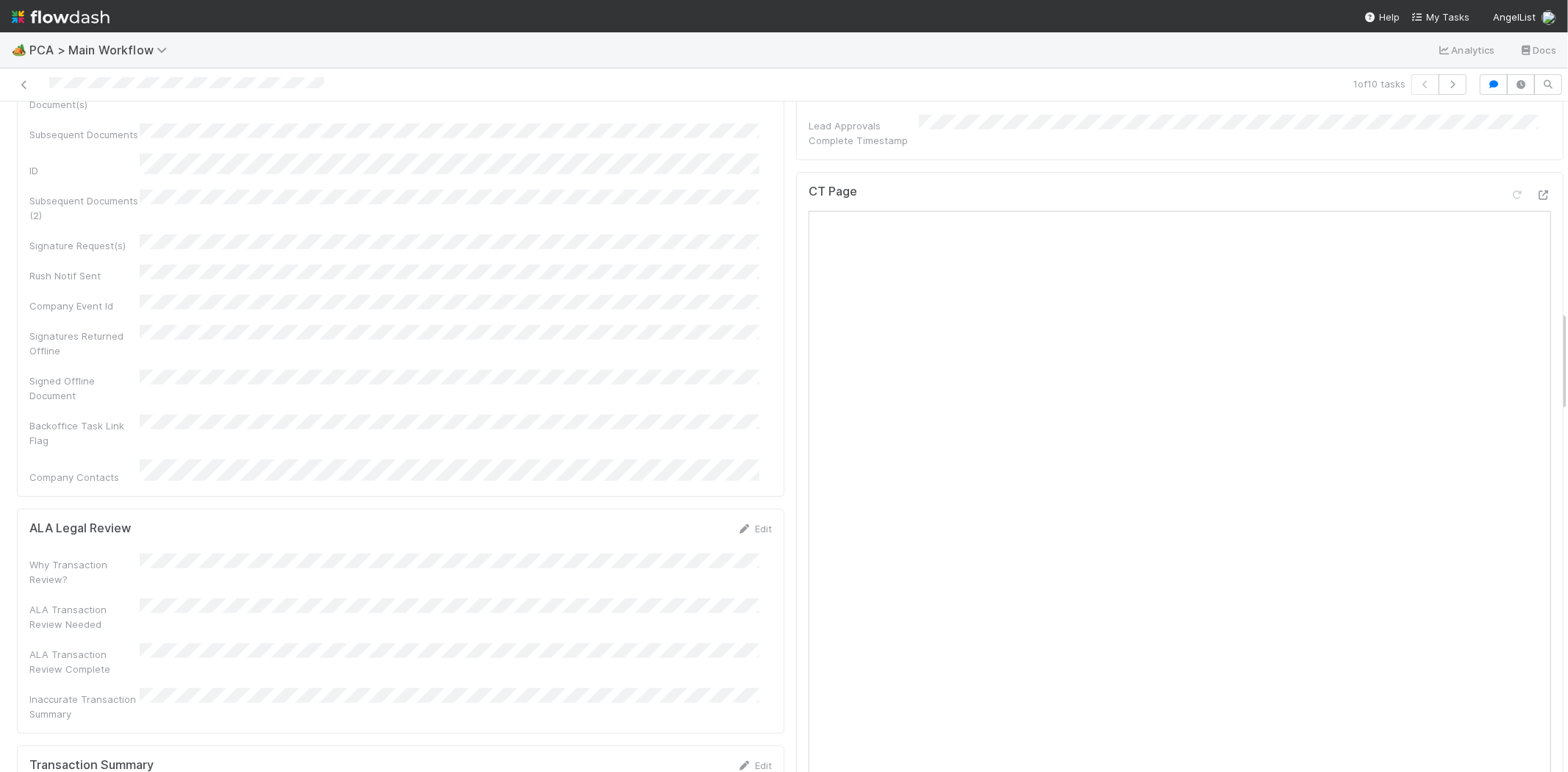
scroll to position [1389, 0]
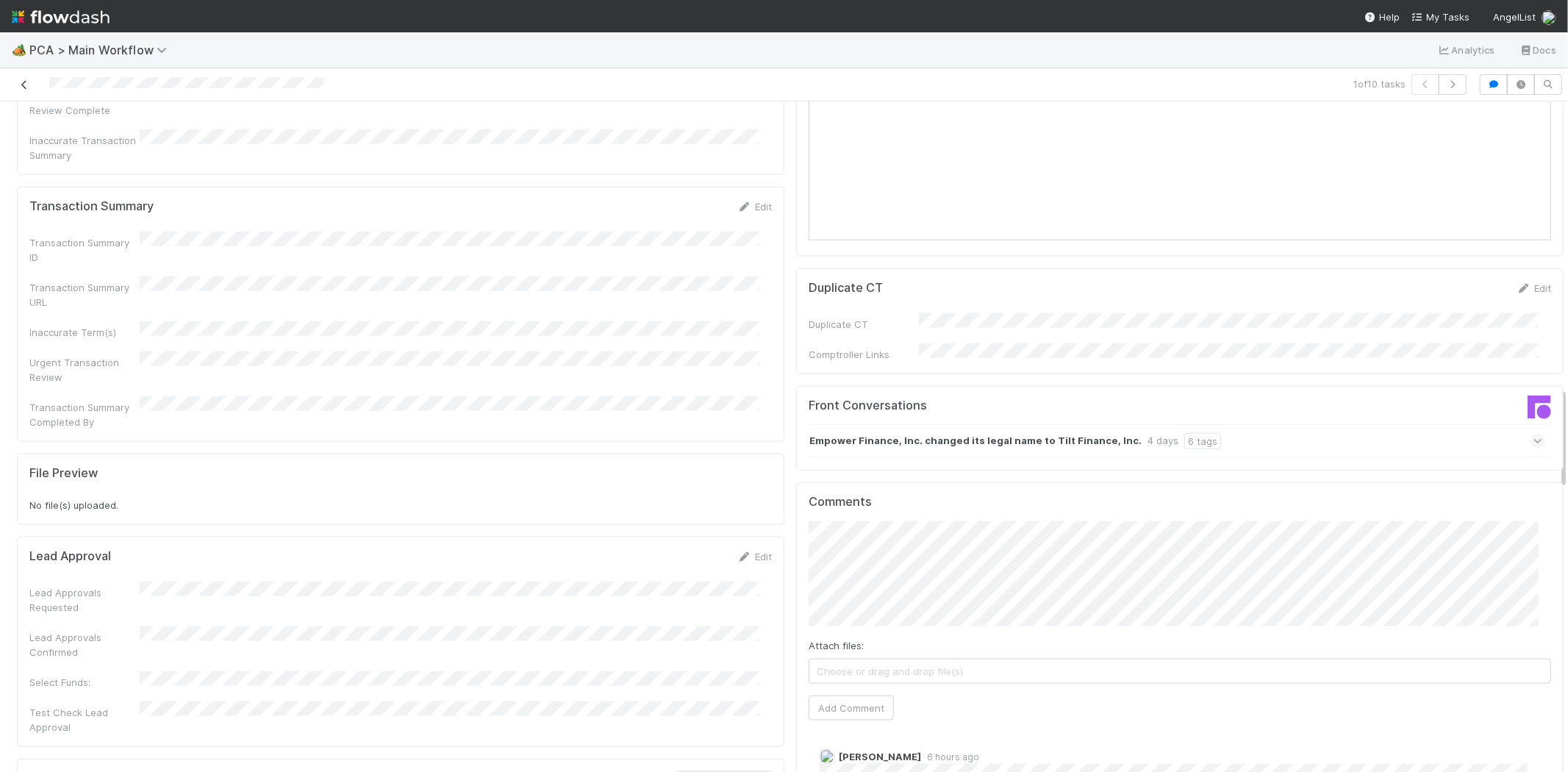
click at [25, 85] on icon at bounding box center [24, 84] width 14 height 9
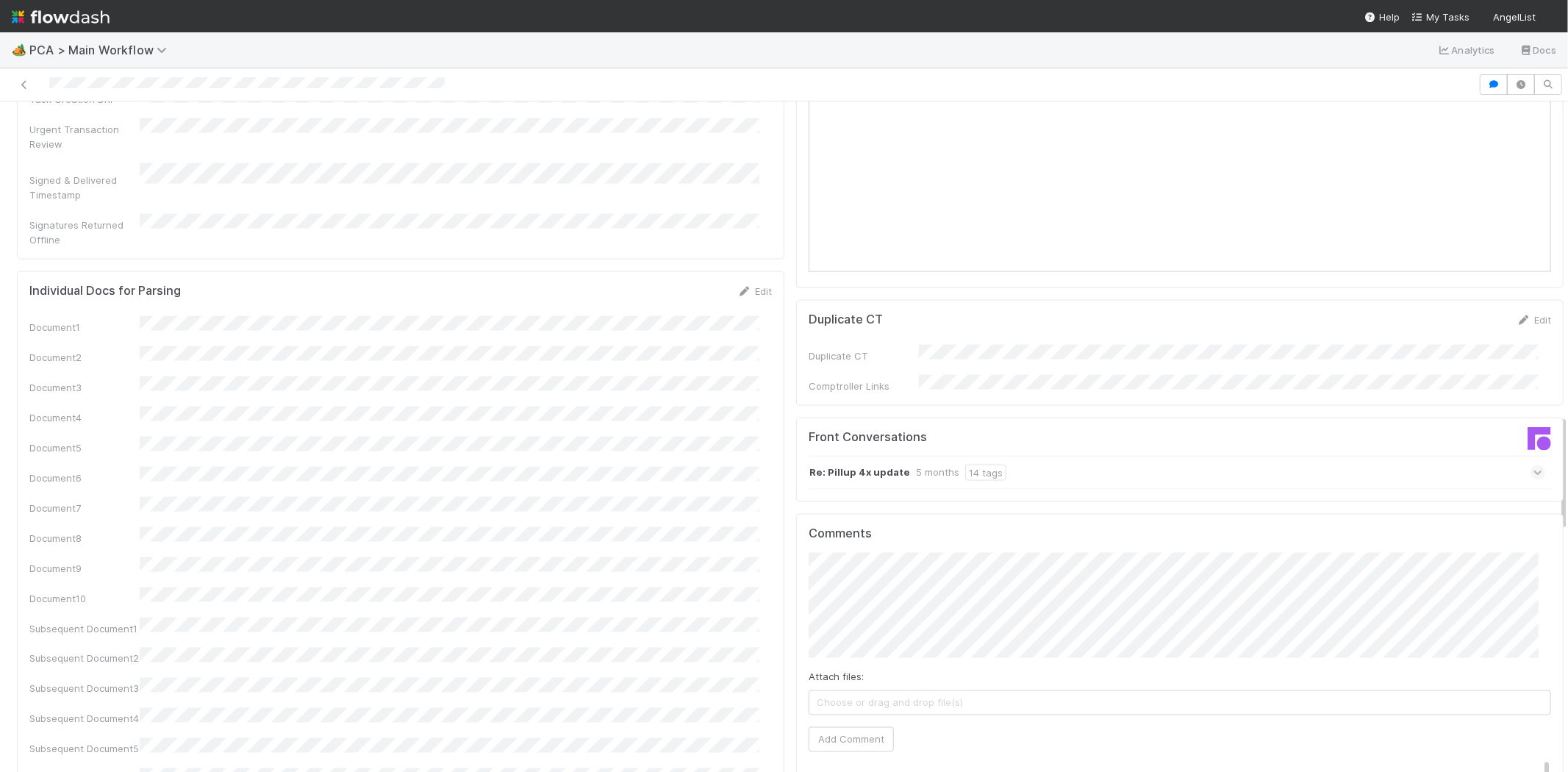
scroll to position [2042, 0]
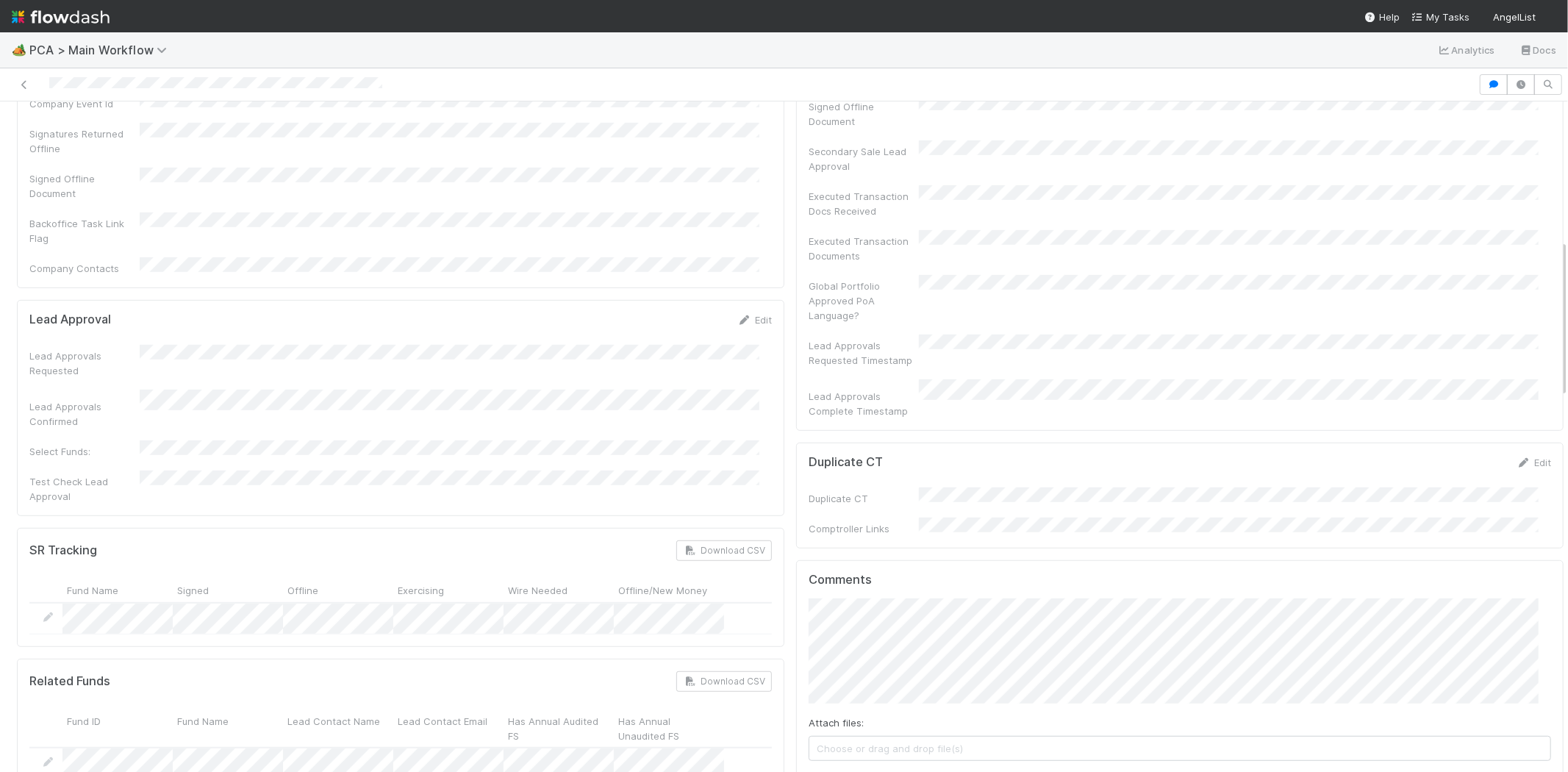
scroll to position [1062, 0]
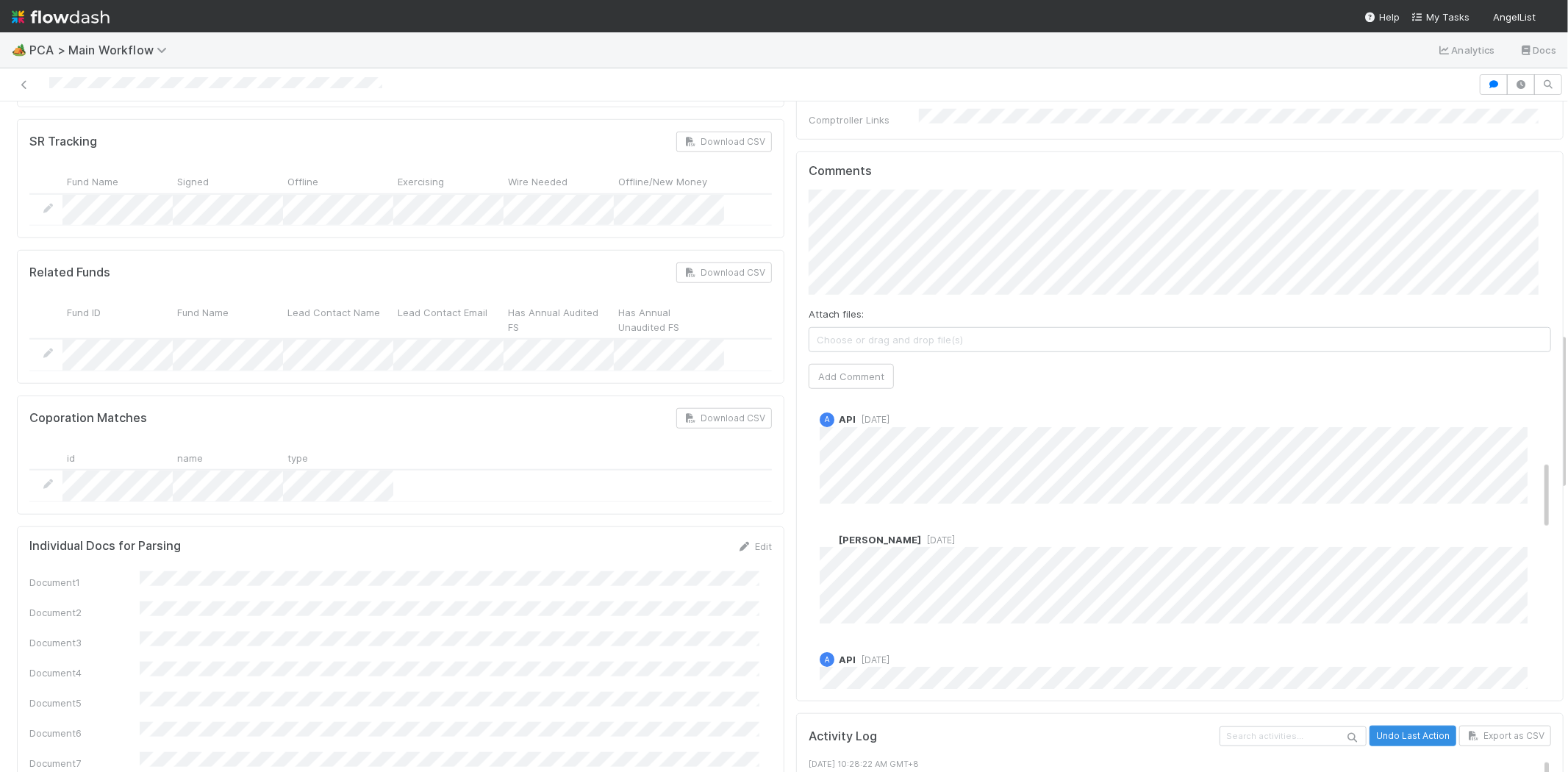
scroll to position [245, 0]
